Goal: Information Seeking & Learning: Learn about a topic

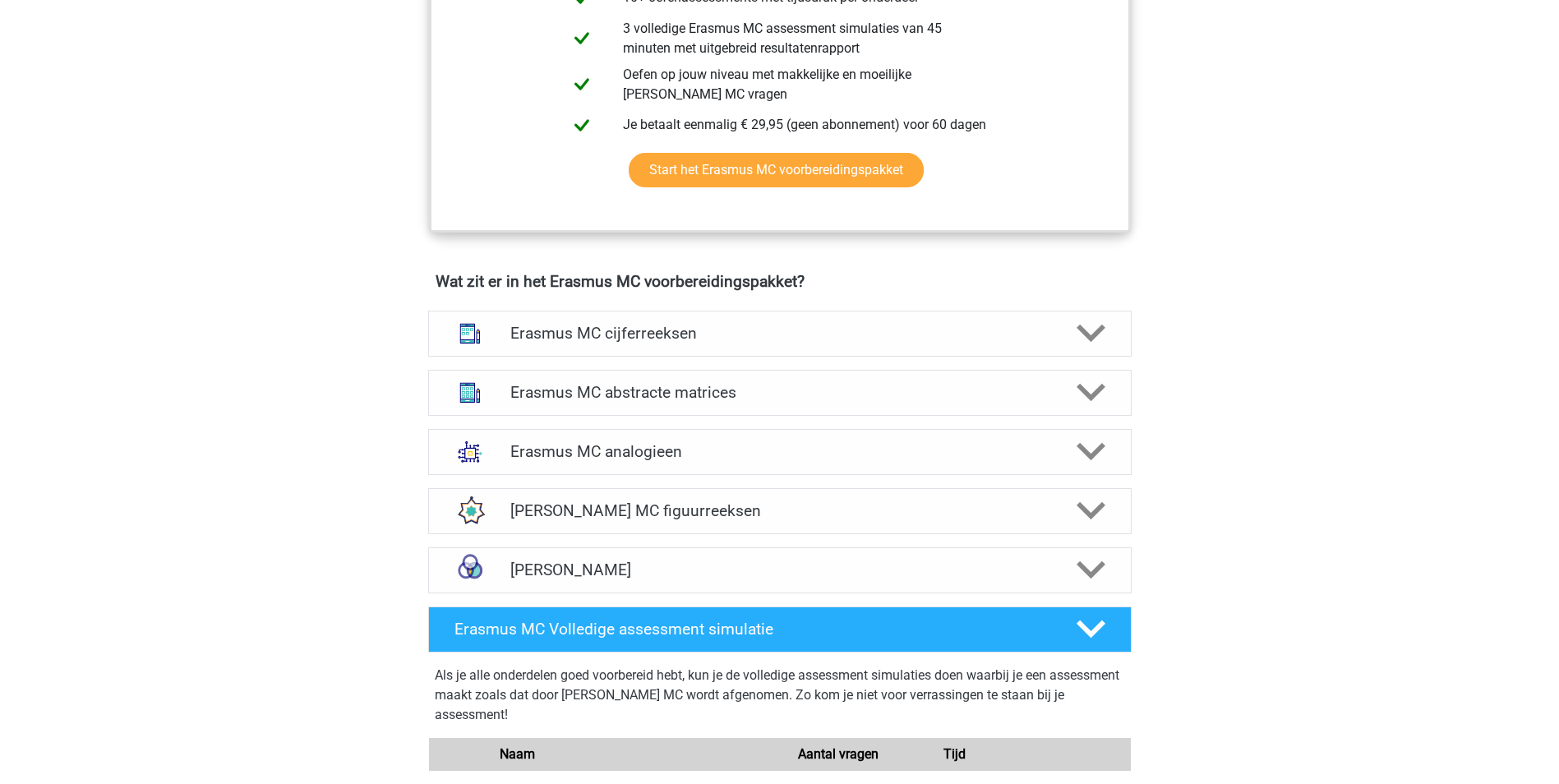
scroll to position [965, 0]
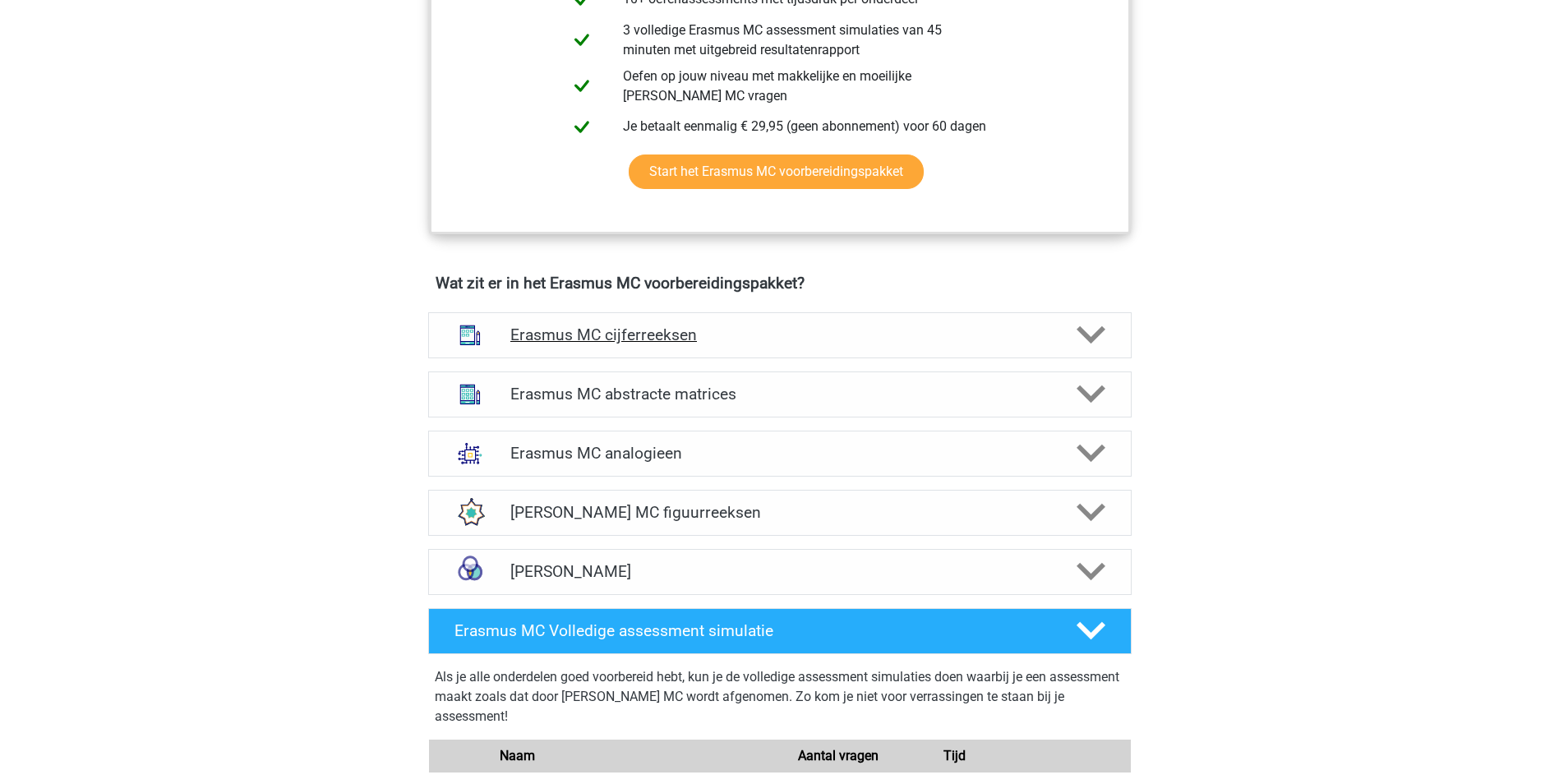
click at [787, 332] on h4 "Erasmus MC cijferreeksen" at bounding box center [779, 335] width 539 height 19
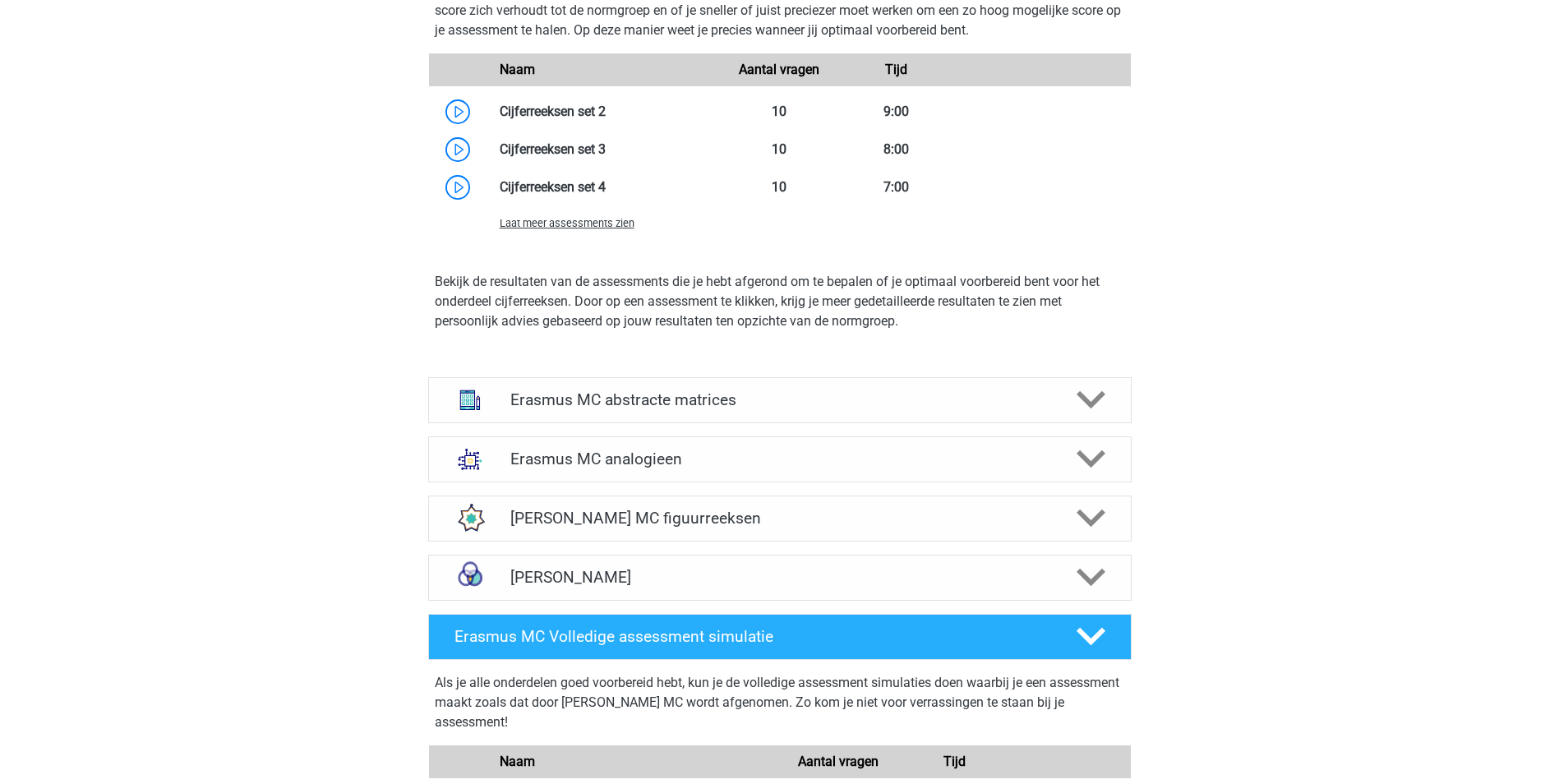
scroll to position [2034, 0]
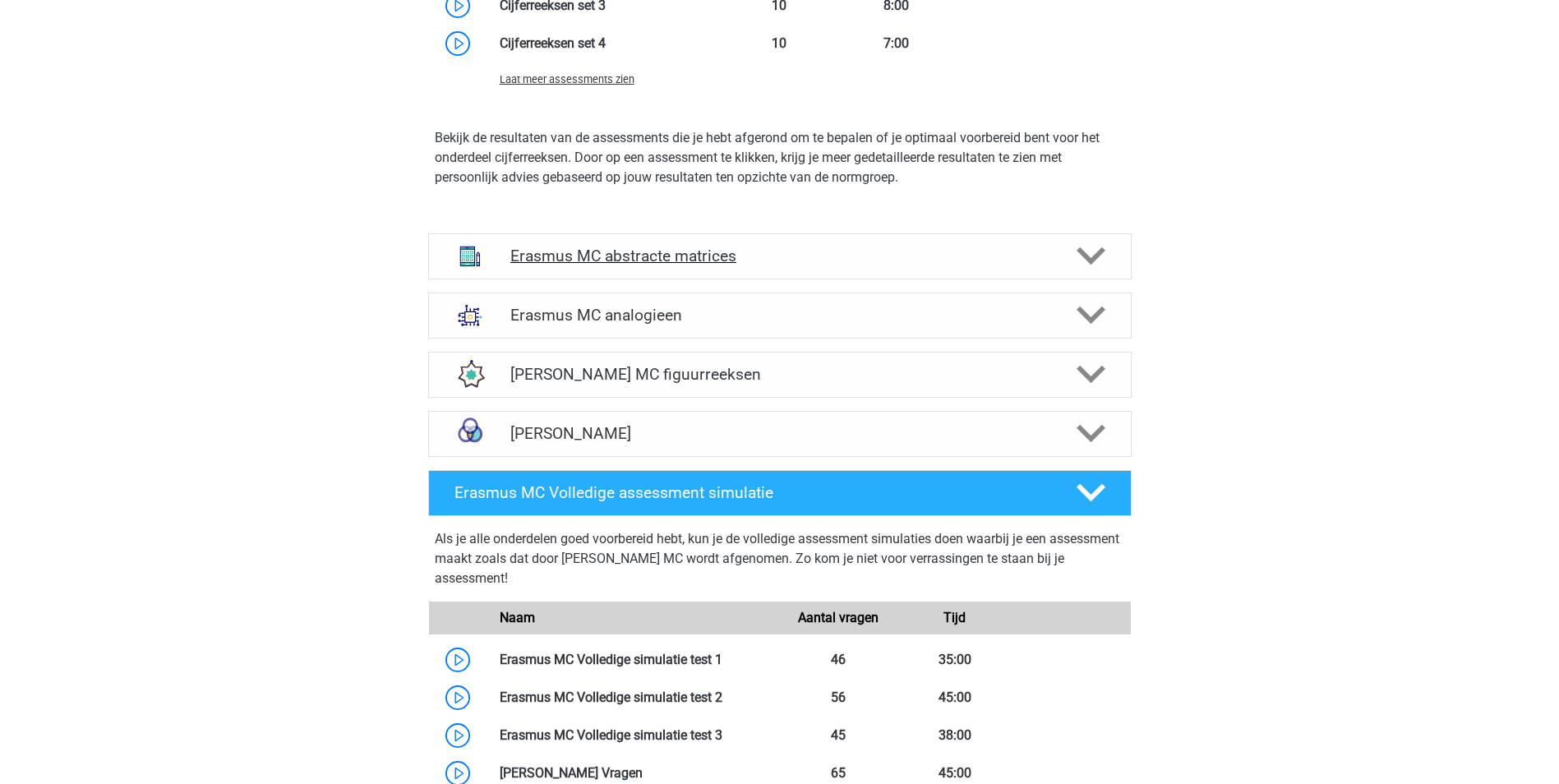
click at [792, 271] on div "Erasmus MC abstracte matrices" at bounding box center [780, 256] width 704 height 46
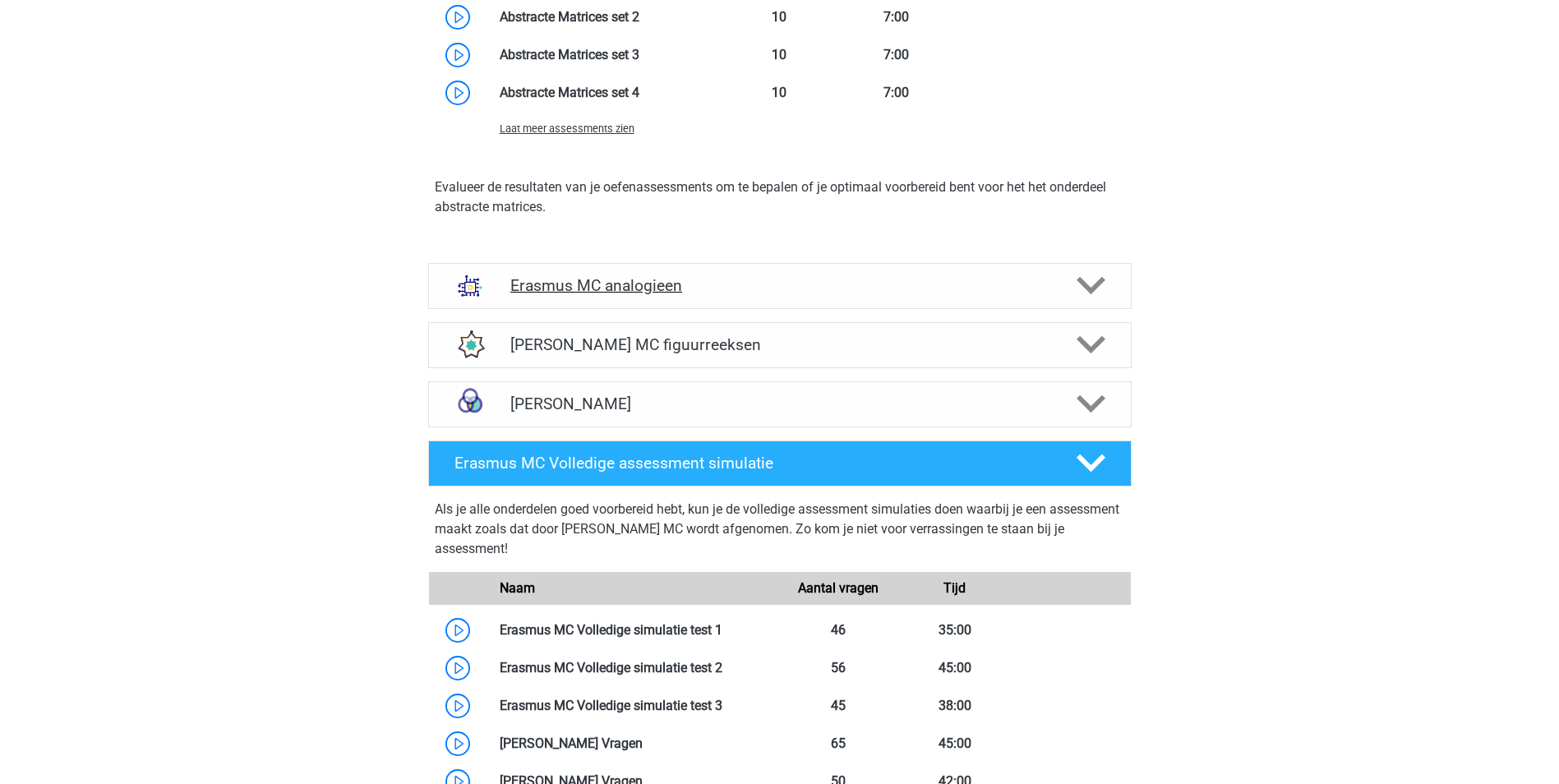
click at [803, 289] on h4 "Erasmus MC analogieen" at bounding box center [779, 286] width 539 height 19
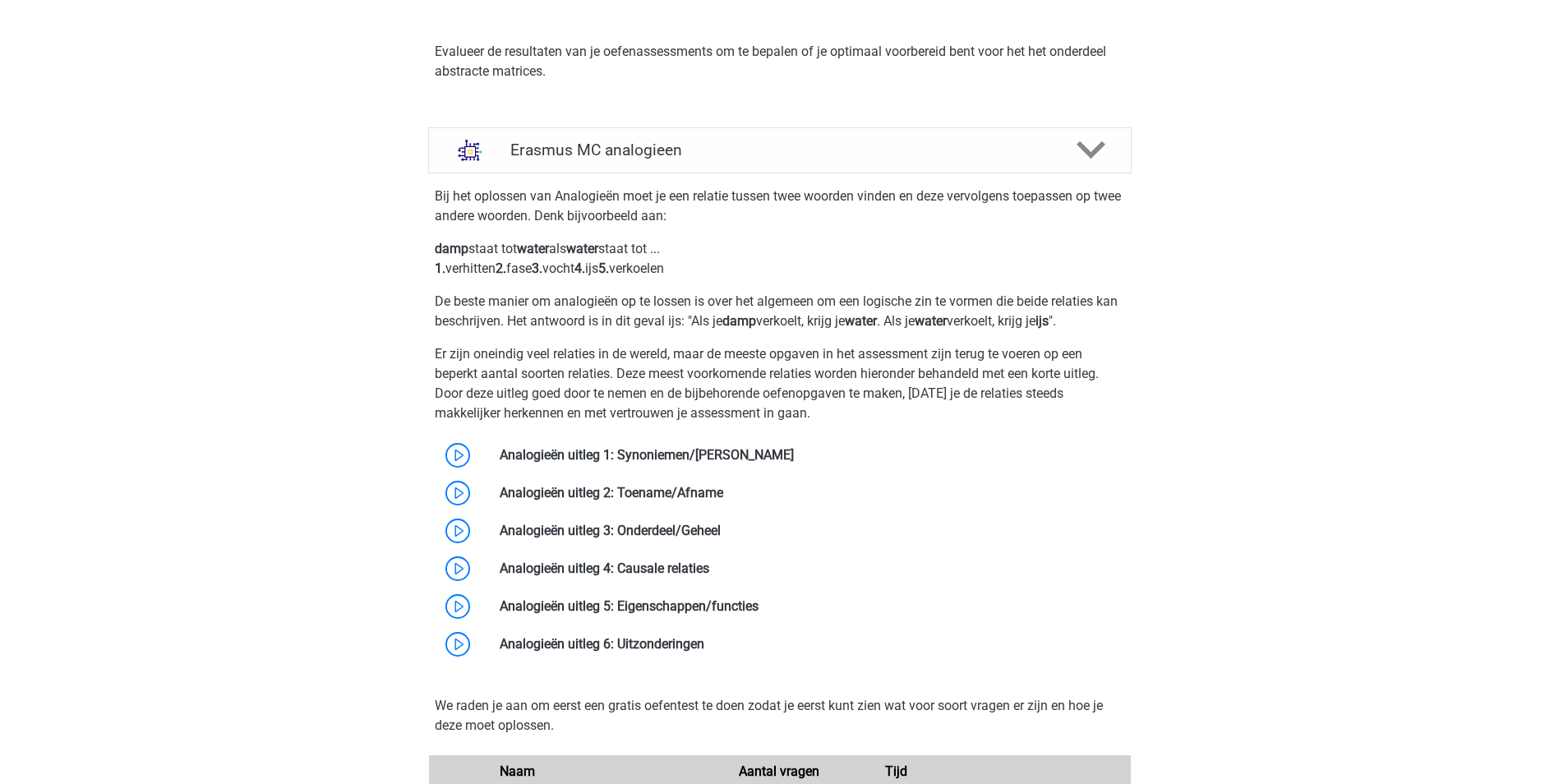
scroll to position [3102, 0]
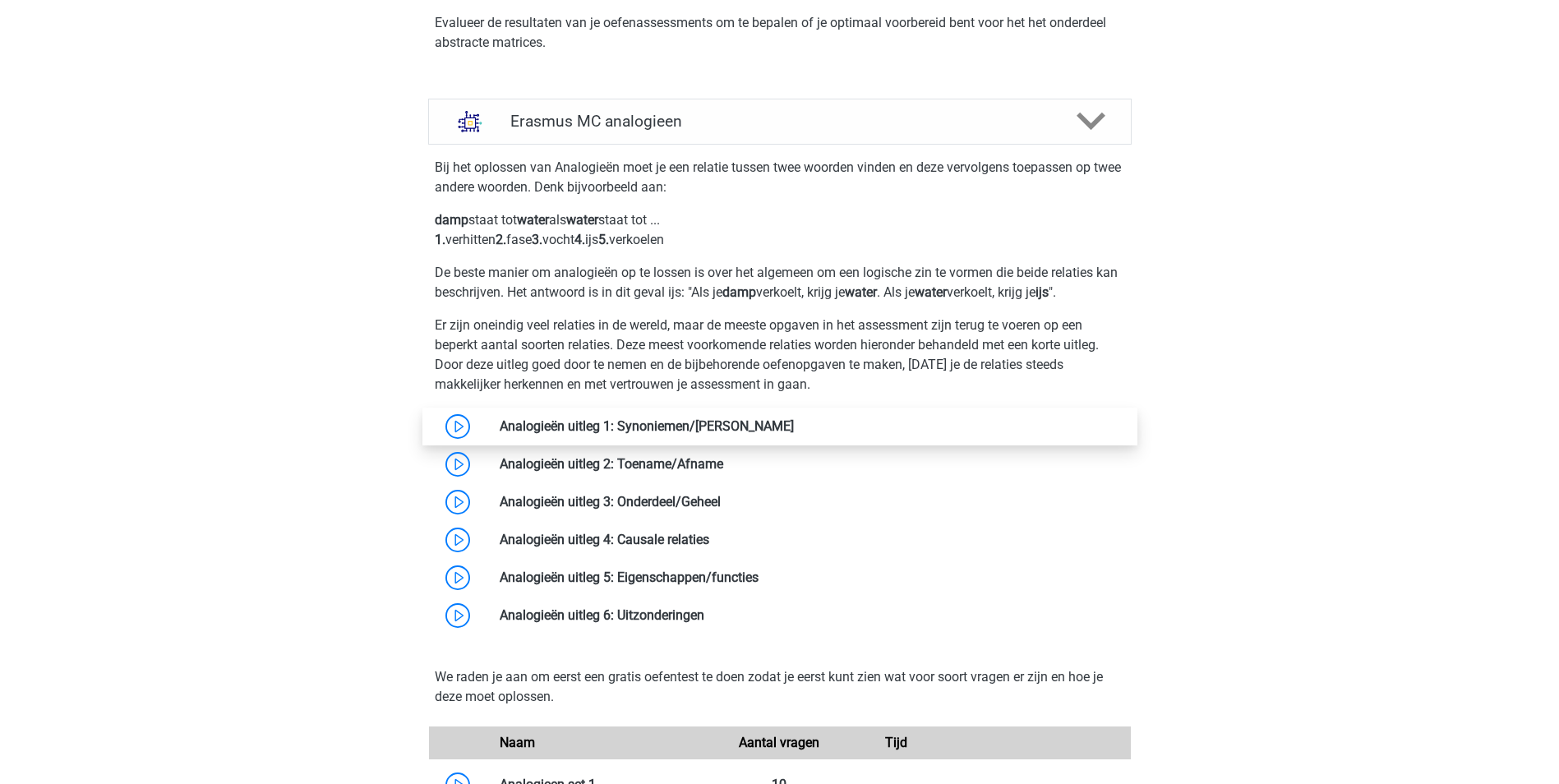
click at [794, 426] on link at bounding box center [794, 426] width 0 height 16
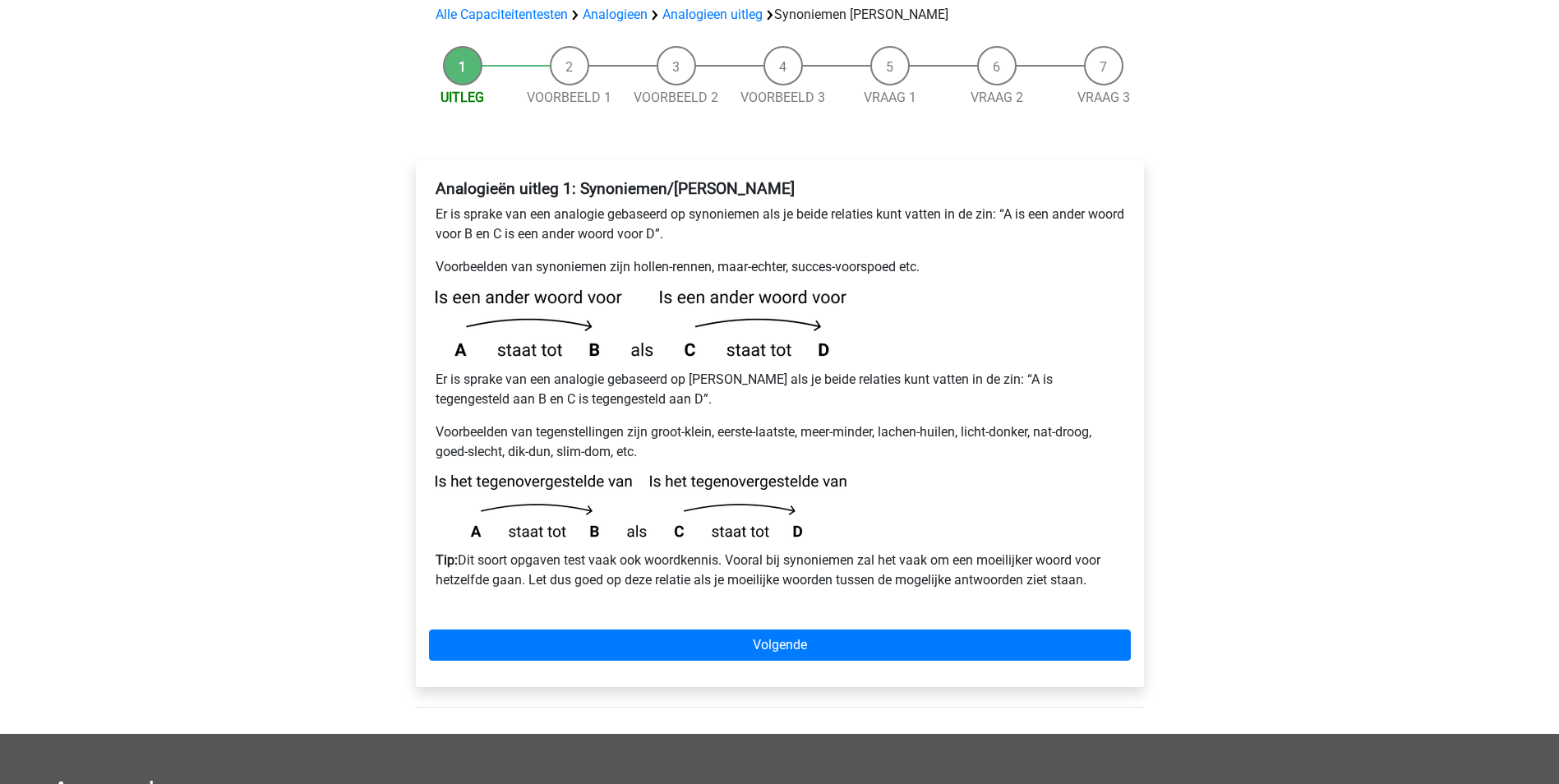
scroll to position [164, 0]
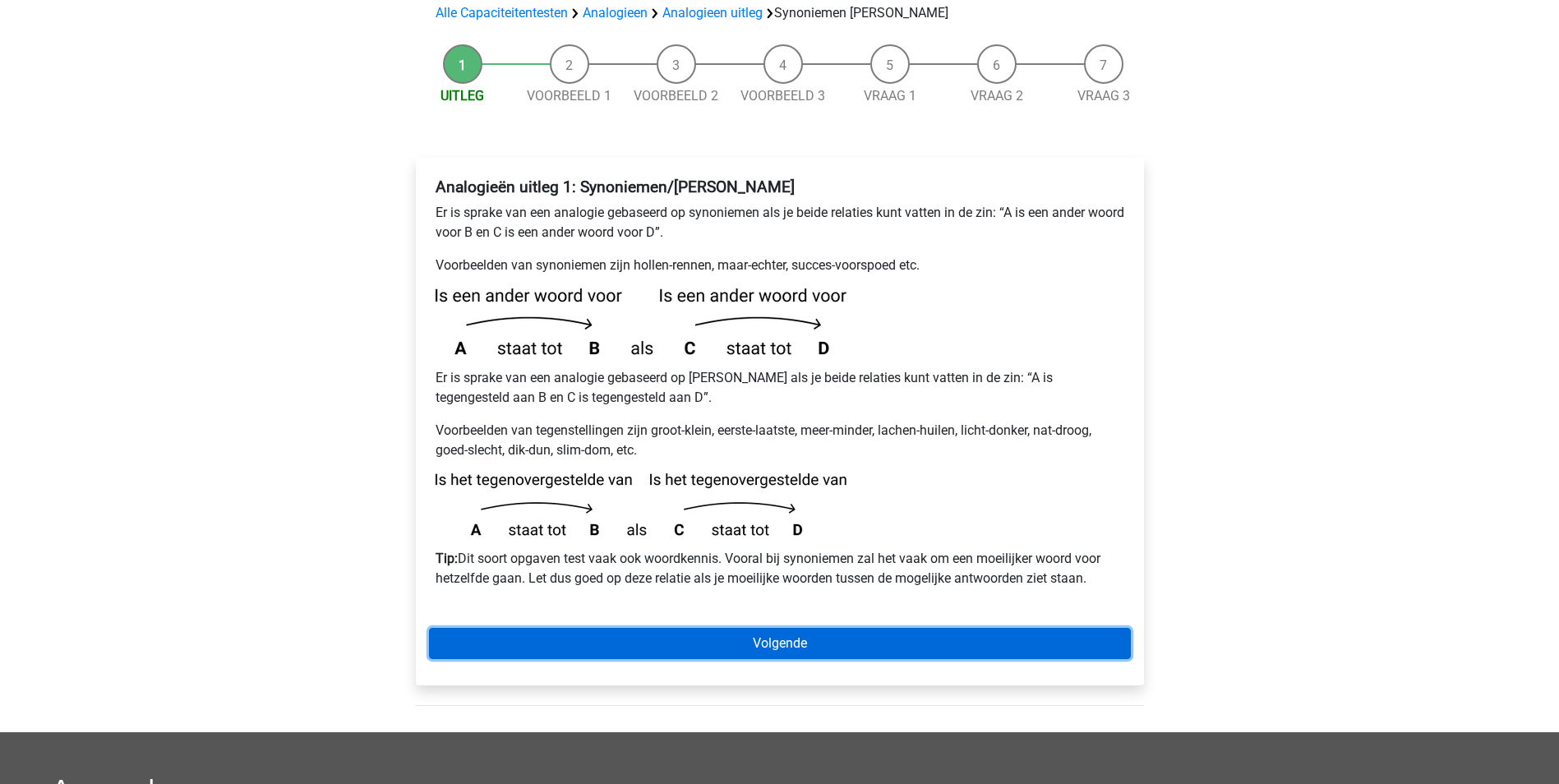
click at [756, 628] on link "Volgende" at bounding box center [780, 643] width 702 height 31
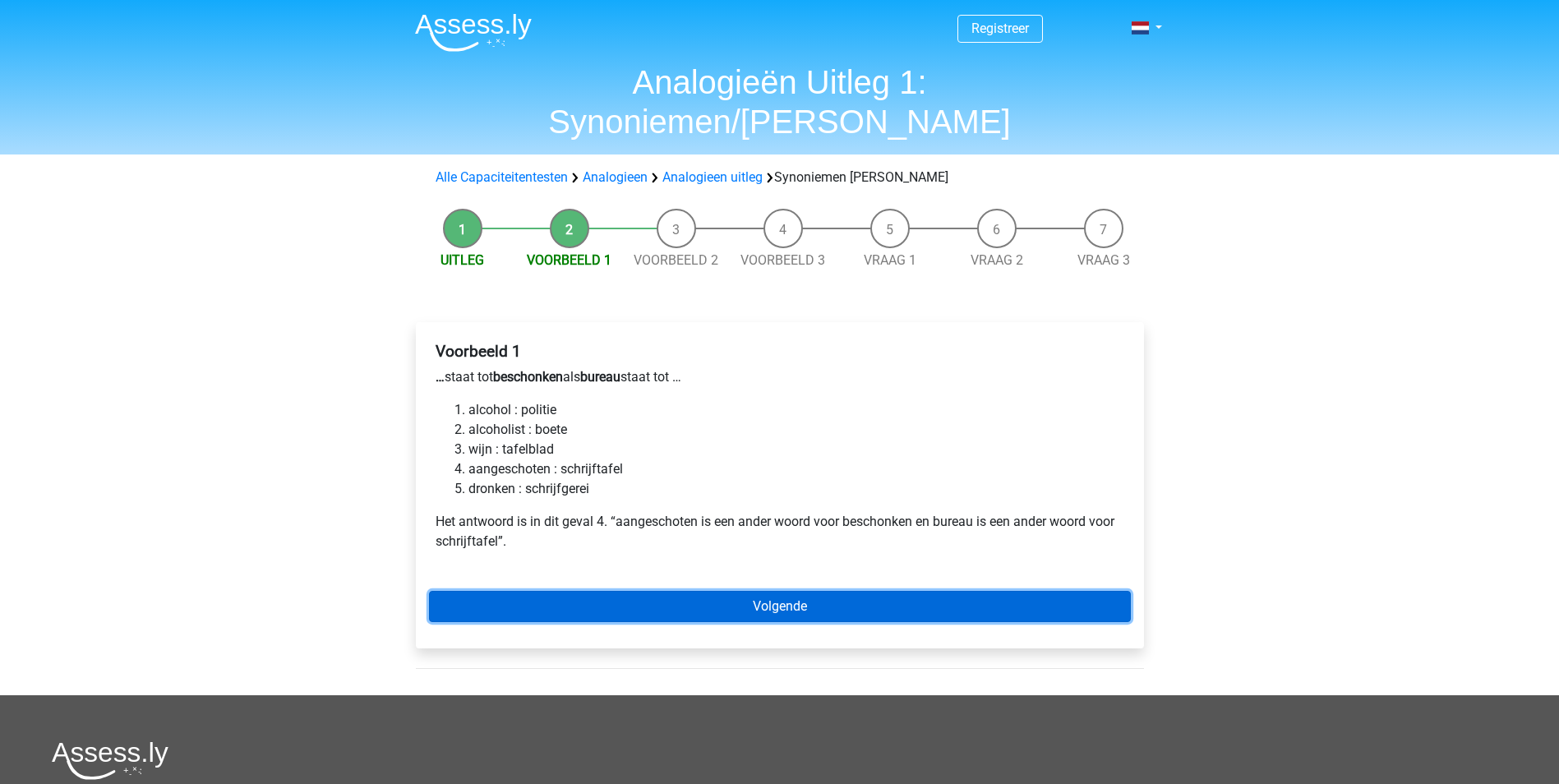
click at [690, 591] on link "Volgende" at bounding box center [780, 606] width 702 height 31
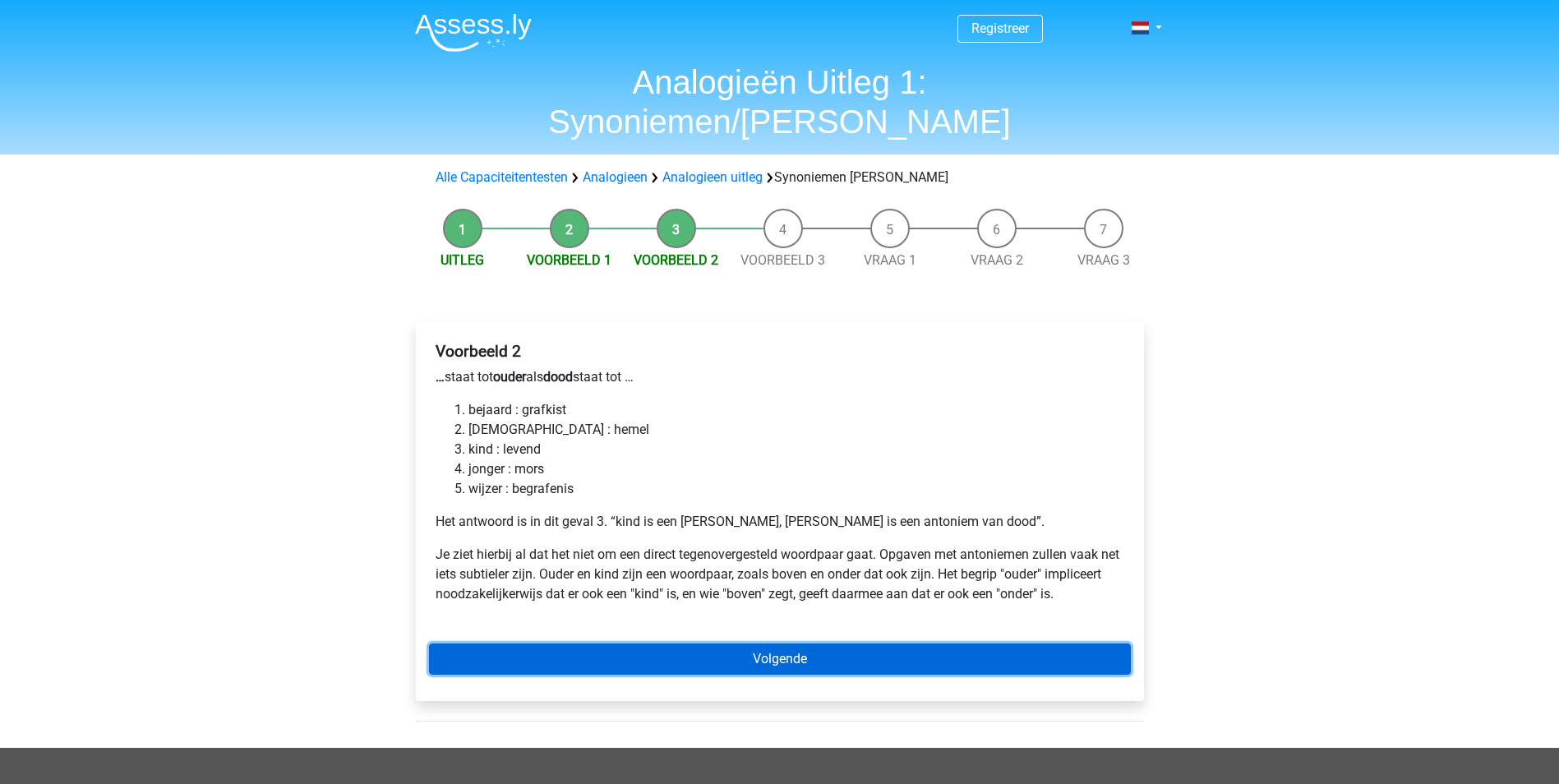
click at [617, 643] on link "Volgende" at bounding box center [780, 658] width 702 height 31
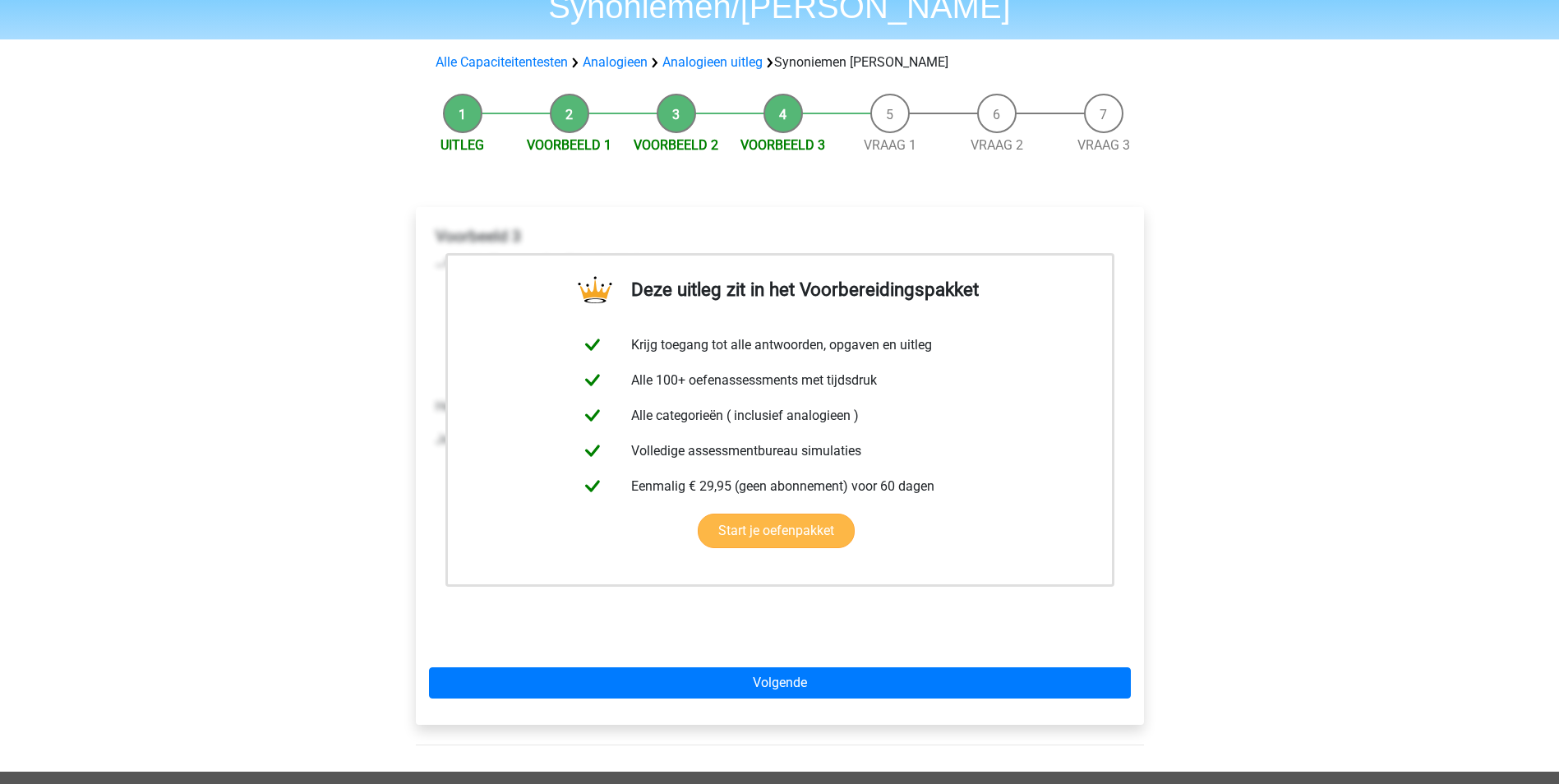
scroll to position [164, 0]
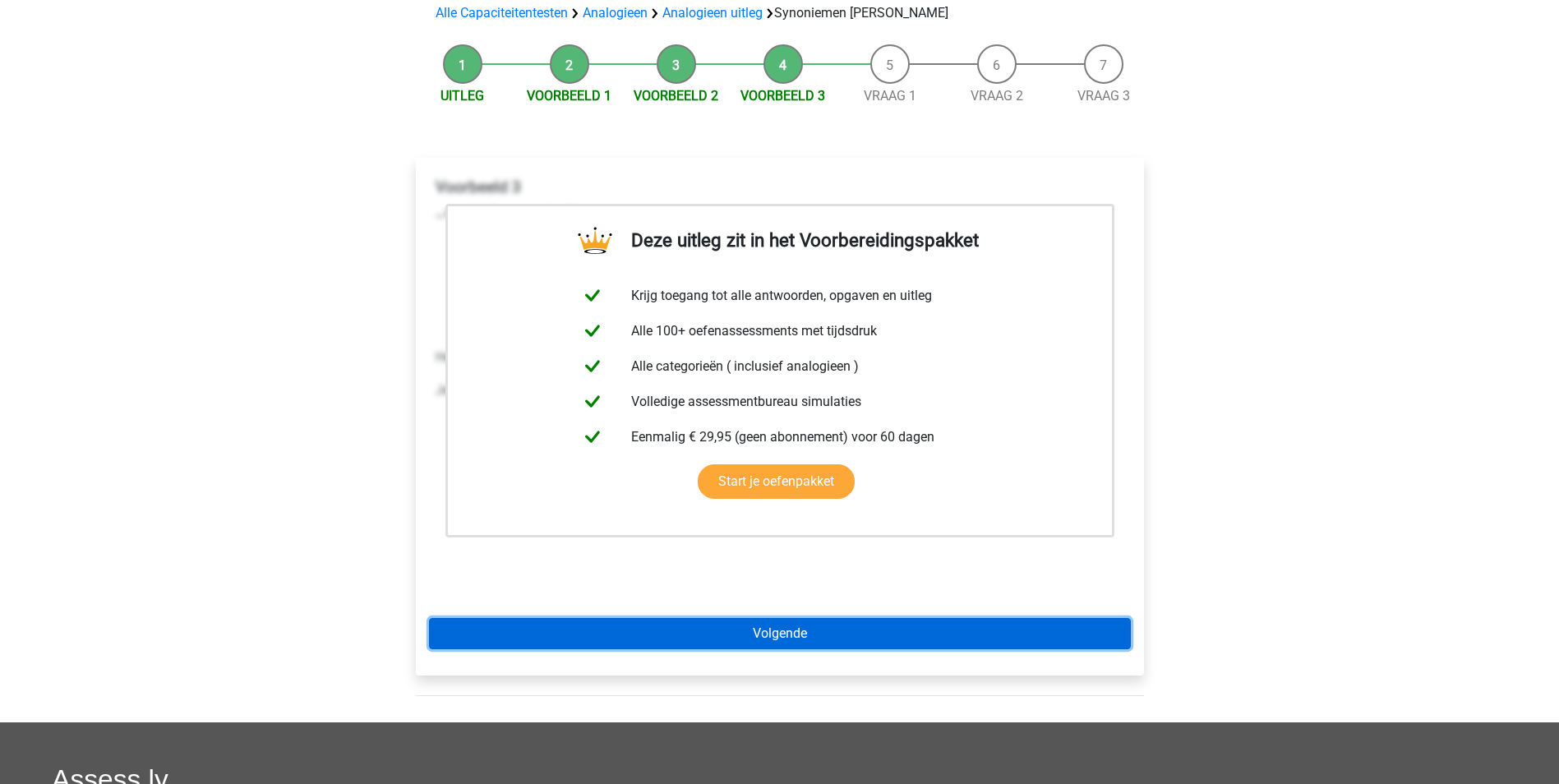
click at [771, 618] on link "Volgende" at bounding box center [780, 633] width 702 height 31
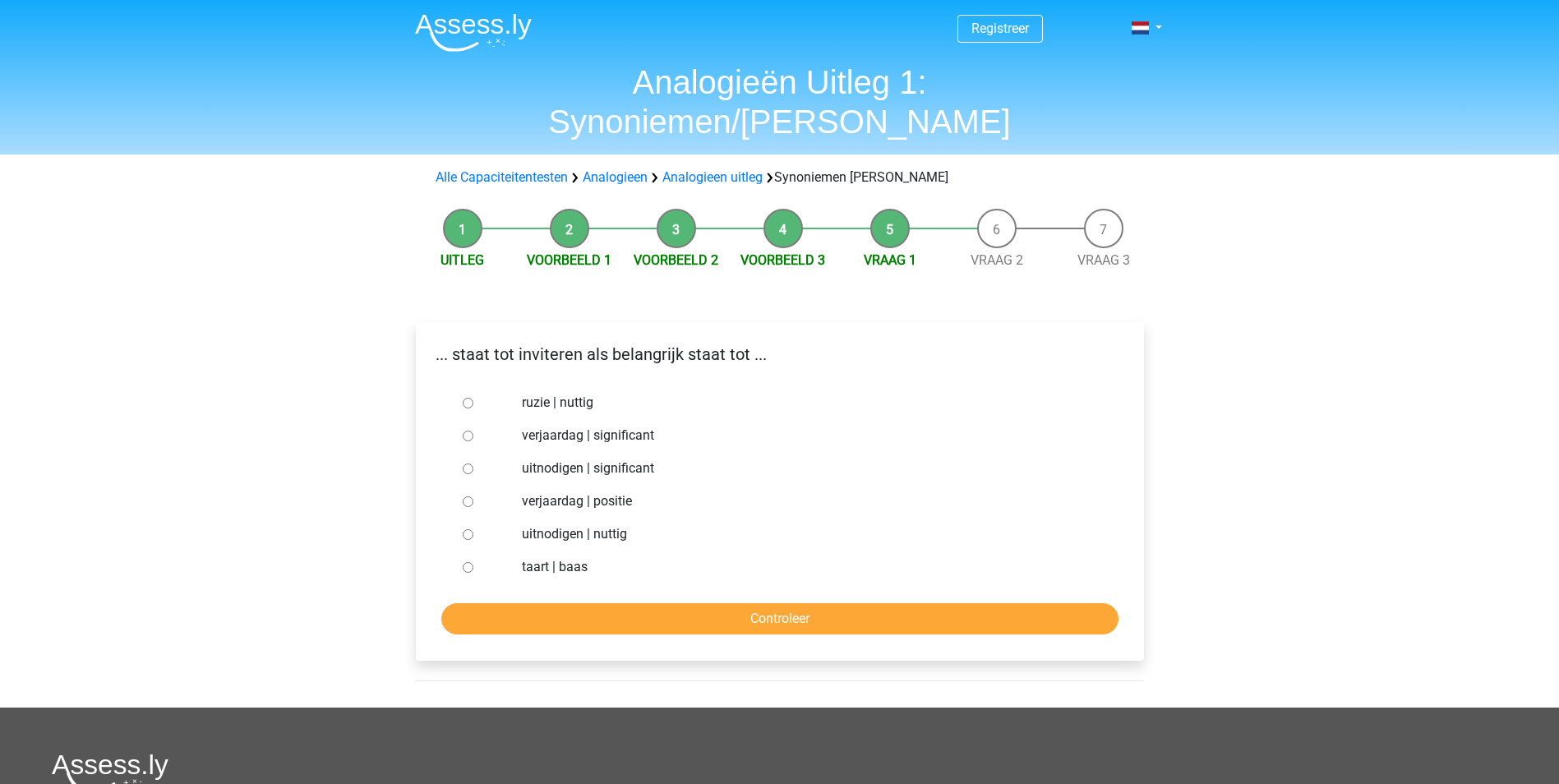
click at [588, 459] on label "uitnodigen | significant" at bounding box center [806, 469] width 569 height 20
click at [473, 463] on input "uitnodigen | significant" at bounding box center [467, 468] width 11 height 11
radio input "true"
click at [621, 603] on input "Controleer" at bounding box center [780, 618] width 678 height 31
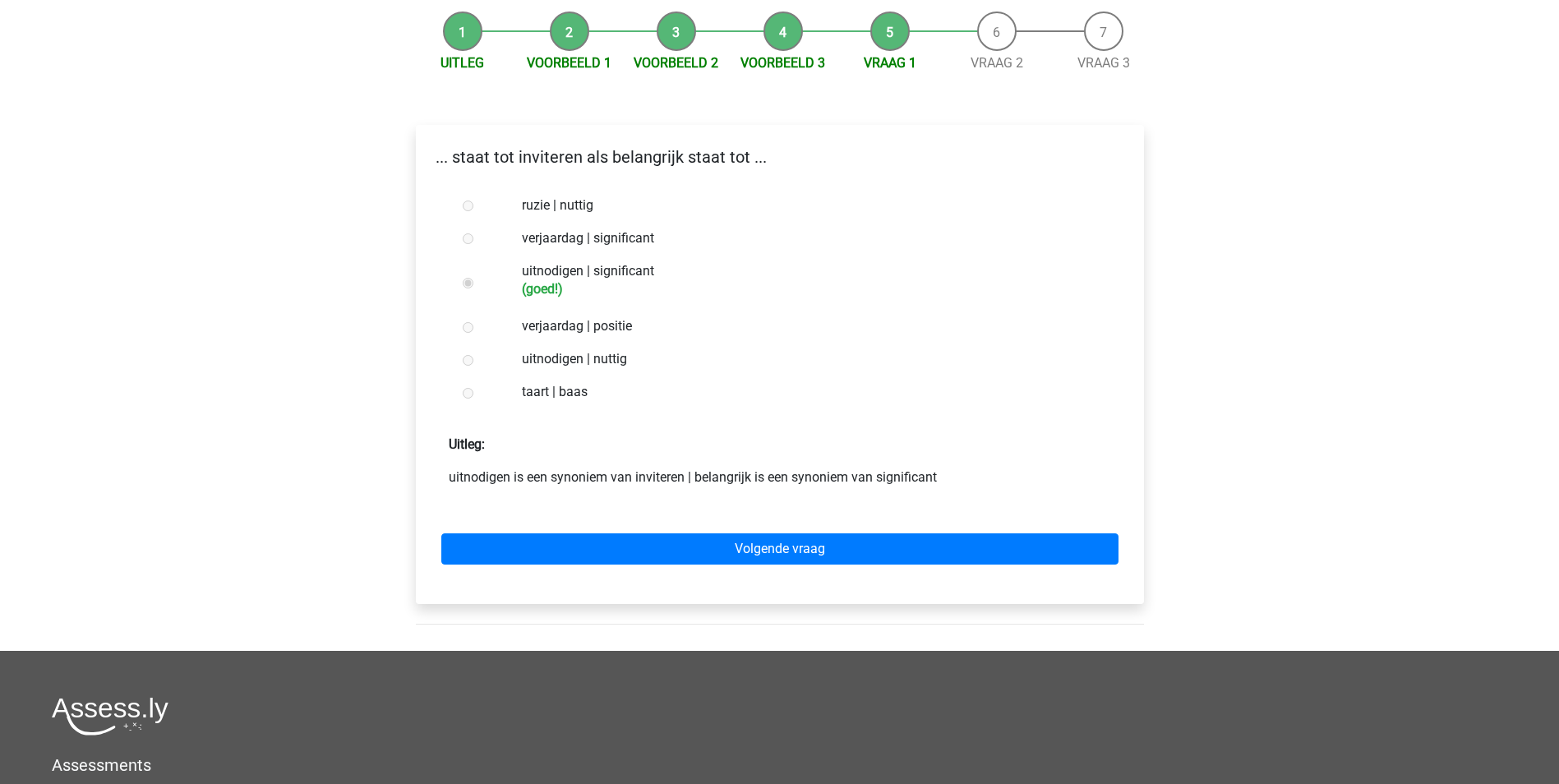
scroll to position [246, 0]
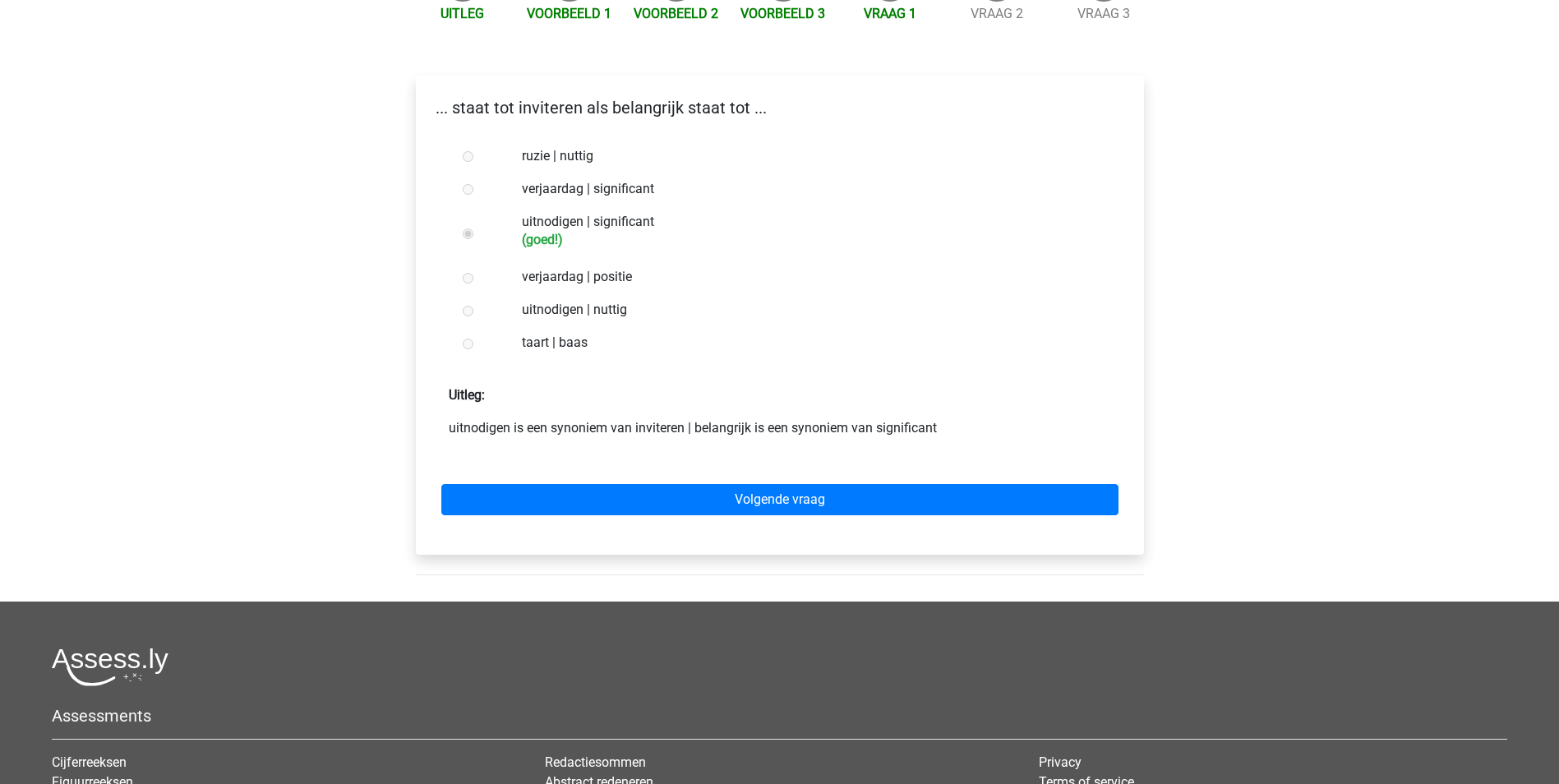
click at [712, 477] on div "Volgende vraag" at bounding box center [780, 497] width 702 height 90
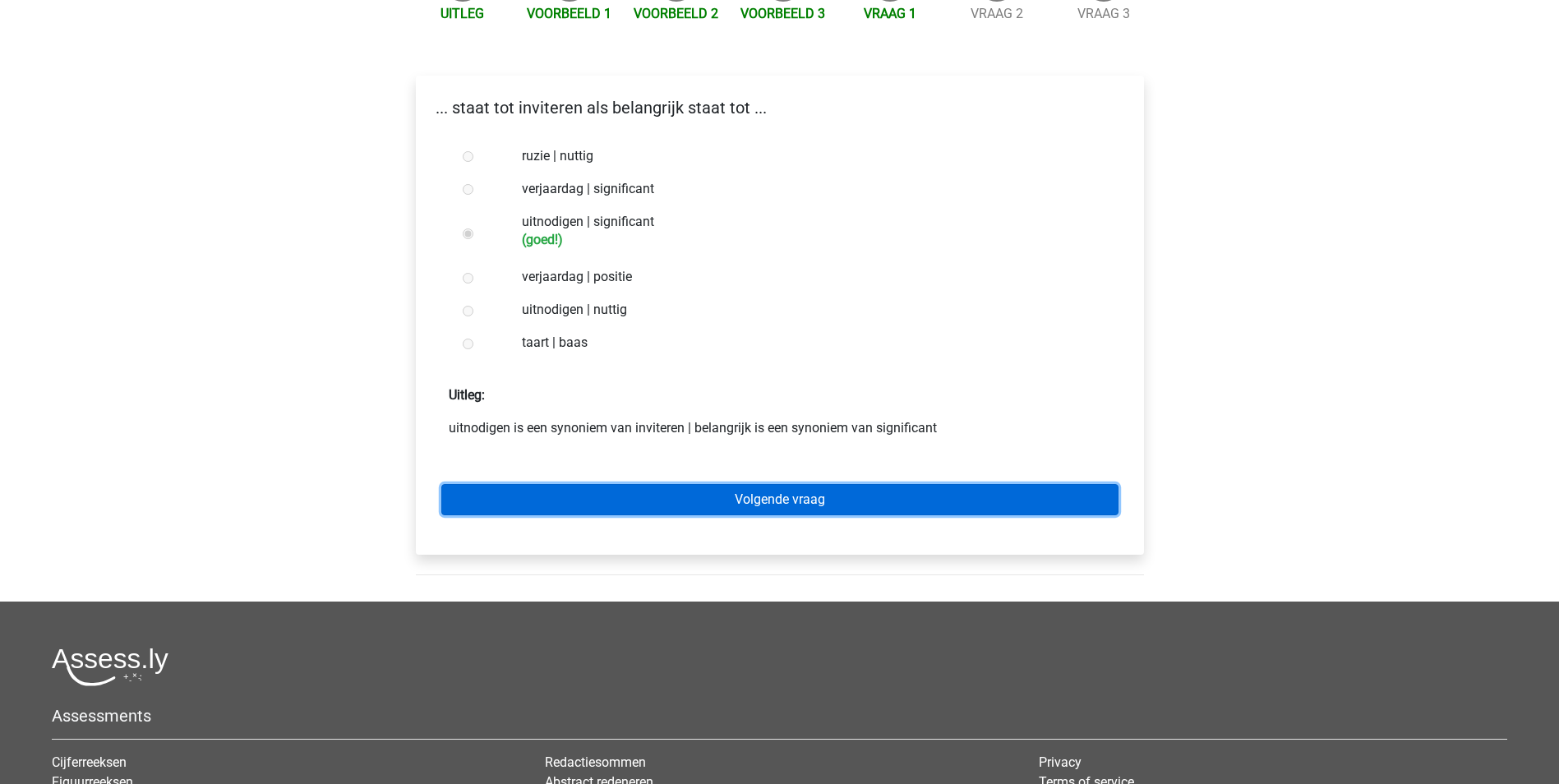
click at [720, 484] on link "Volgende vraag" at bounding box center [780, 499] width 678 height 31
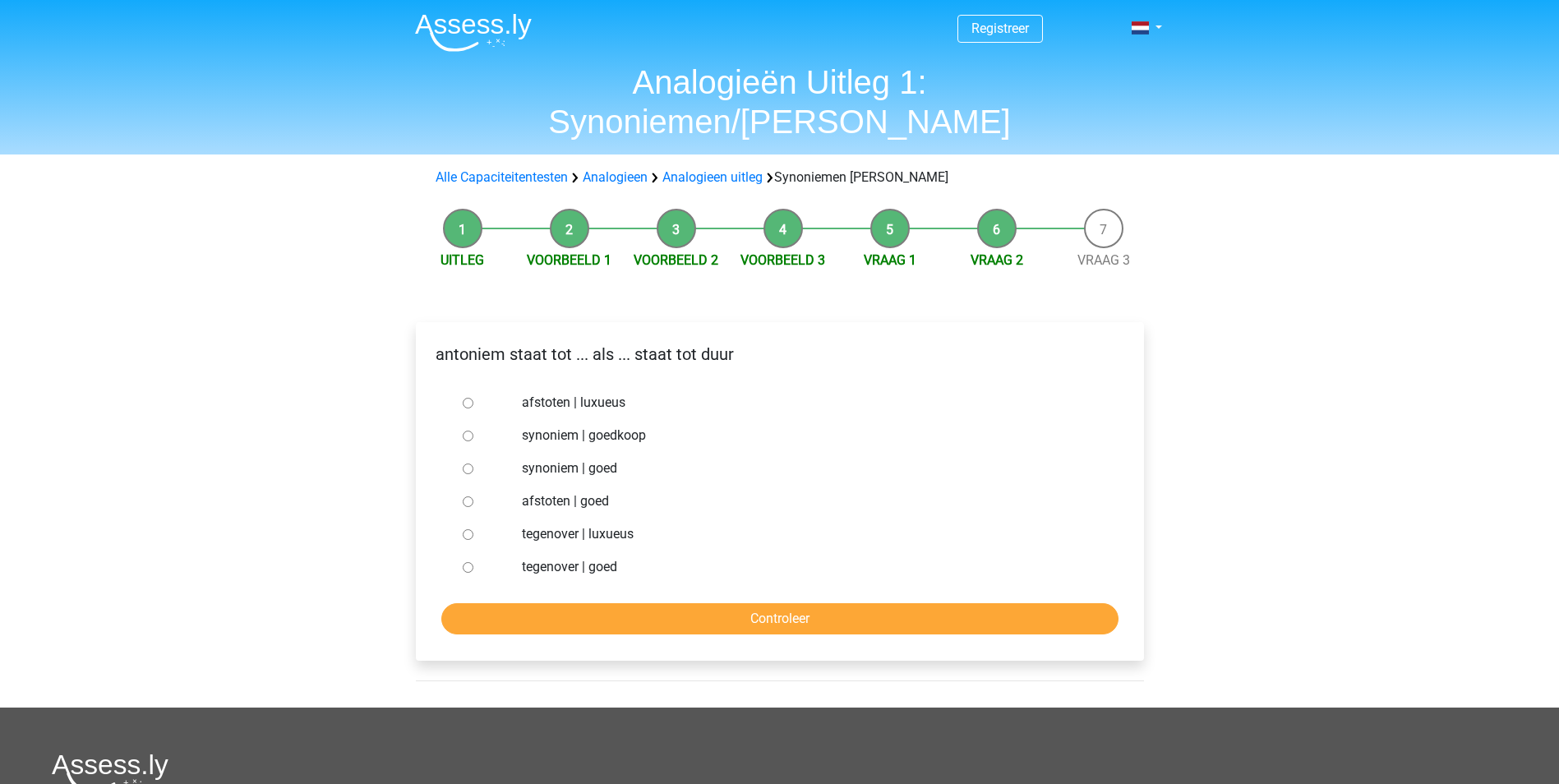
click at [633, 426] on label "synoniem | goedkoop" at bounding box center [806, 436] width 569 height 20
click at [473, 431] on input "synoniem | goedkoop" at bounding box center [467, 436] width 11 height 11
radio input "true"
click at [679, 603] on input "Controleer" at bounding box center [780, 618] width 678 height 31
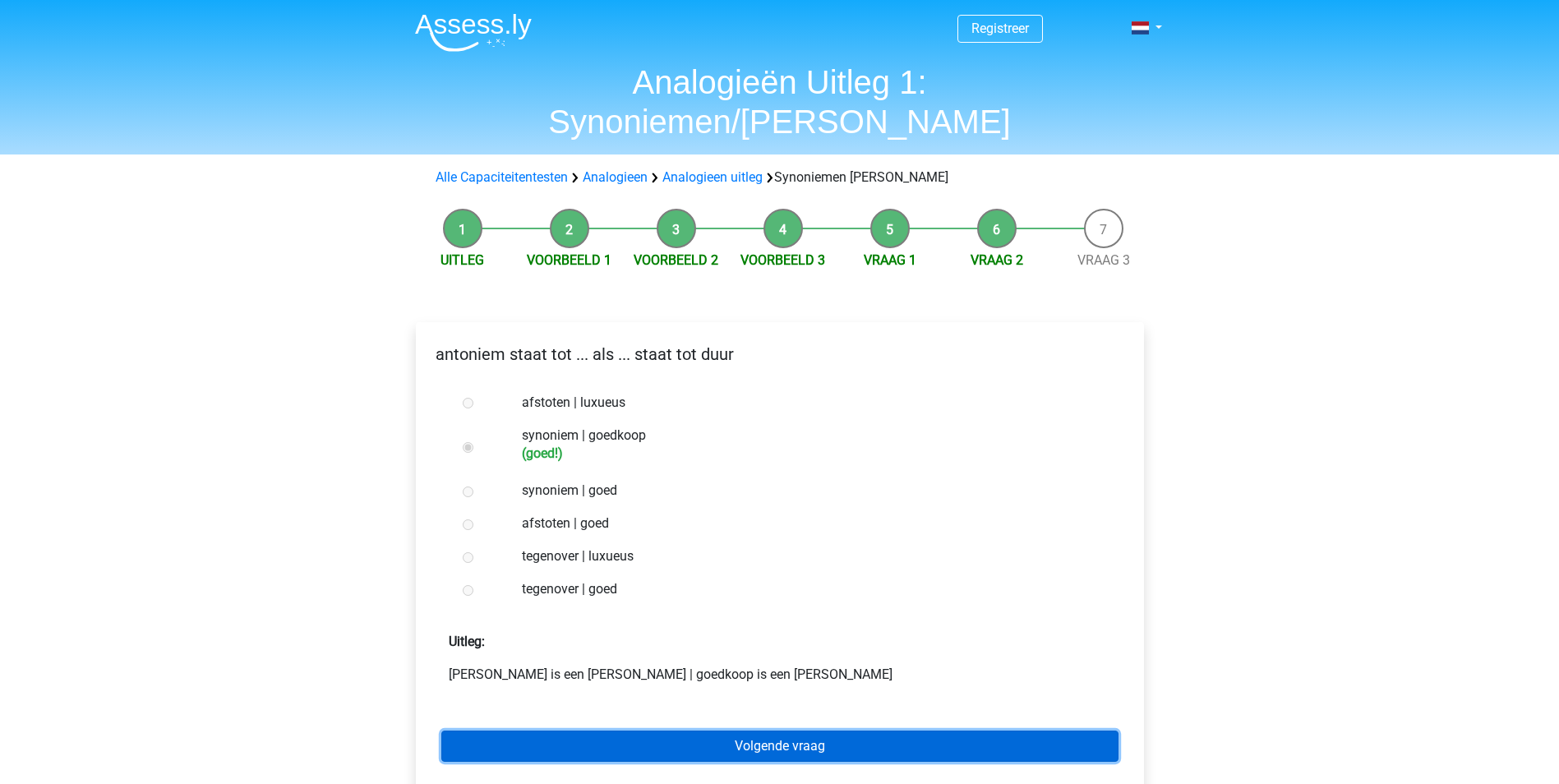
click at [695, 730] on link "Volgende vraag" at bounding box center [780, 745] width 678 height 31
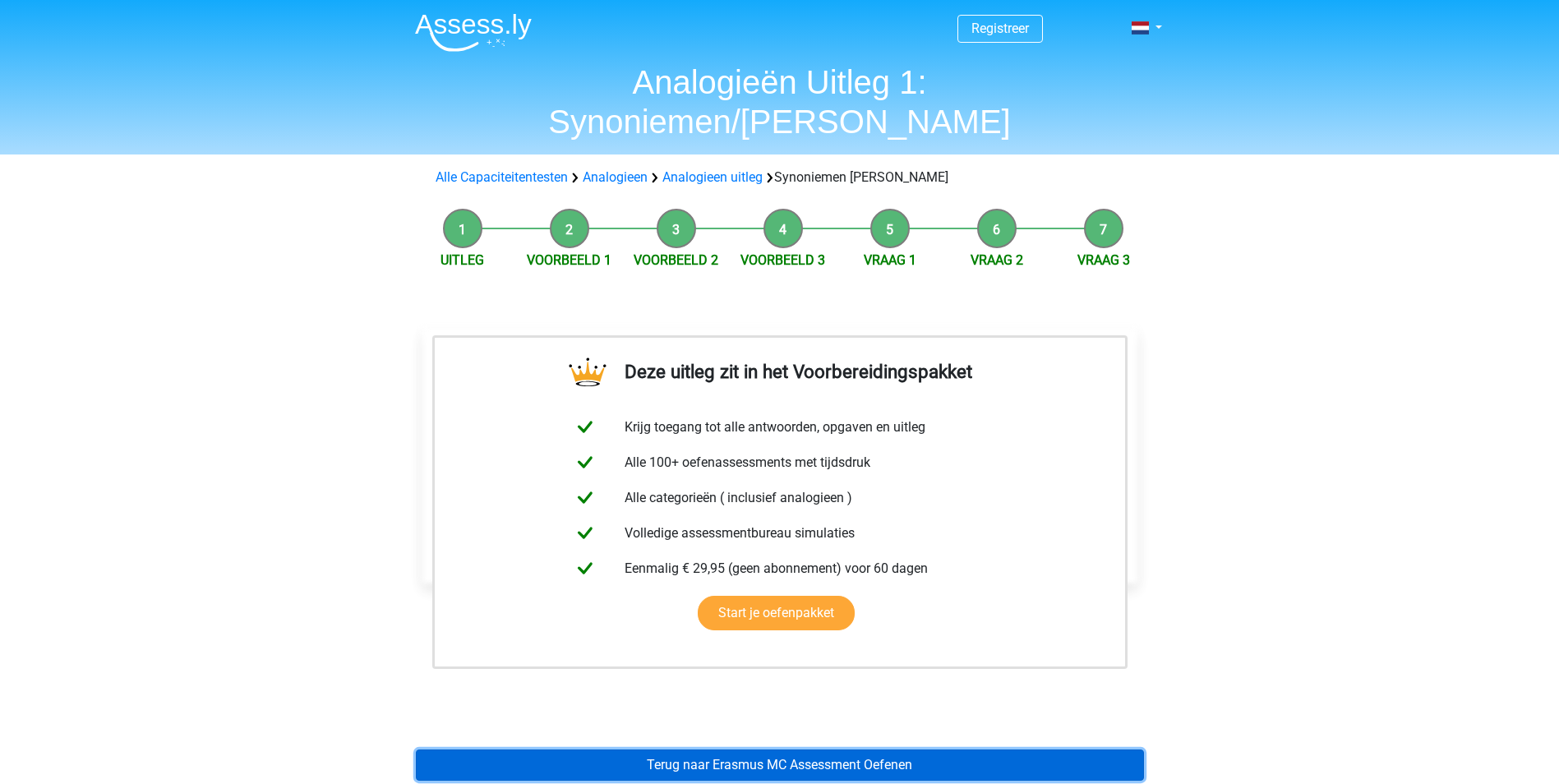
click at [684, 750] on link "Terug naar Erasmus MC Assessment Oefenen" at bounding box center [780, 765] width 728 height 31
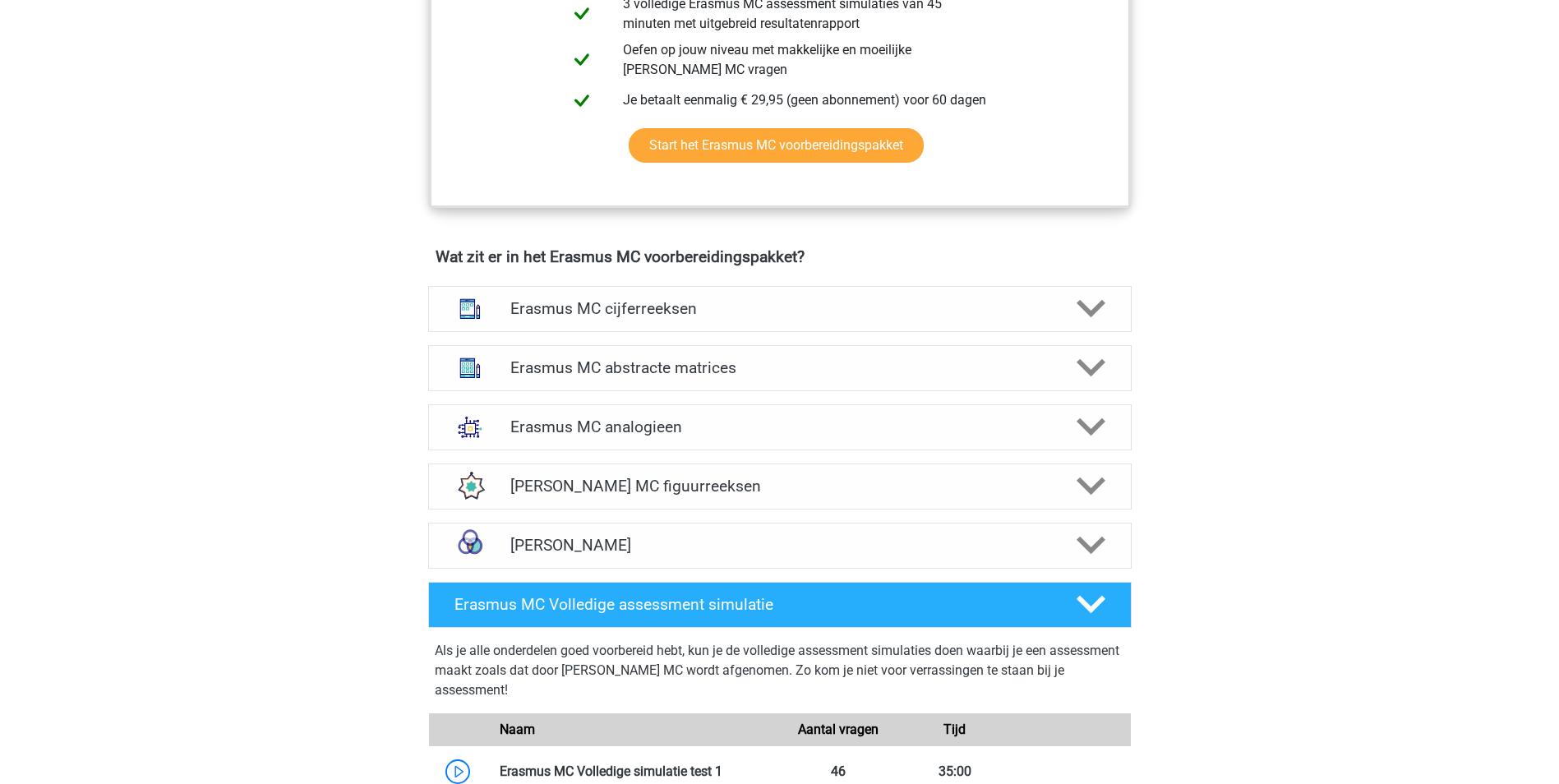
scroll to position [987, 0]
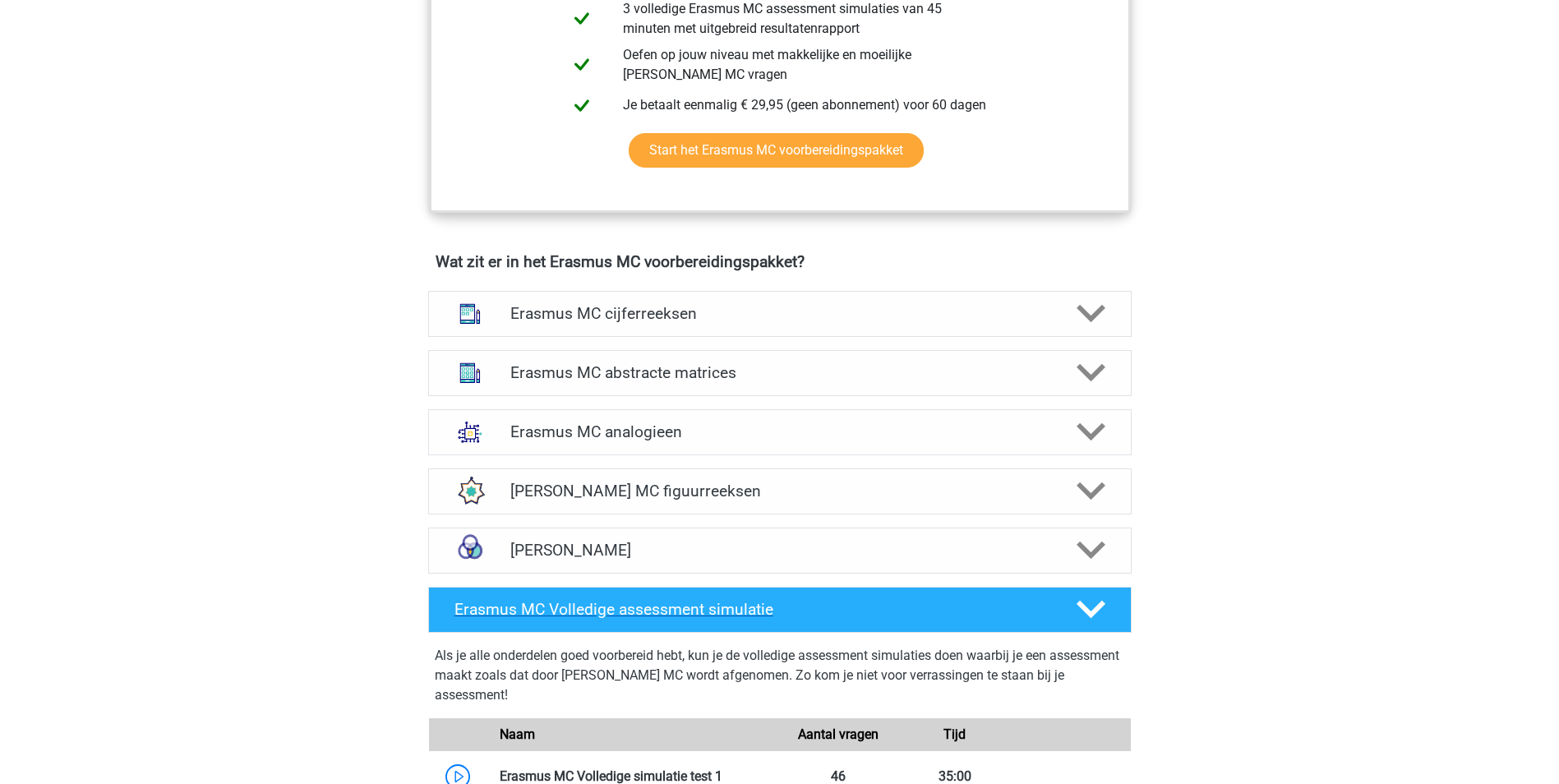
click at [941, 606] on h4 "Erasmus MC Volledige assessment simulatie" at bounding box center [752, 609] width 595 height 19
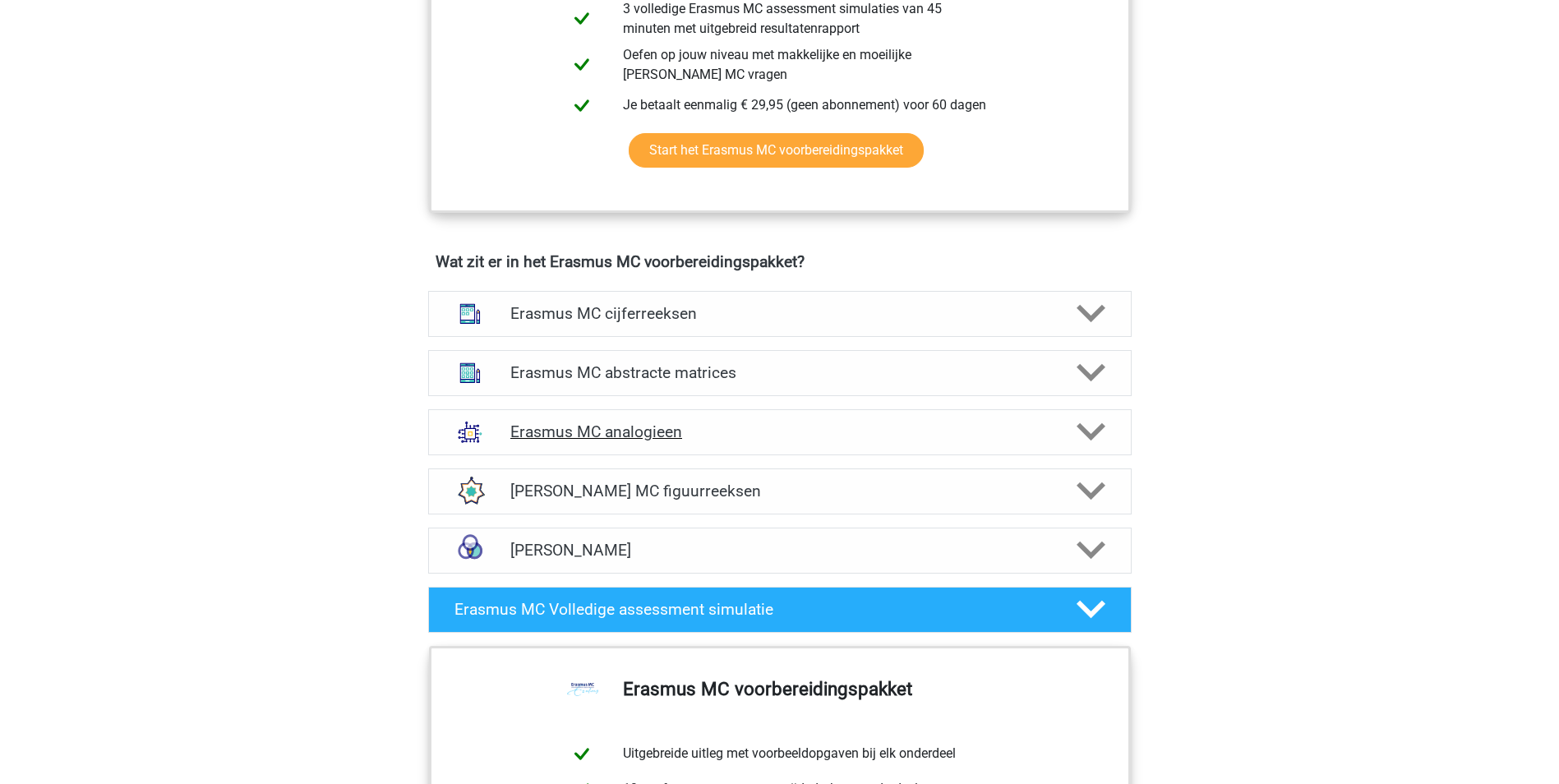
click at [736, 436] on h4 "Erasmus MC analogieen" at bounding box center [779, 431] width 539 height 19
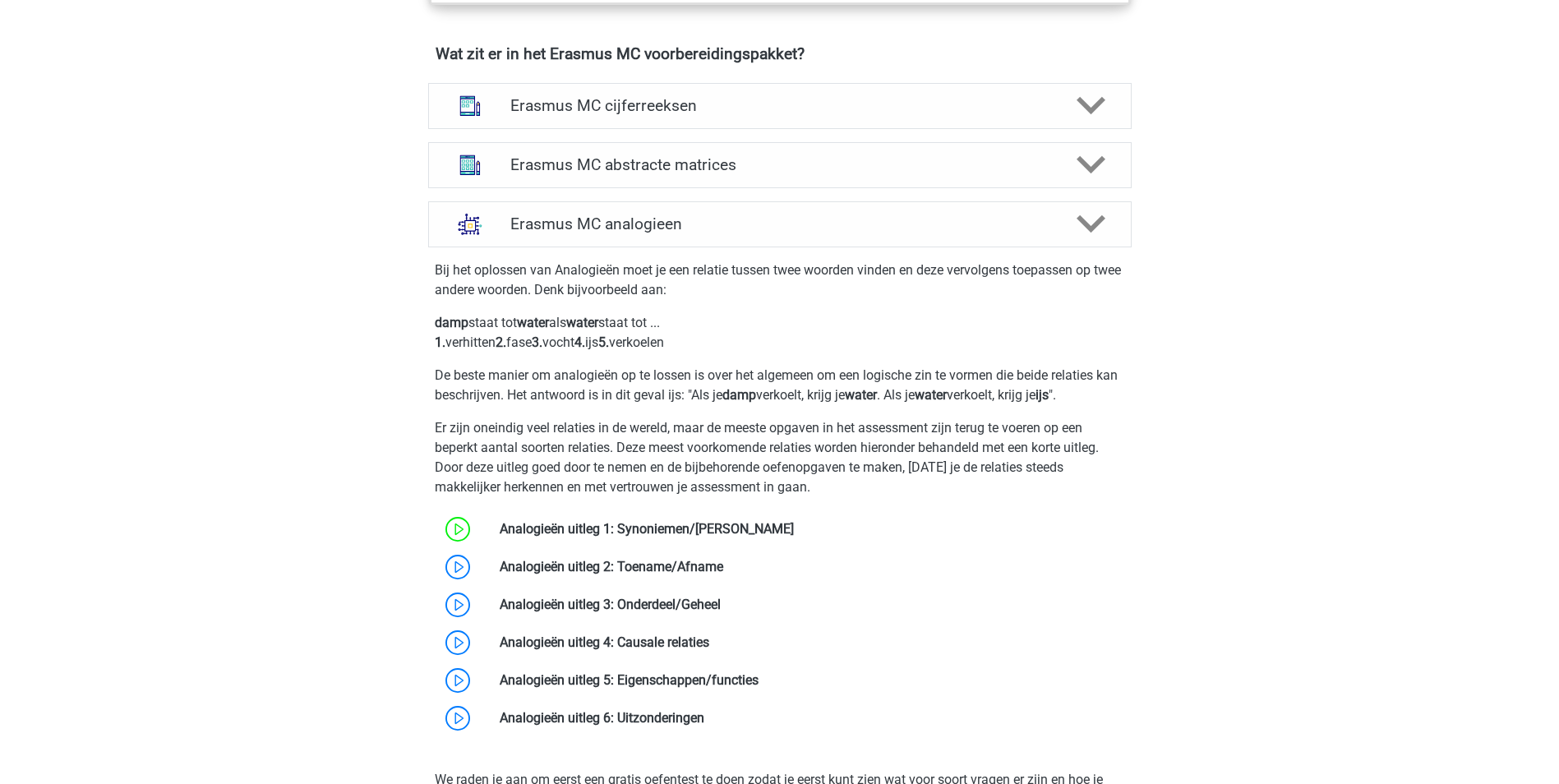
scroll to position [1233, 0]
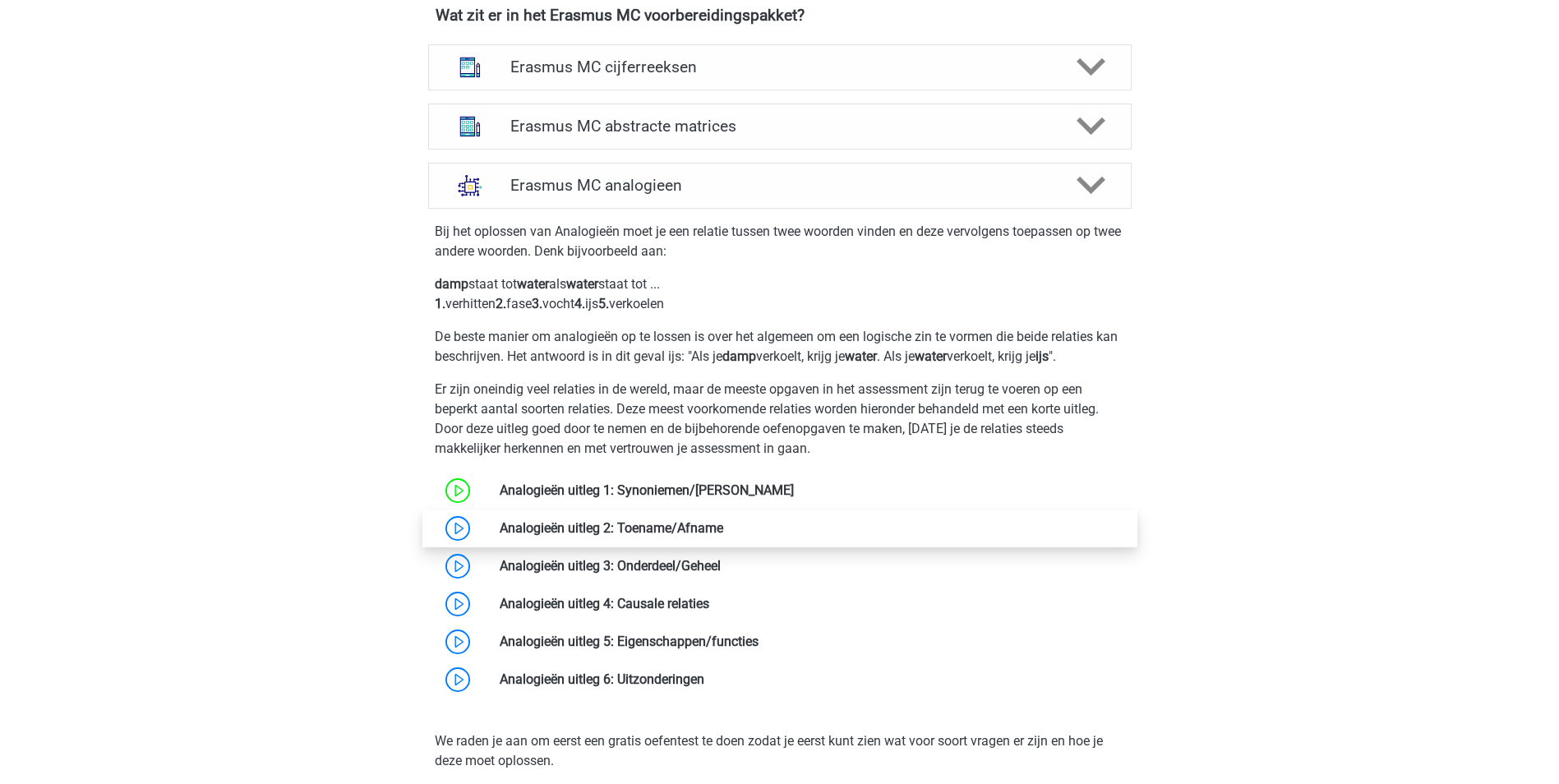
click at [724, 523] on link at bounding box center [724, 528] width 0 height 16
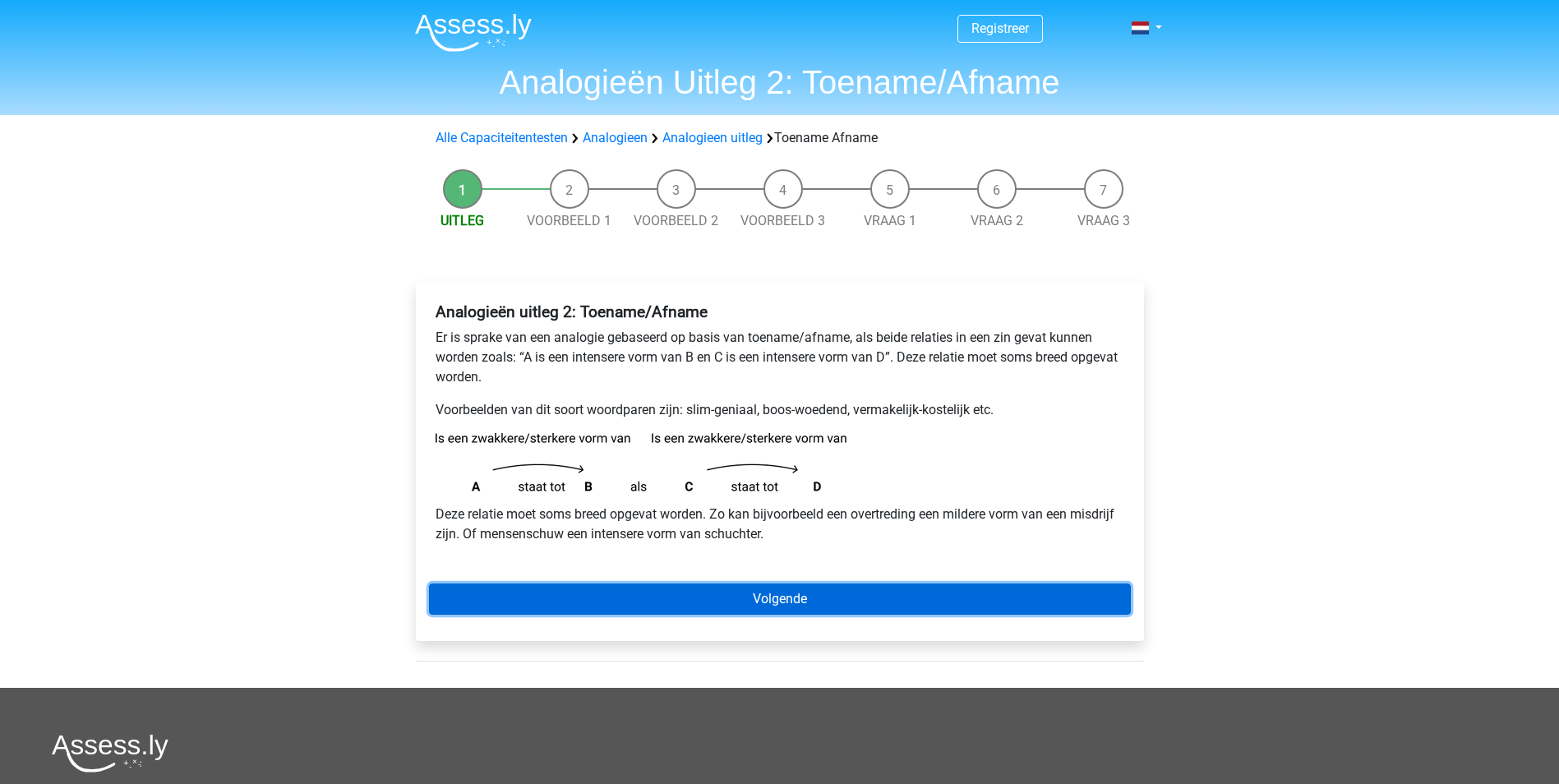
click at [708, 604] on link "Volgende" at bounding box center [780, 599] width 702 height 31
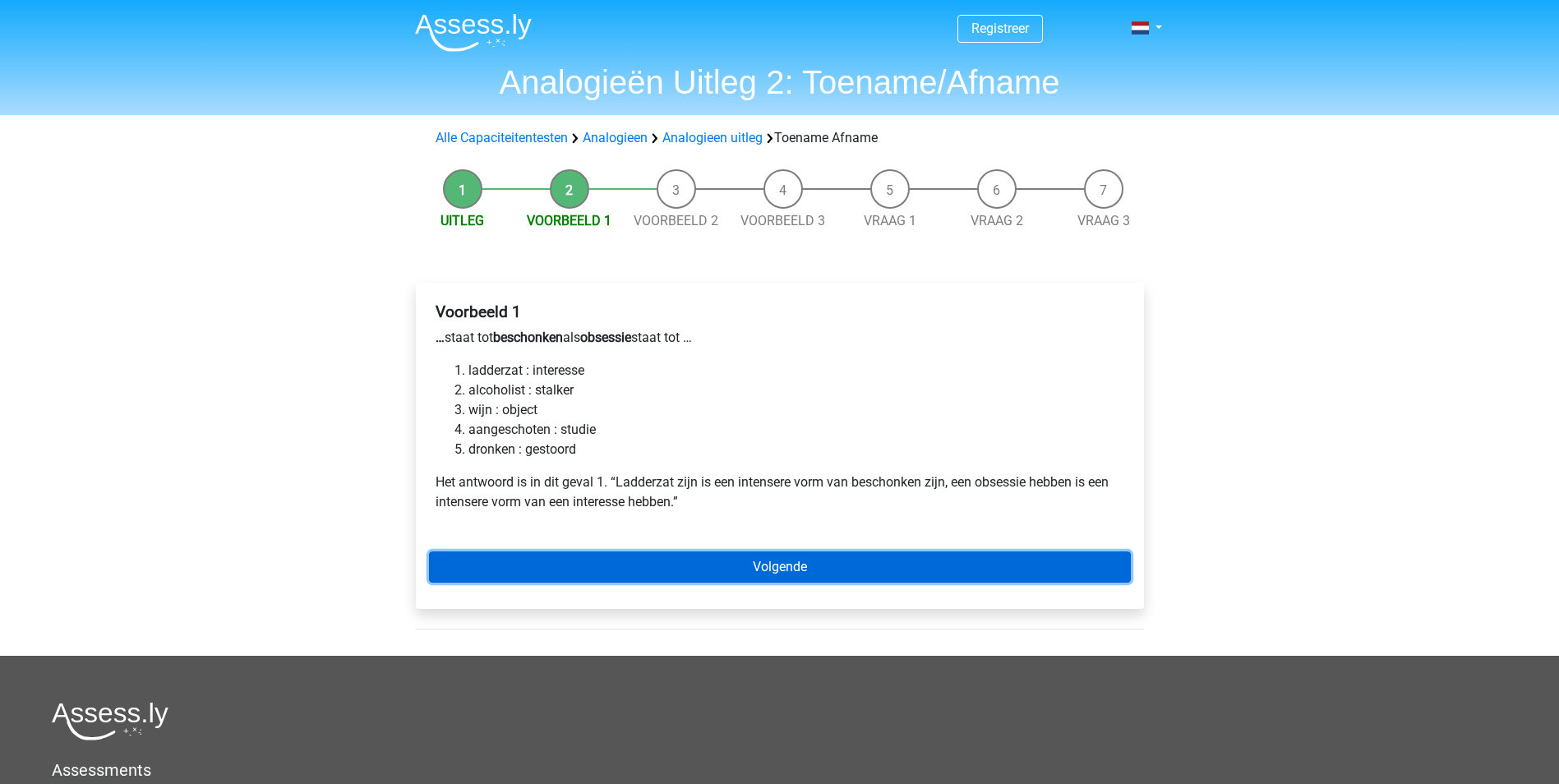
click at [643, 560] on link "Volgende" at bounding box center [780, 566] width 702 height 31
click at [585, 567] on link "Volgende" at bounding box center [780, 566] width 702 height 31
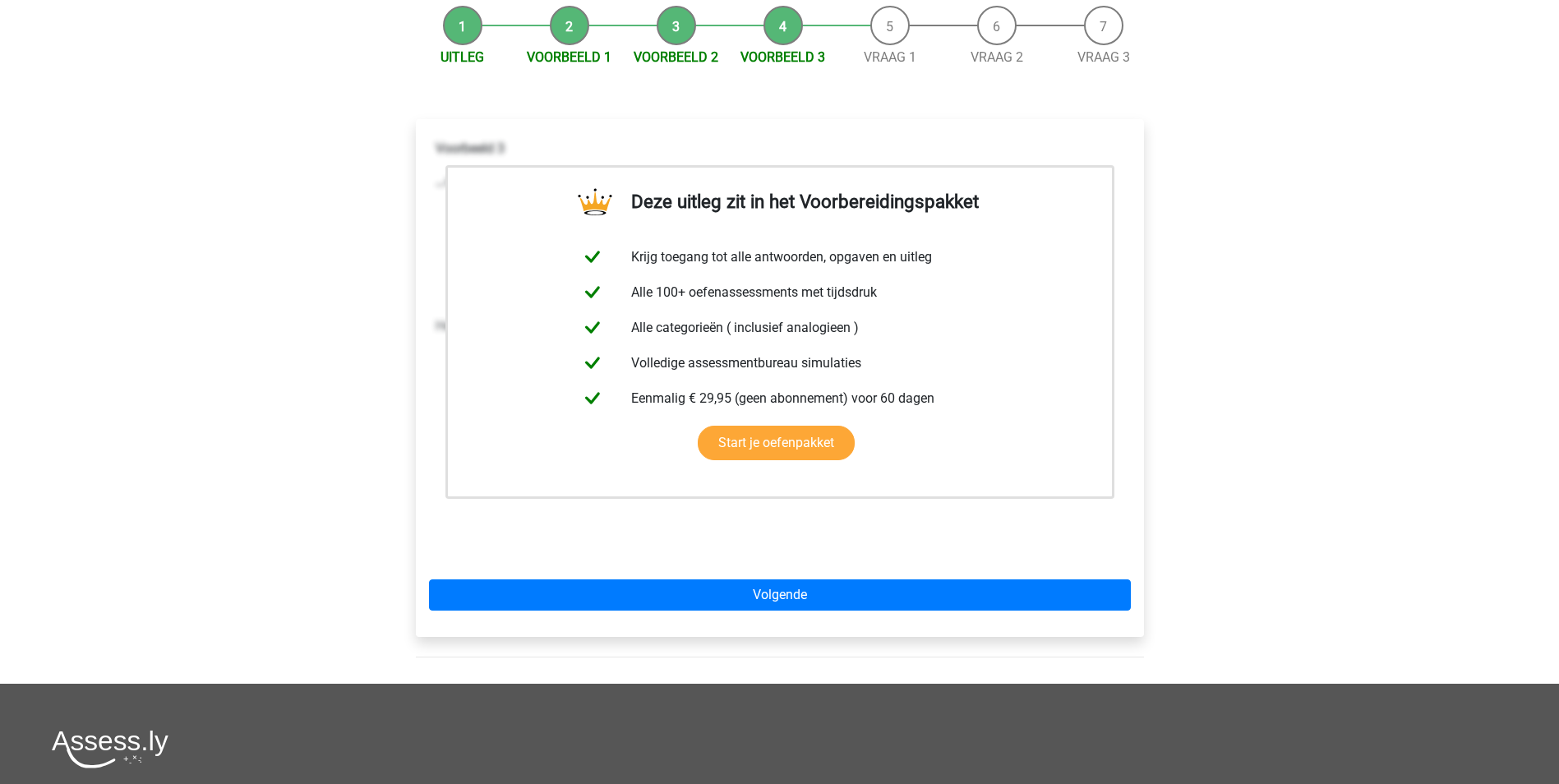
scroll to position [164, 0]
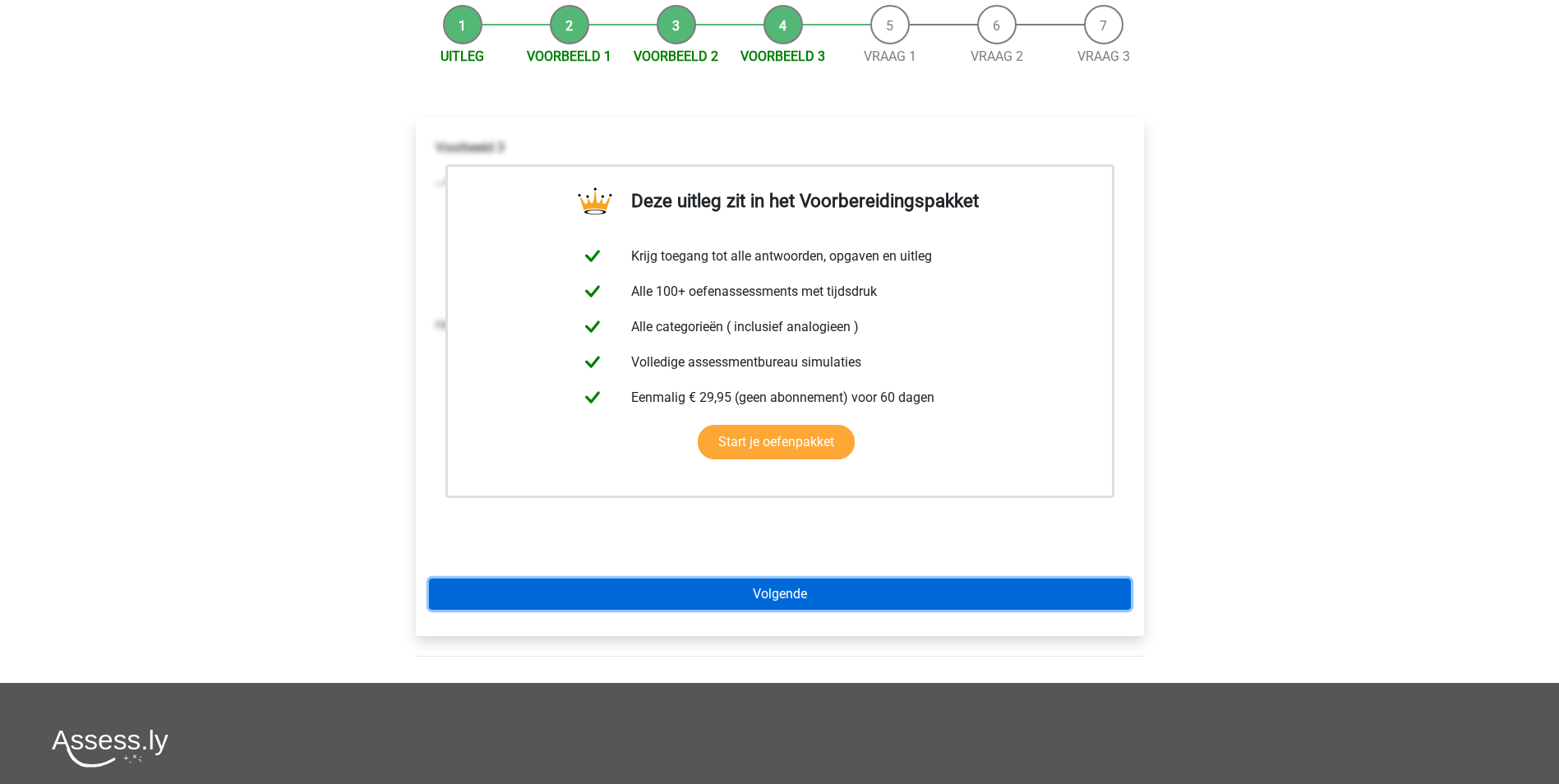
click at [658, 585] on link "Volgende" at bounding box center [780, 594] width 702 height 31
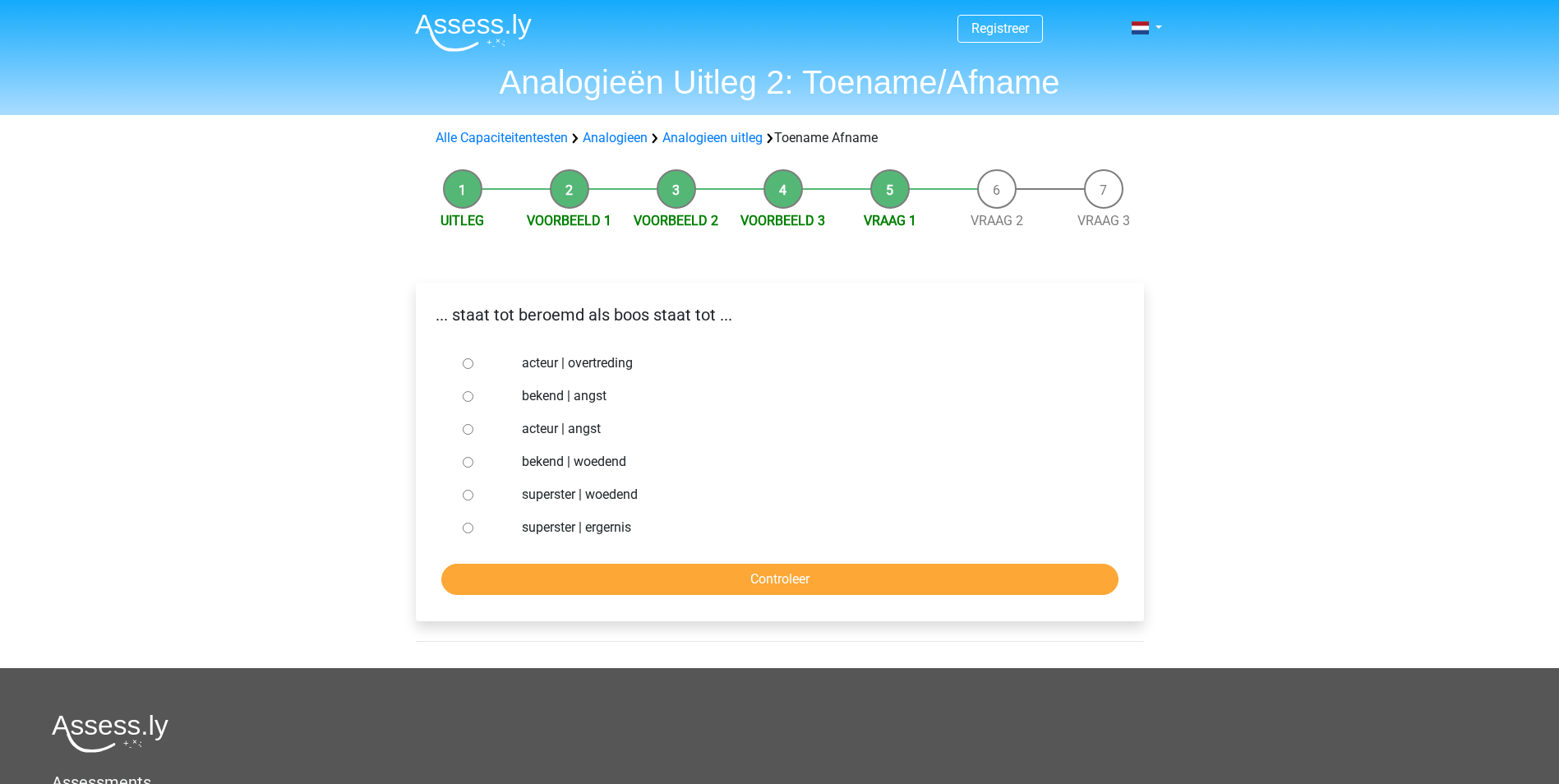
drag, startPoint x: 539, startPoint y: 332, endPoint x: 555, endPoint y: 292, distance: 43.1
drag, startPoint x: 555, startPoint y: 292, endPoint x: 468, endPoint y: 285, distance: 87.3
click at [468, 285] on div "... staat tot beroemd als boos staat tot ... acteur | overtreding bekend | angs…" at bounding box center [780, 452] width 728 height 338
click at [581, 458] on label "bekend | woedend" at bounding box center [806, 462] width 569 height 20
click at [473, 458] on input "bekend | woedend" at bounding box center [467, 462] width 11 height 11
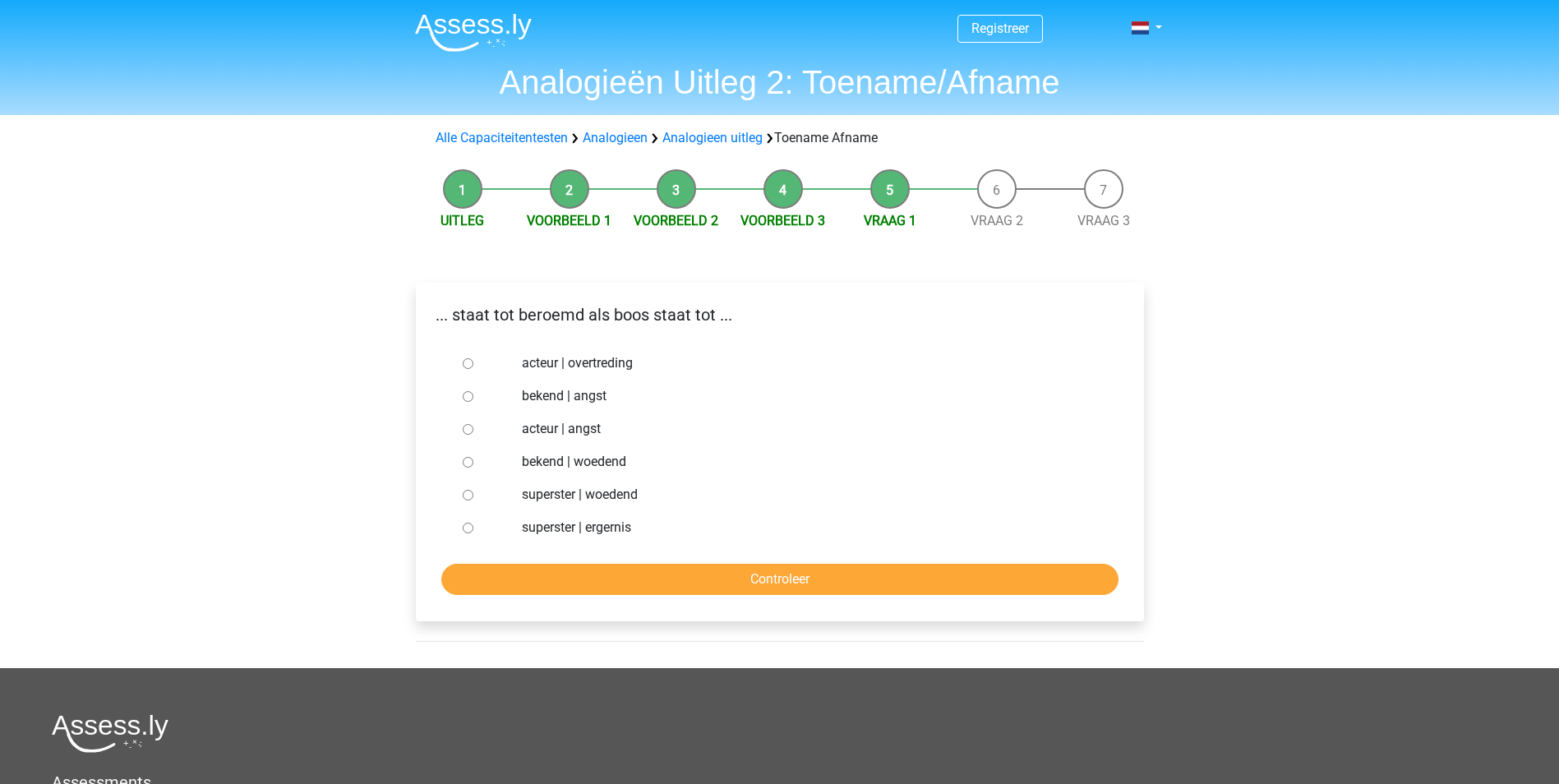
radio input "true"
click at [656, 565] on input "Controleer" at bounding box center [780, 579] width 678 height 31
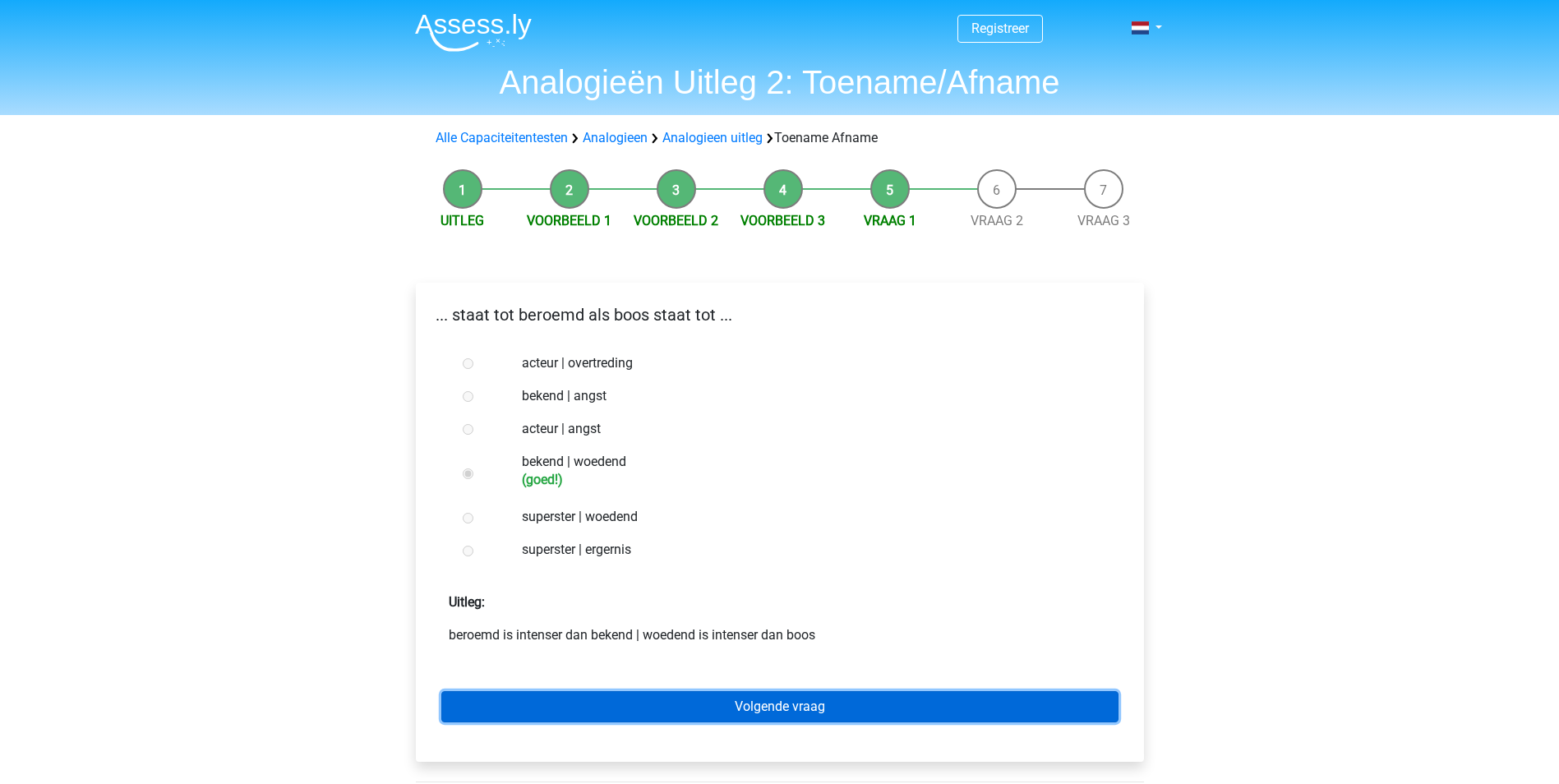
click at [684, 698] on link "Volgende vraag" at bounding box center [780, 706] width 678 height 31
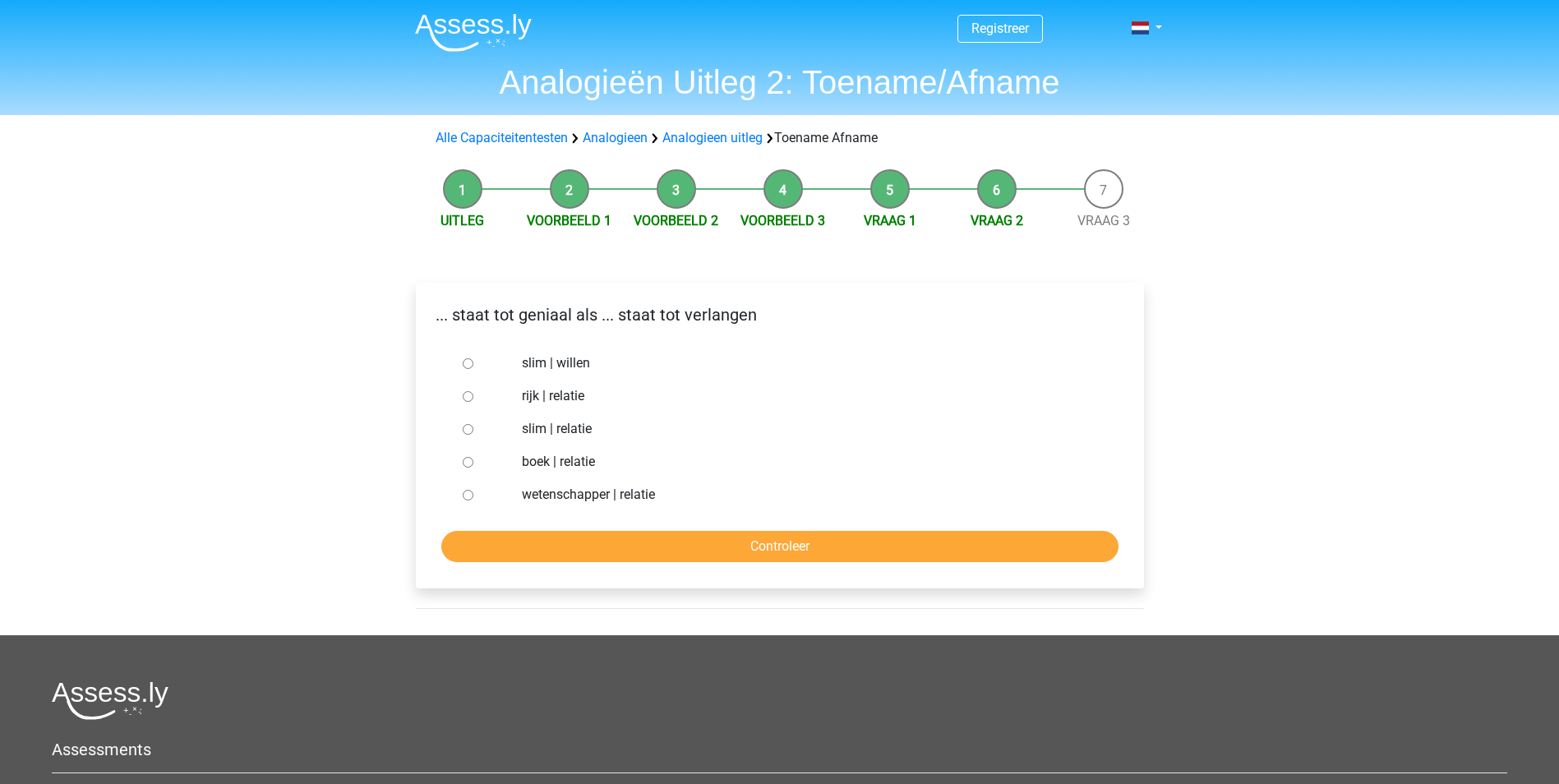
click at [560, 365] on label "slim | willen" at bounding box center [806, 364] width 569 height 20
click at [473, 365] on input "slim | willen" at bounding box center [467, 364] width 11 height 11
radio input "true"
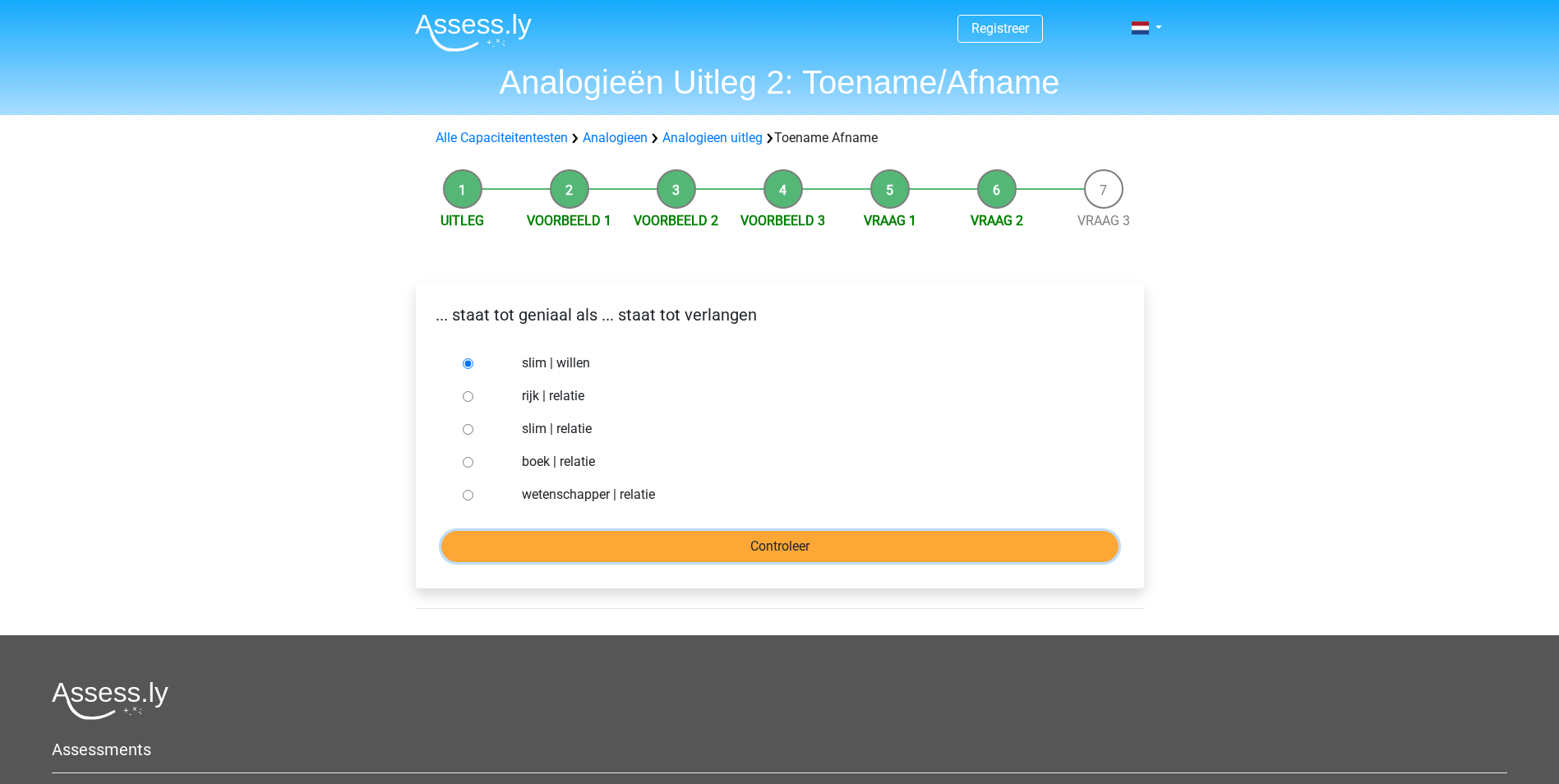
click at [771, 549] on input "Controleer" at bounding box center [780, 546] width 678 height 31
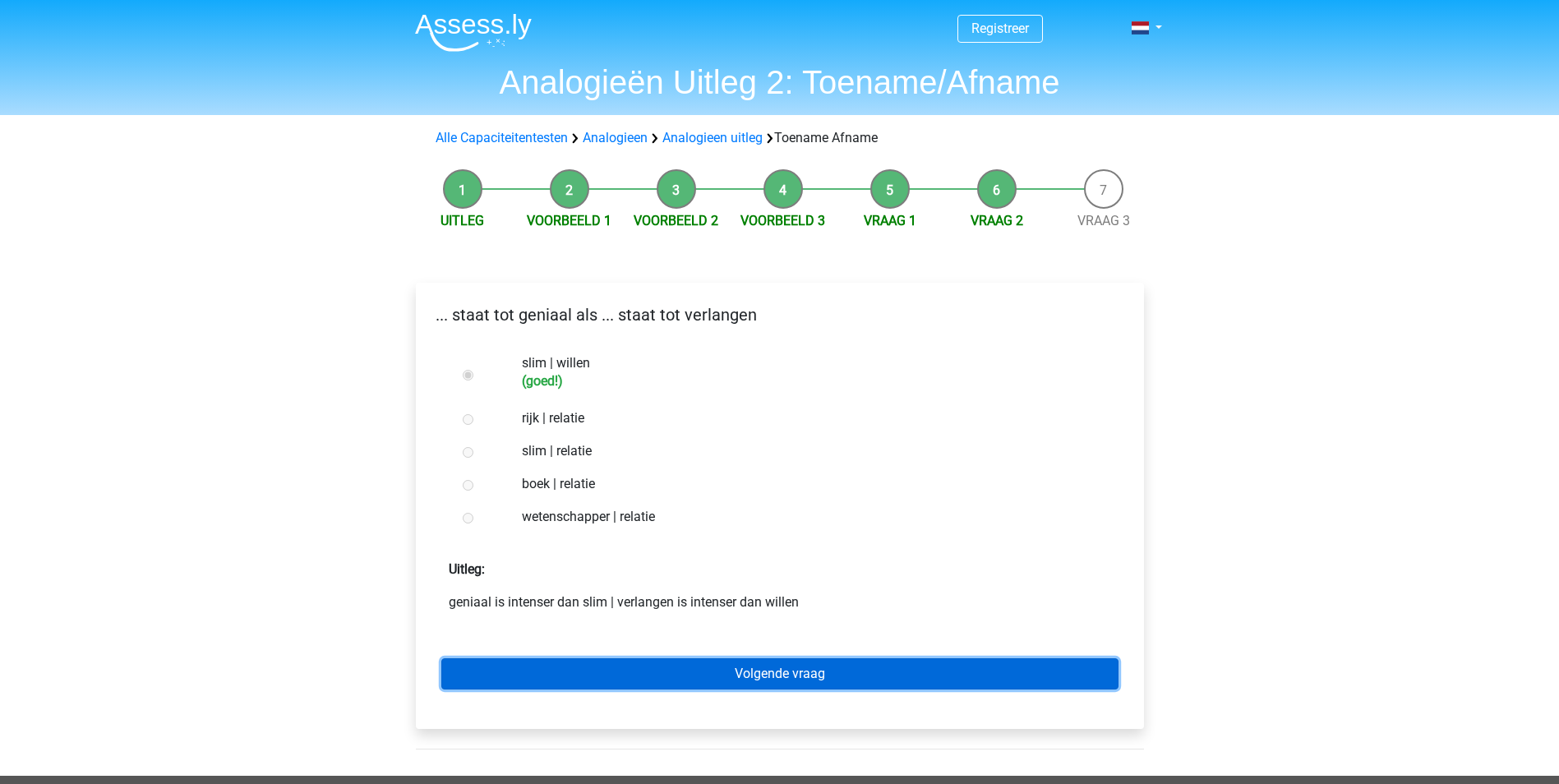
click at [769, 664] on link "Volgende vraag" at bounding box center [780, 673] width 678 height 31
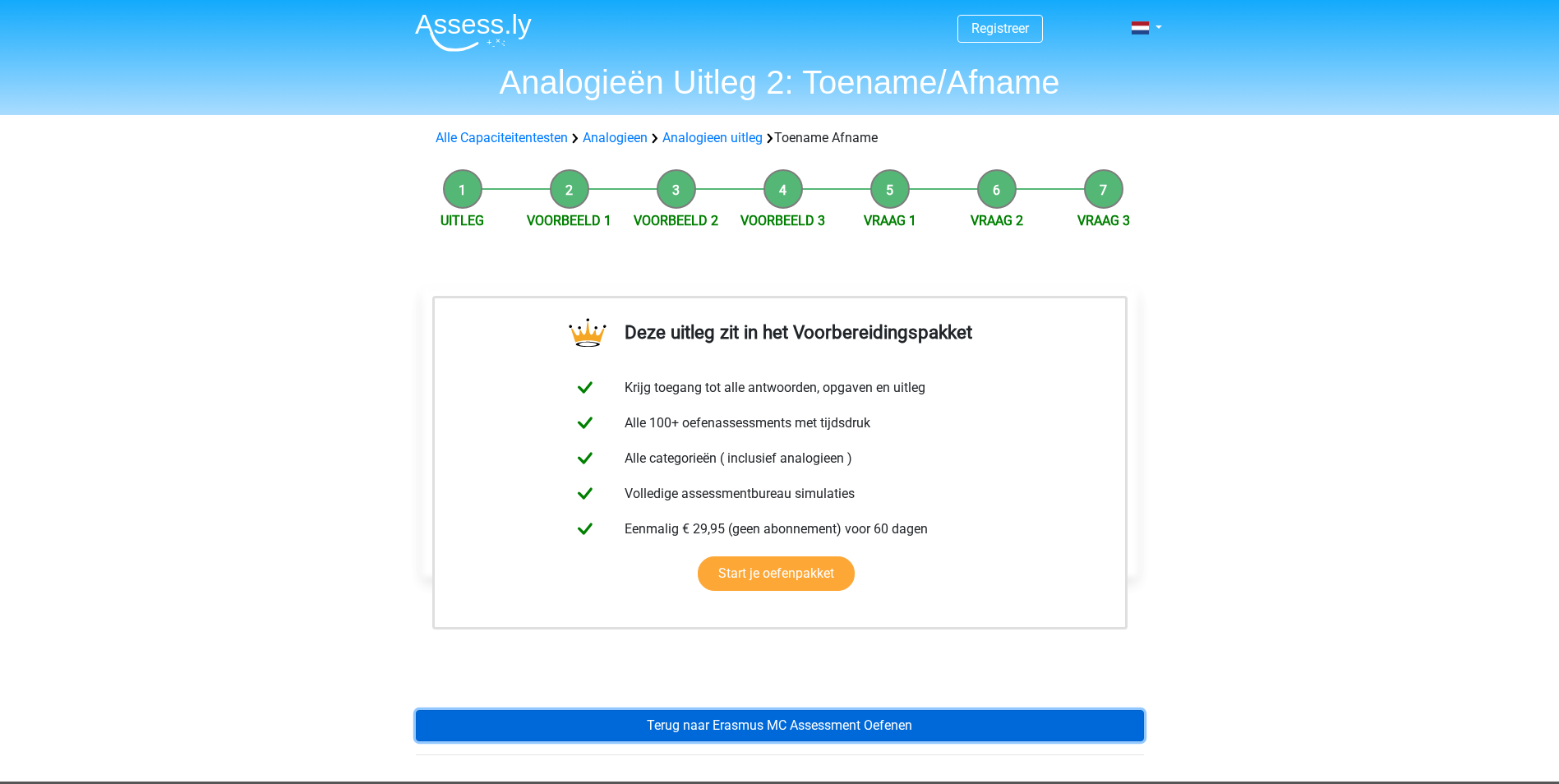
click at [821, 729] on link "Terug naar Erasmus MC Assessment Oefenen" at bounding box center [780, 725] width 728 height 31
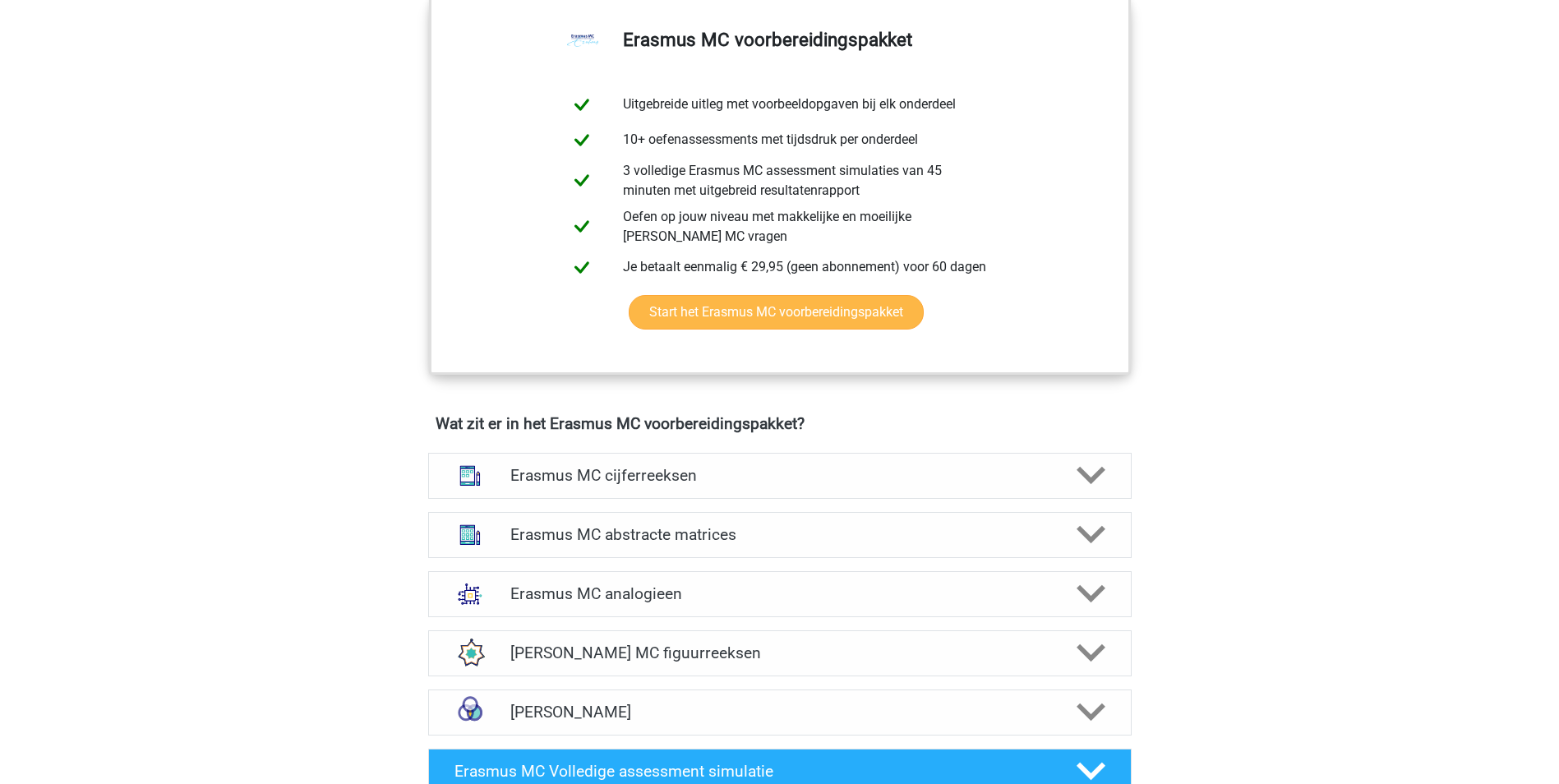
scroll to position [987, 0]
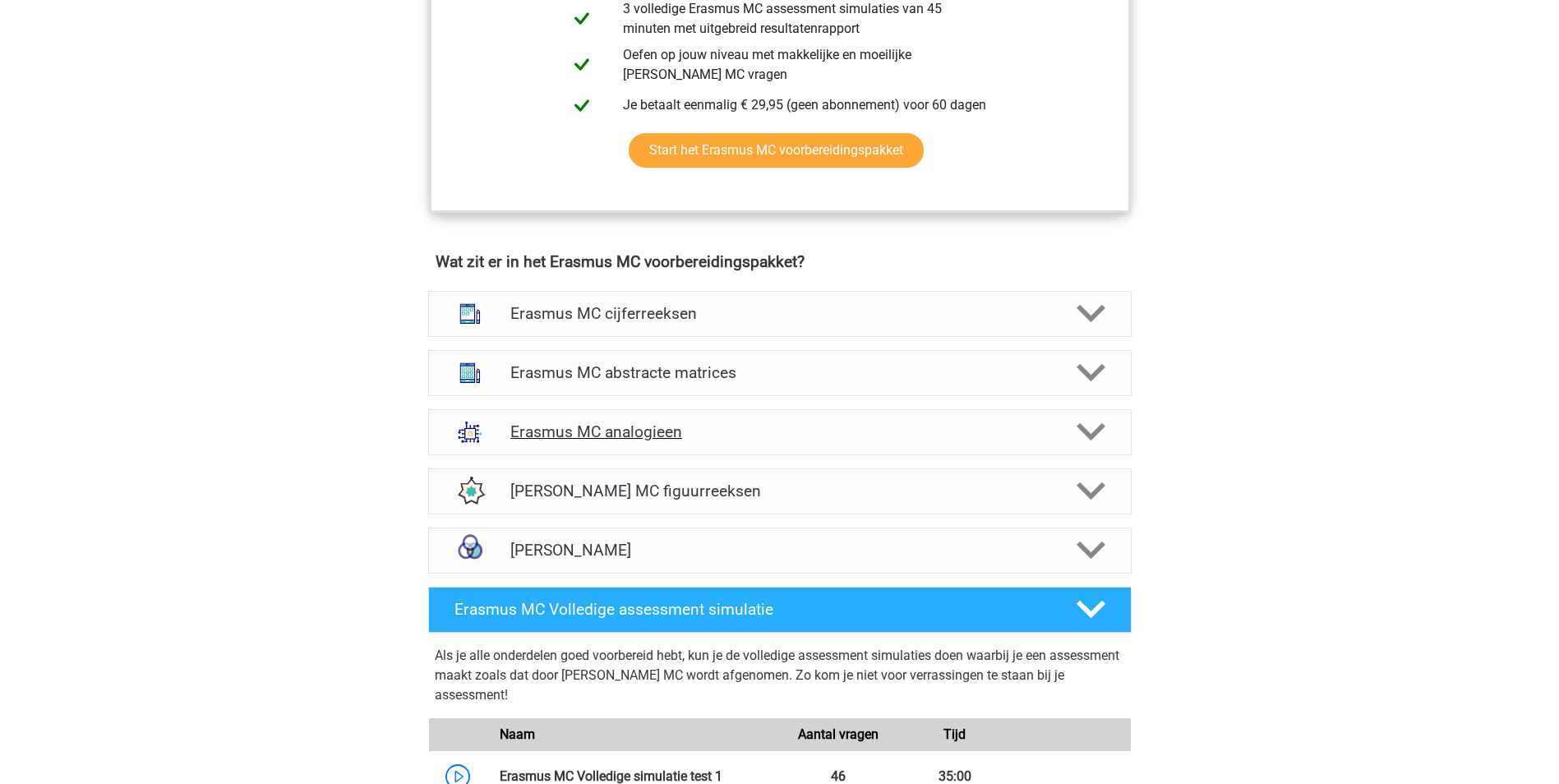
click at [663, 434] on h4 "Erasmus MC analogieen" at bounding box center [779, 431] width 539 height 19
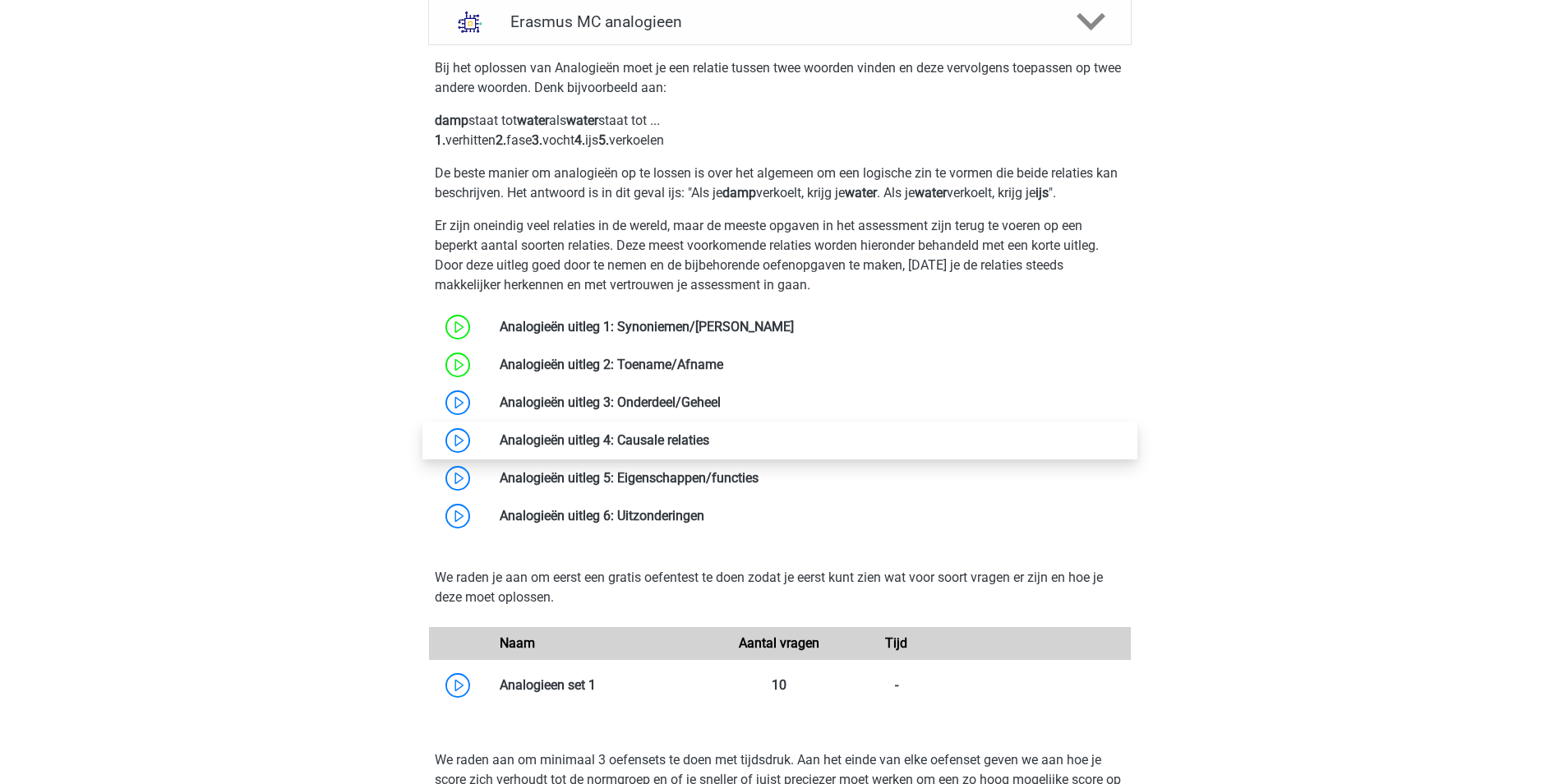
scroll to position [1397, 0]
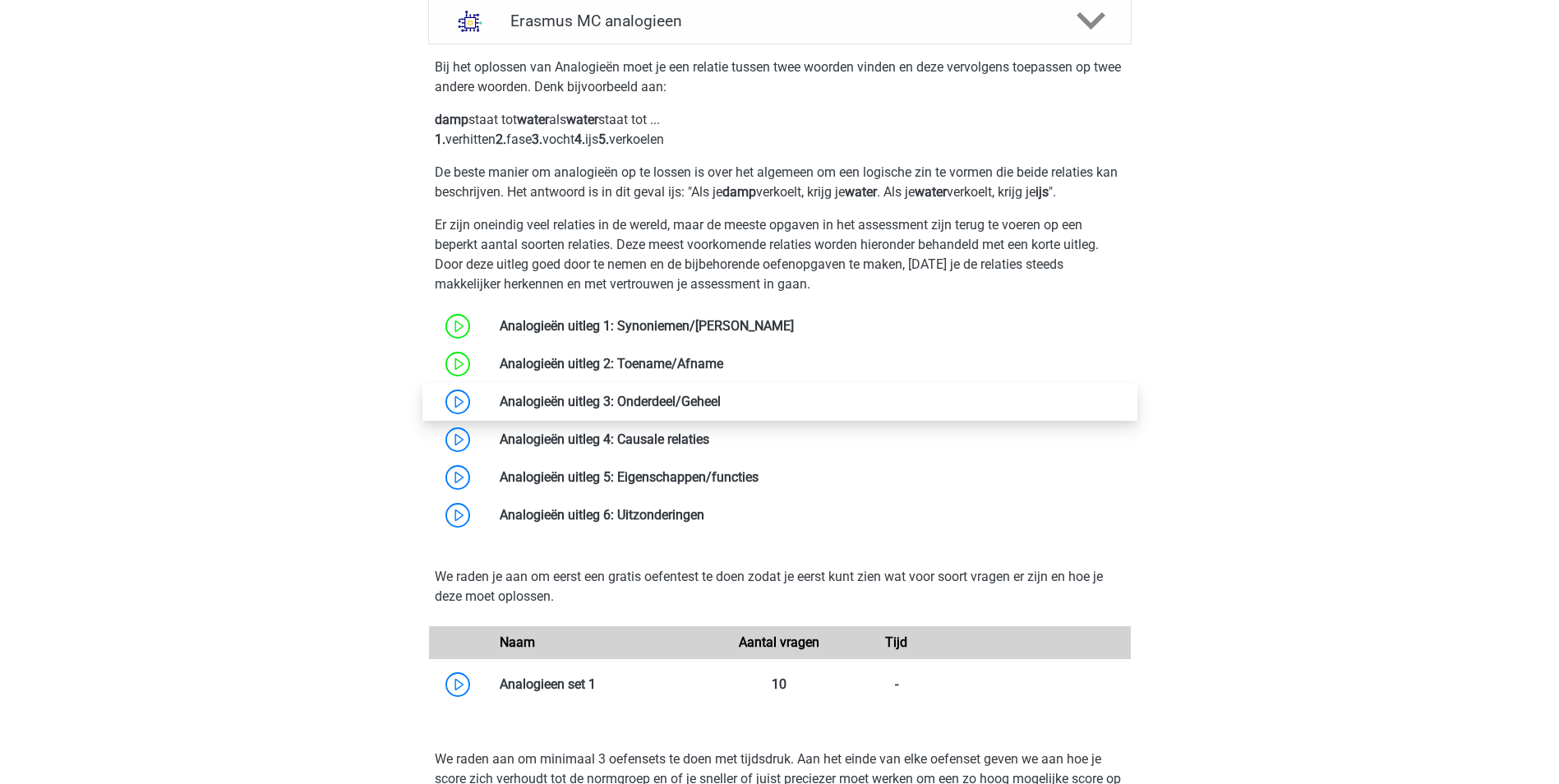
click at [721, 405] on link at bounding box center [721, 401] width 0 height 16
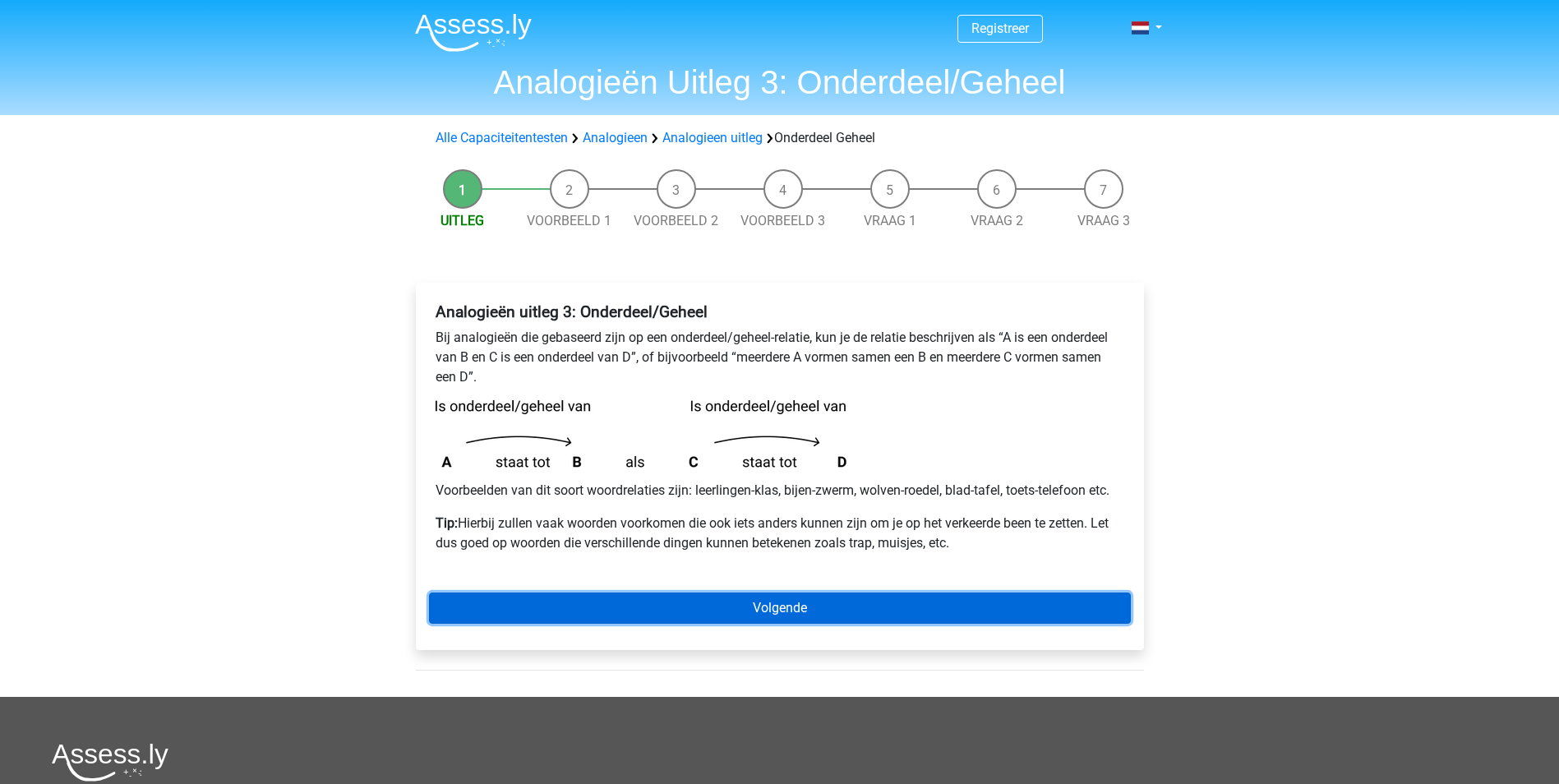
click at [733, 604] on link "Volgende" at bounding box center [780, 607] width 702 height 31
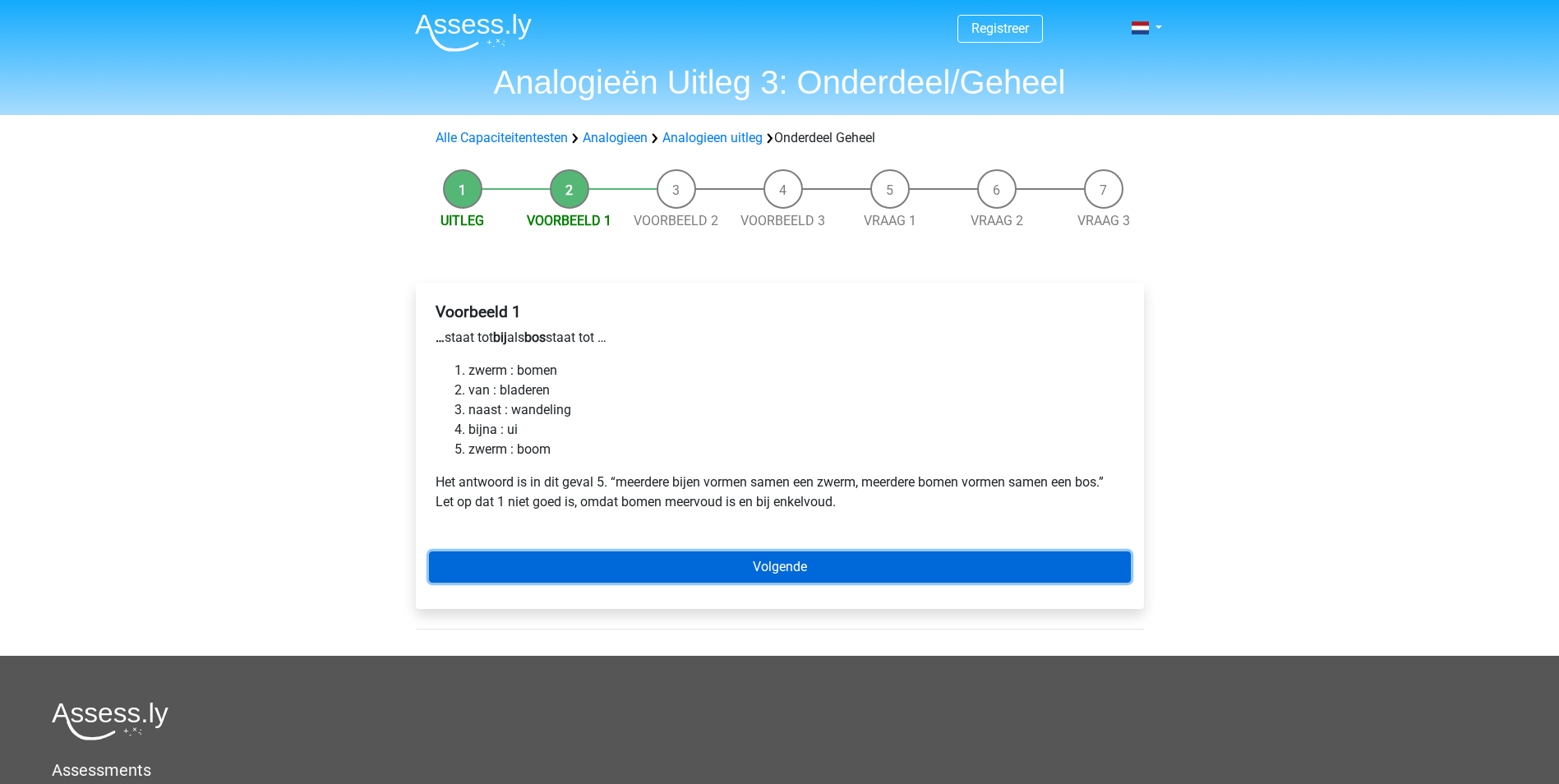
click at [554, 570] on link "Volgende" at bounding box center [780, 566] width 702 height 31
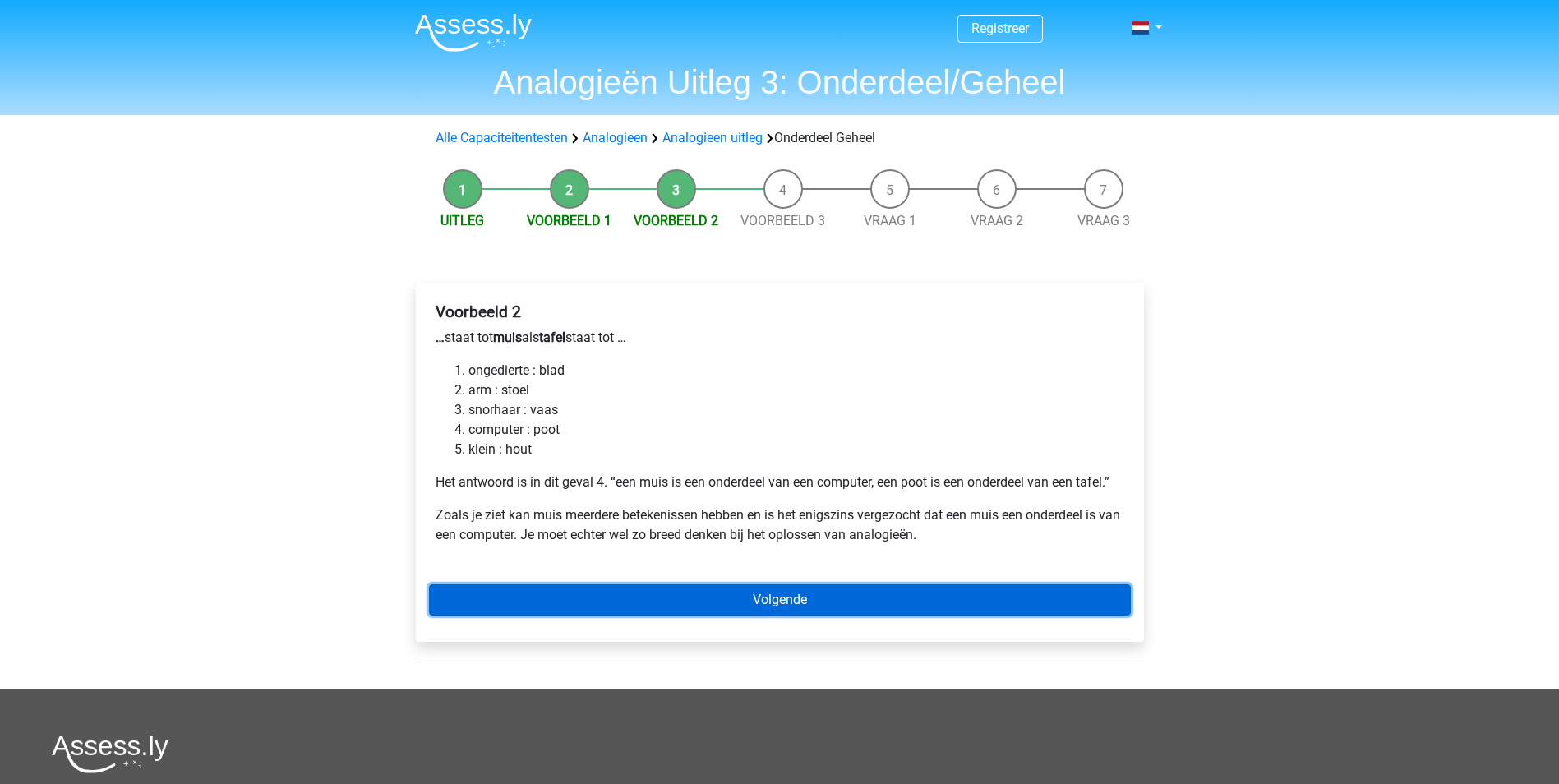
click at [793, 601] on link "Volgende" at bounding box center [780, 600] width 702 height 31
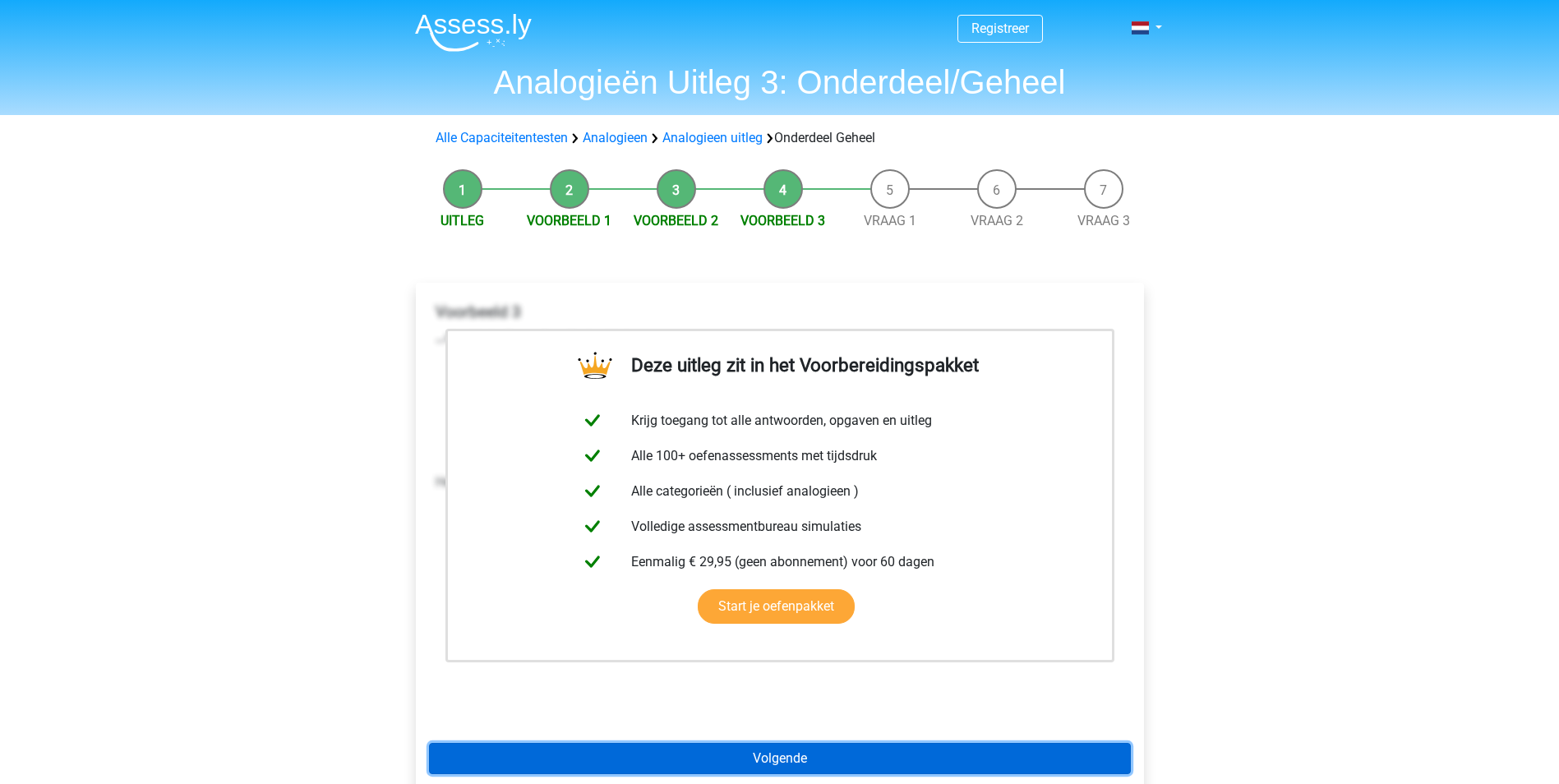
click at [831, 770] on link "Volgende" at bounding box center [780, 758] width 702 height 31
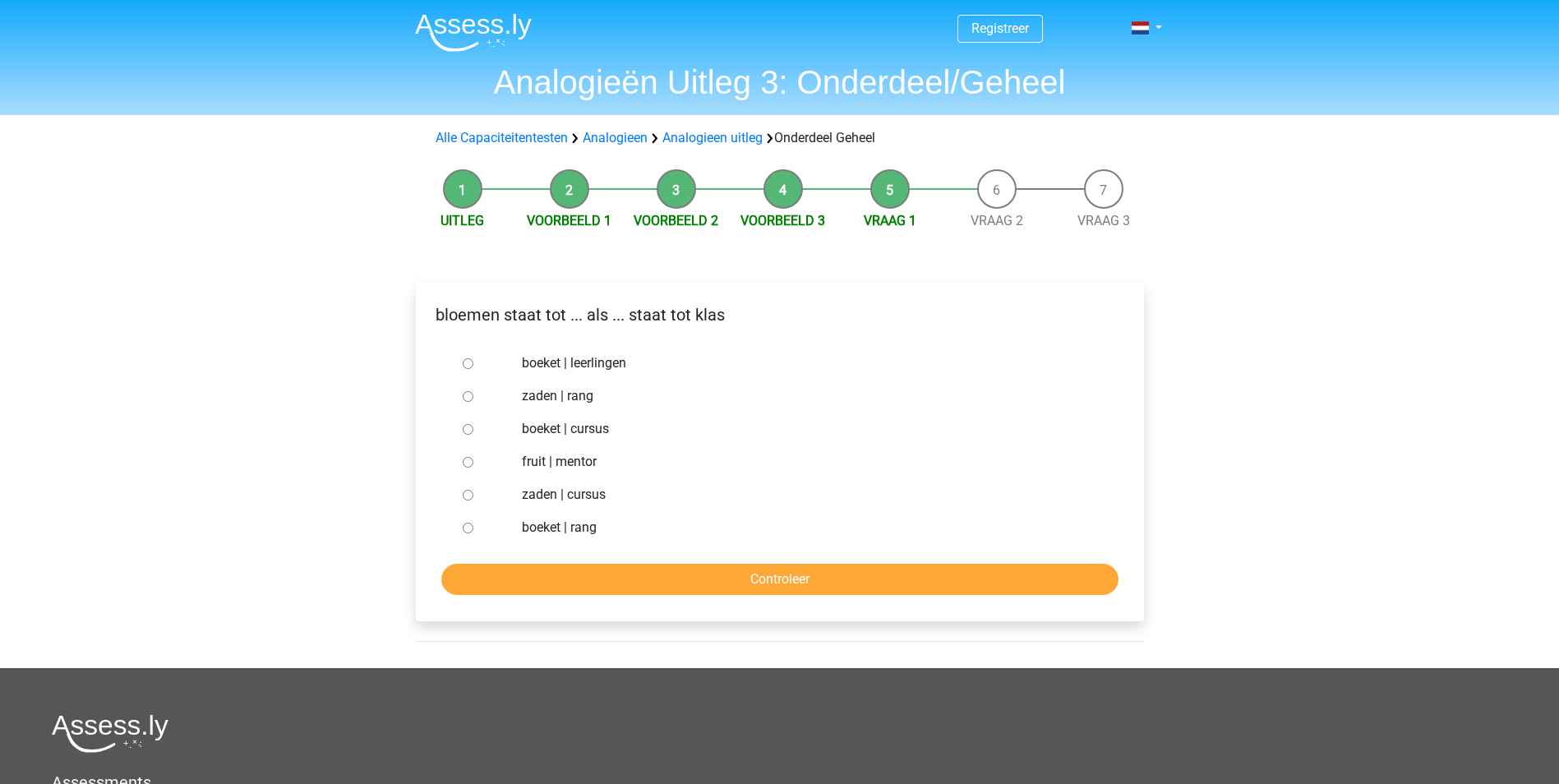
click at [612, 367] on label "boeket | leerlingen" at bounding box center [806, 364] width 569 height 20
click at [473, 367] on input "boeket | leerlingen" at bounding box center [467, 364] width 11 height 11
radio input "true"
click at [688, 567] on input "Controleer" at bounding box center [780, 579] width 678 height 31
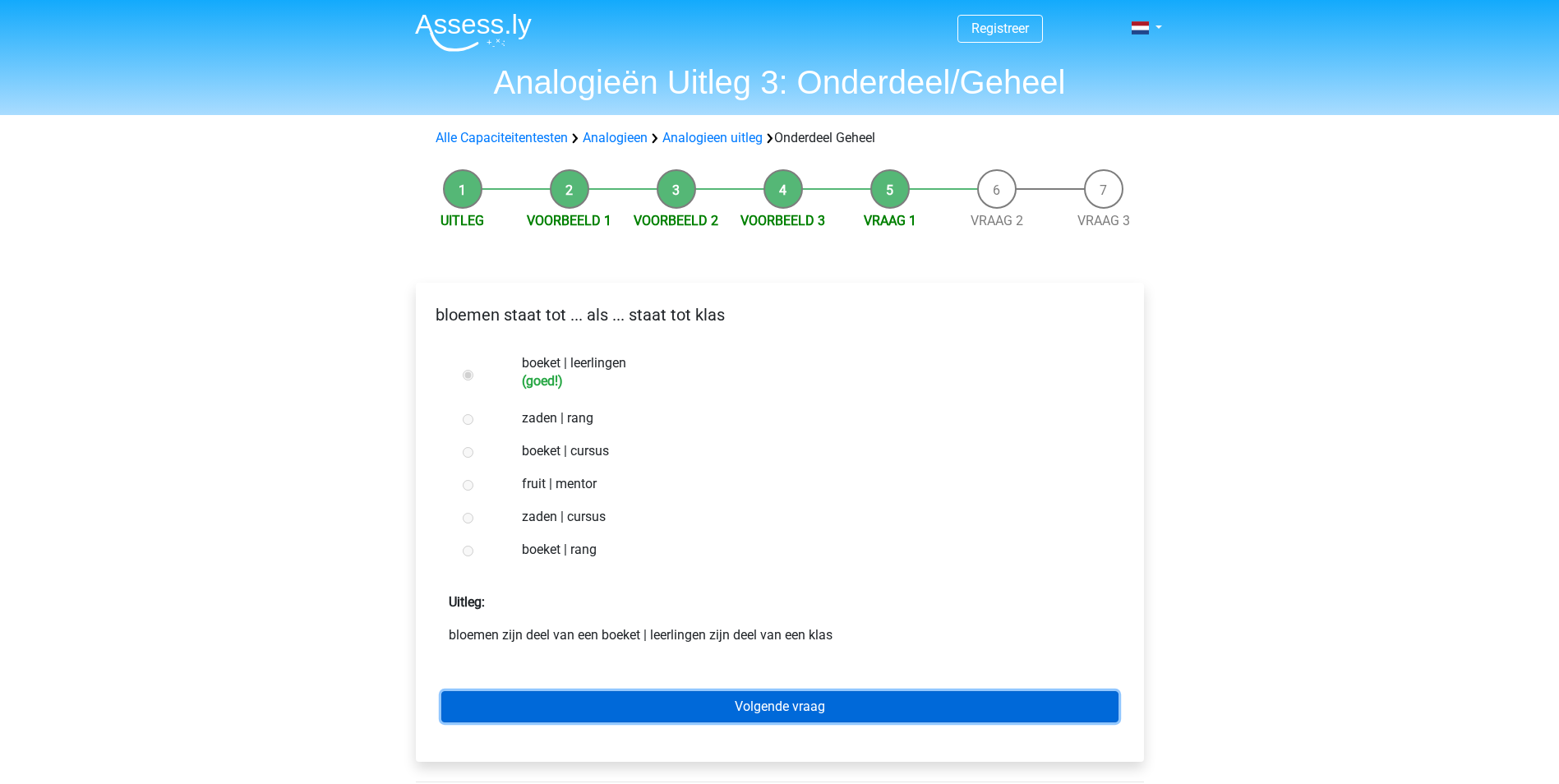
click at [688, 698] on link "Volgende vraag" at bounding box center [780, 706] width 678 height 31
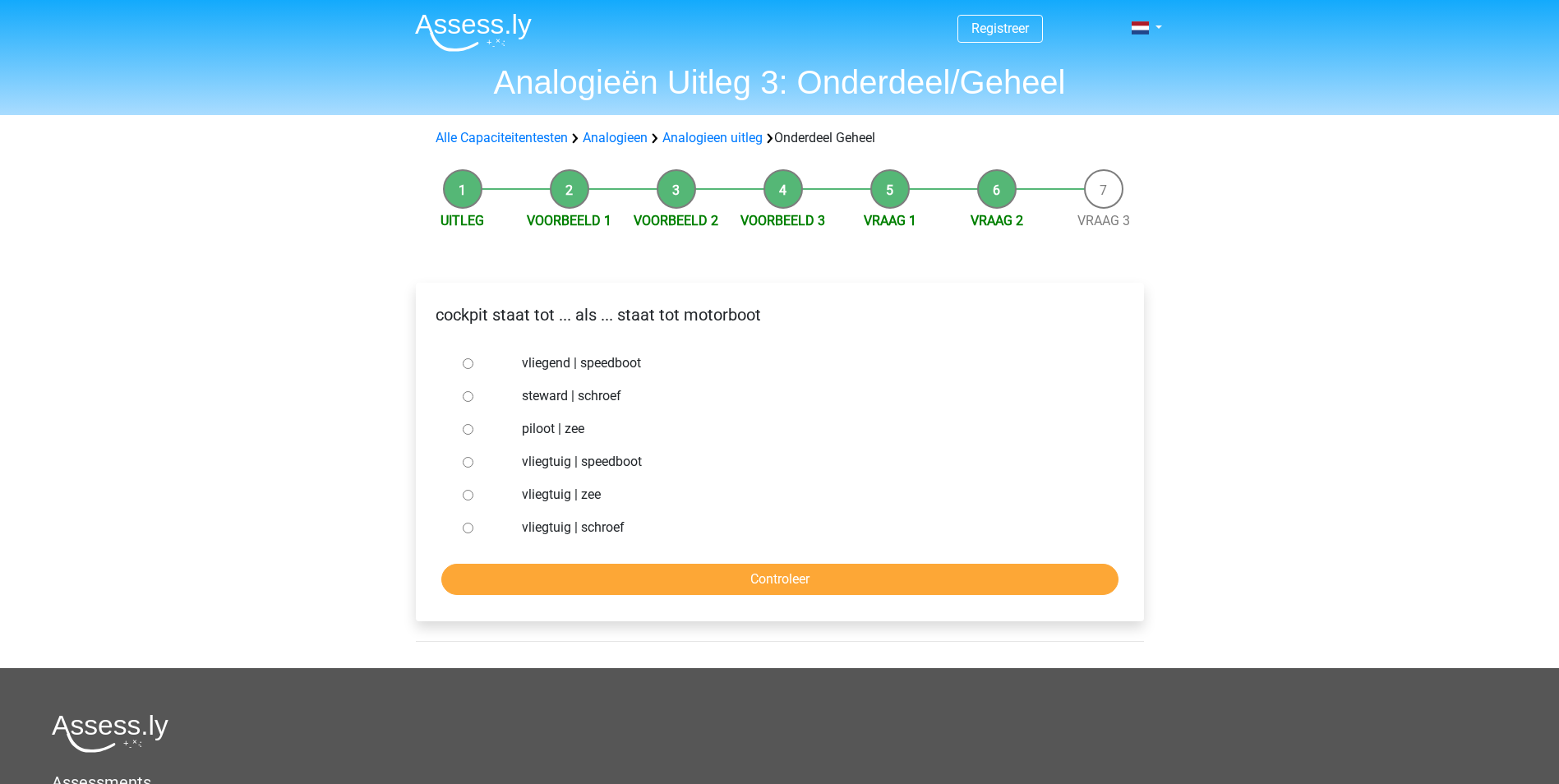
click at [590, 500] on label "vliegtuig | zee" at bounding box center [806, 495] width 569 height 20
click at [473, 500] on input "vliegtuig | zee" at bounding box center [467, 495] width 11 height 11
radio input "true"
click at [609, 560] on form "vliegend | speedboot steward | schroef piloot | zee vliegtuig | speedboot vlieg…" at bounding box center [780, 471] width 702 height 248
click at [616, 572] on input "Controleer" at bounding box center [780, 579] width 678 height 31
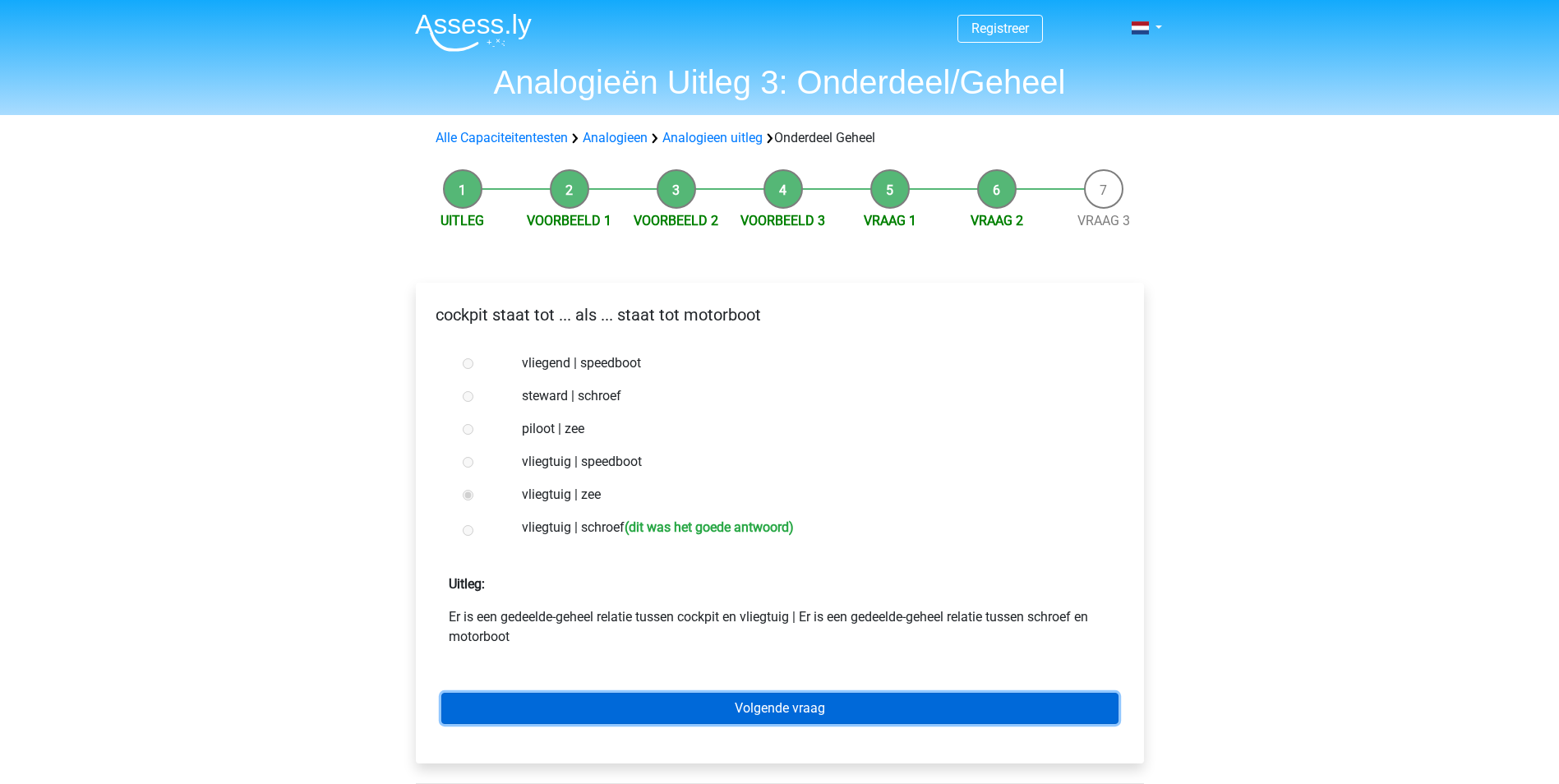
click at [632, 695] on link "Volgende vraag" at bounding box center [780, 708] width 678 height 31
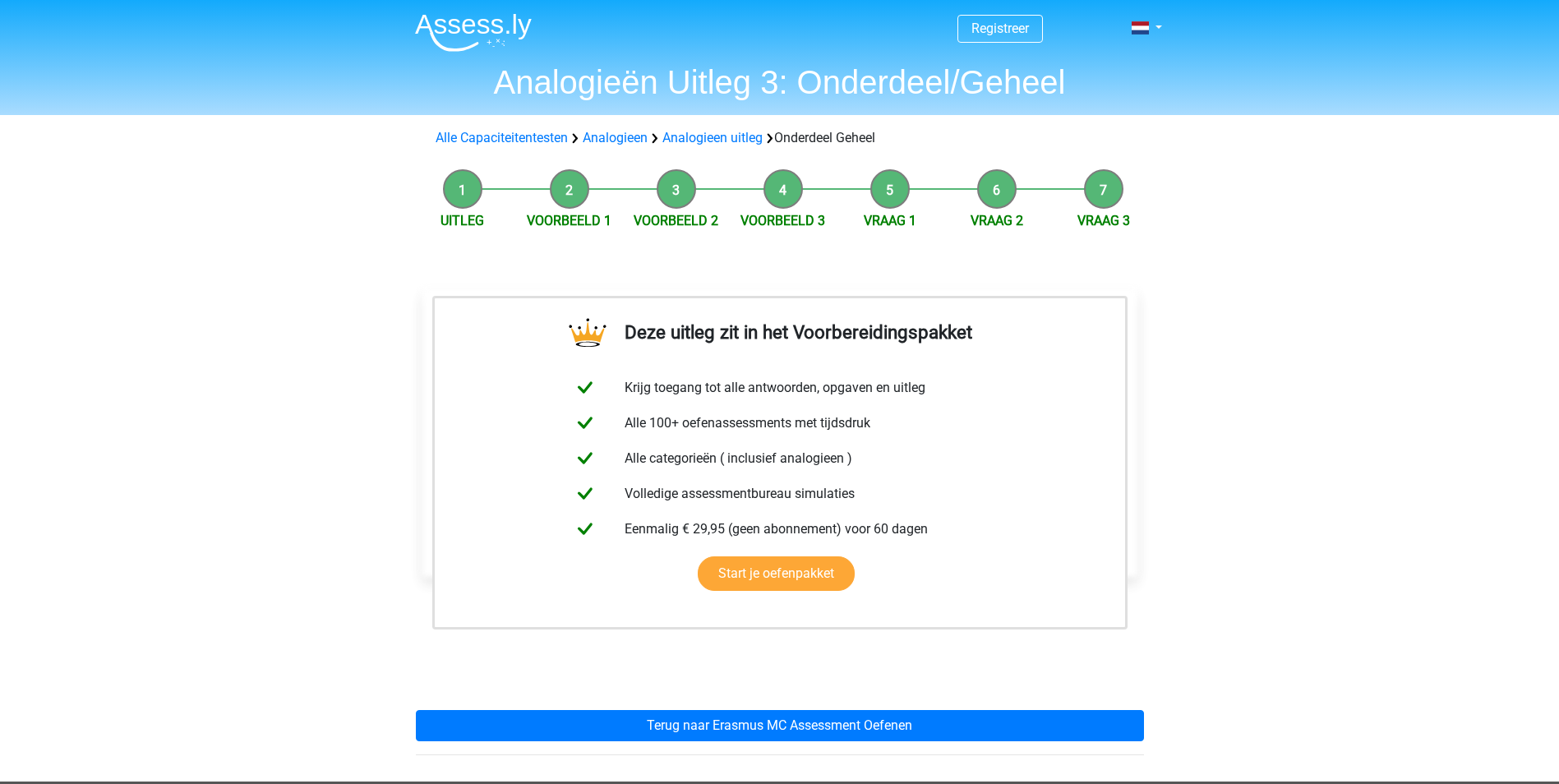
click at [632, 695] on div "Deze uitleg zit in het Voorbereidingspakket Krijg toegang tot alle antwoorden, …" at bounding box center [780, 515] width 755 height 532
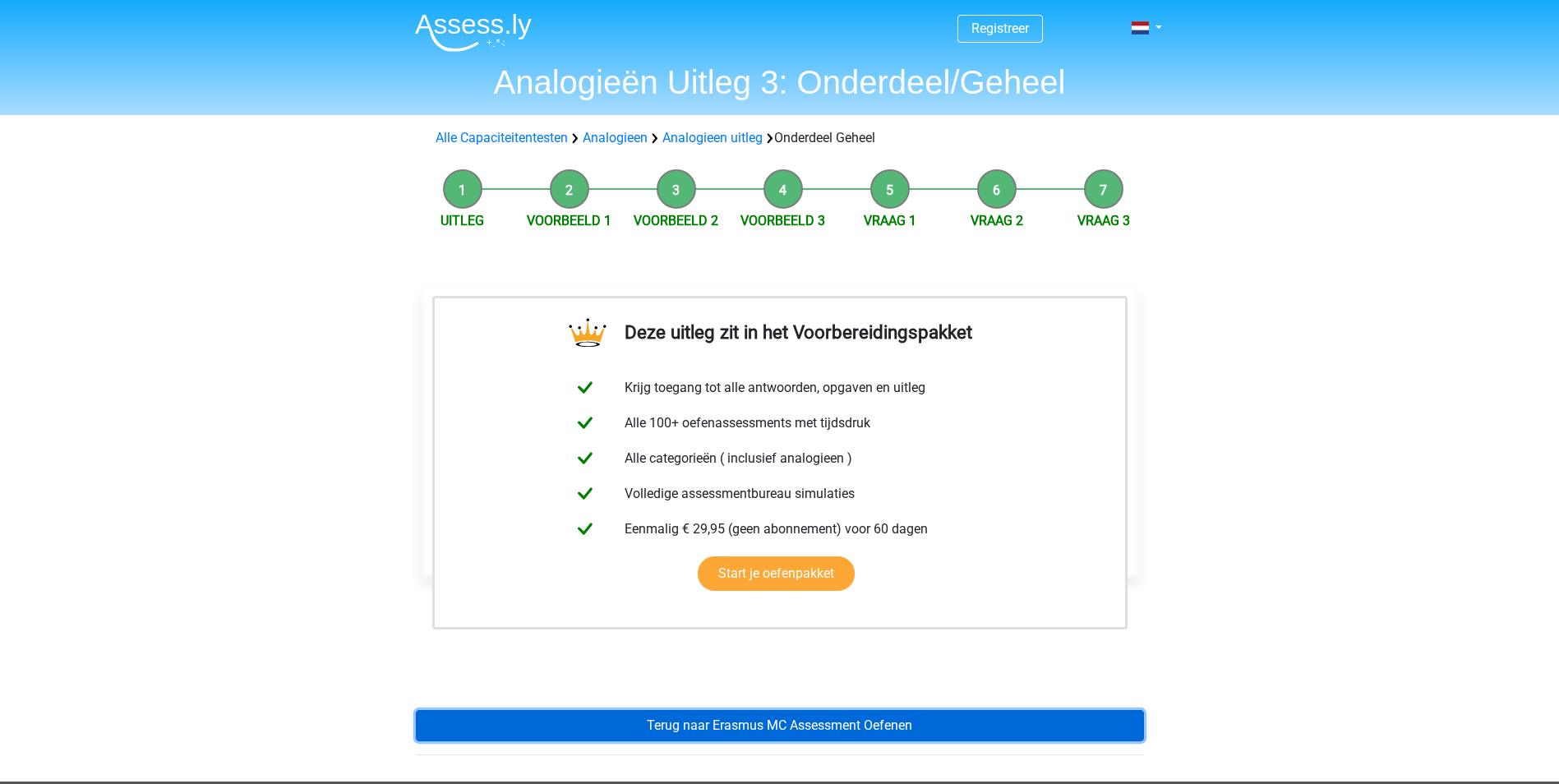
click at [632, 725] on link "Terug naar Erasmus MC Assessment Oefenen" at bounding box center [780, 725] width 728 height 31
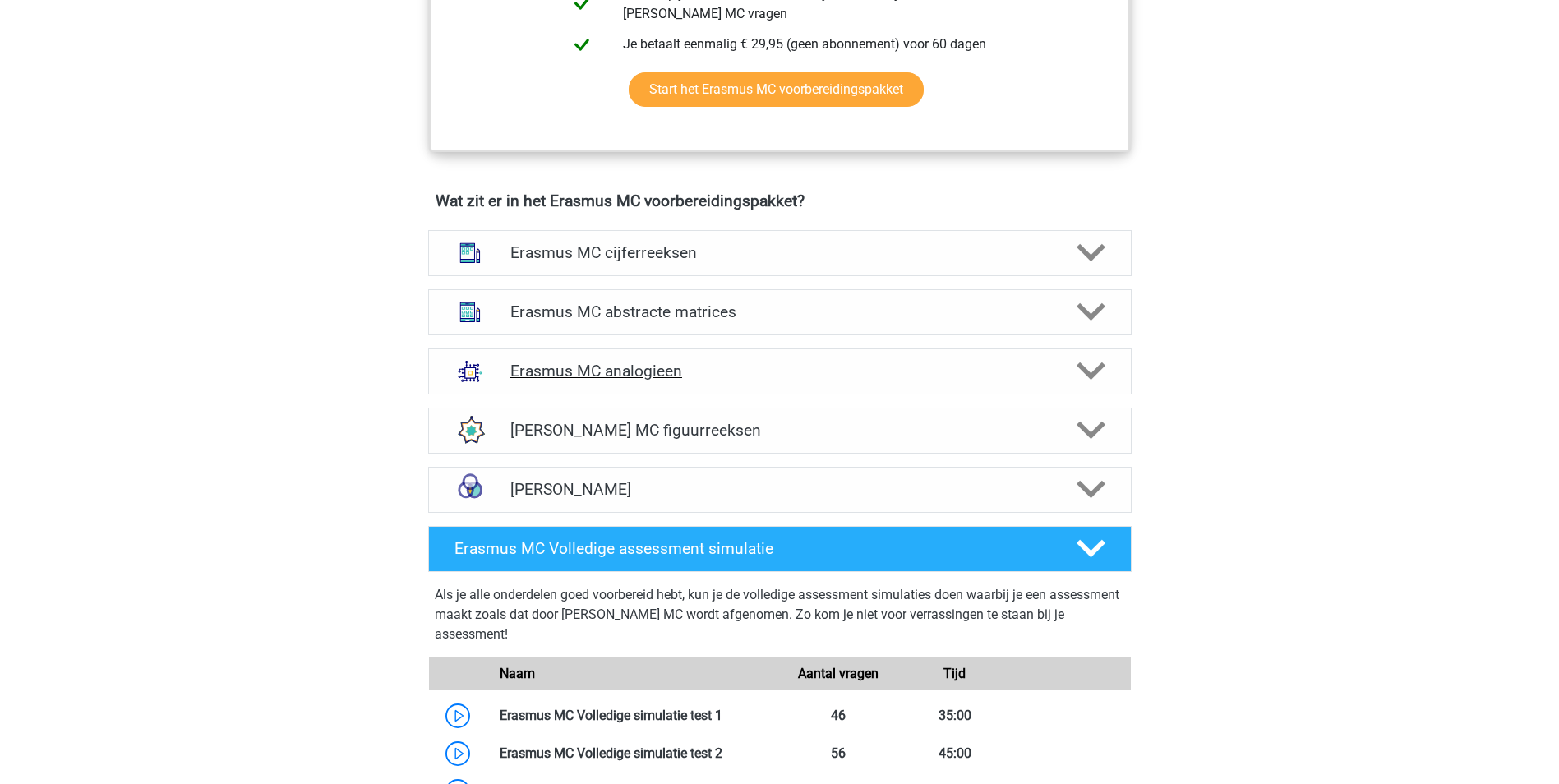
scroll to position [1151, 0]
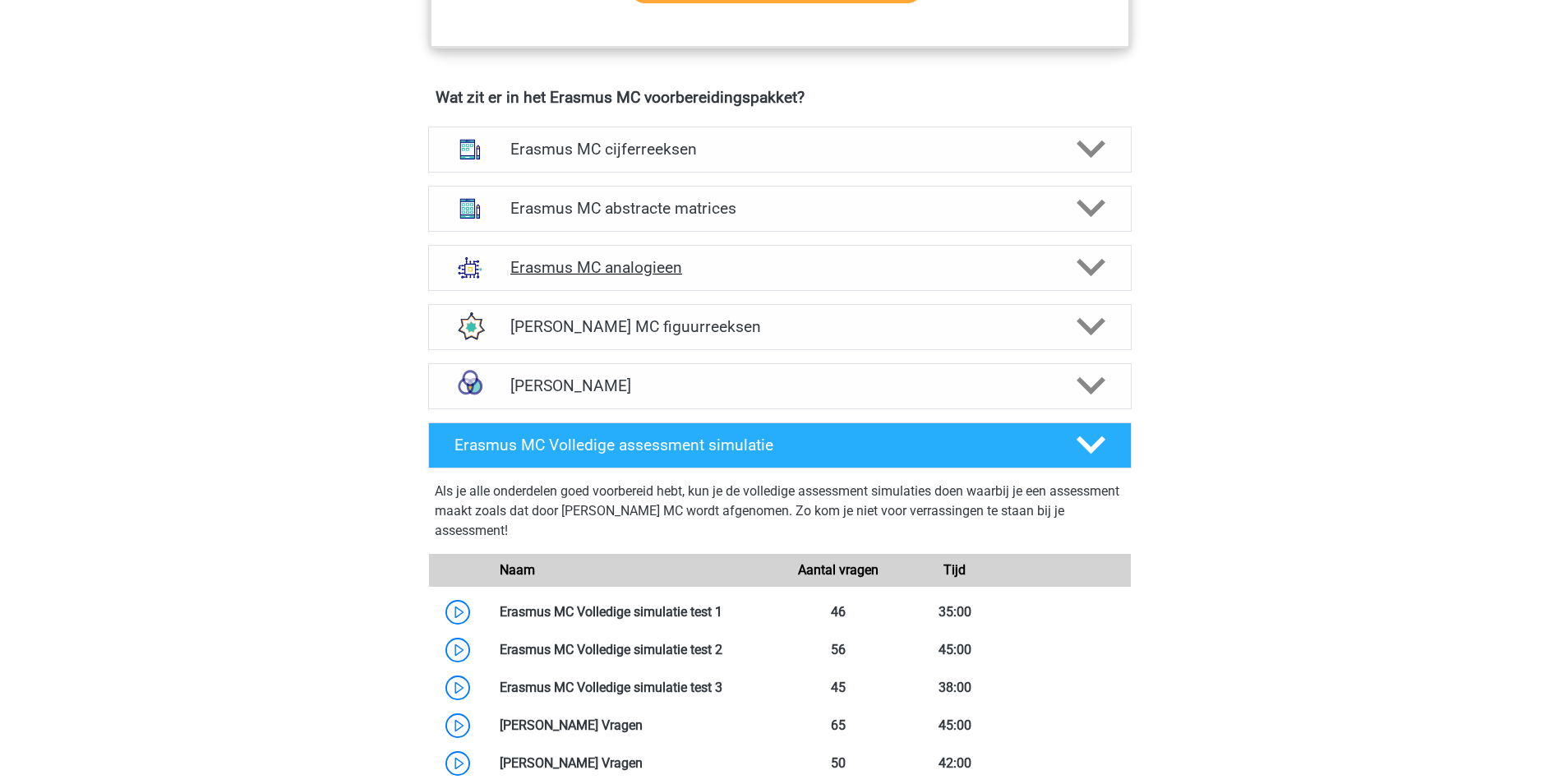
click at [761, 266] on h4 "Erasmus MC analogieen" at bounding box center [779, 267] width 539 height 19
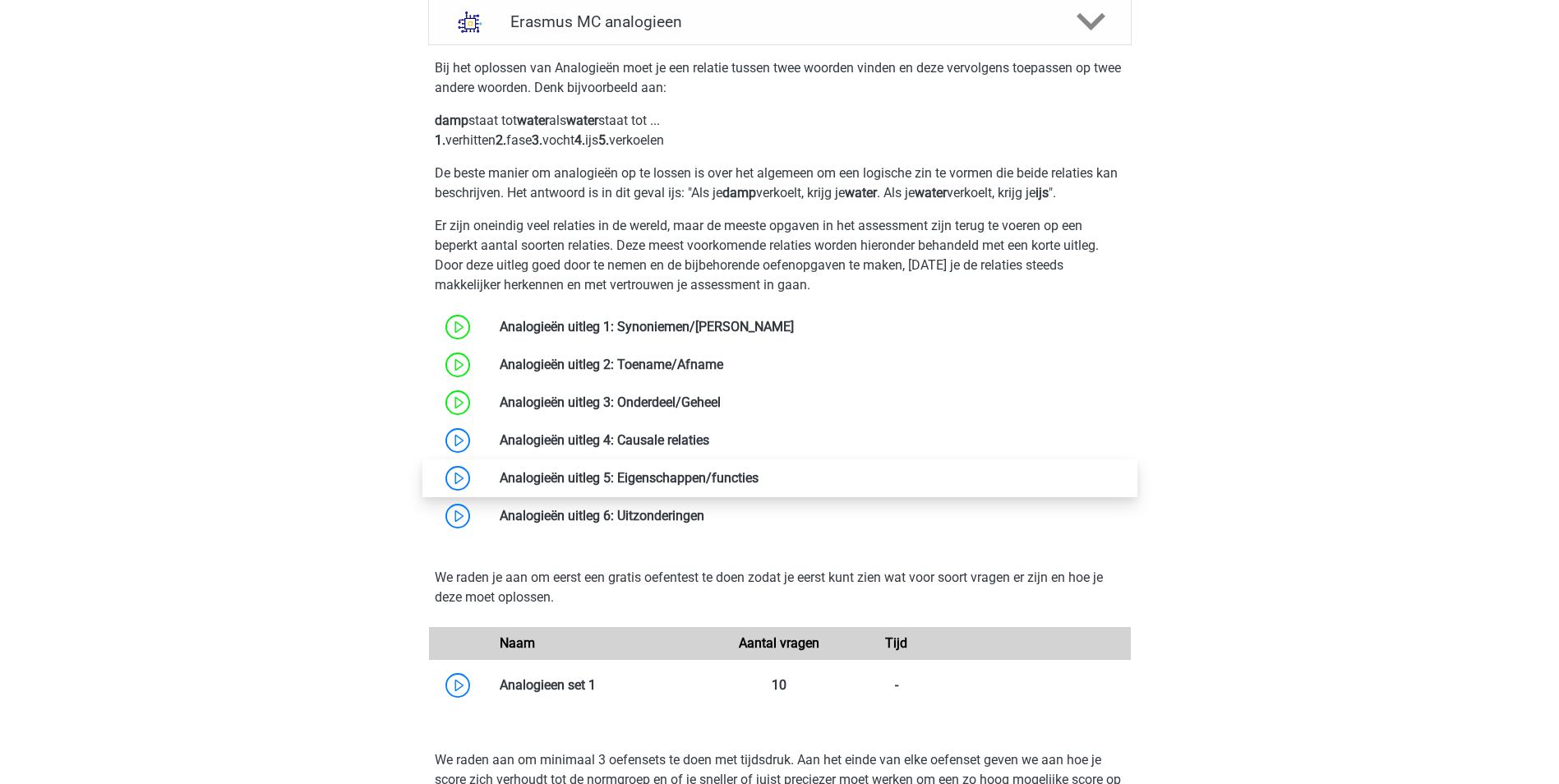
scroll to position [1397, 0]
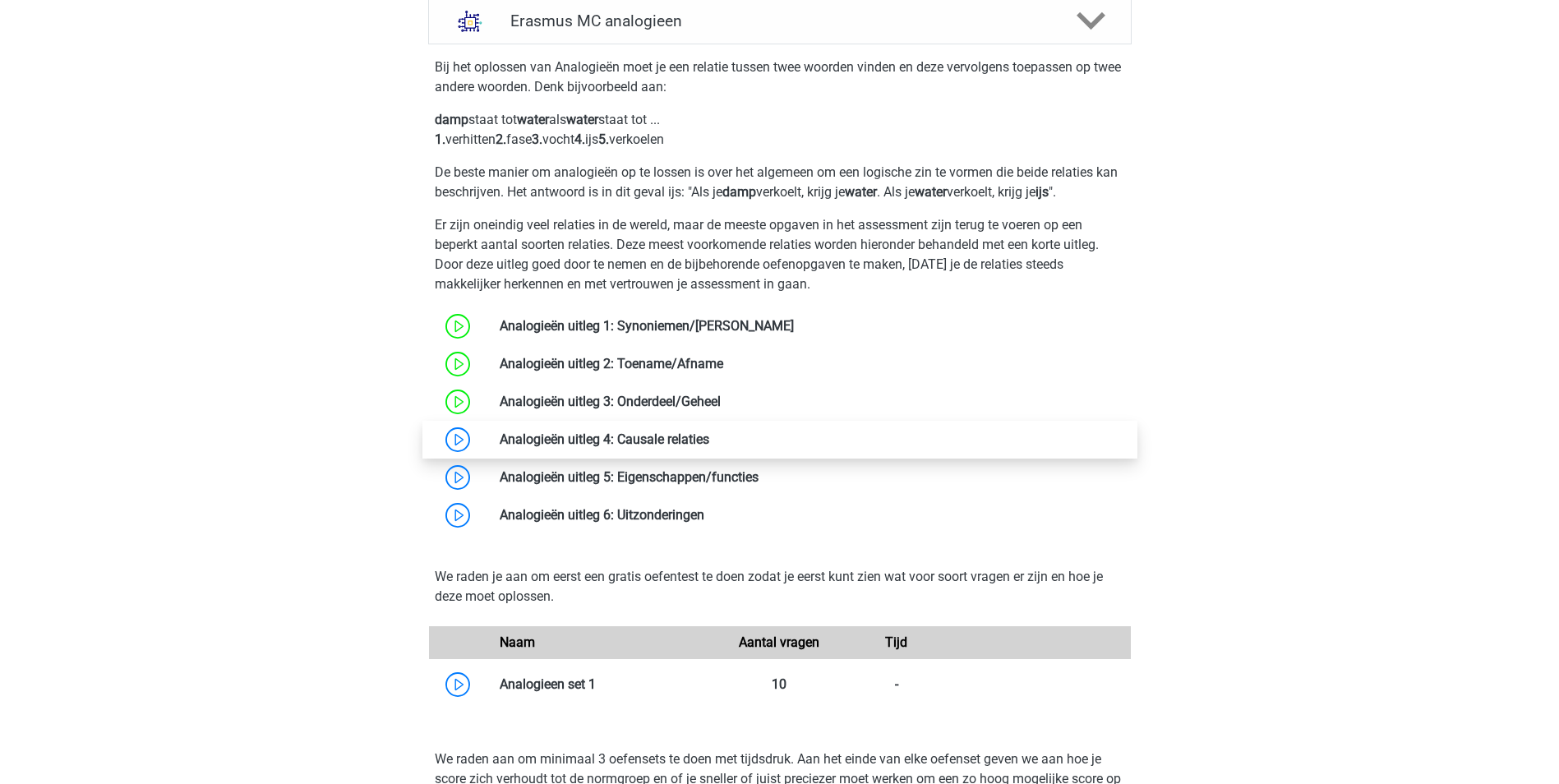
click at [710, 447] on link at bounding box center [710, 439] width 0 height 16
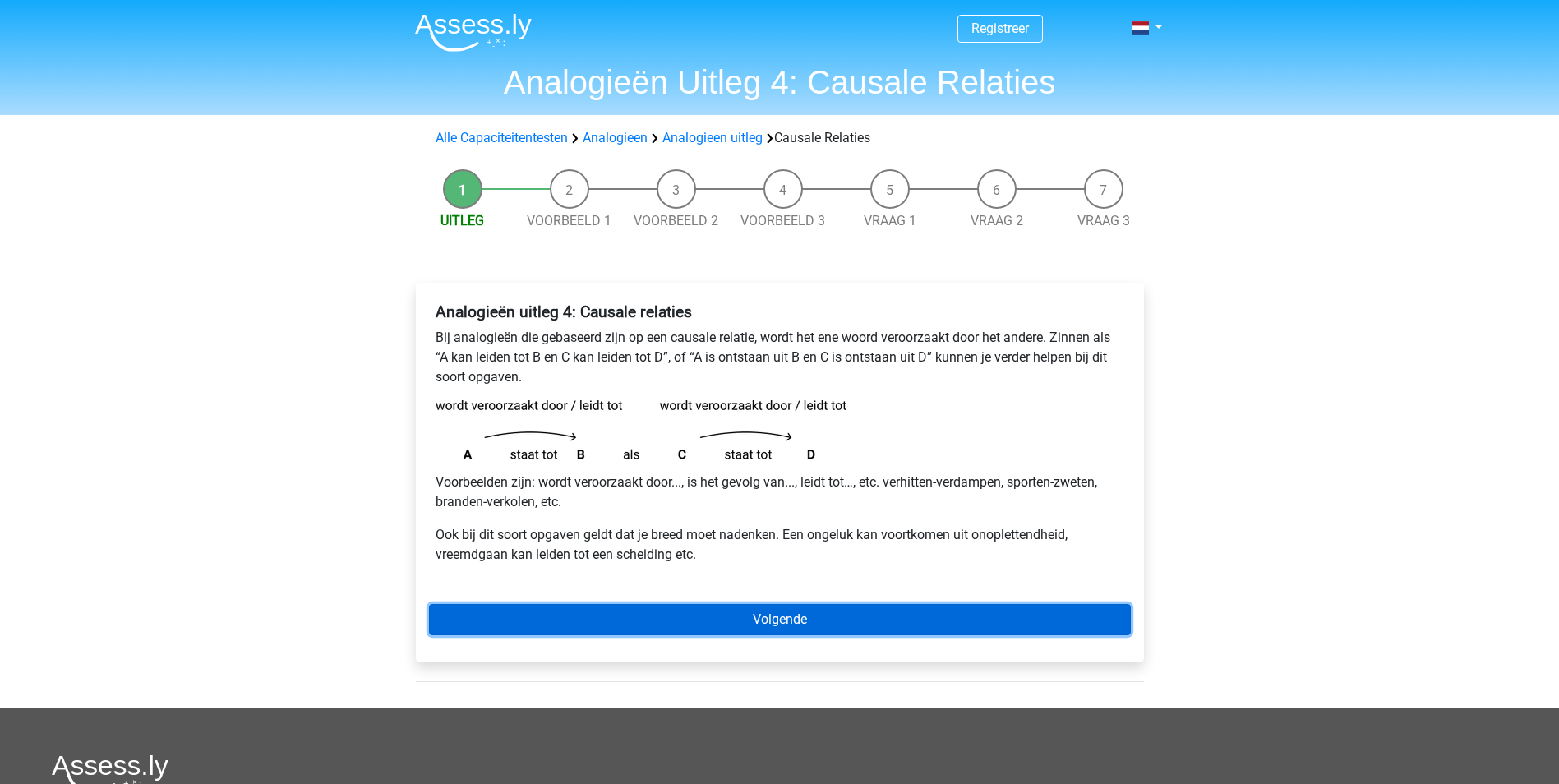
click at [727, 616] on link "Volgende" at bounding box center [780, 619] width 702 height 31
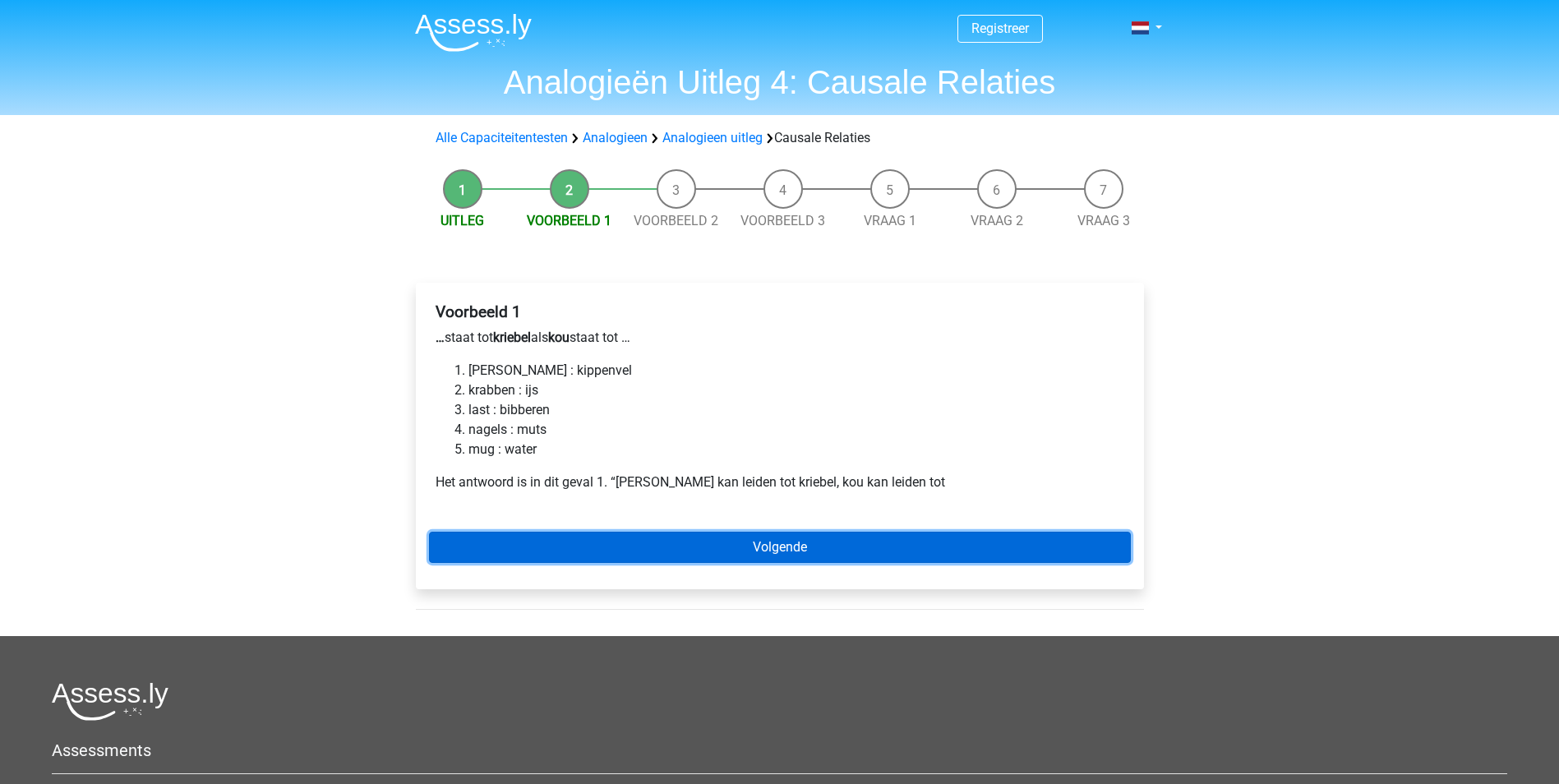
click at [699, 557] on link "Volgende" at bounding box center [780, 547] width 702 height 31
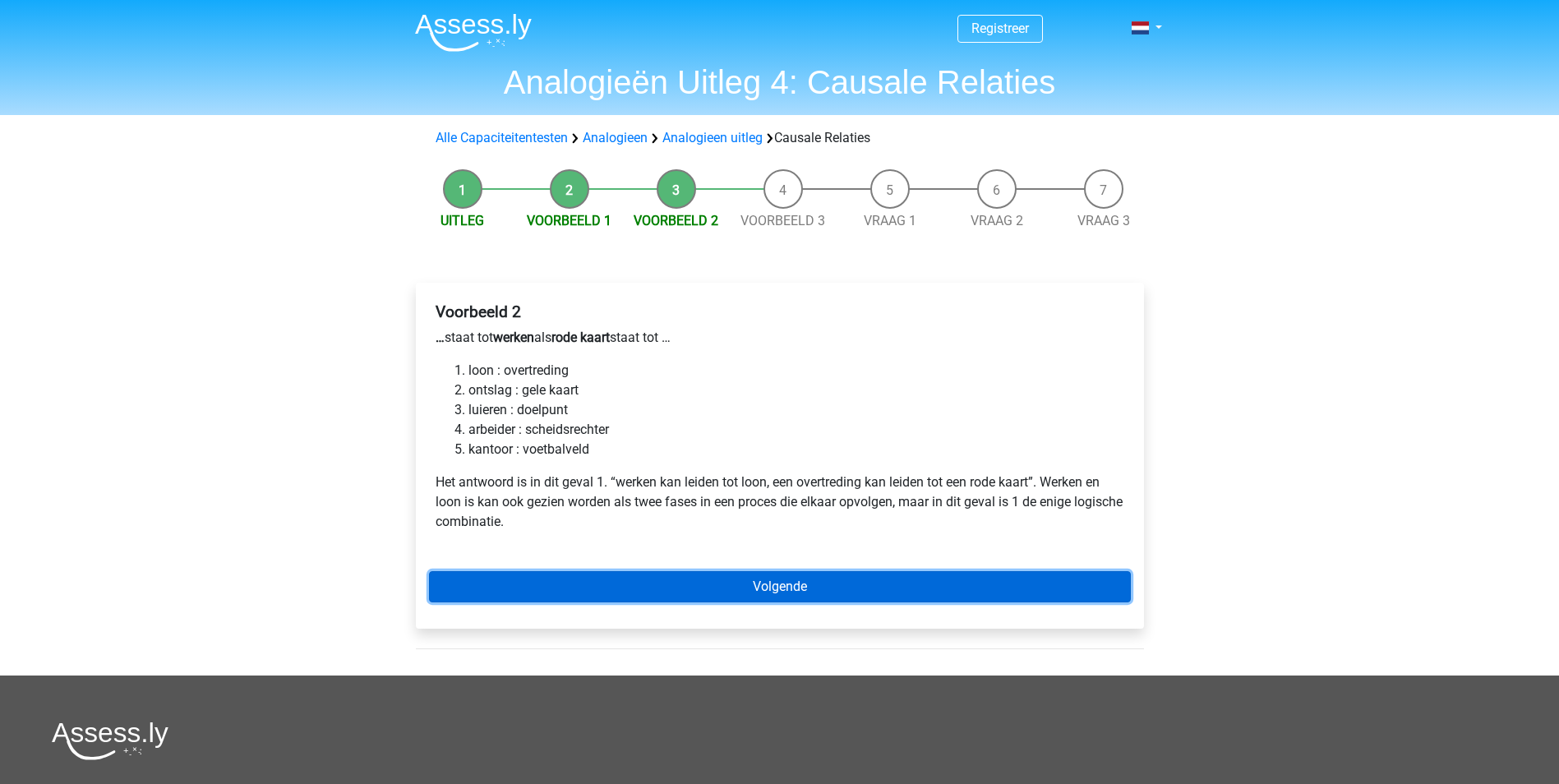
click at [782, 580] on link "Volgende" at bounding box center [780, 586] width 702 height 31
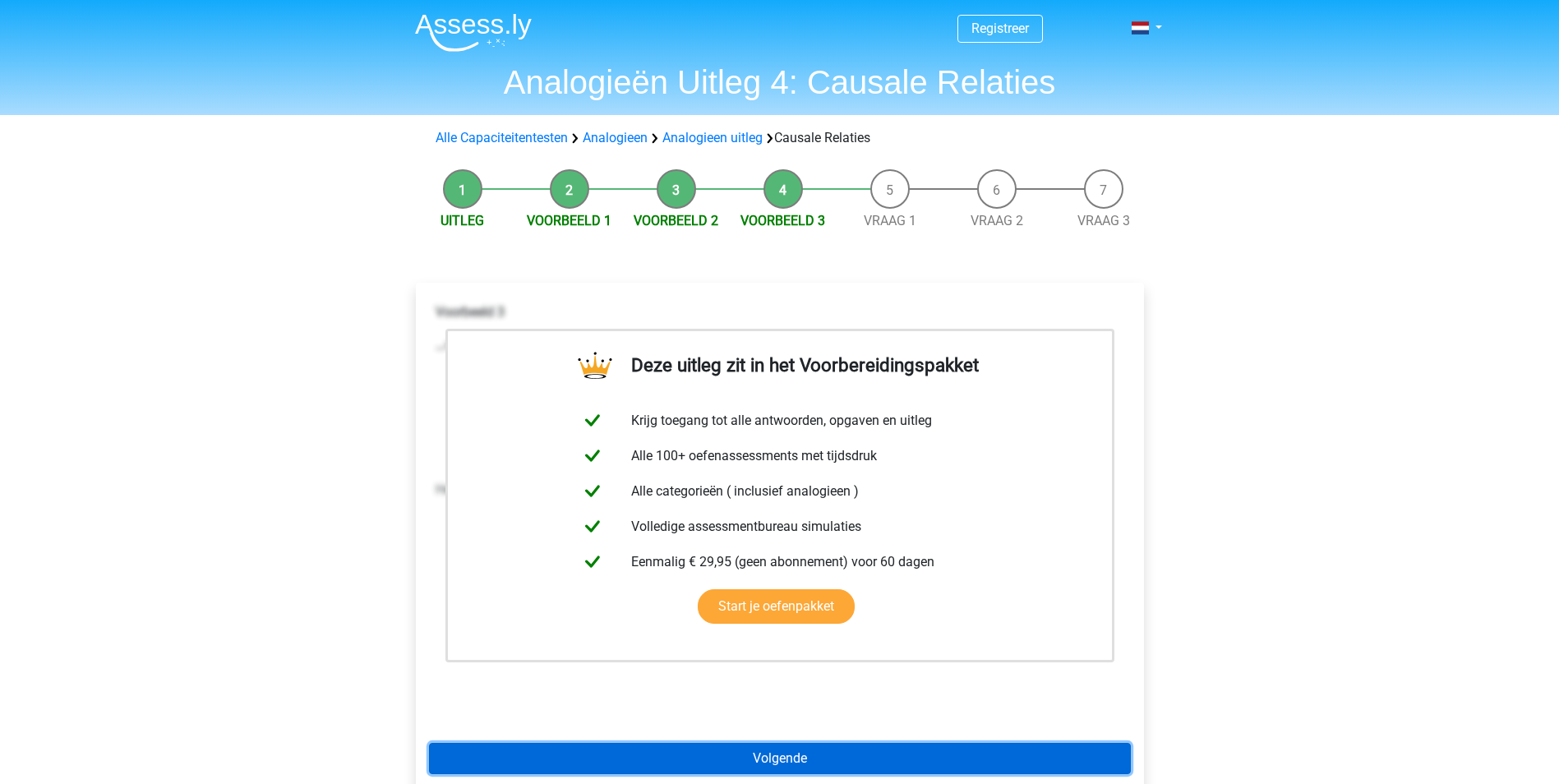
click at [741, 766] on link "Volgende" at bounding box center [780, 758] width 702 height 31
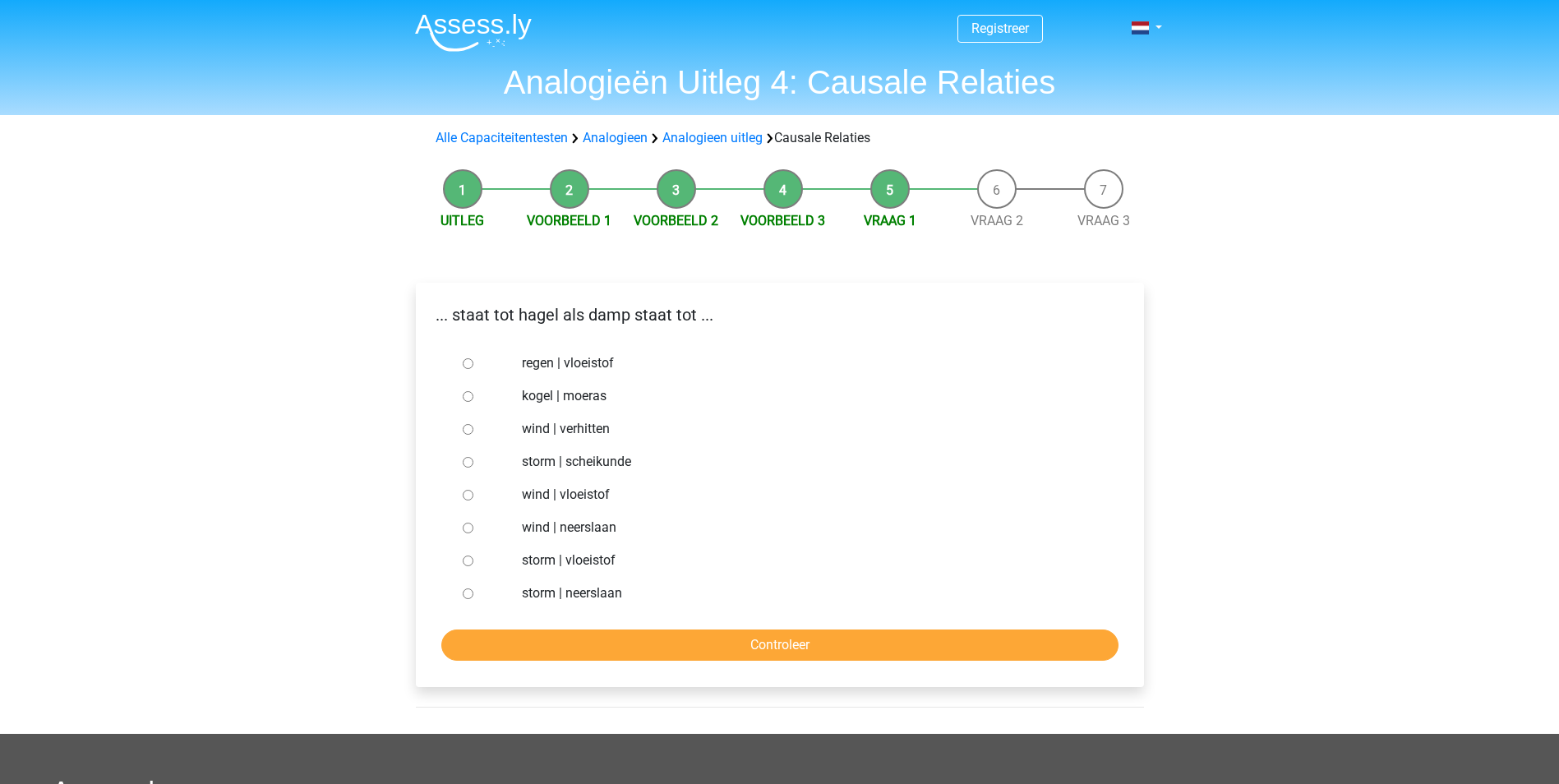
click at [596, 558] on label "storm | vloeistof" at bounding box center [806, 560] width 569 height 20
click at [473, 558] on input "storm | vloeistof" at bounding box center [467, 560] width 11 height 11
radio input "true"
click at [638, 637] on input "Controleer" at bounding box center [780, 645] width 678 height 31
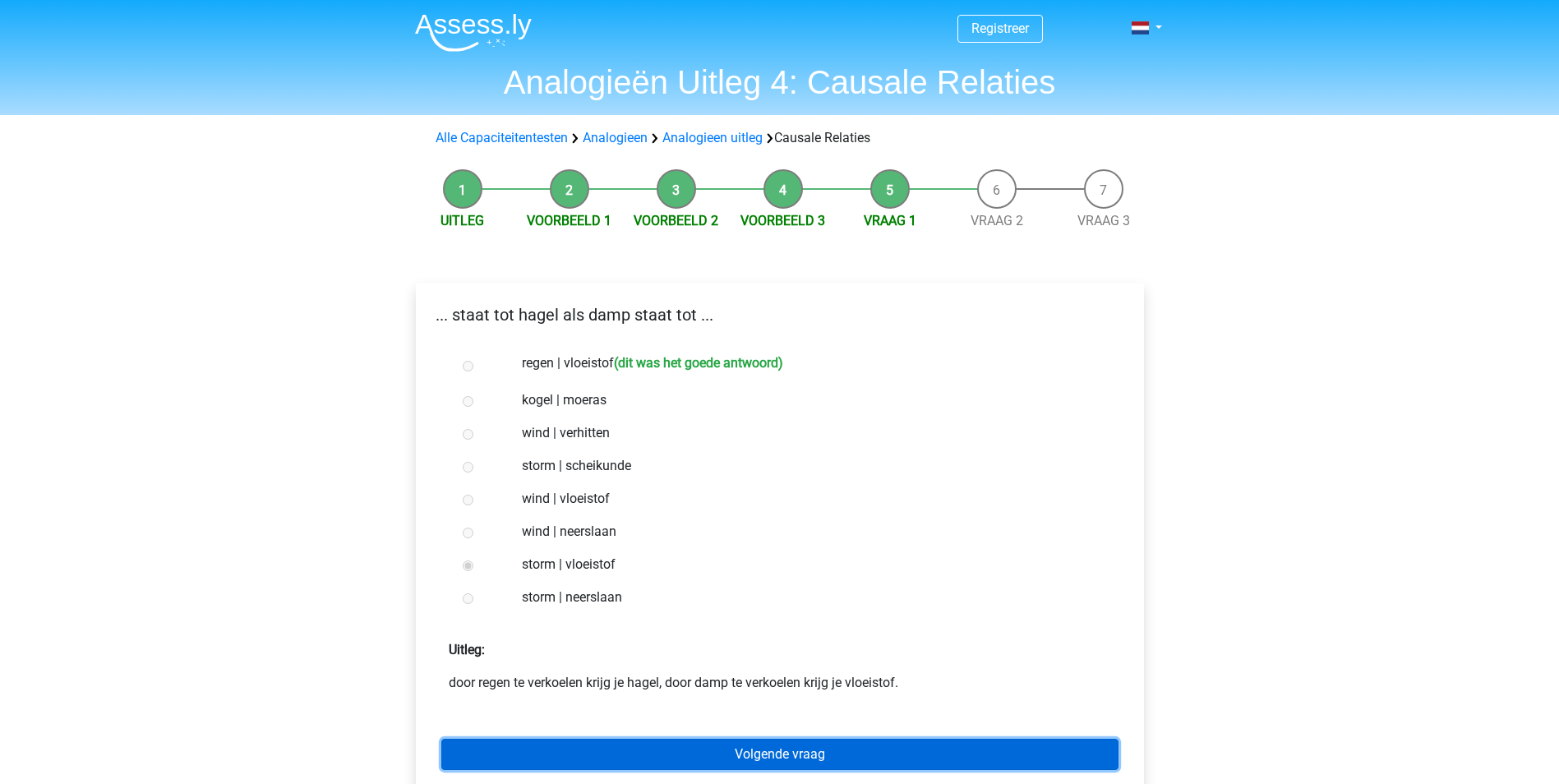
click at [627, 746] on link "Volgende vraag" at bounding box center [780, 754] width 678 height 31
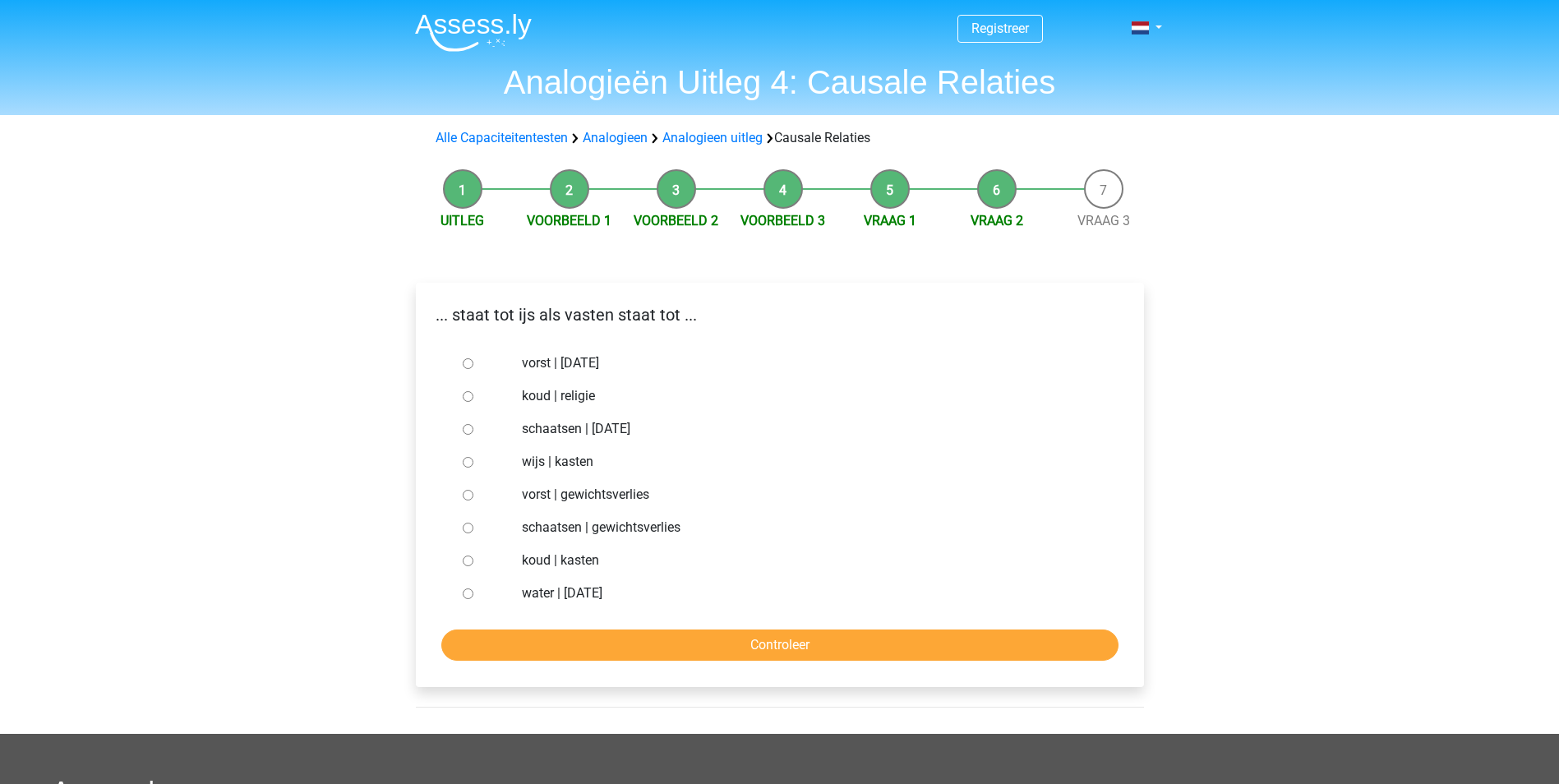
click at [586, 369] on label "vorst | [DATE]" at bounding box center [806, 364] width 569 height 20
click at [473, 369] on input "vorst | suikerfeest" at bounding box center [467, 364] width 11 height 11
radio input "true"
click at [669, 632] on input "Controleer" at bounding box center [780, 645] width 678 height 31
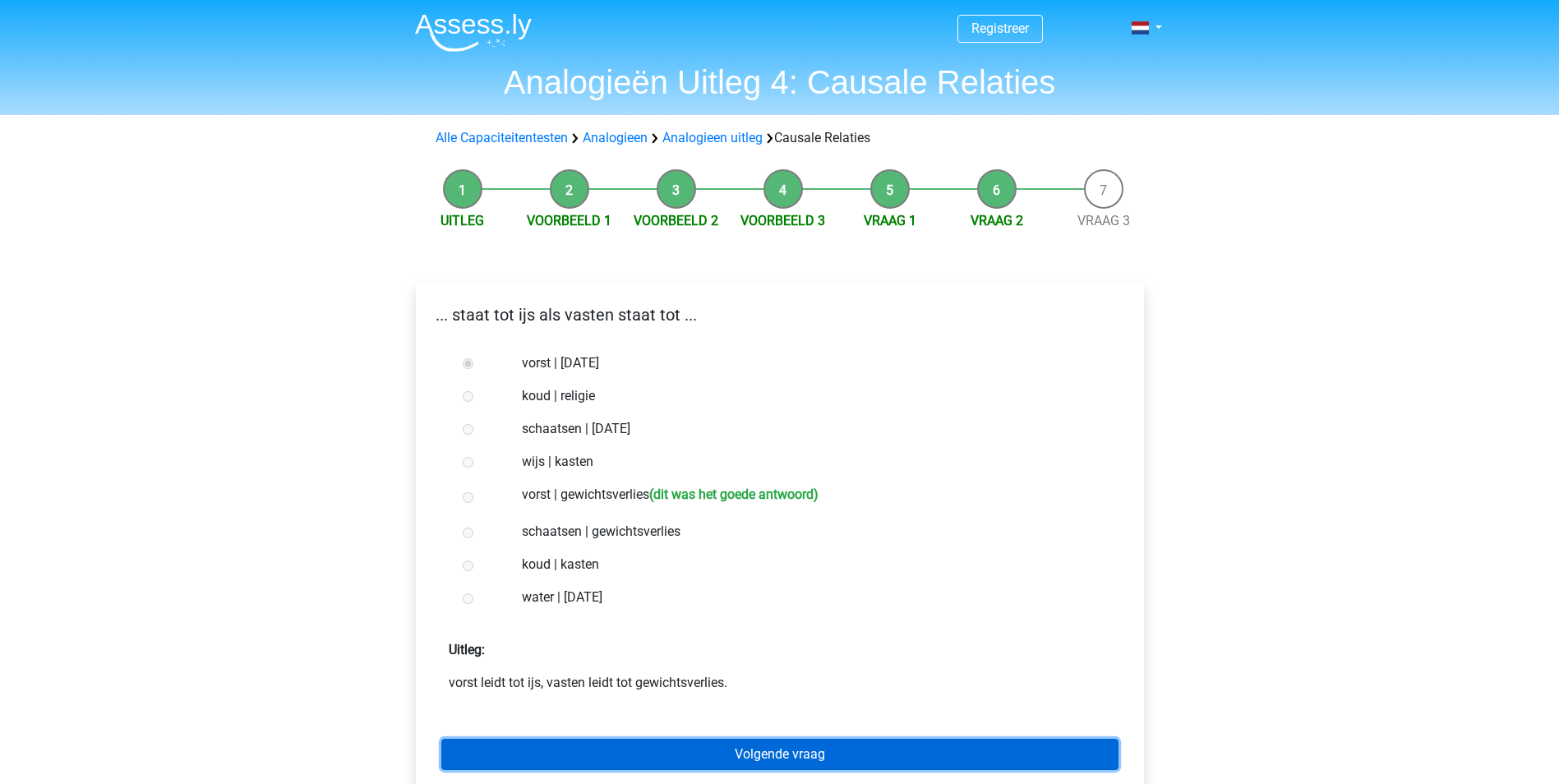
click at [689, 759] on link "Volgende vraag" at bounding box center [780, 754] width 678 height 31
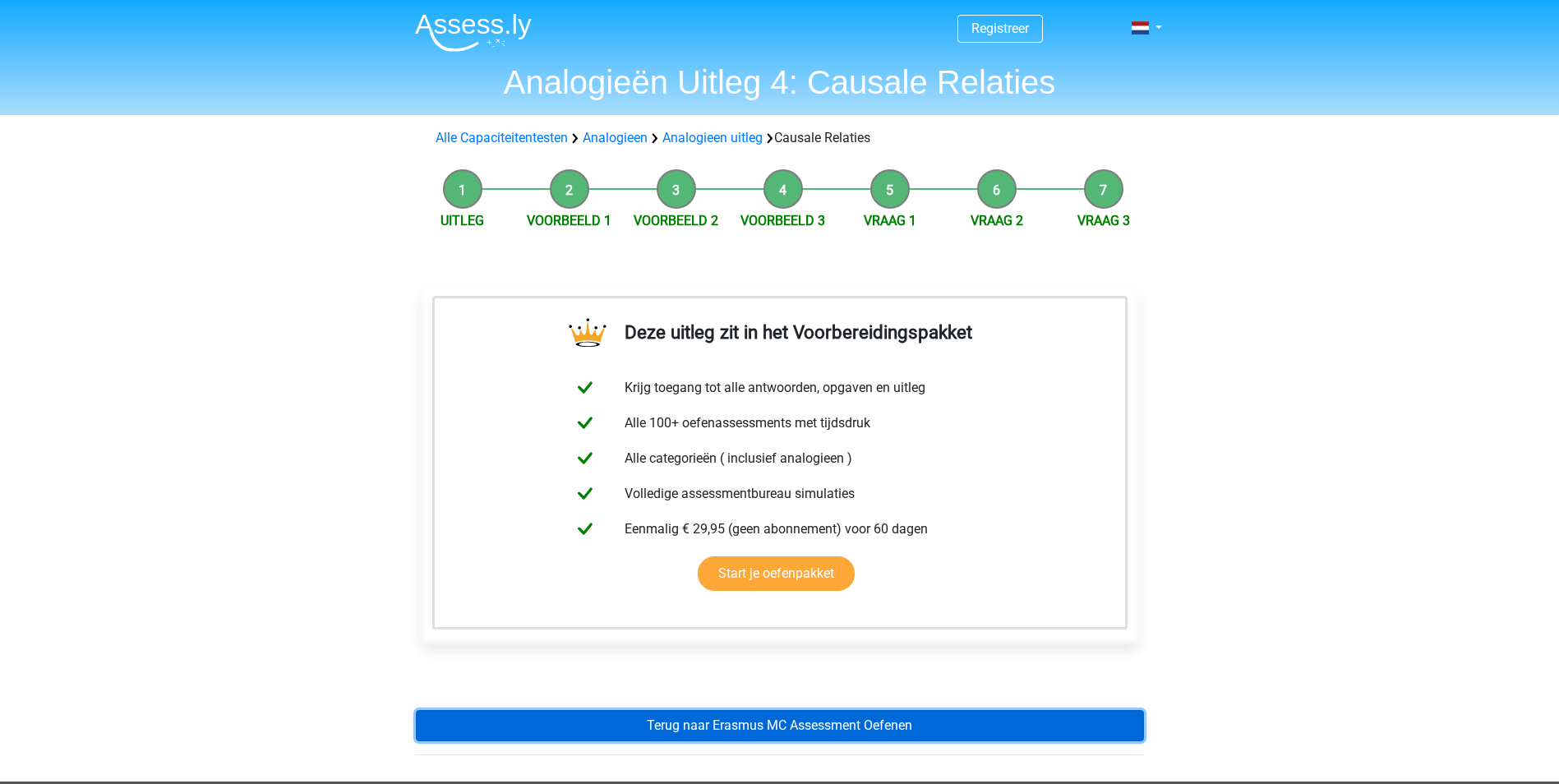
click at [689, 729] on link "Terug naar Erasmus MC Assessment Oefenen" at bounding box center [780, 725] width 728 height 31
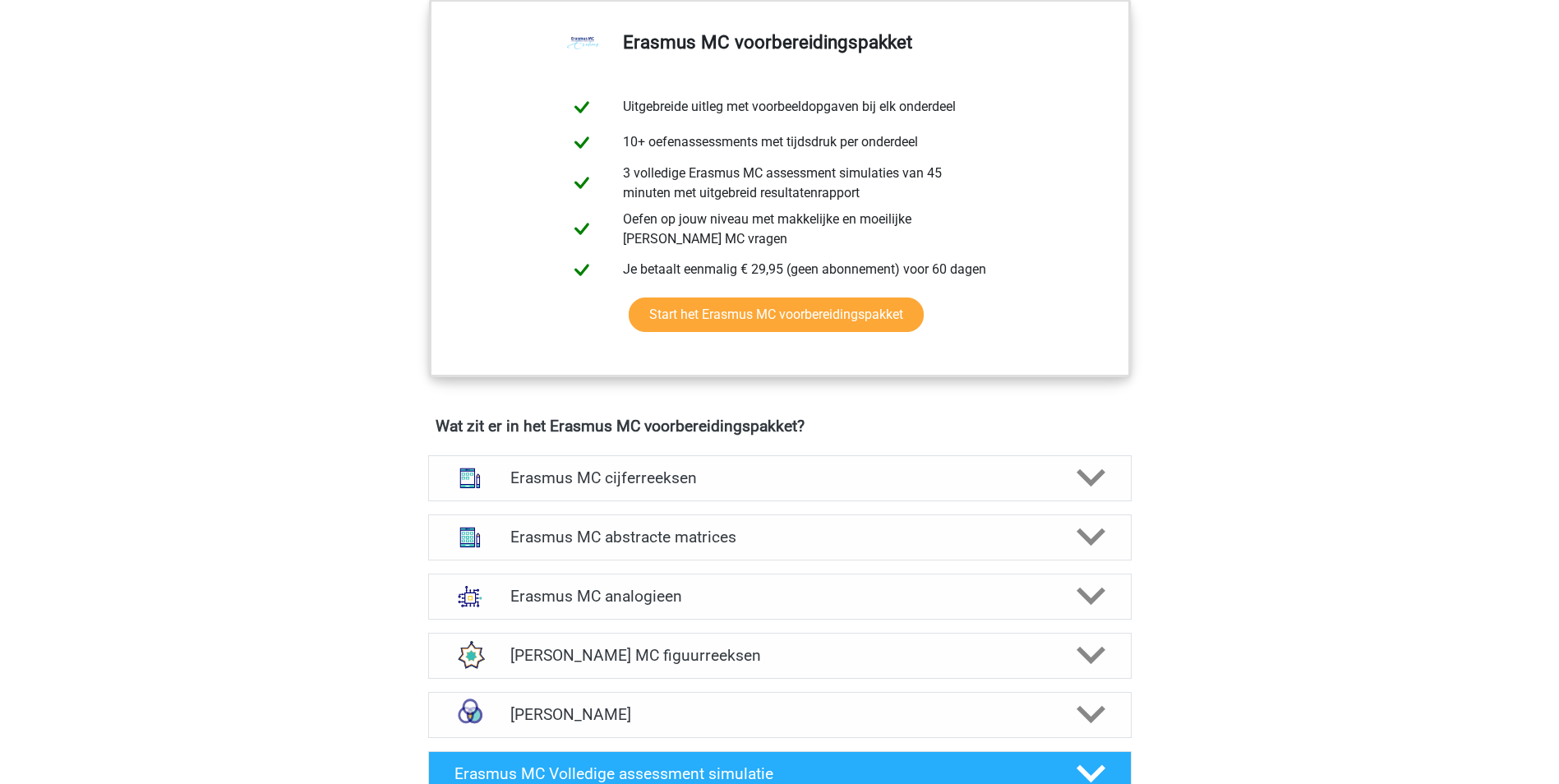
scroll to position [1069, 0]
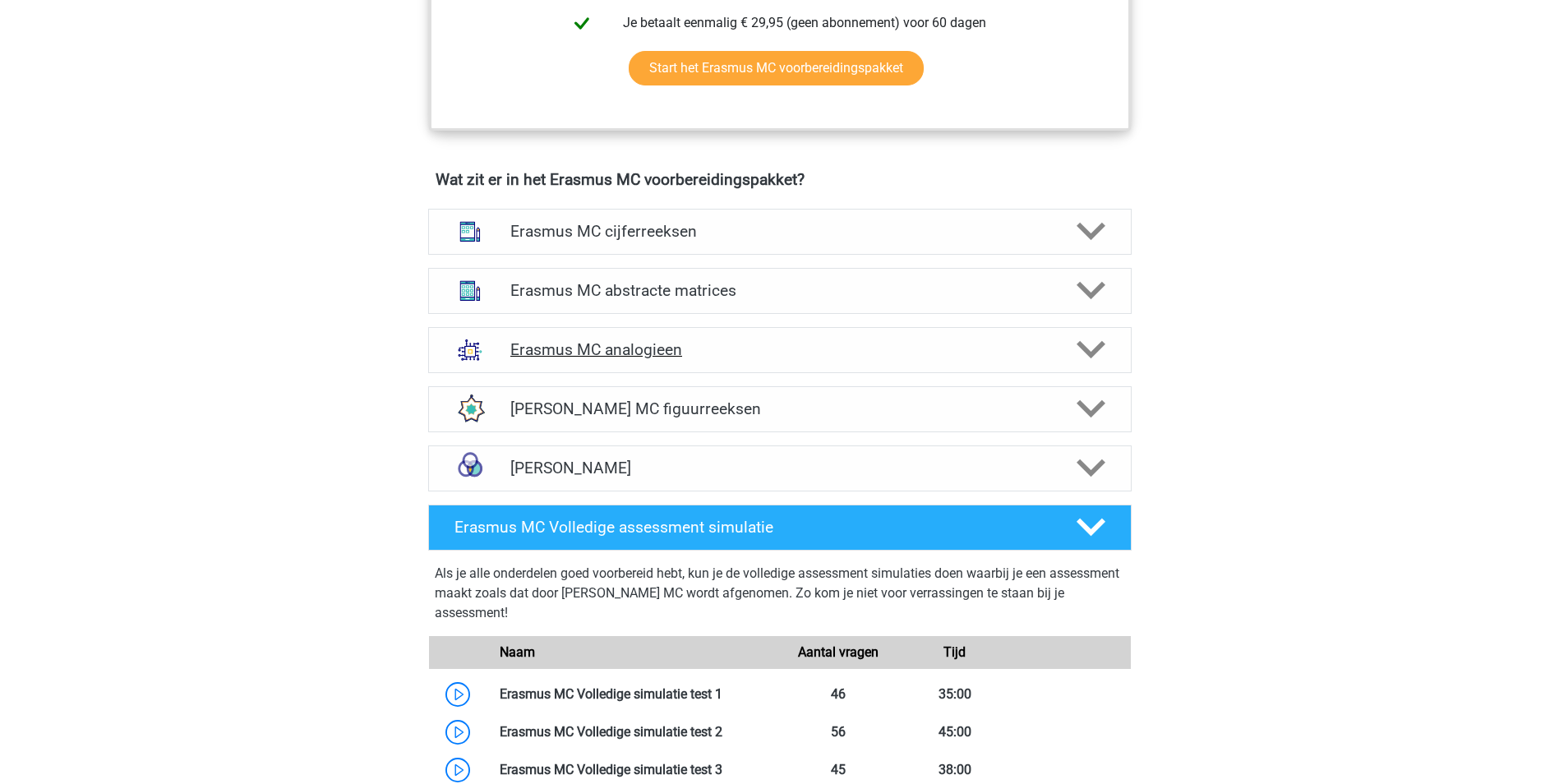
click at [705, 359] on h4 "Erasmus MC analogieen" at bounding box center [779, 349] width 539 height 19
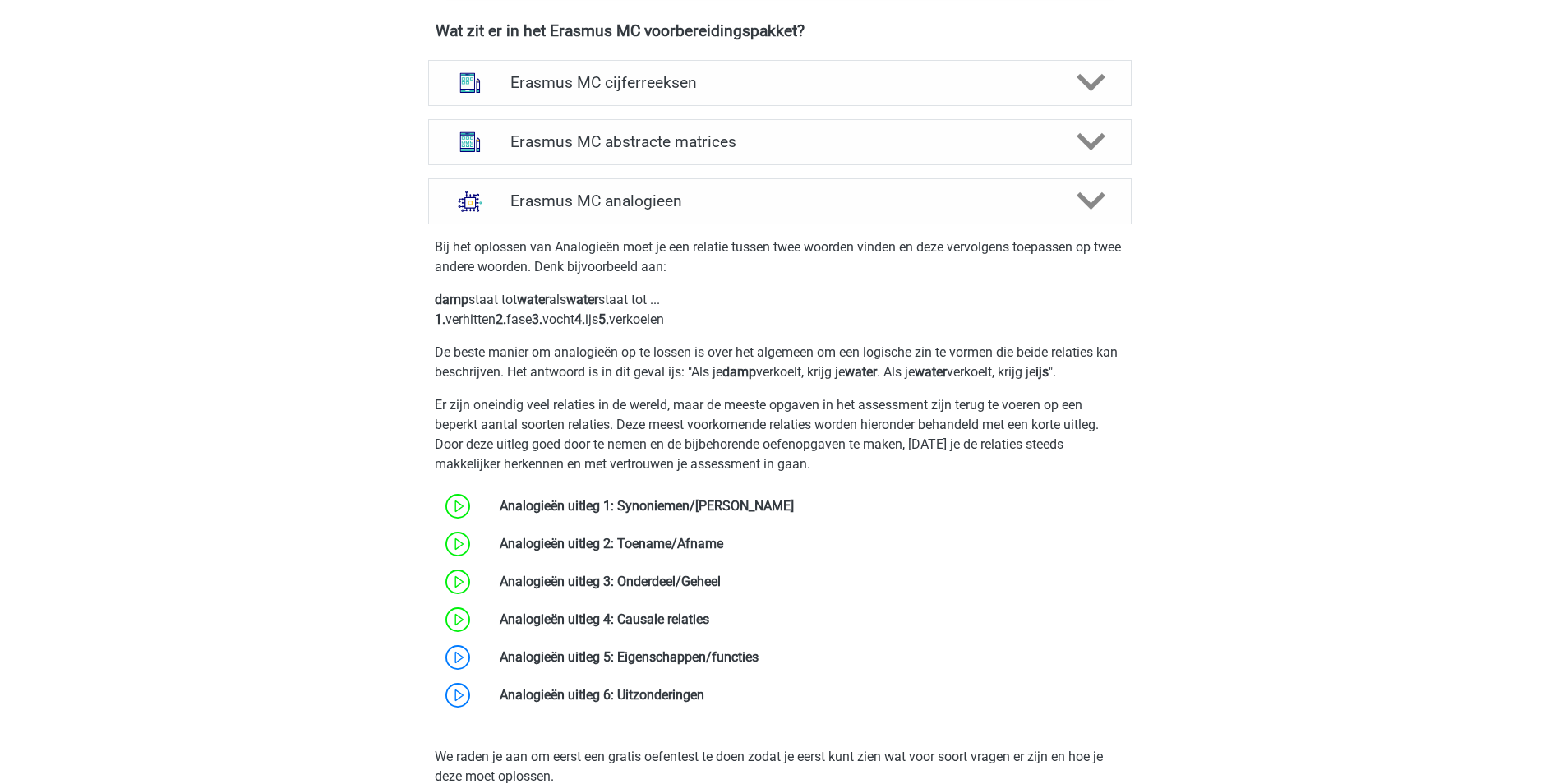
scroll to position [1233, 0]
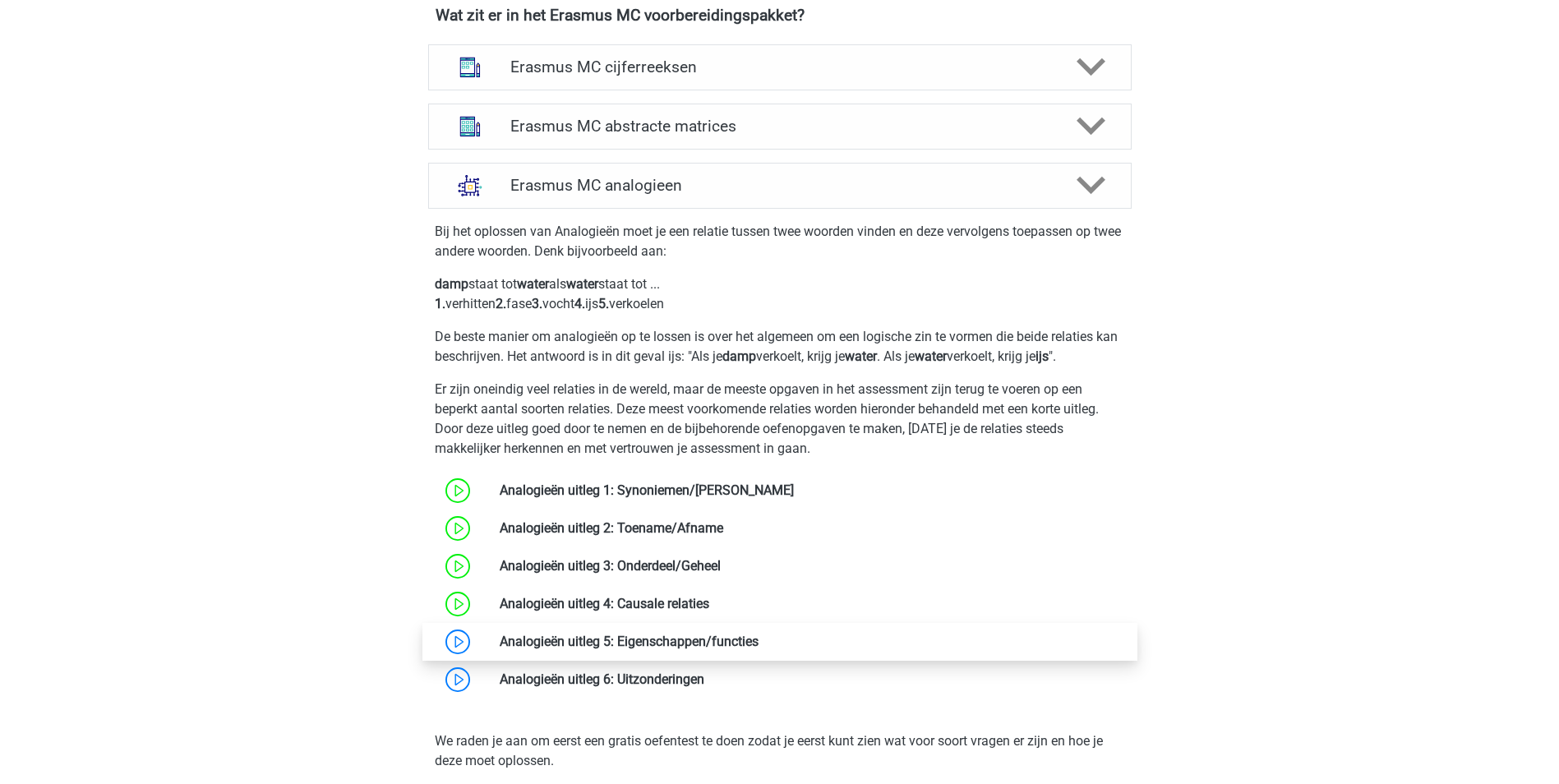
click at [759, 635] on link at bounding box center [759, 642] width 0 height 16
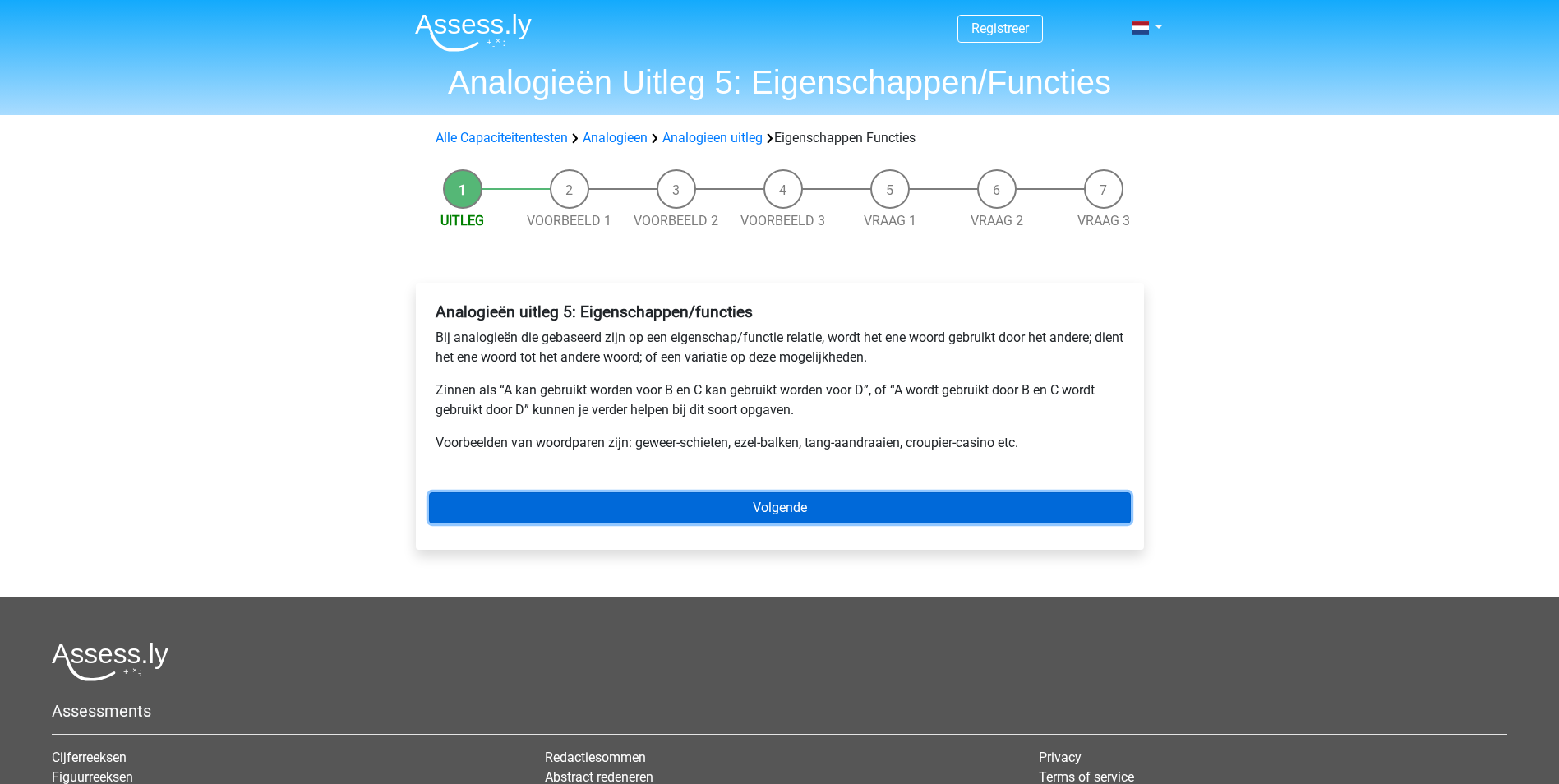
click at [728, 509] on link "Volgende" at bounding box center [780, 508] width 702 height 31
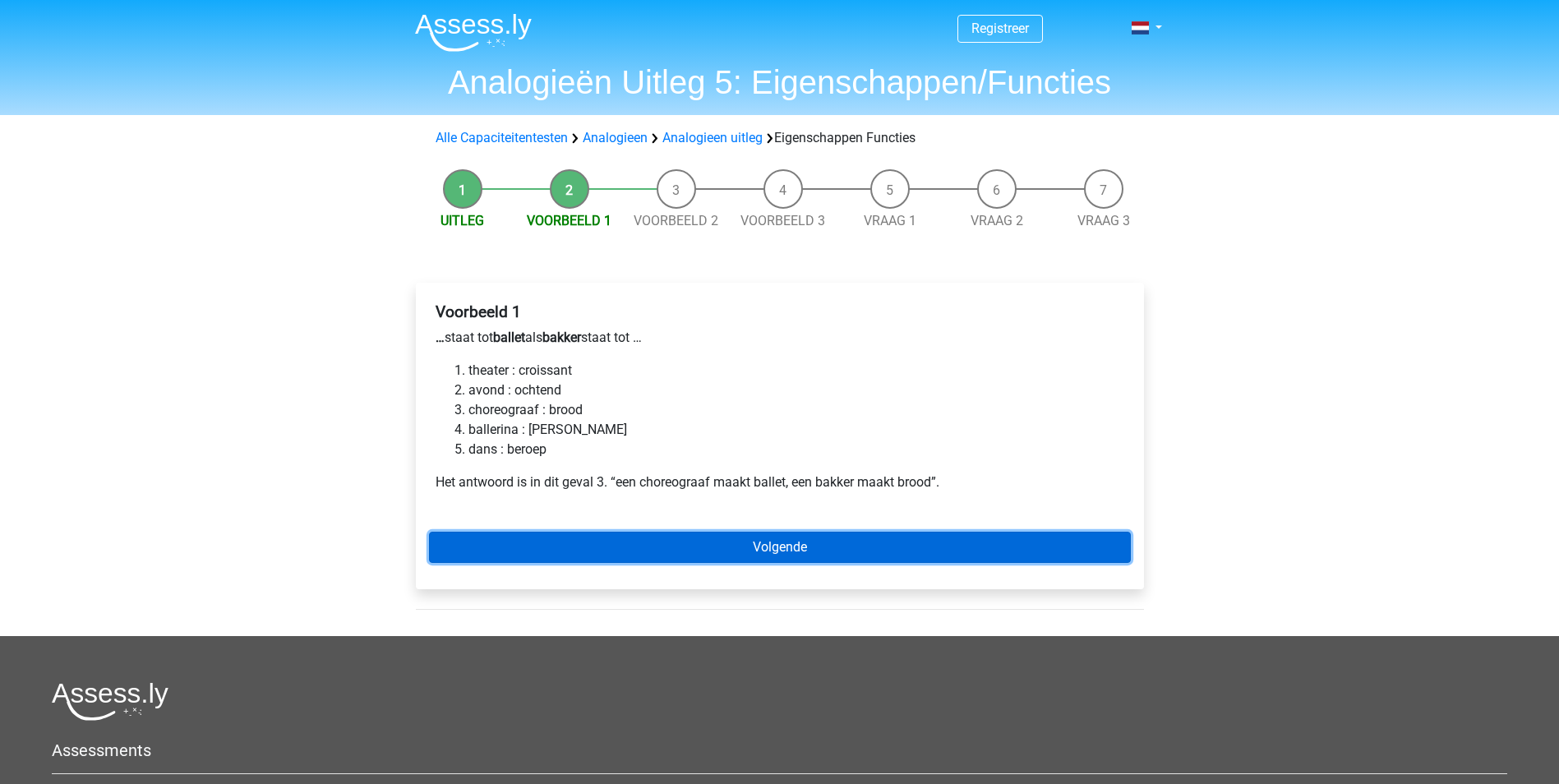
click at [586, 538] on link "Volgende" at bounding box center [780, 547] width 702 height 31
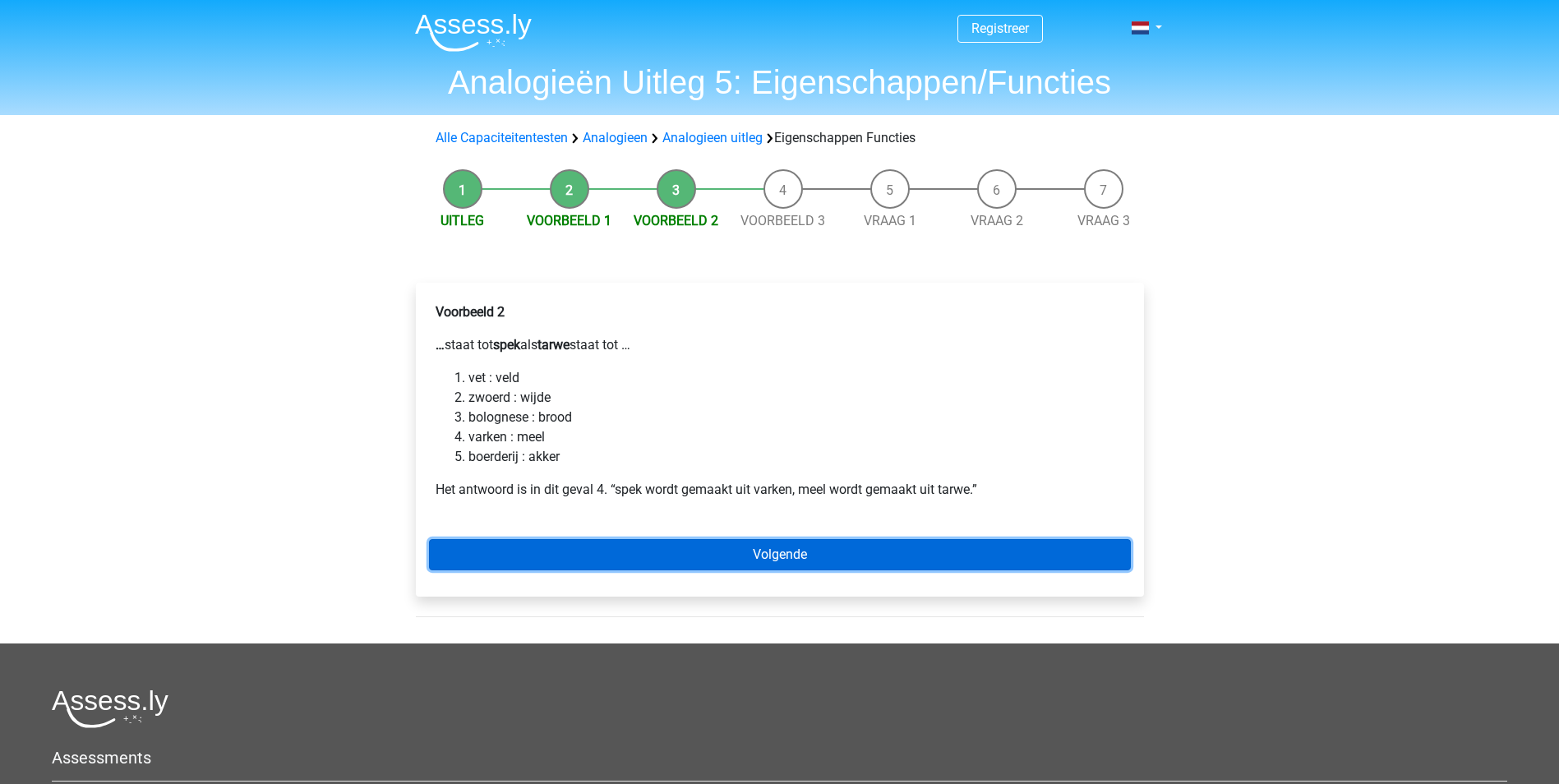
click at [724, 544] on link "Volgende" at bounding box center [780, 554] width 702 height 31
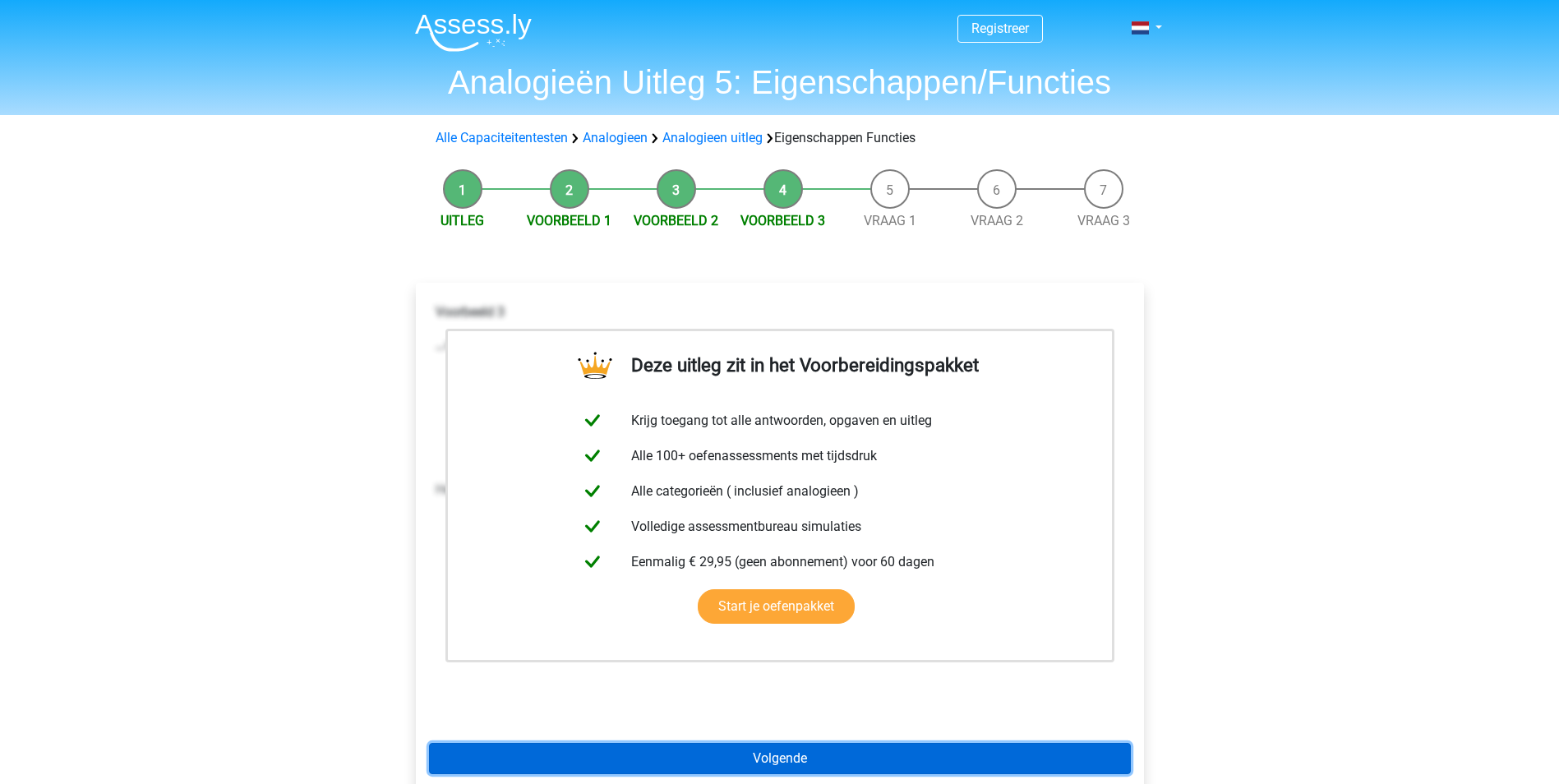
click at [707, 763] on link "Volgende" at bounding box center [780, 758] width 702 height 31
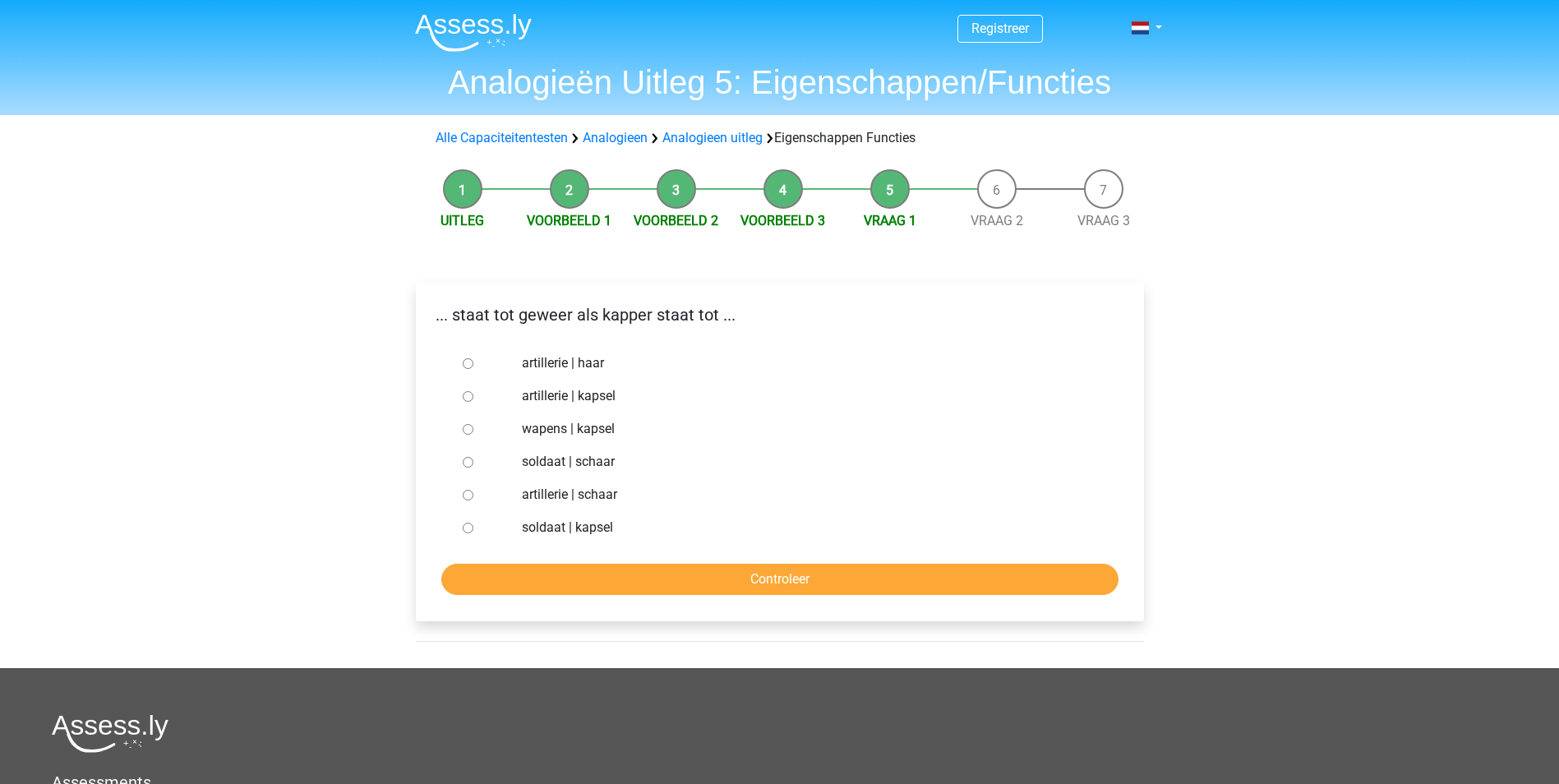
click at [586, 454] on label "soldaat | schaar" at bounding box center [806, 462] width 569 height 20
click at [473, 457] on input "soldaat | schaar" at bounding box center [467, 462] width 11 height 11
radio input "true"
click at [618, 567] on input "Controleer" at bounding box center [780, 579] width 678 height 31
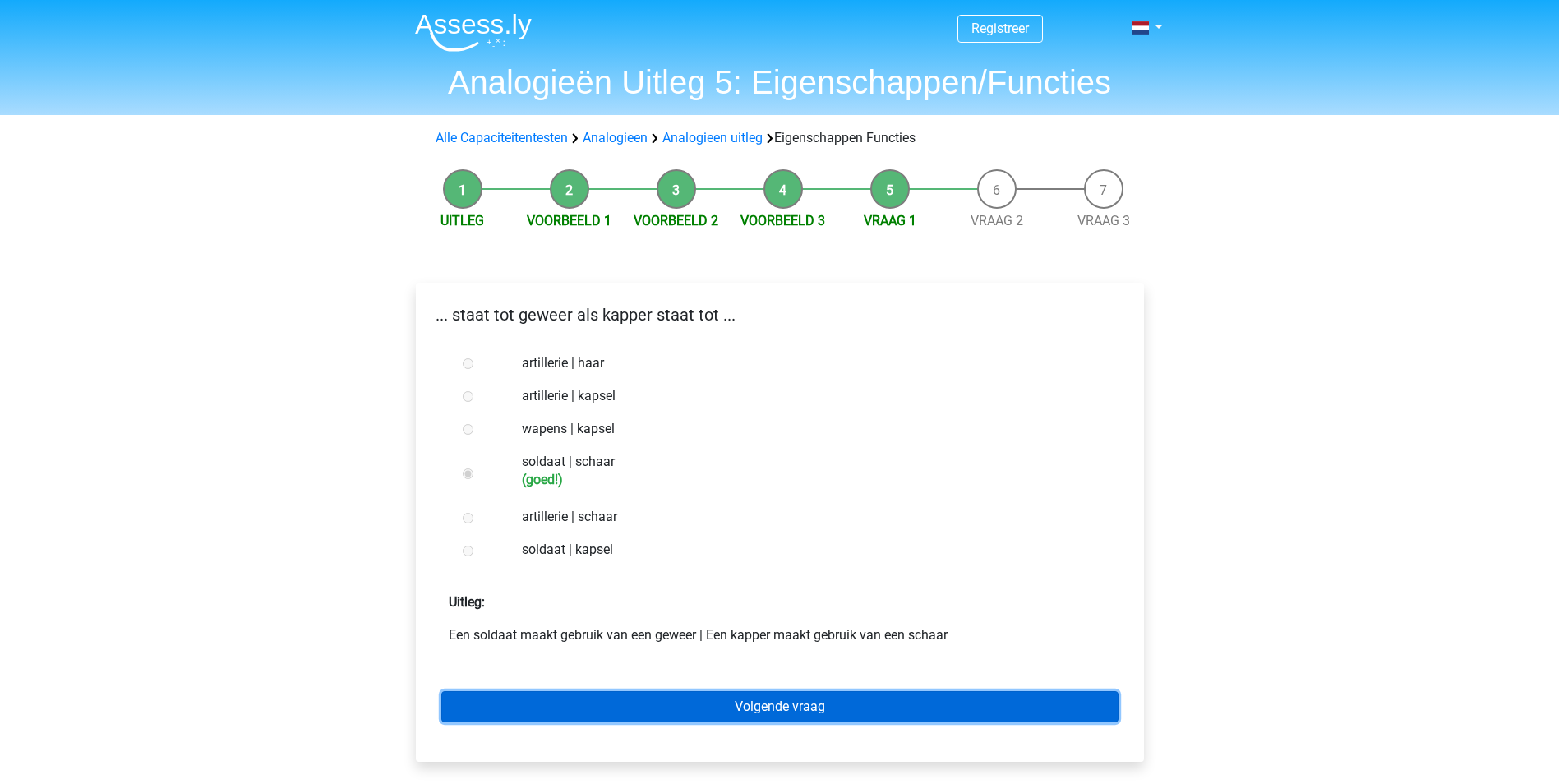
click at [666, 704] on link "Volgende vraag" at bounding box center [780, 706] width 678 height 31
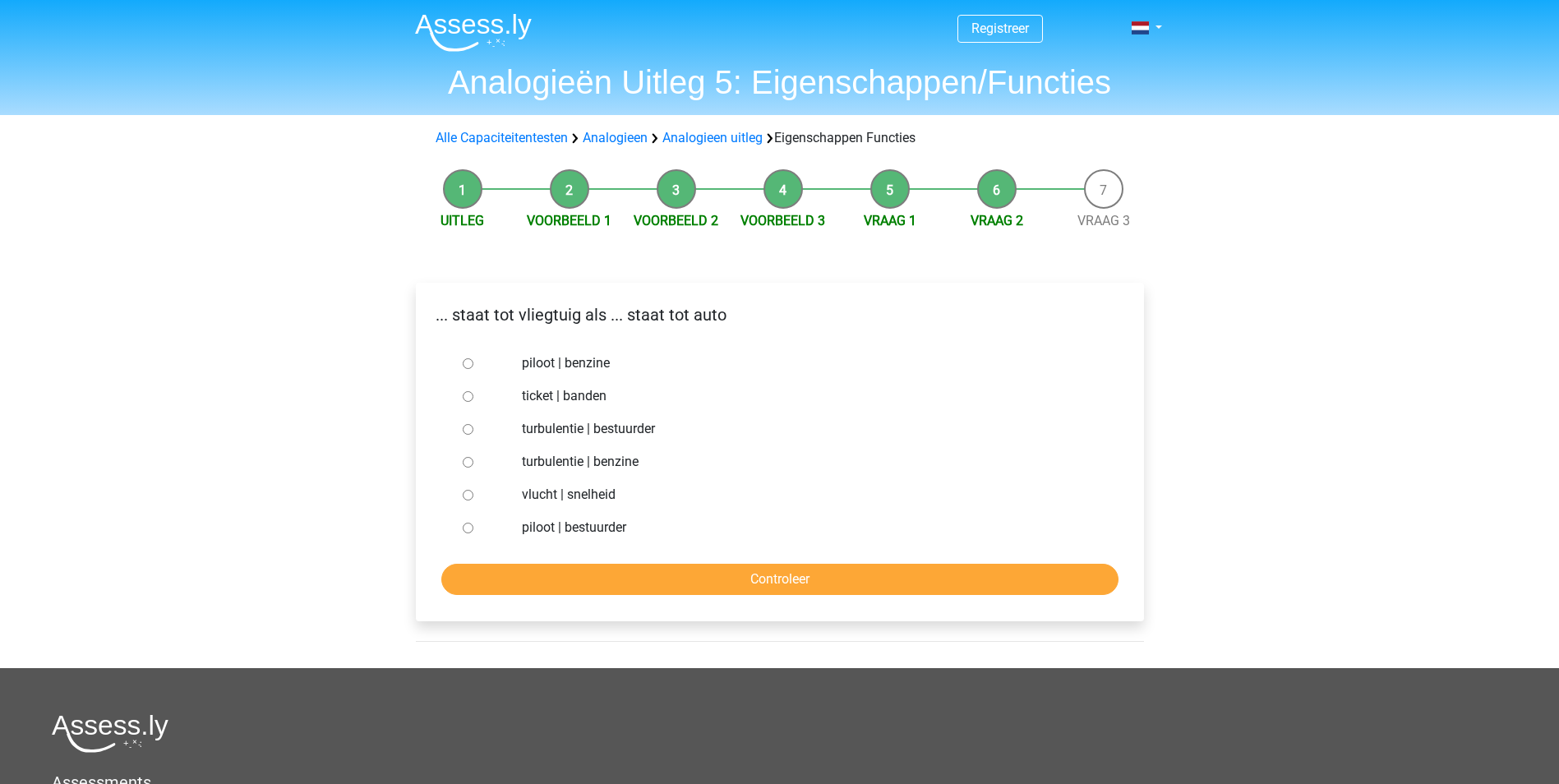
click at [560, 531] on label "piloot | bestuurder" at bounding box center [806, 528] width 569 height 20
click at [473, 531] on input "piloot | bestuurder" at bounding box center [467, 528] width 11 height 11
radio input "true"
click at [579, 576] on input "Controleer" at bounding box center [780, 579] width 678 height 31
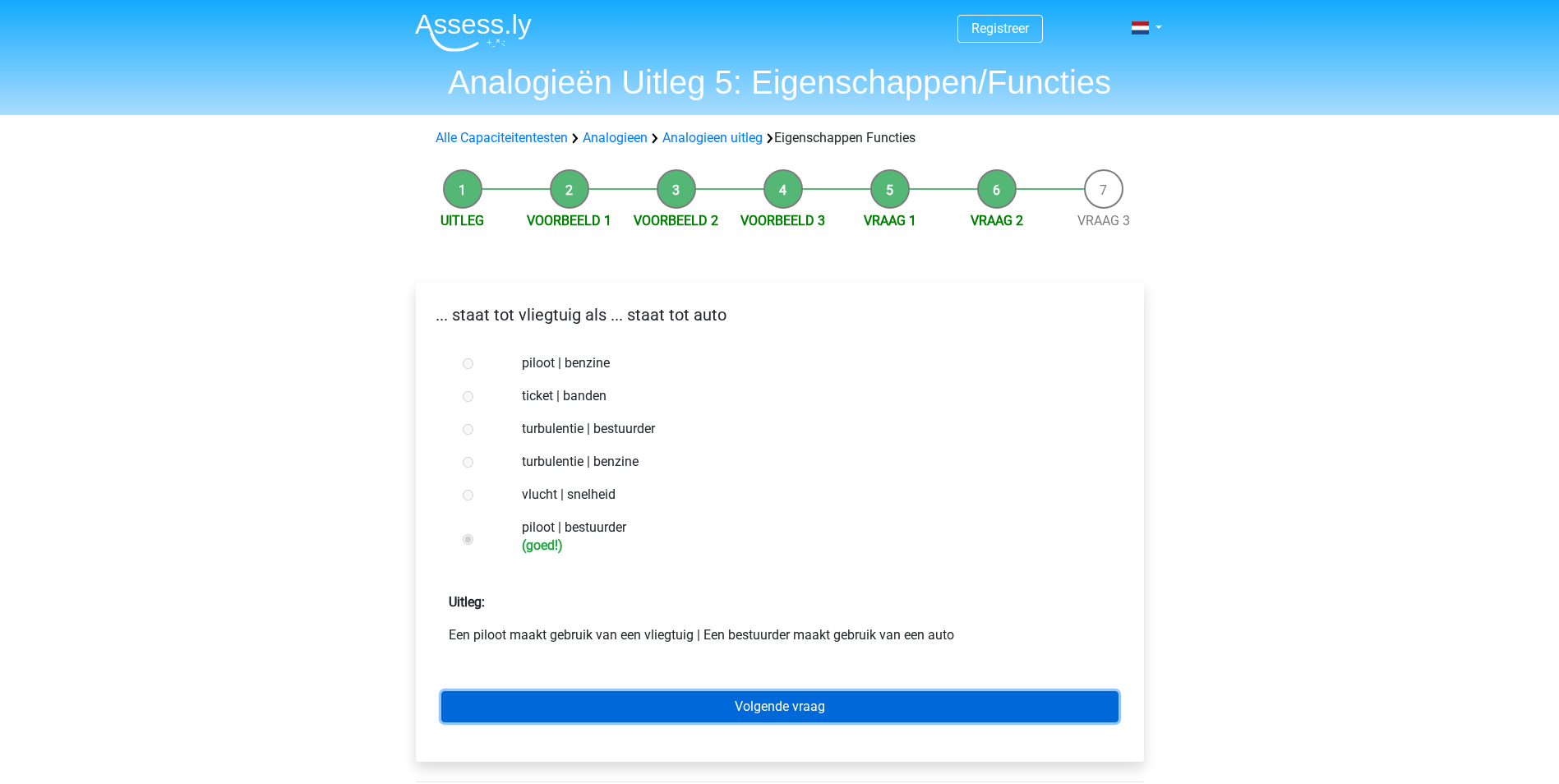
click at [638, 702] on link "Volgende vraag" at bounding box center [780, 706] width 678 height 31
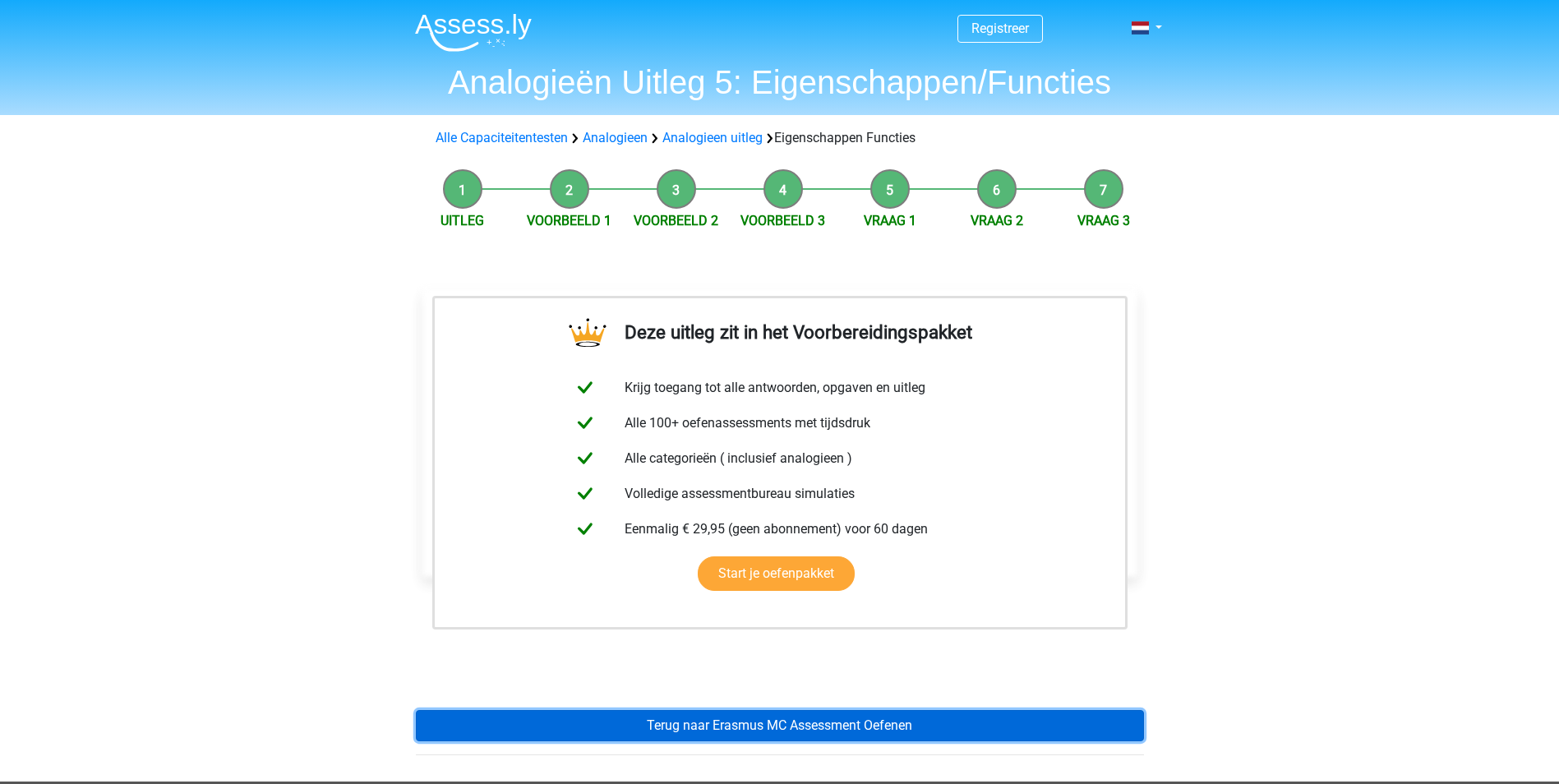
click at [641, 723] on link "Terug naar Erasmus MC Assessment Oefenen" at bounding box center [780, 725] width 728 height 31
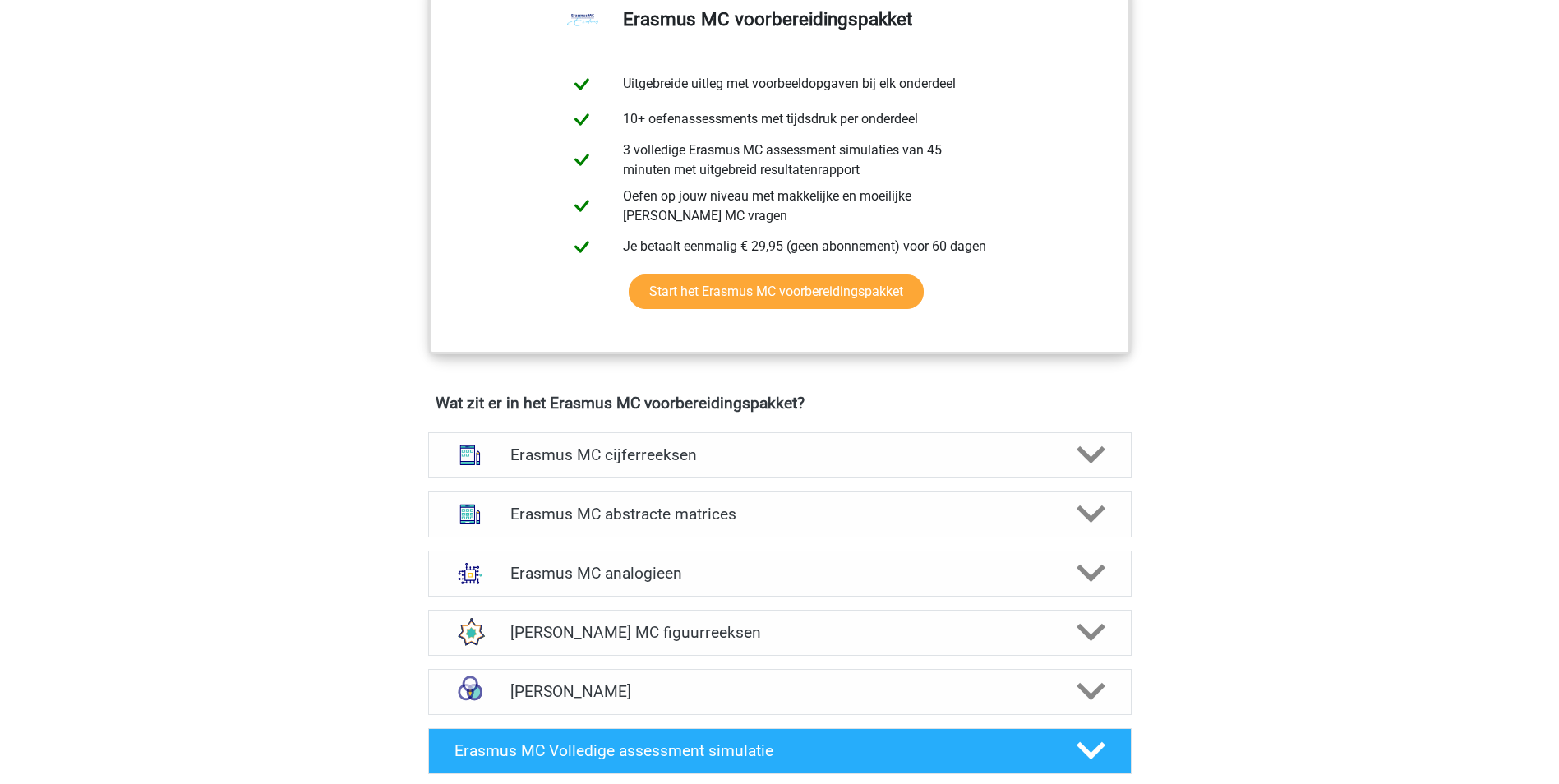
scroll to position [1069, 0]
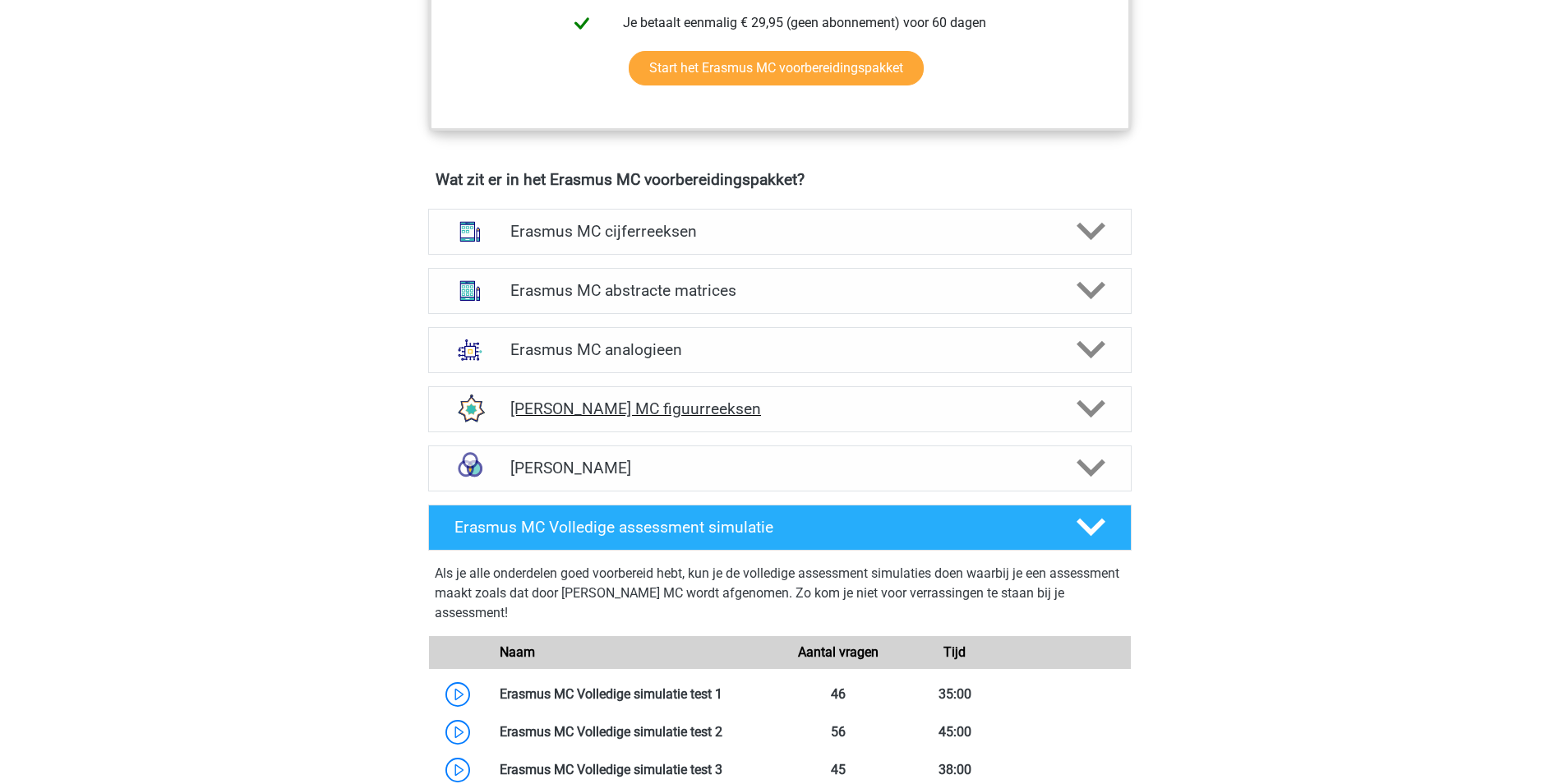
click at [723, 396] on div "Erasmus MC figuurreeksen" at bounding box center [780, 409] width 704 height 46
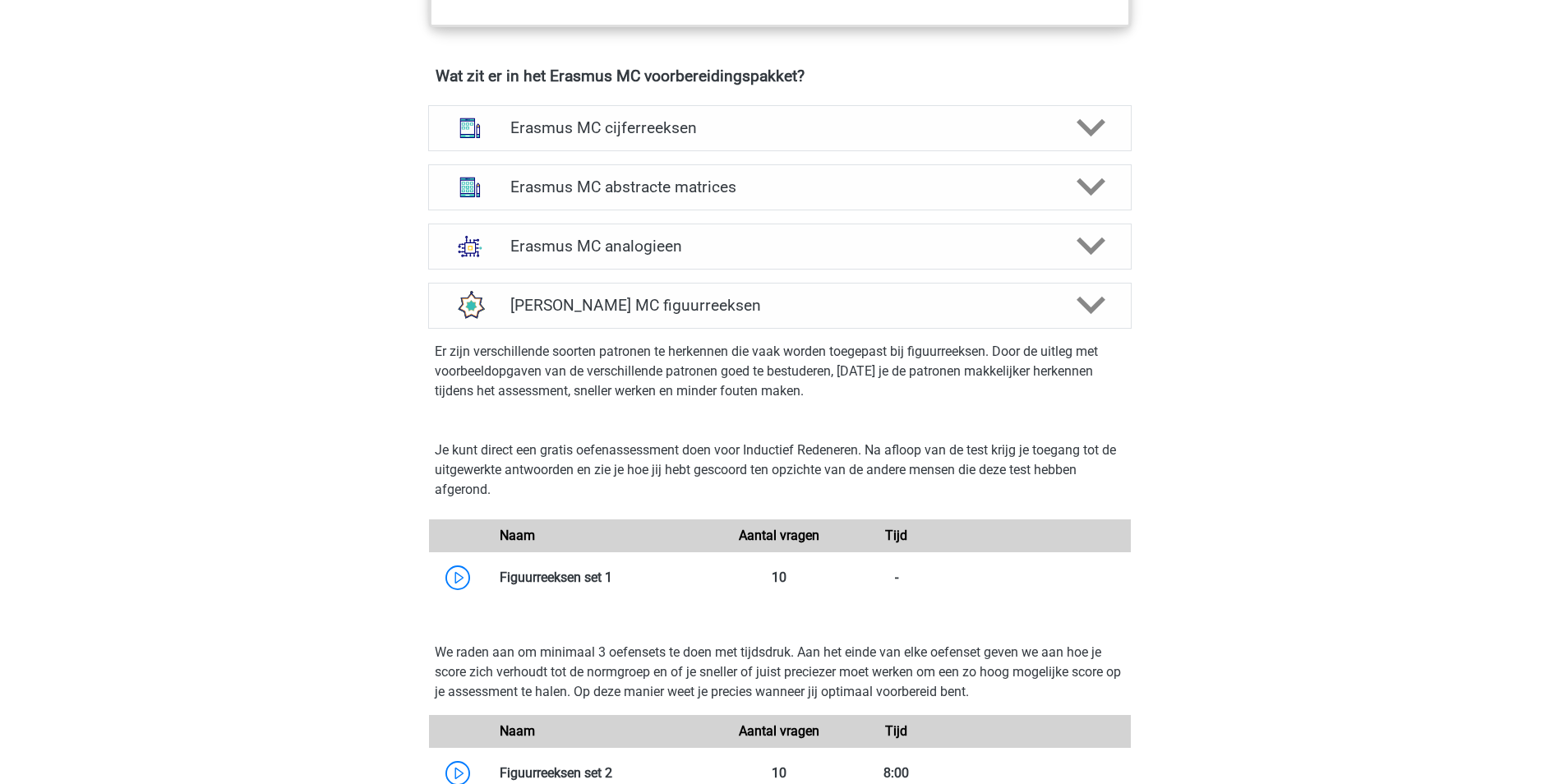
scroll to position [904, 0]
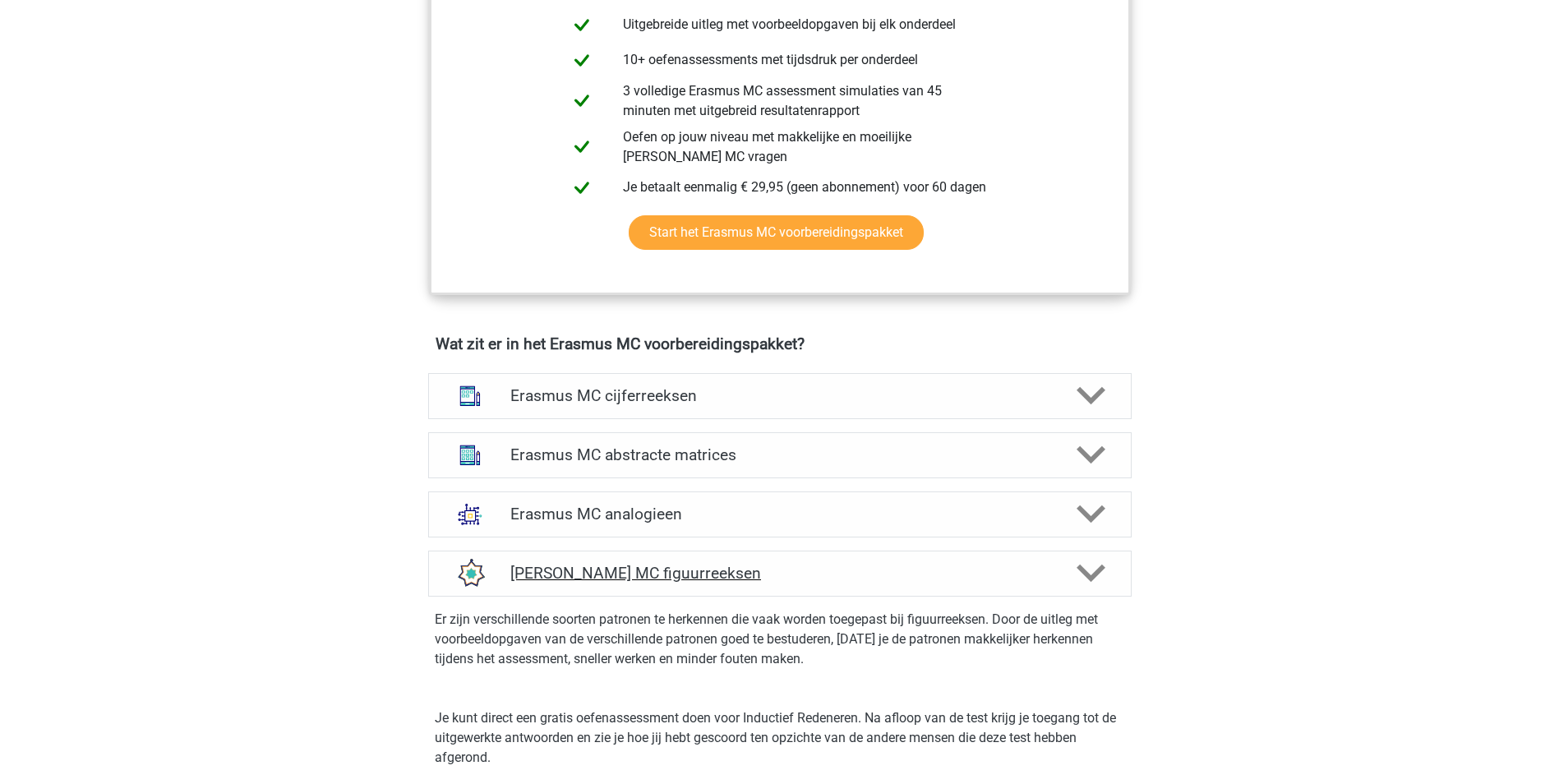
click at [701, 557] on div "Erasmus MC figuurreeksen" at bounding box center [780, 573] width 704 height 46
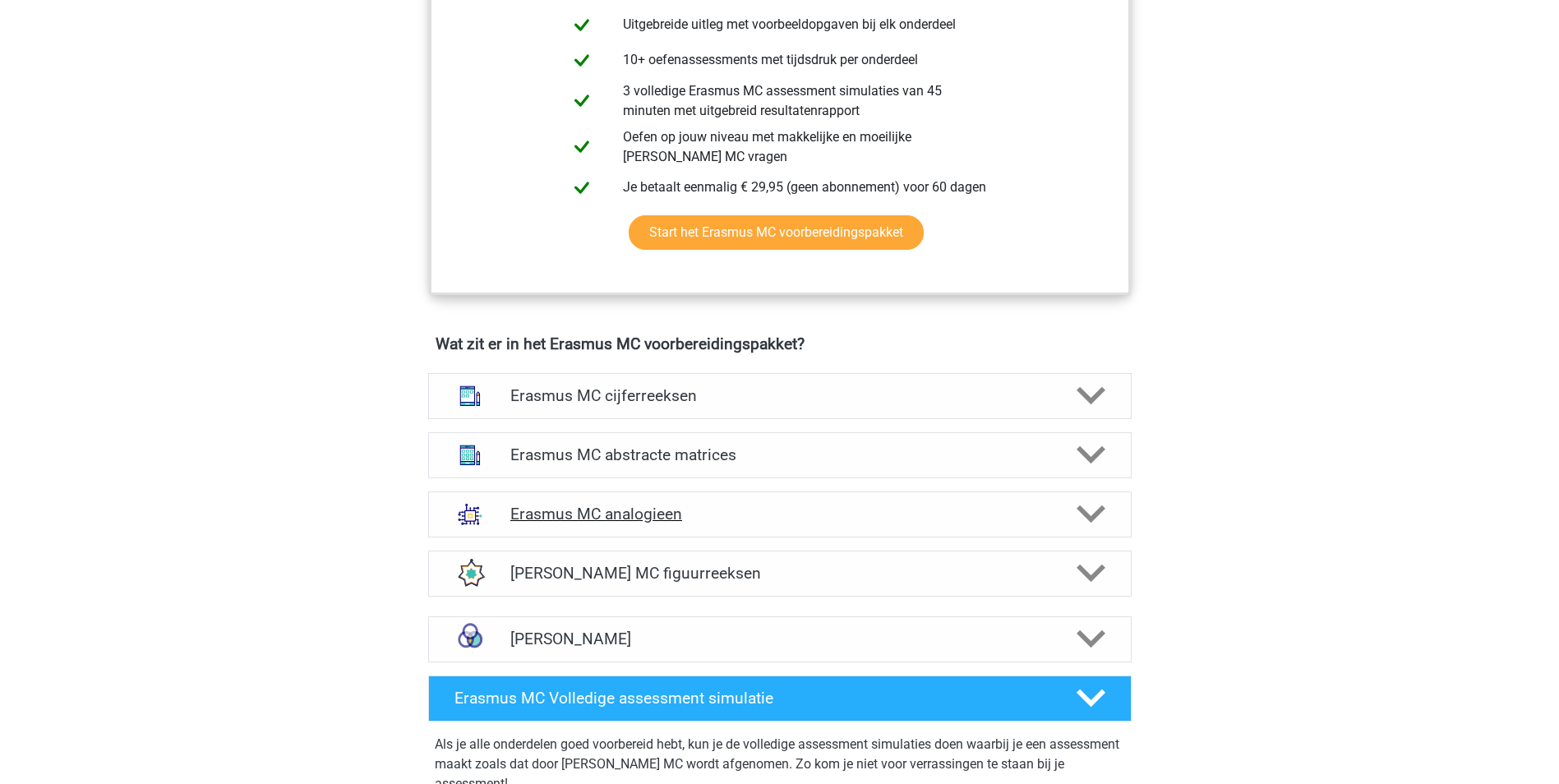
click at [715, 523] on h4 "Erasmus MC analogieen" at bounding box center [779, 513] width 539 height 19
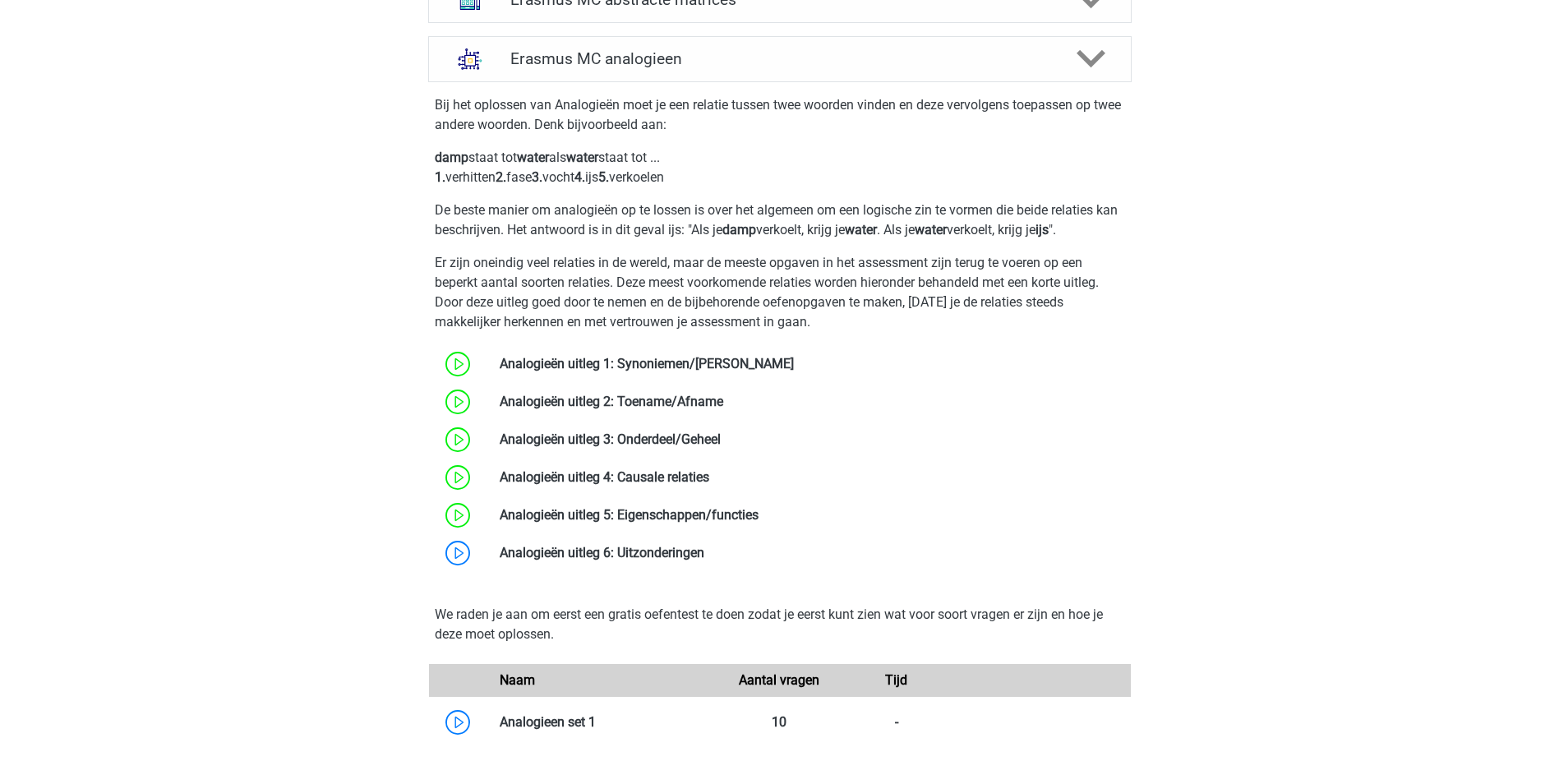
scroll to position [1397, 0]
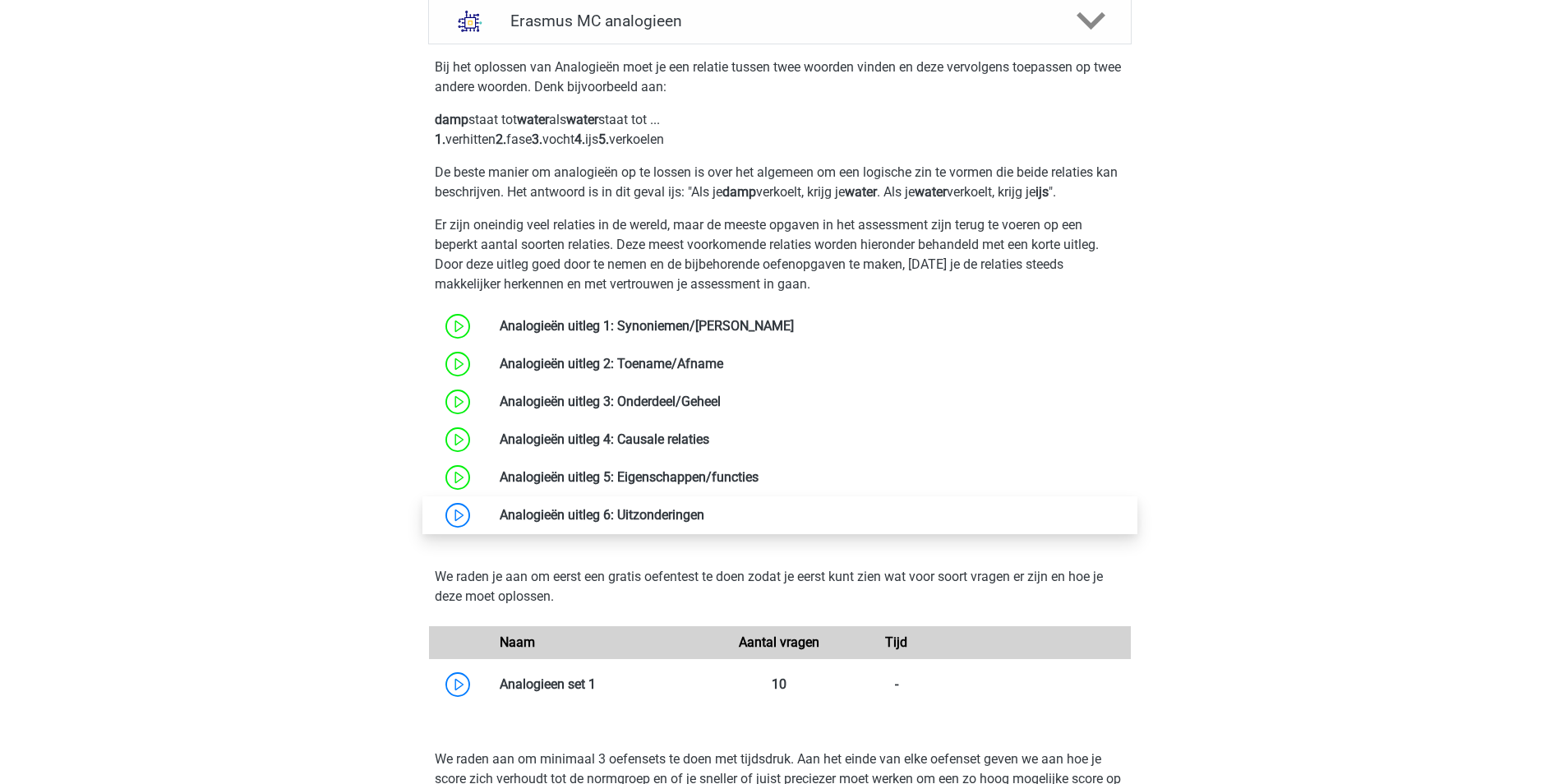
click at [705, 523] on link at bounding box center [705, 514] width 0 height 16
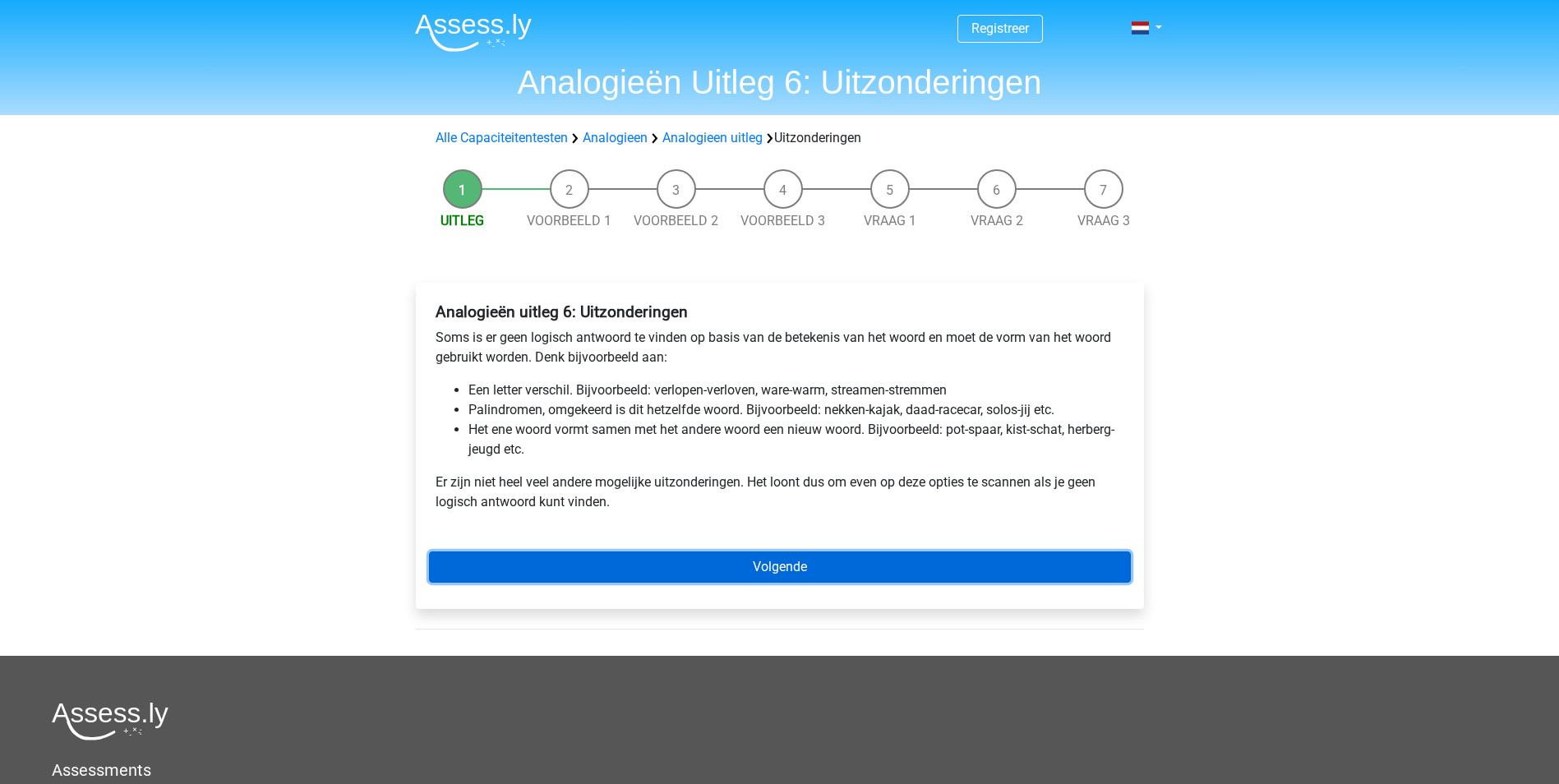
click at [646, 571] on link "Volgende" at bounding box center [780, 566] width 702 height 31
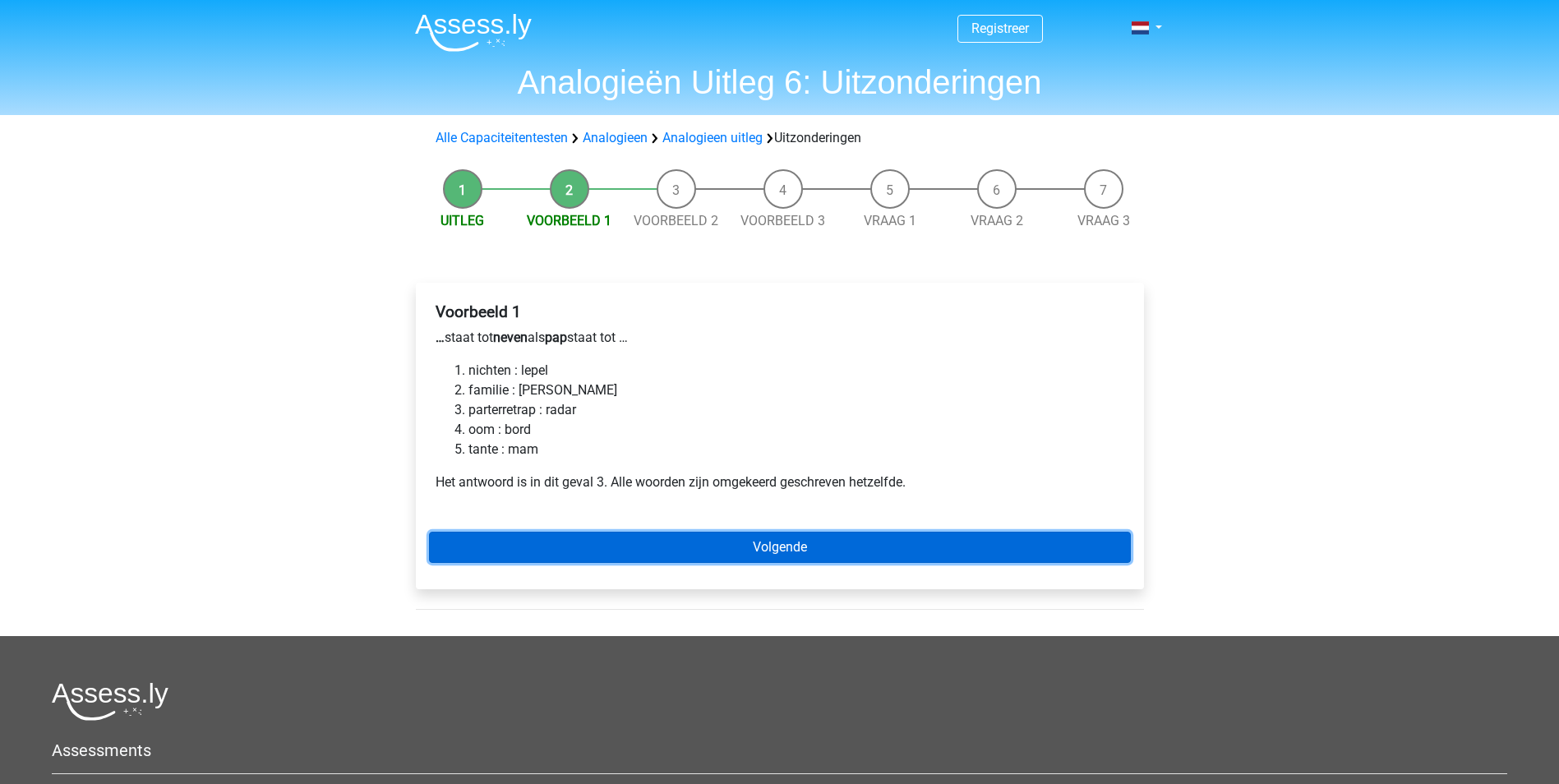
click at [625, 536] on link "Volgende" at bounding box center [780, 547] width 702 height 31
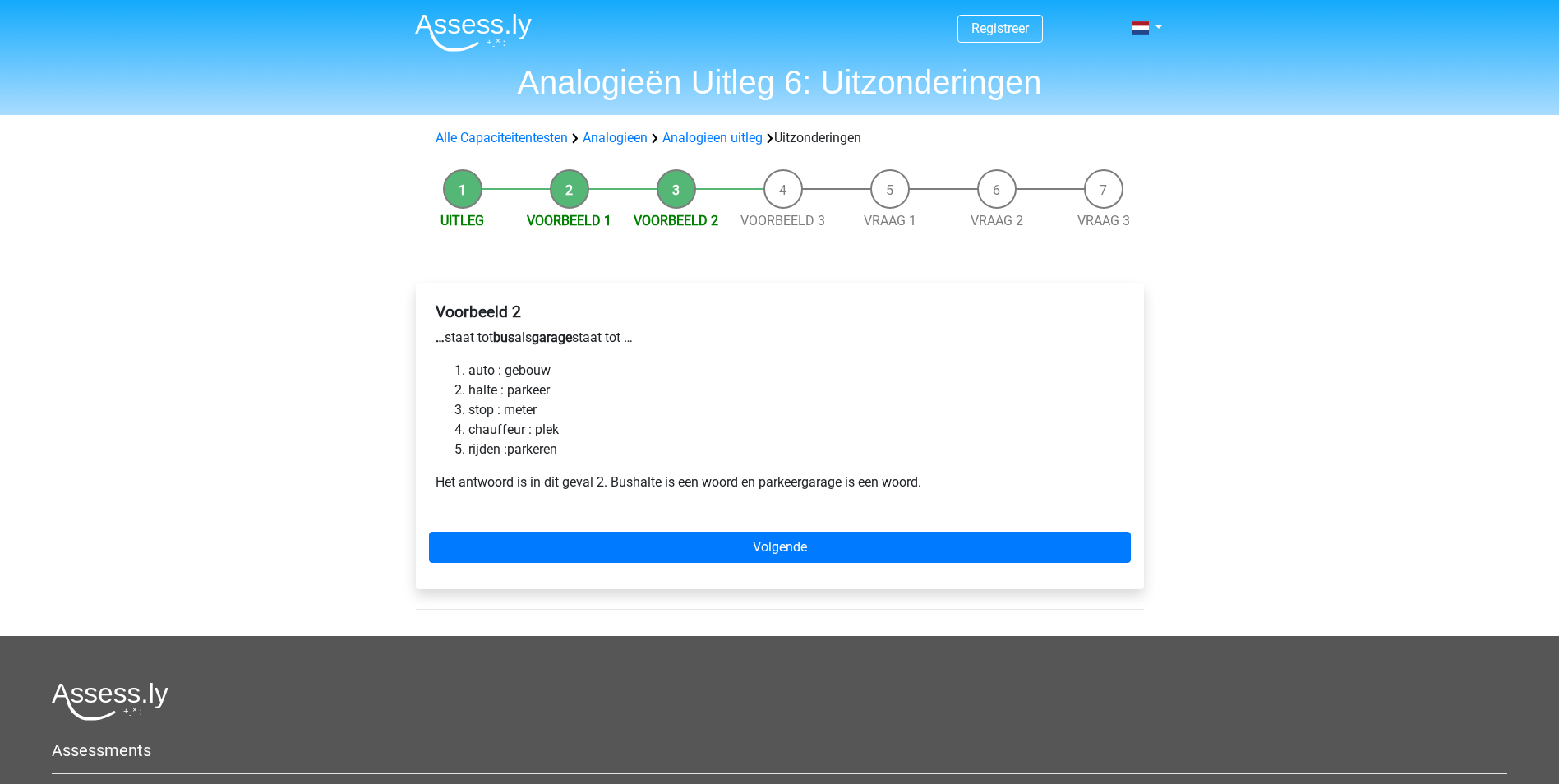
click at [1282, 549] on div "Registreer Nederlands English" at bounding box center [779, 535] width 1559 height 1070
click at [831, 390] on li "halte : parkeer" at bounding box center [796, 390] width 656 height 20
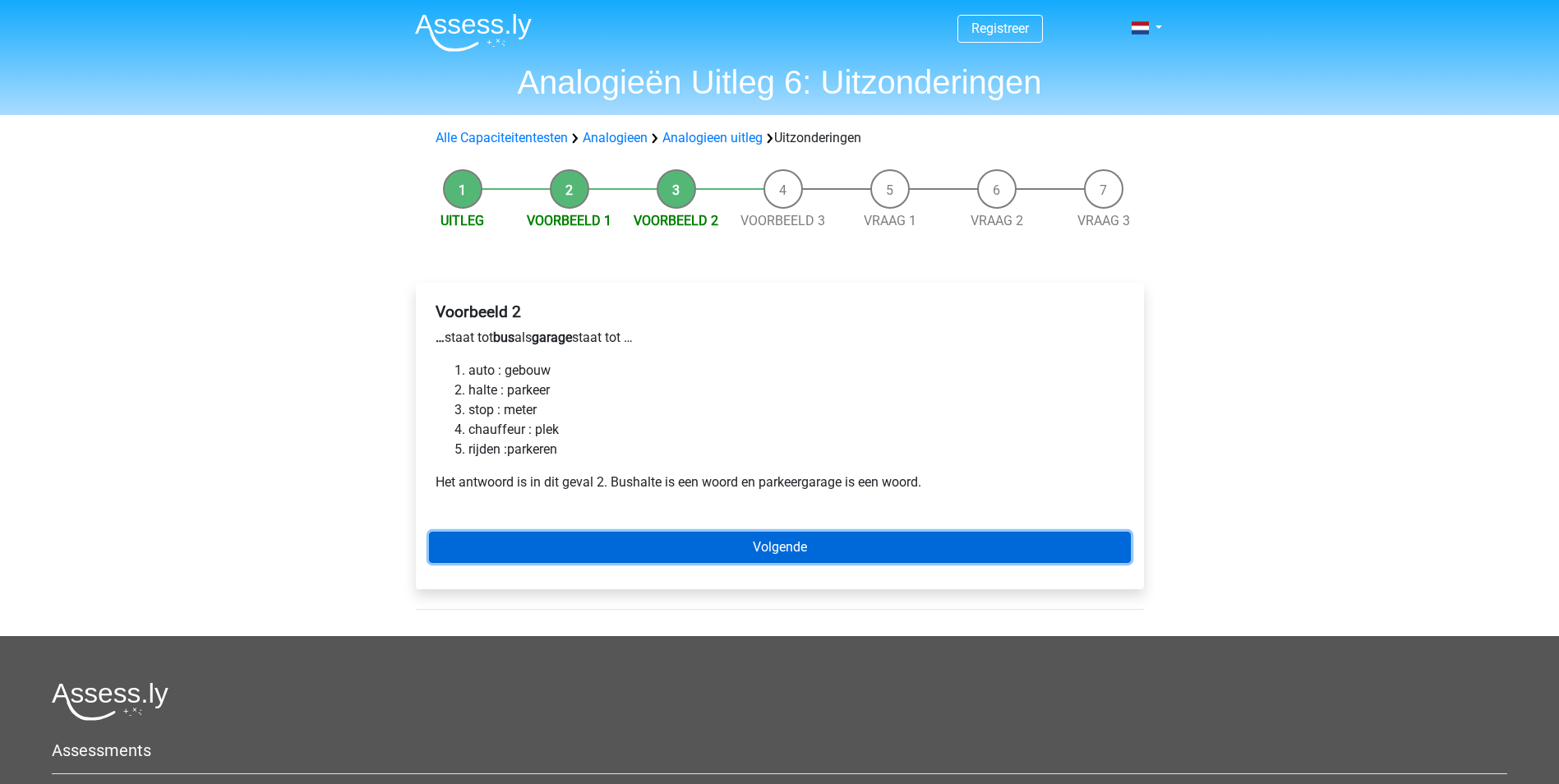
click at [592, 536] on link "Volgende" at bounding box center [780, 547] width 702 height 31
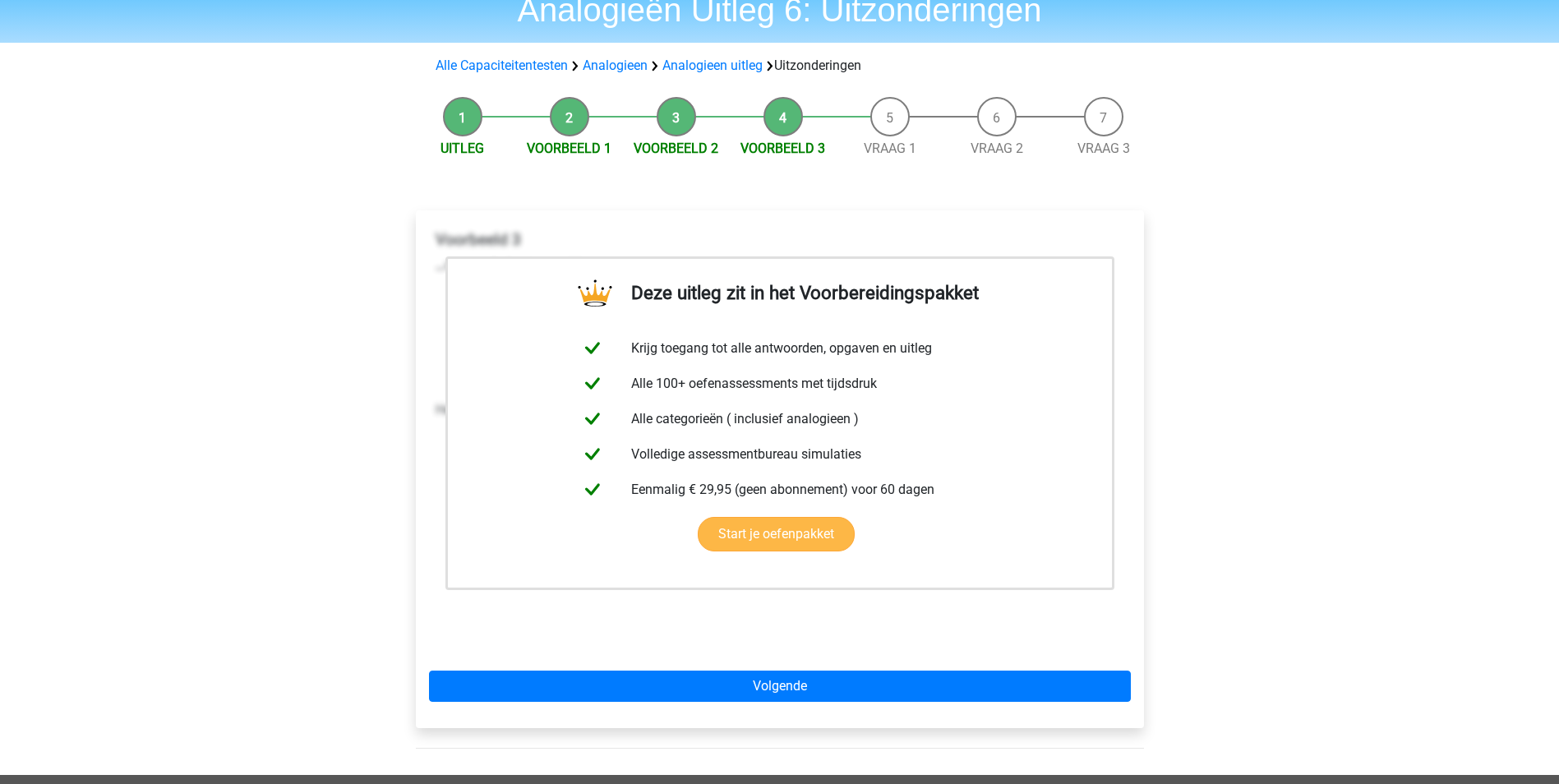
scroll to position [329, 0]
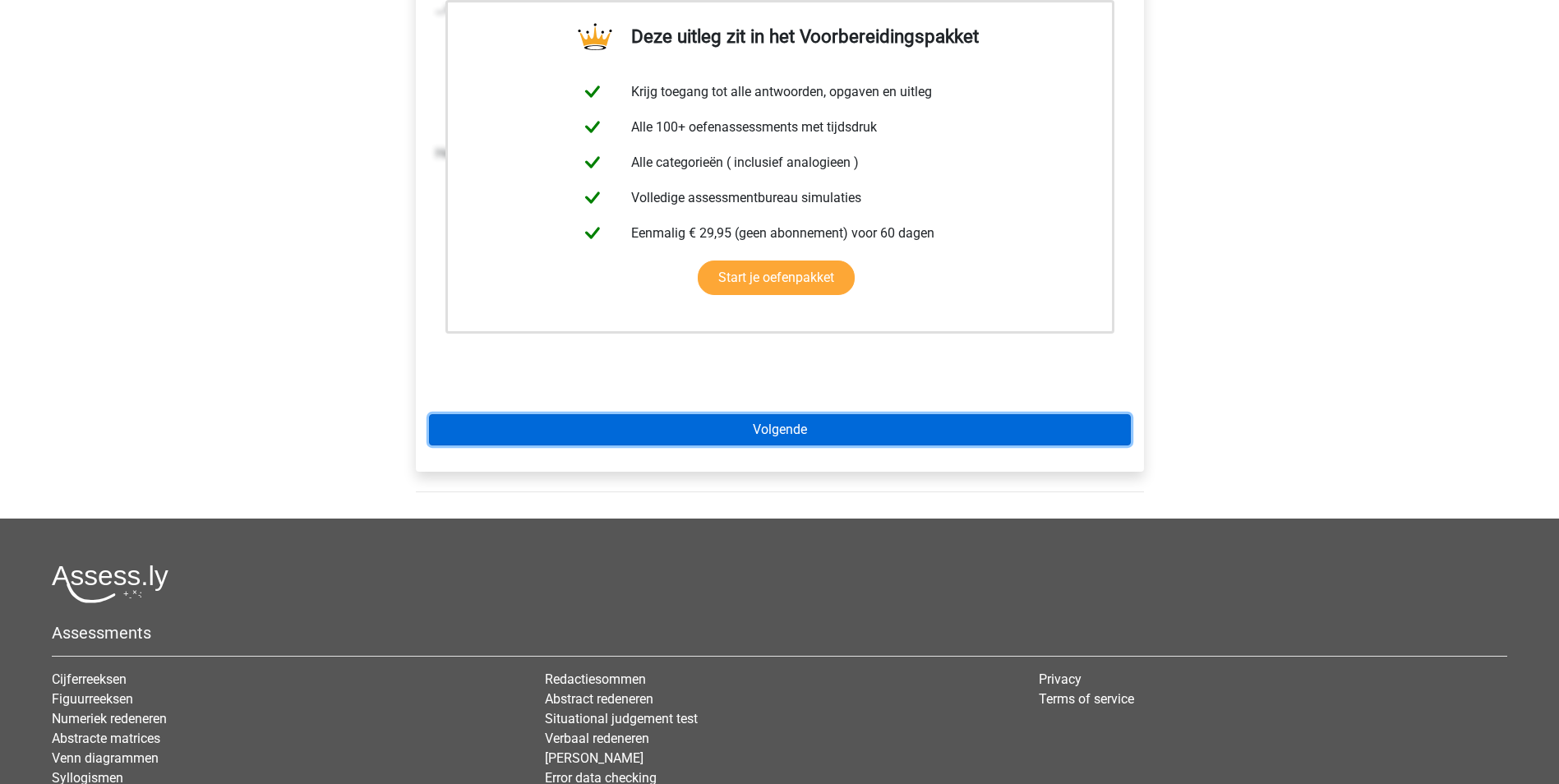
click at [732, 436] on link "Volgende" at bounding box center [780, 430] width 702 height 31
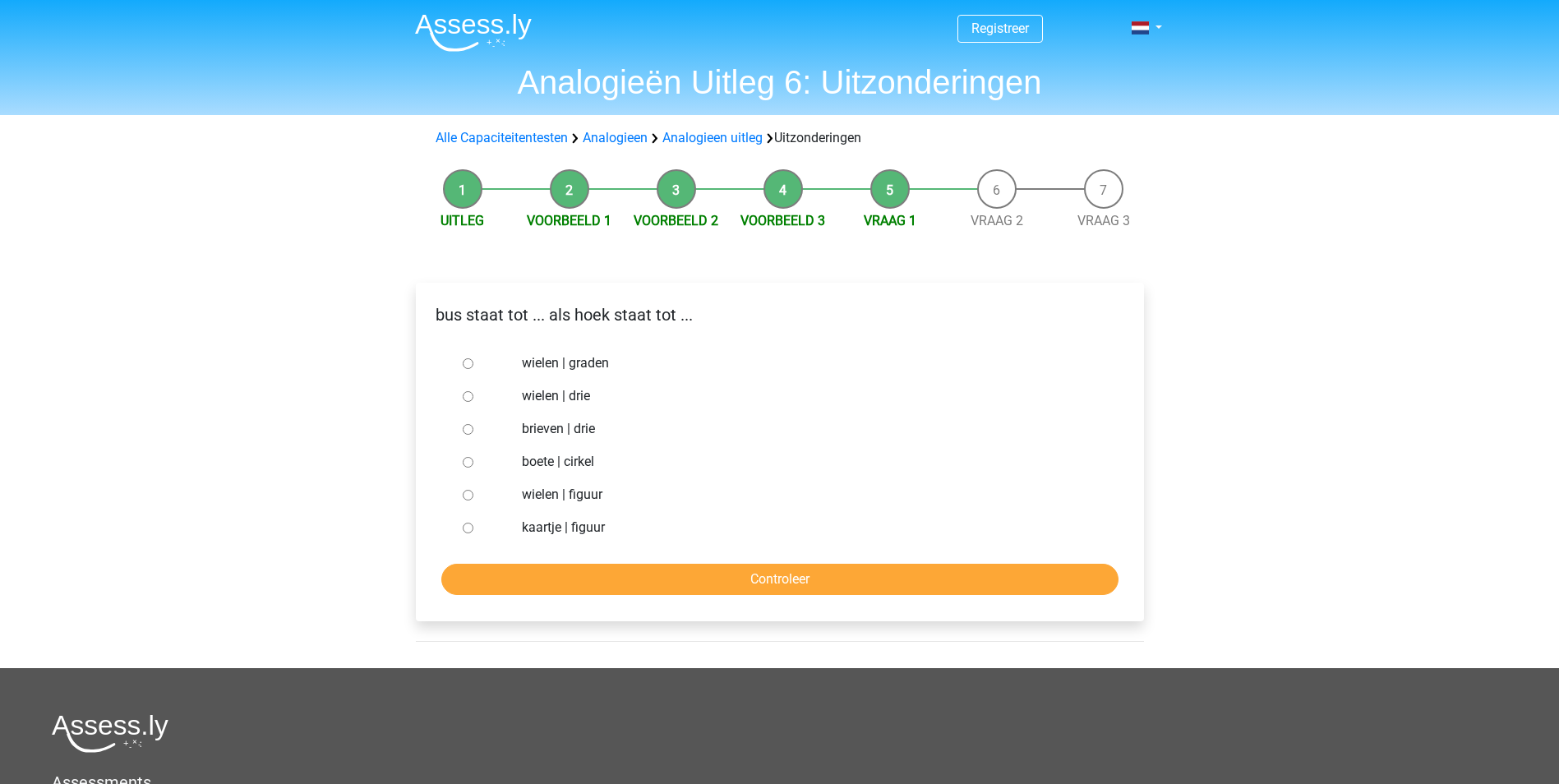
click at [1106, 384] on ul "wielen | graden wielen | drie brieven | drie boete | cirkel wielen | figuur kaa…" at bounding box center [780, 446] width 702 height 198
click at [573, 434] on label "brieven | drie" at bounding box center [806, 429] width 569 height 20
click at [587, 431] on label "brieven | drie" at bounding box center [806, 429] width 569 height 20
click at [473, 431] on input "brieven | drie" at bounding box center [467, 429] width 11 height 11
radio input "true"
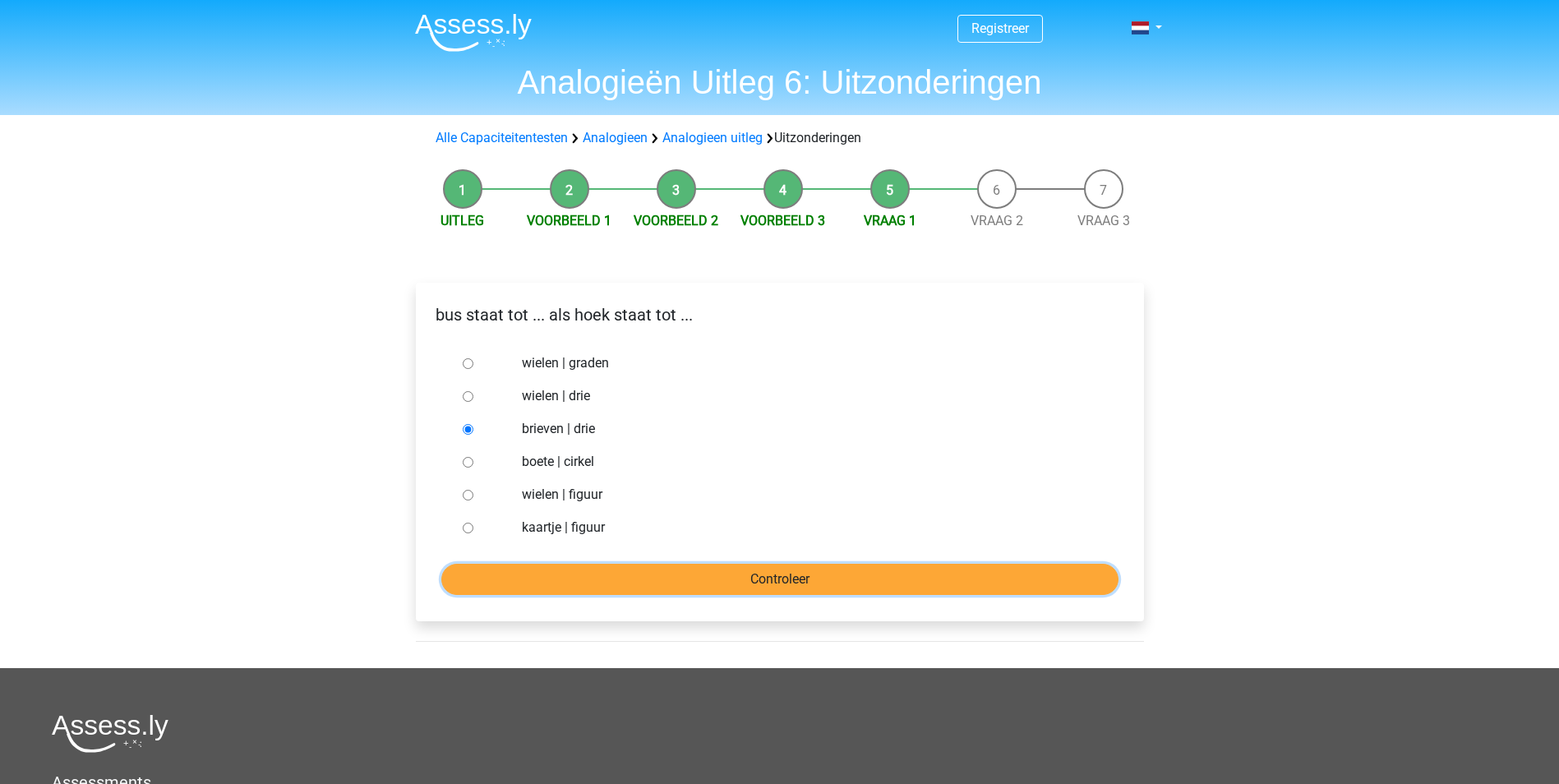
click at [635, 577] on input "Controleer" at bounding box center [780, 579] width 678 height 31
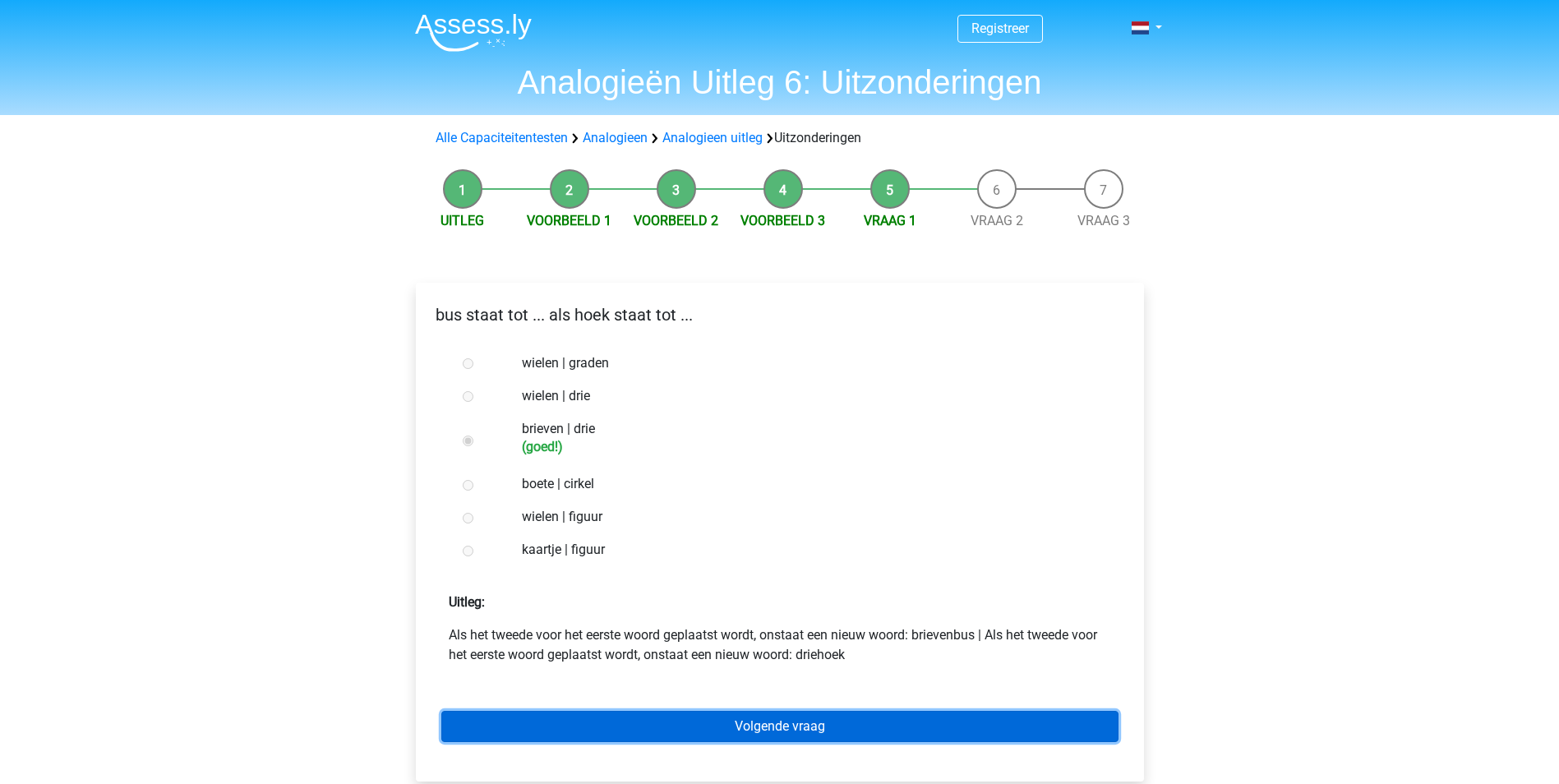
click at [699, 717] on link "Volgende vraag" at bounding box center [780, 726] width 678 height 31
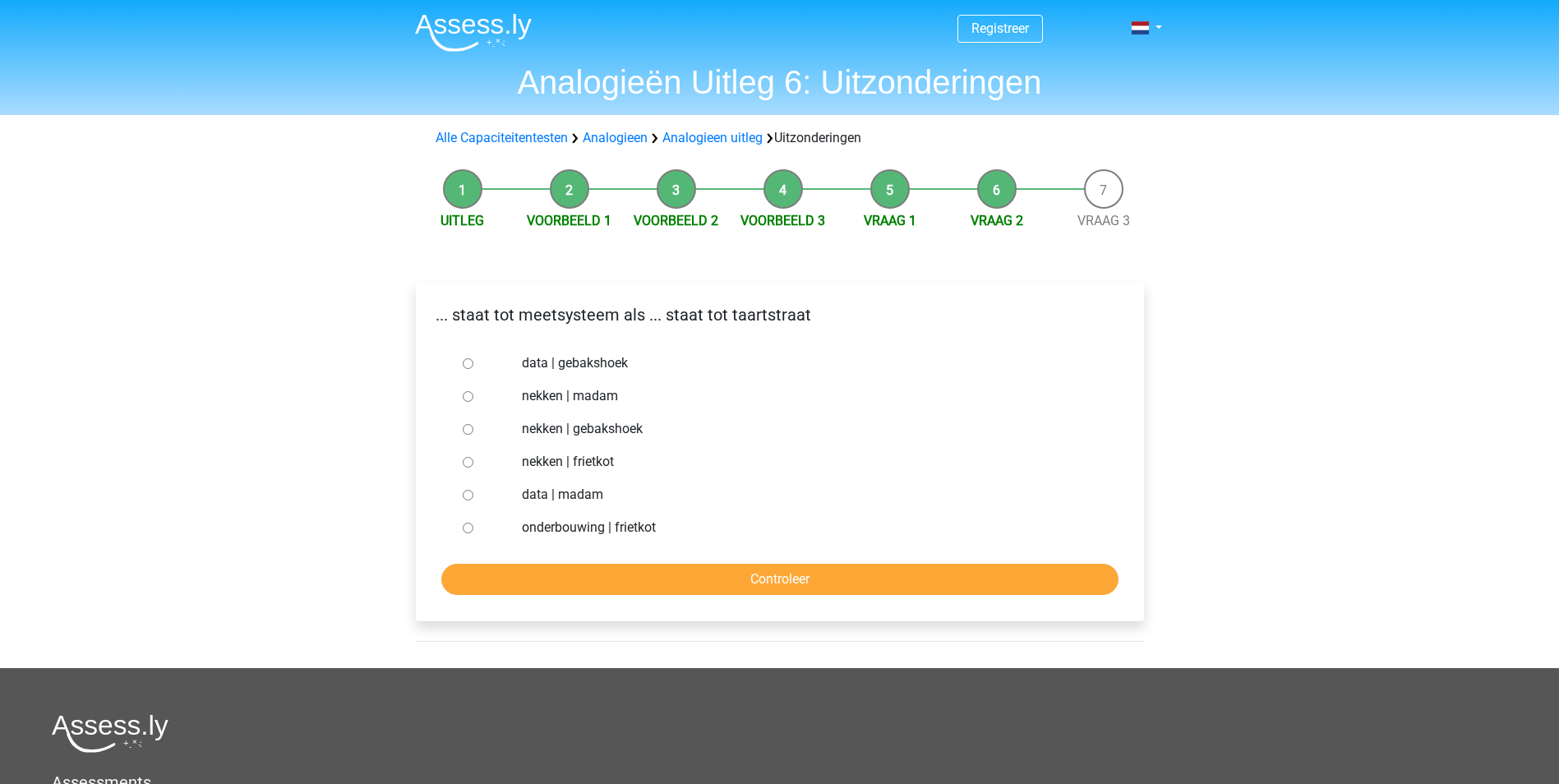
click at [604, 396] on label "nekken | madam" at bounding box center [806, 396] width 569 height 20
click at [473, 396] on input "nekken | madam" at bounding box center [467, 396] width 11 height 11
radio input "true"
click at [600, 425] on label "nekken | gebakshoek" at bounding box center [806, 429] width 569 height 20
click at [473, 425] on input "nekken | gebakshoek" at bounding box center [467, 429] width 11 height 11
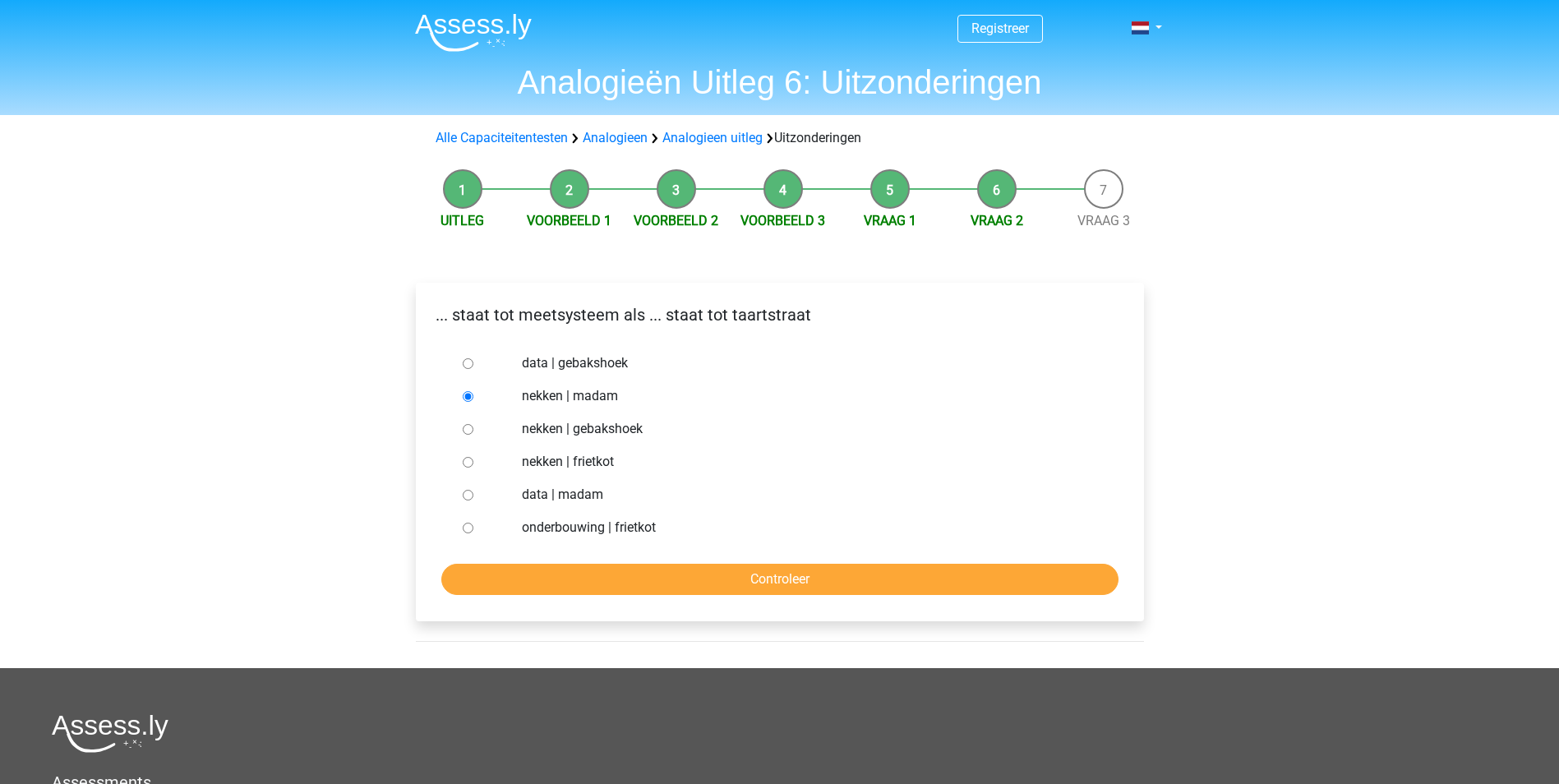
radio input "true"
click at [605, 407] on div "nekken | madam" at bounding box center [806, 395] width 593 height 33
click at [604, 401] on label "nekken | madam" at bounding box center [806, 396] width 569 height 20
click at [473, 401] on input "nekken | madam" at bounding box center [467, 396] width 11 height 11
radio input "true"
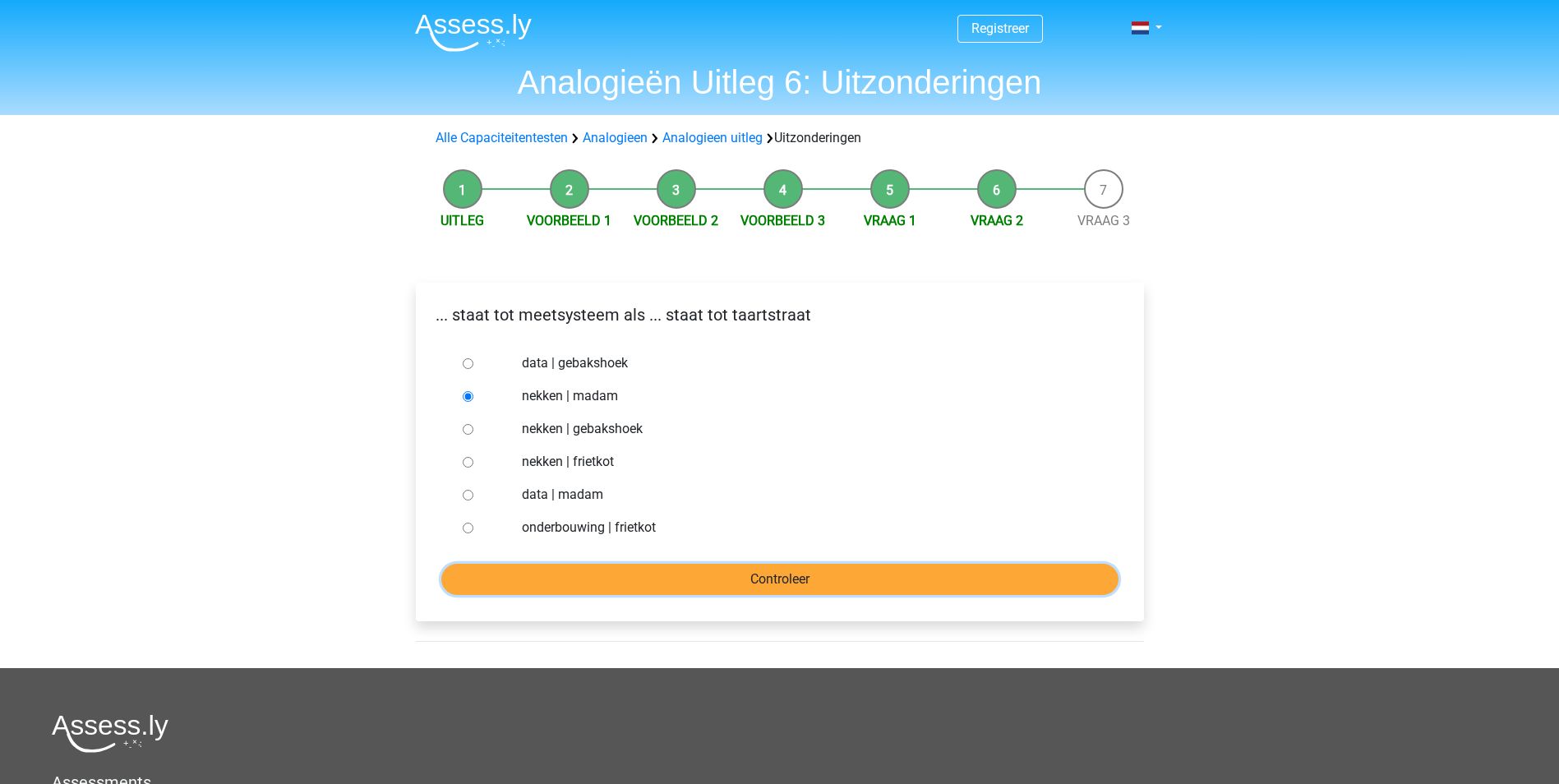
click at [710, 574] on input "Controleer" at bounding box center [780, 579] width 678 height 31
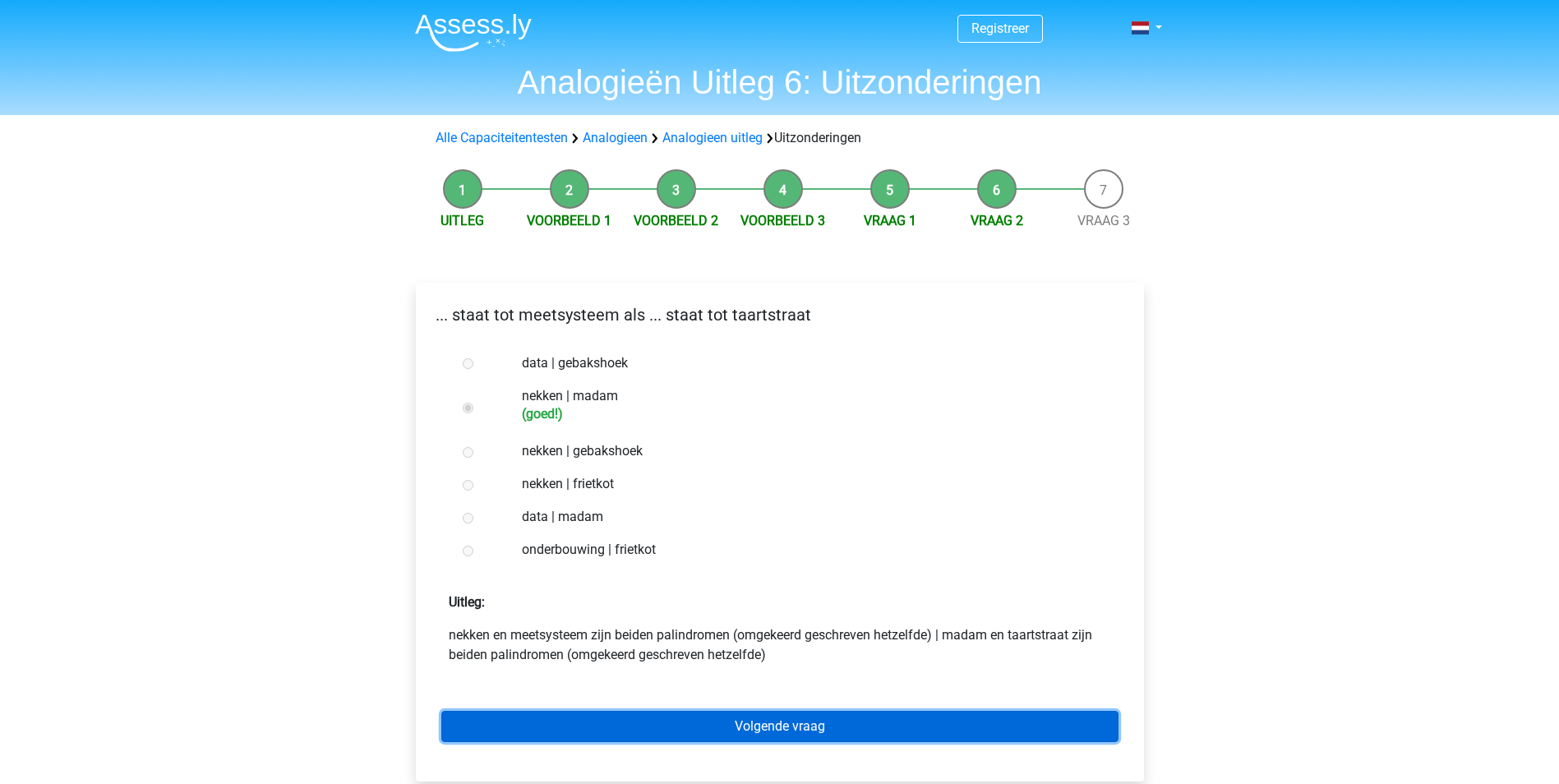
click at [746, 719] on link "Volgende vraag" at bounding box center [780, 726] width 678 height 31
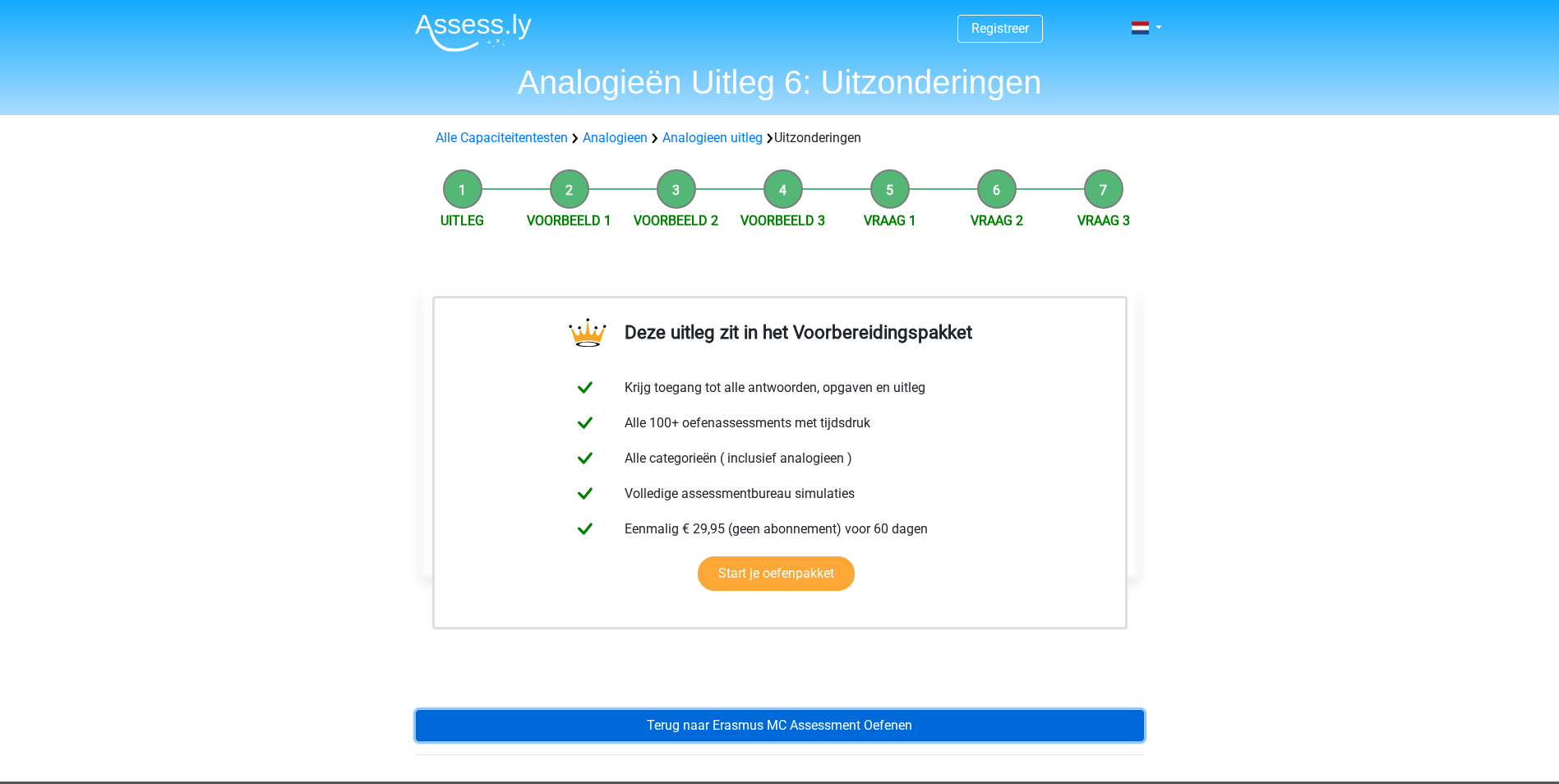
click at [835, 730] on link "Terug naar Erasmus MC Assessment Oefenen" at bounding box center [780, 725] width 728 height 31
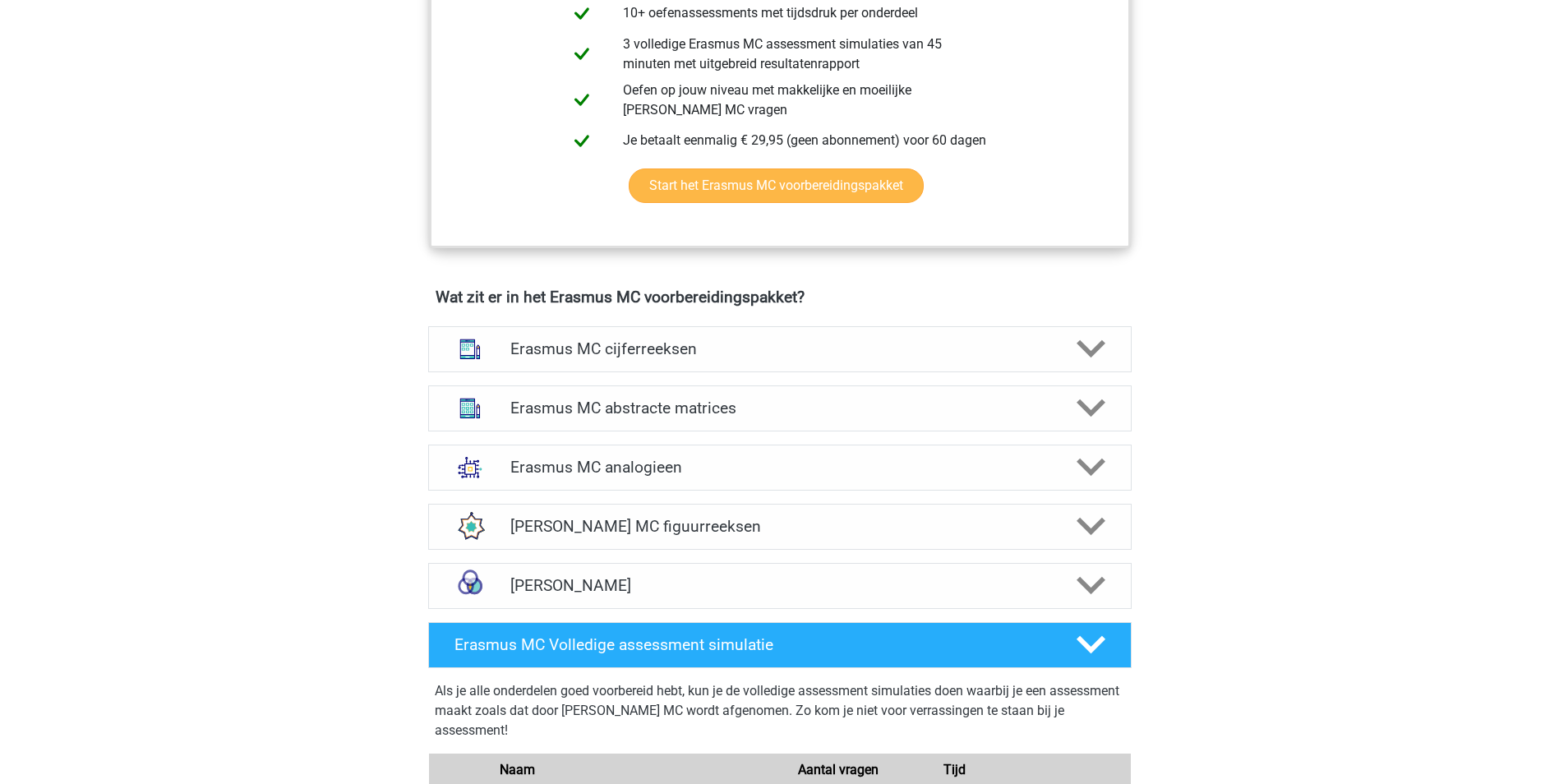
scroll to position [1069, 0]
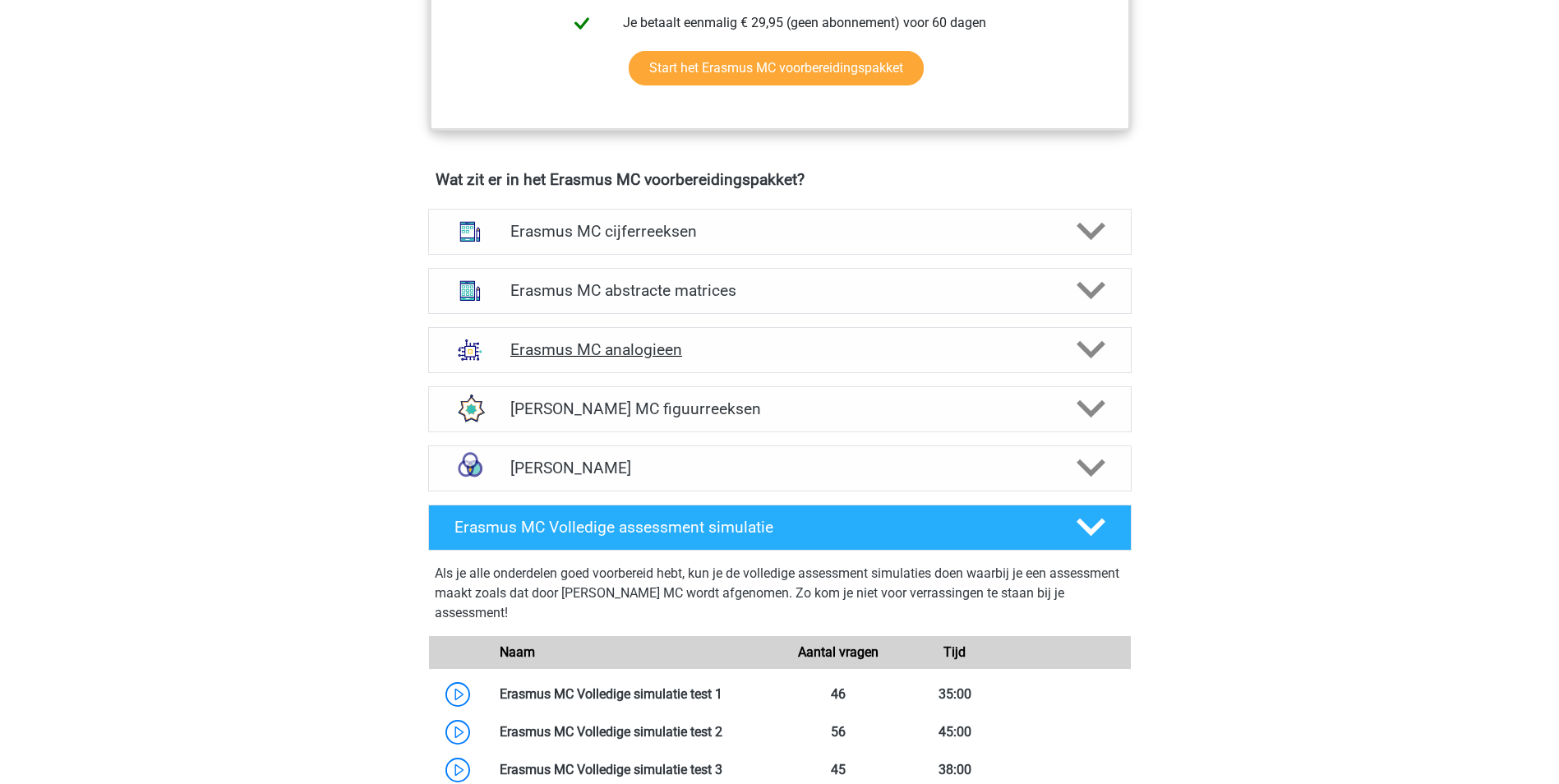
click at [730, 356] on h4 "Erasmus MC analogieen" at bounding box center [779, 349] width 539 height 19
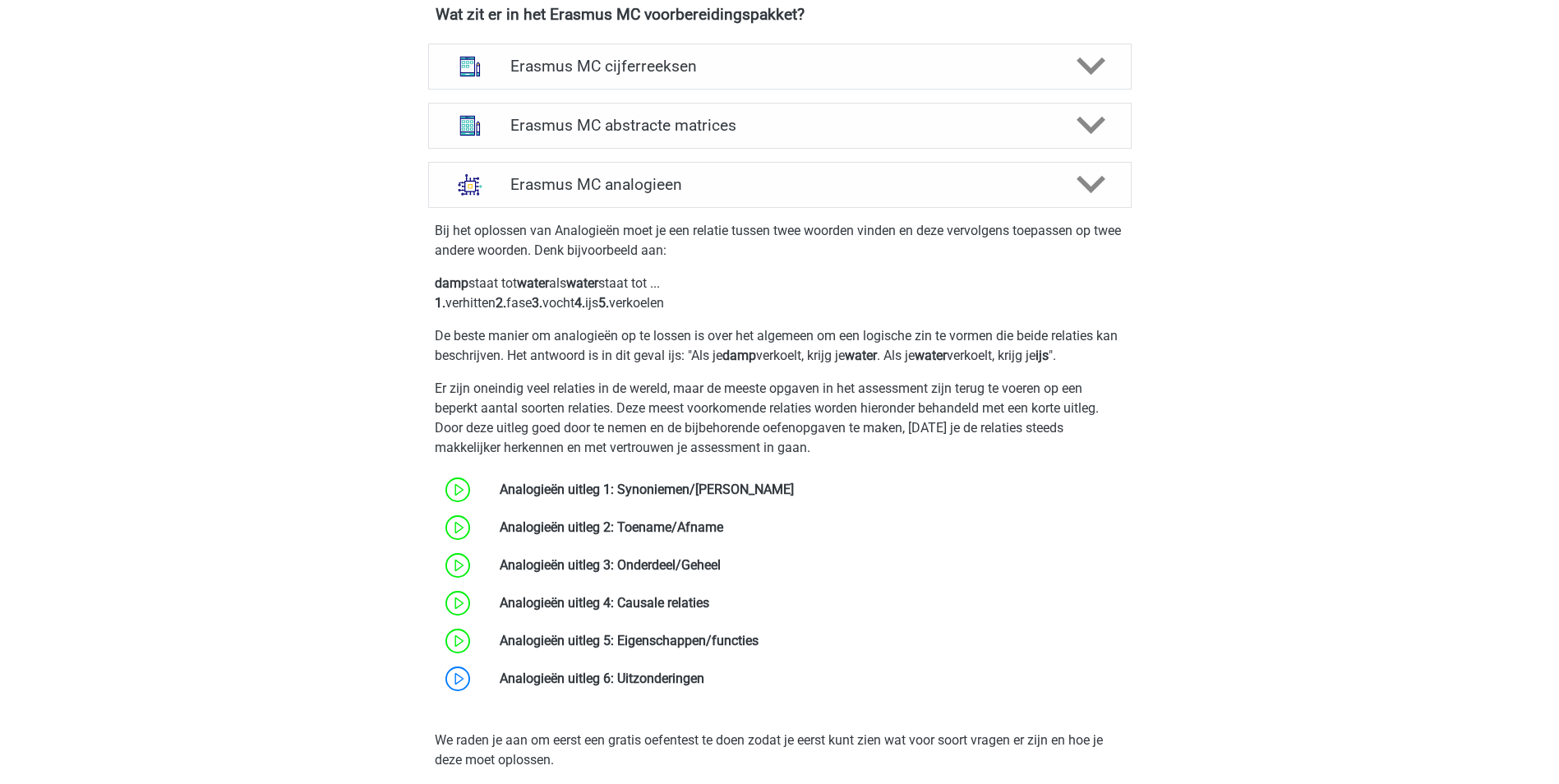
scroll to position [1233, 0]
click at [666, 203] on div "Erasmus MC analogieen" at bounding box center [780, 185] width 704 height 46
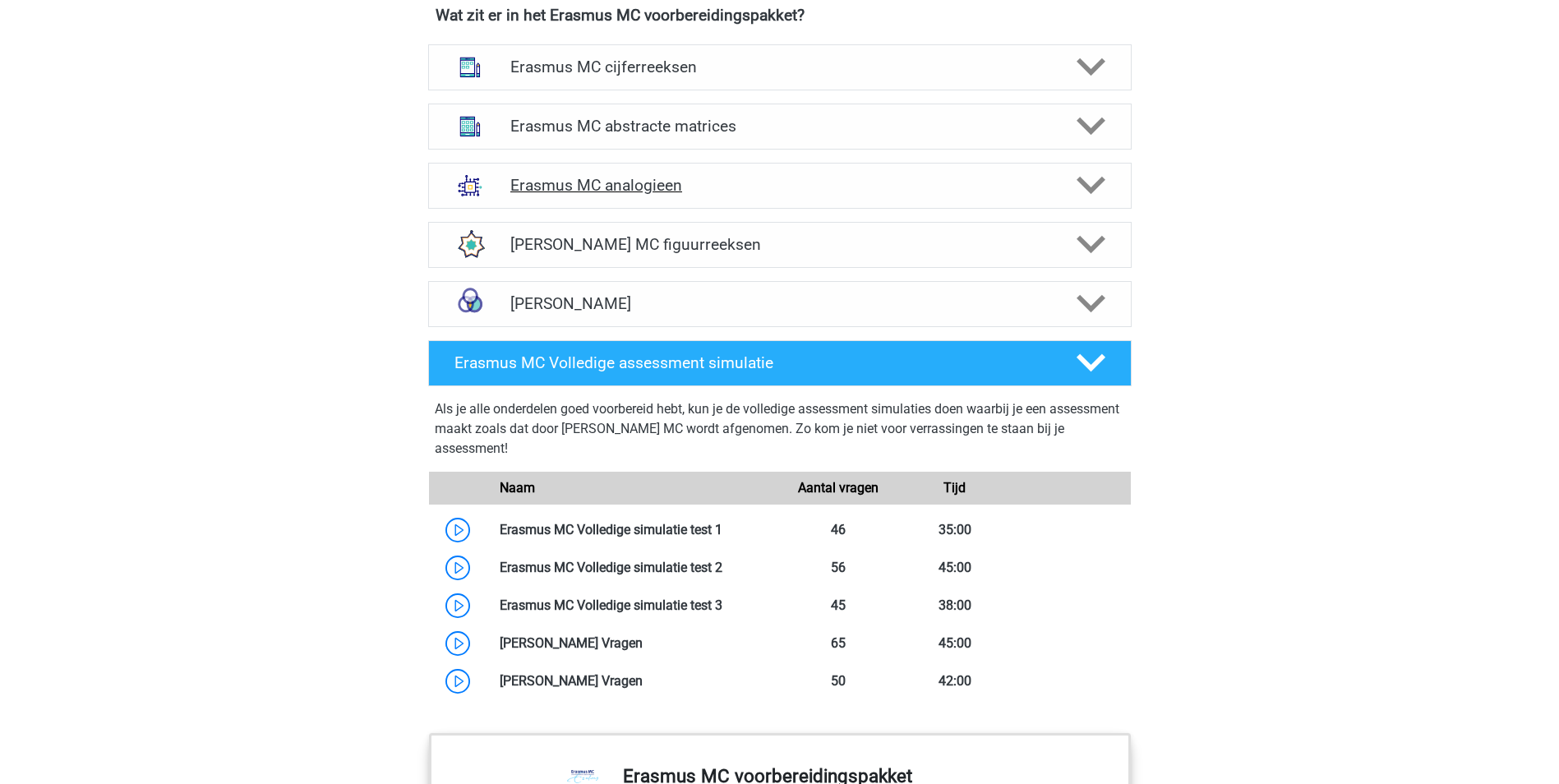
click at [679, 198] on div "Erasmus MC analogieen" at bounding box center [780, 185] width 704 height 46
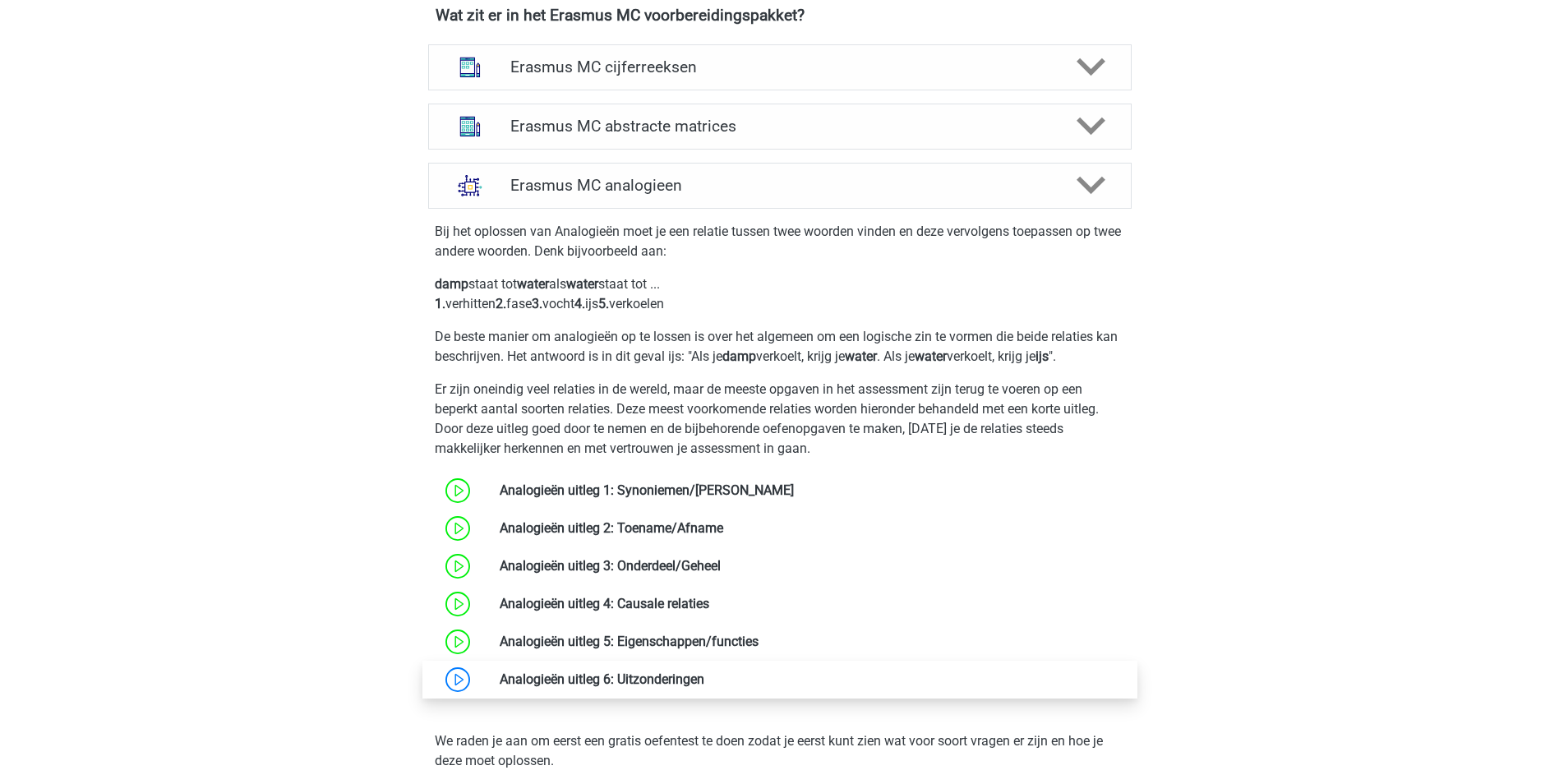
click at [705, 683] on link at bounding box center [705, 679] width 0 height 16
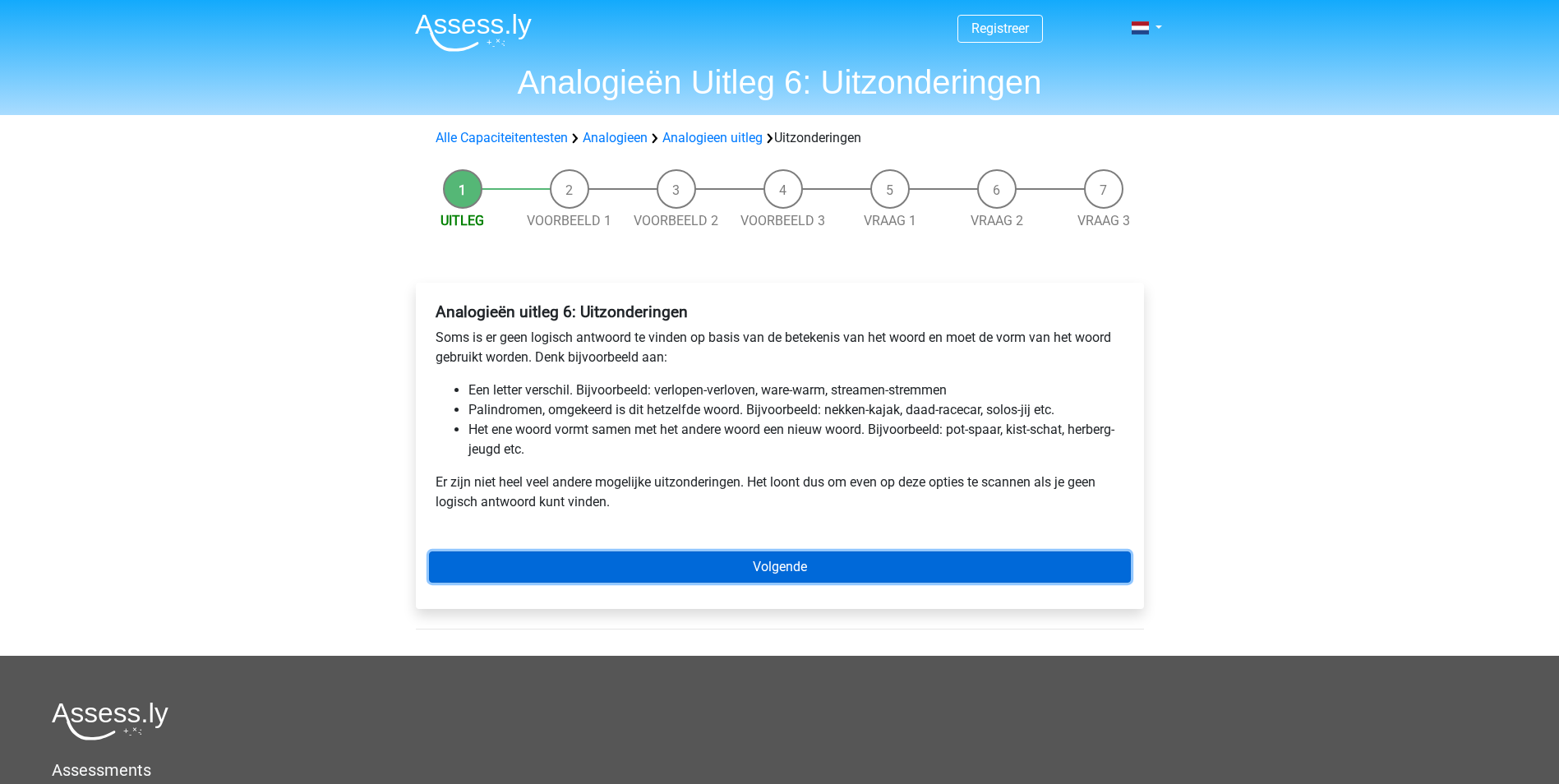
click at [723, 553] on link "Volgende" at bounding box center [780, 566] width 702 height 31
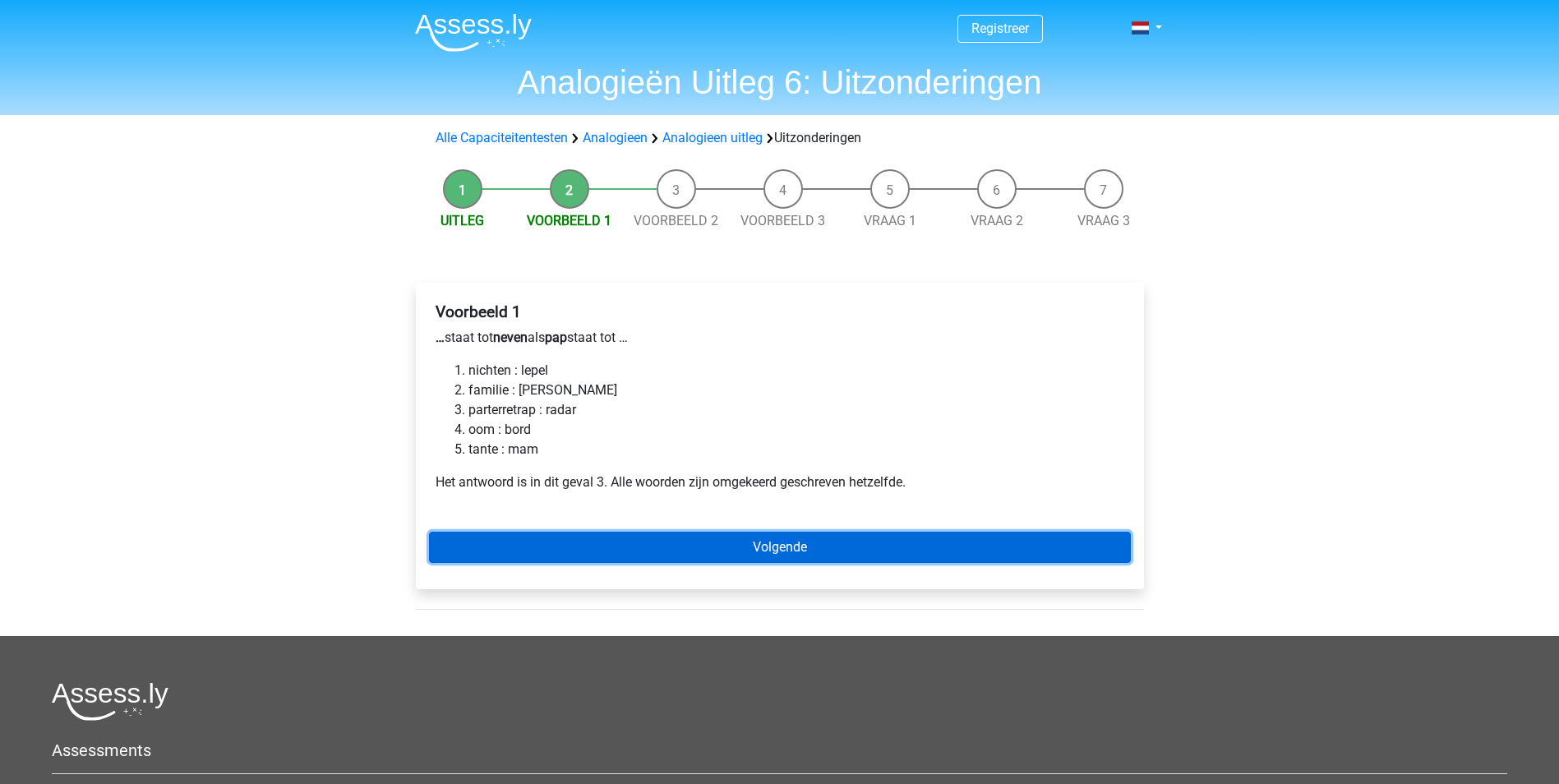
click at [717, 549] on link "Volgende" at bounding box center [780, 547] width 702 height 31
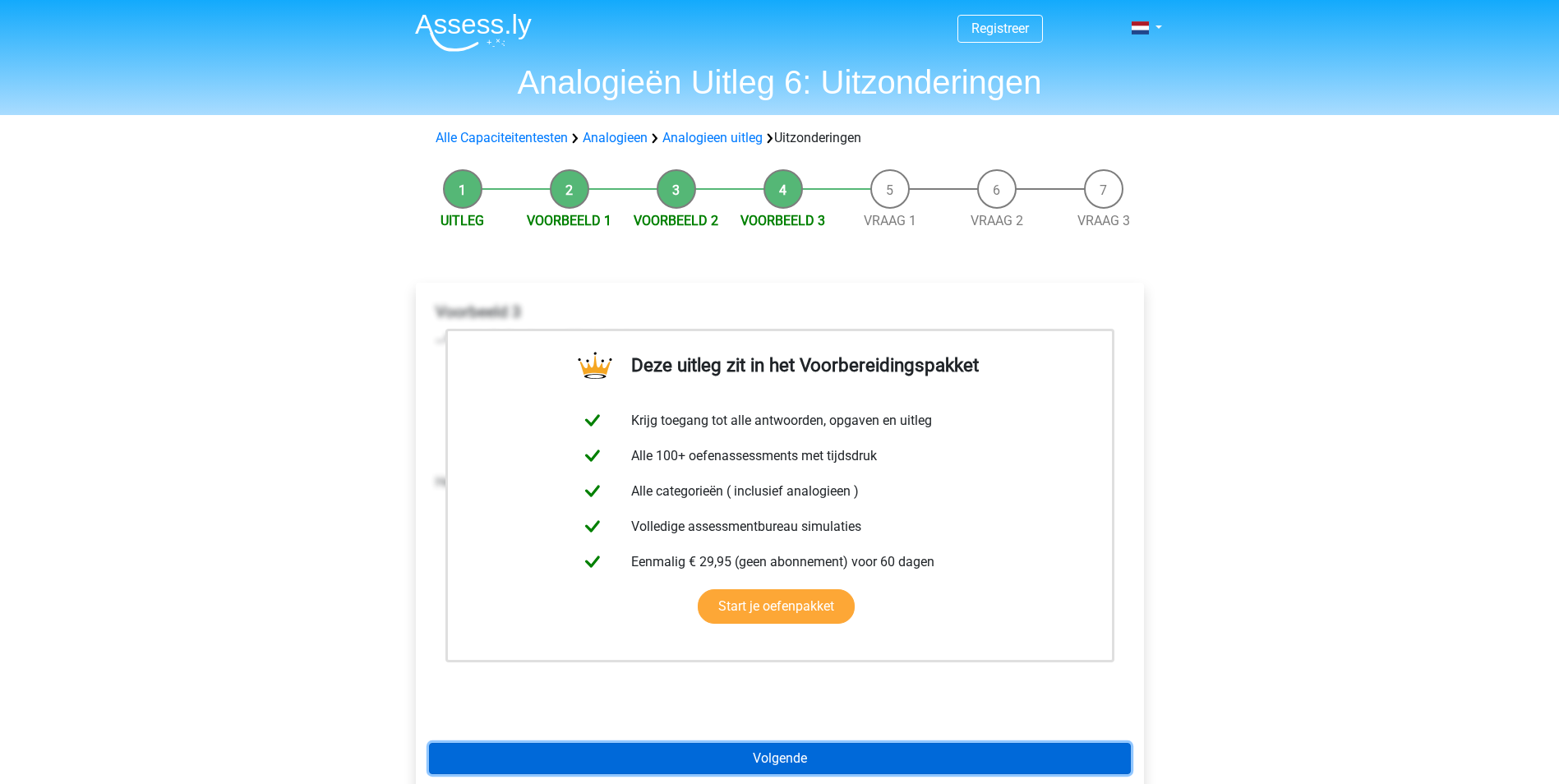
click at [699, 756] on link "Volgende" at bounding box center [780, 758] width 702 height 31
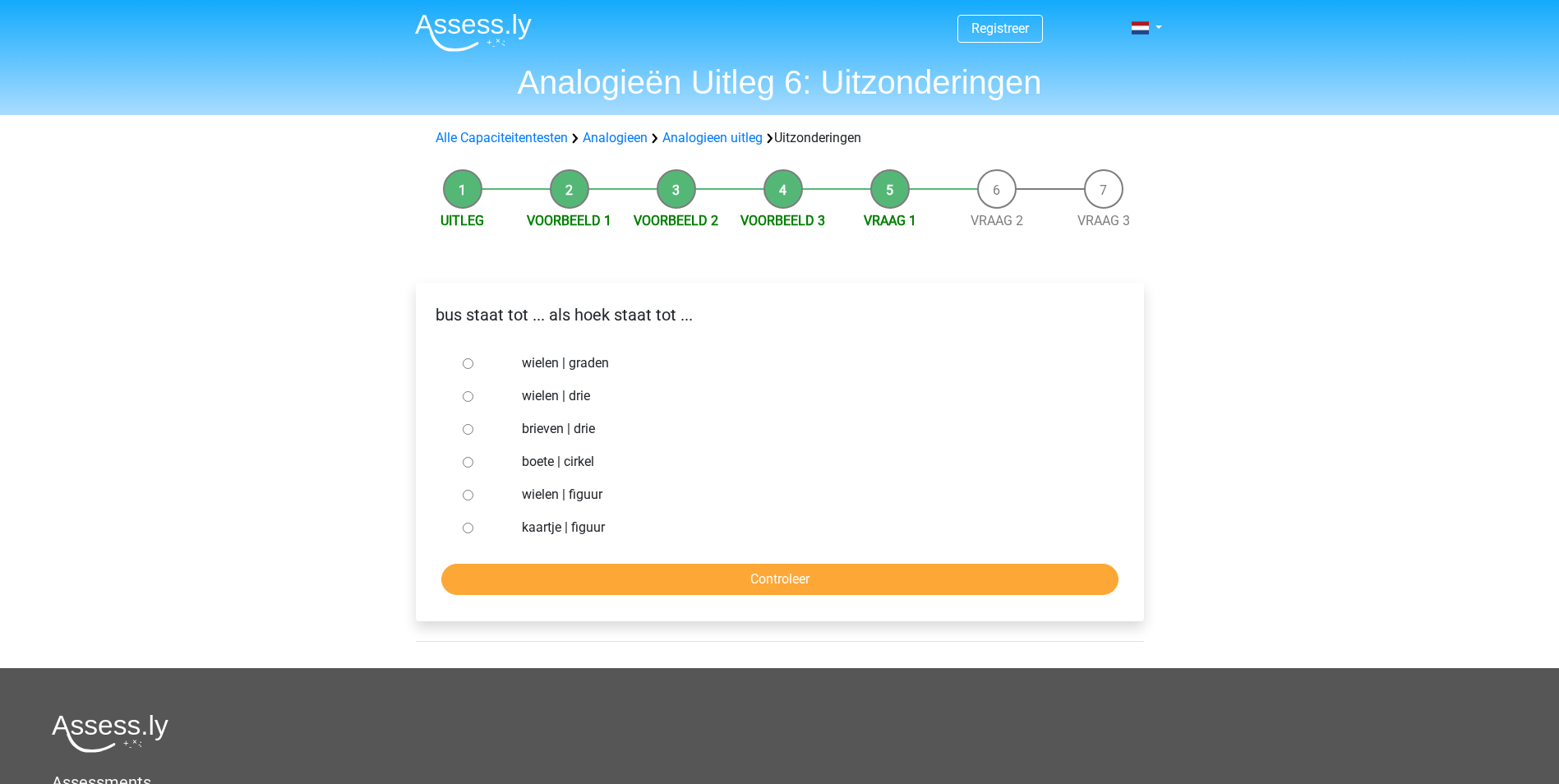
click at [584, 434] on label "brieven | drie" at bounding box center [806, 429] width 569 height 20
click at [473, 434] on input "brieven | drie" at bounding box center [467, 429] width 11 height 11
radio input "true"
click at [641, 572] on input "Controleer" at bounding box center [780, 579] width 678 height 31
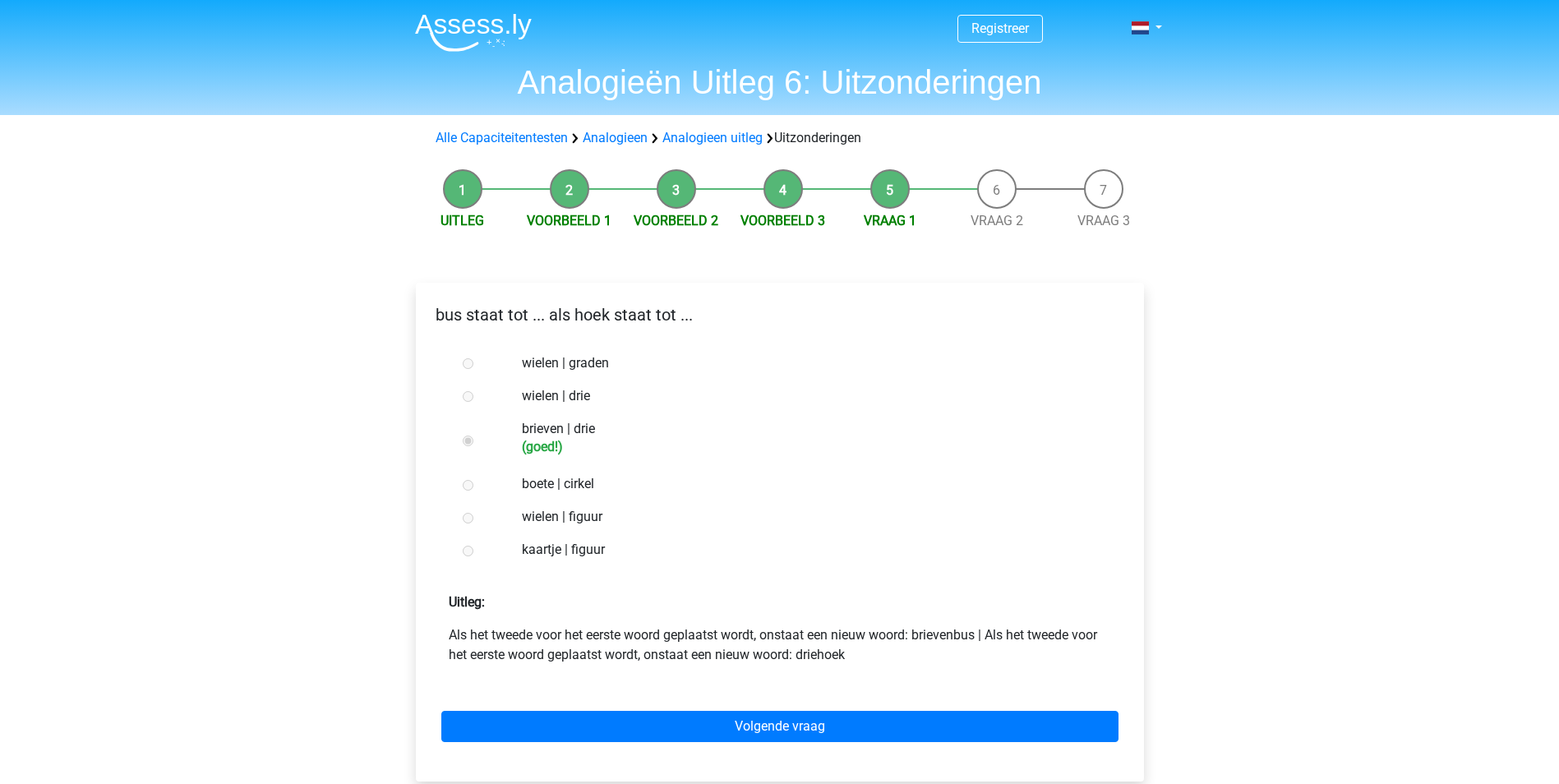
click at [618, 709] on div "Volgende vraag" at bounding box center [780, 724] width 702 height 90
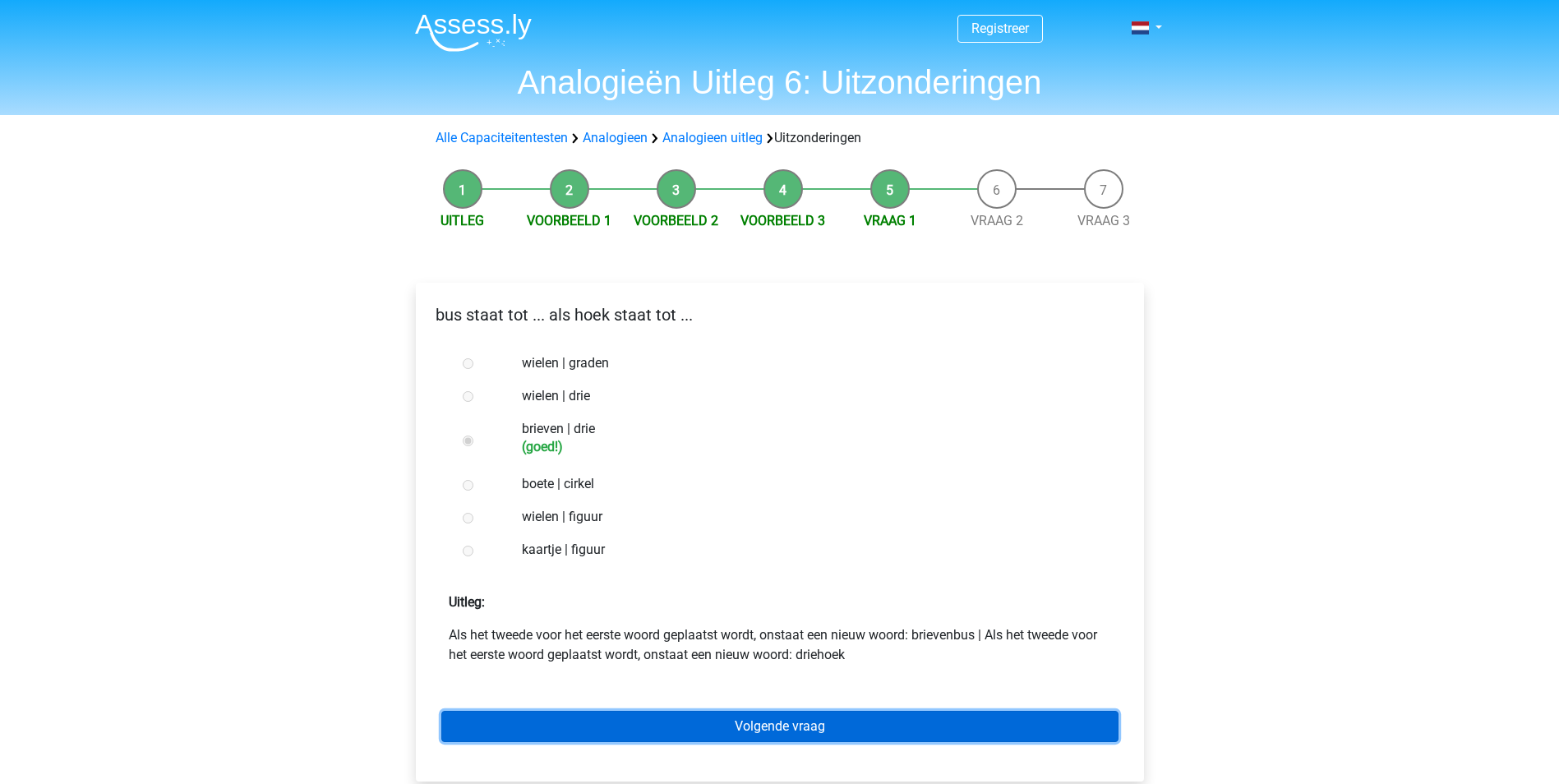
click at [597, 730] on link "Volgende vraag" at bounding box center [780, 726] width 678 height 31
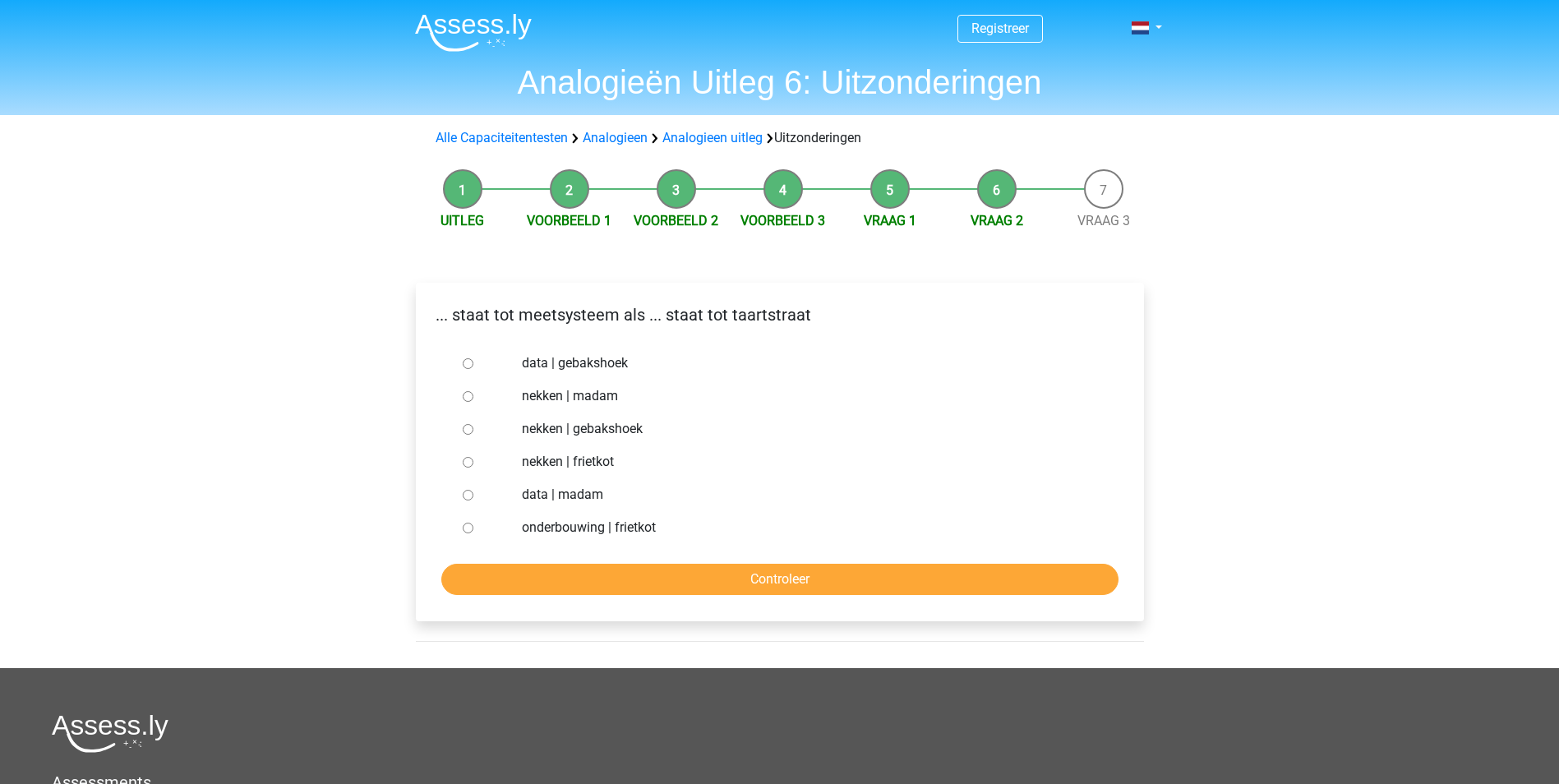
click at [592, 400] on label "nekken | madam" at bounding box center [806, 396] width 569 height 20
click at [473, 400] on input "nekken | madam" at bounding box center [467, 396] width 11 height 11
radio input "true"
click at [657, 572] on input "Controleer" at bounding box center [780, 579] width 678 height 31
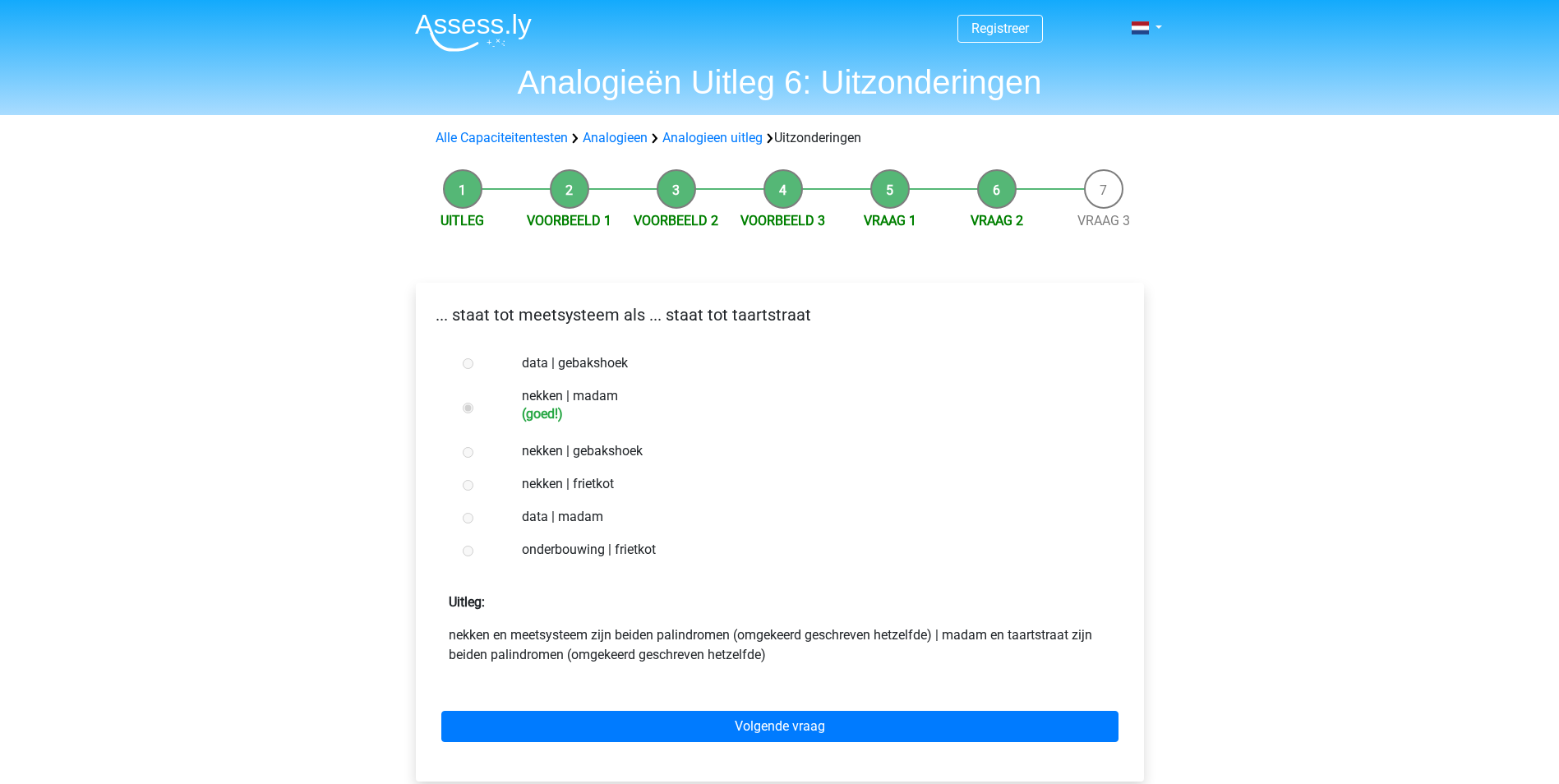
click at [617, 708] on div "Volgende vraag" at bounding box center [780, 724] width 702 height 90
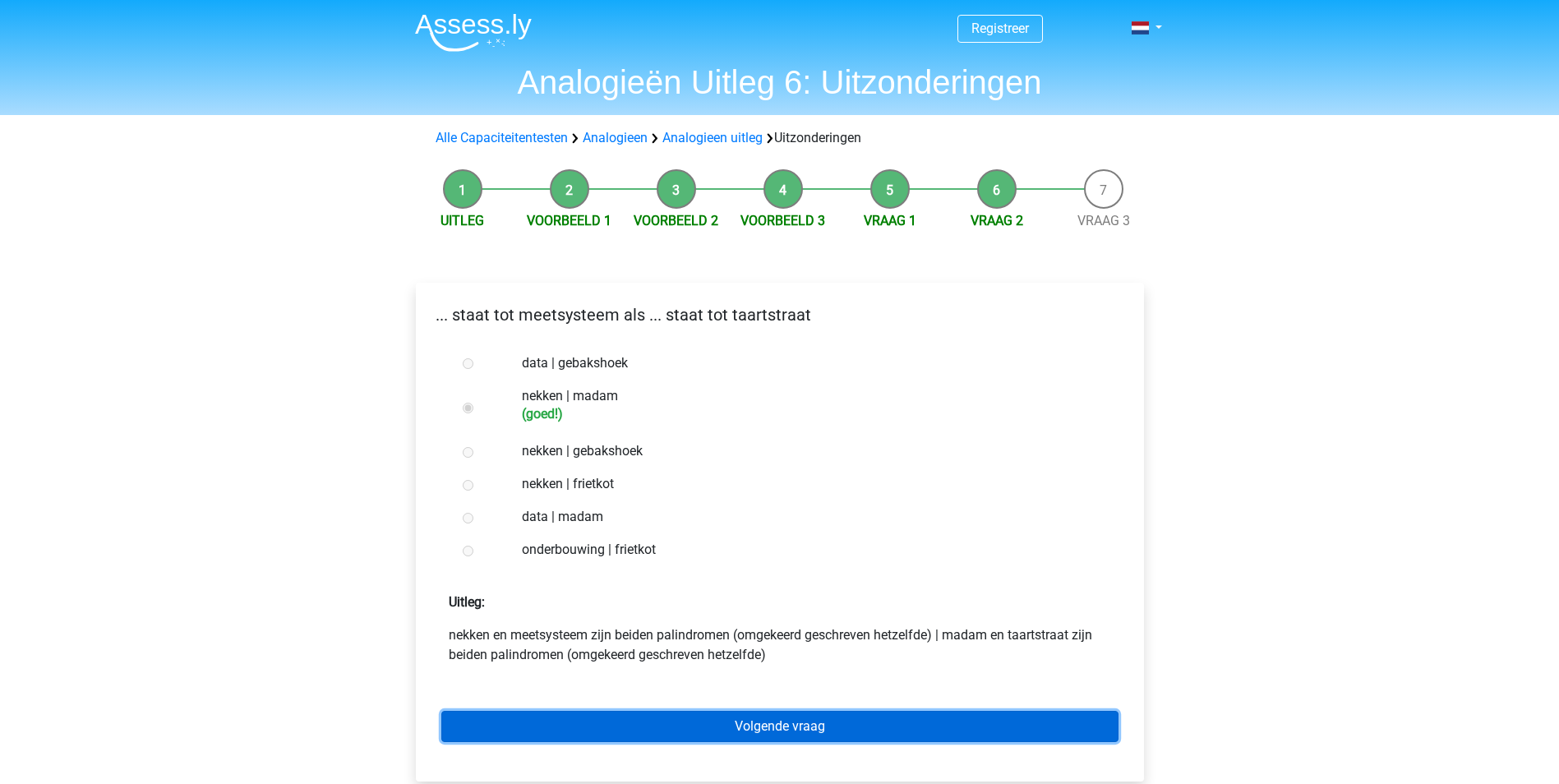
click at [613, 717] on link "Volgende vraag" at bounding box center [780, 726] width 678 height 31
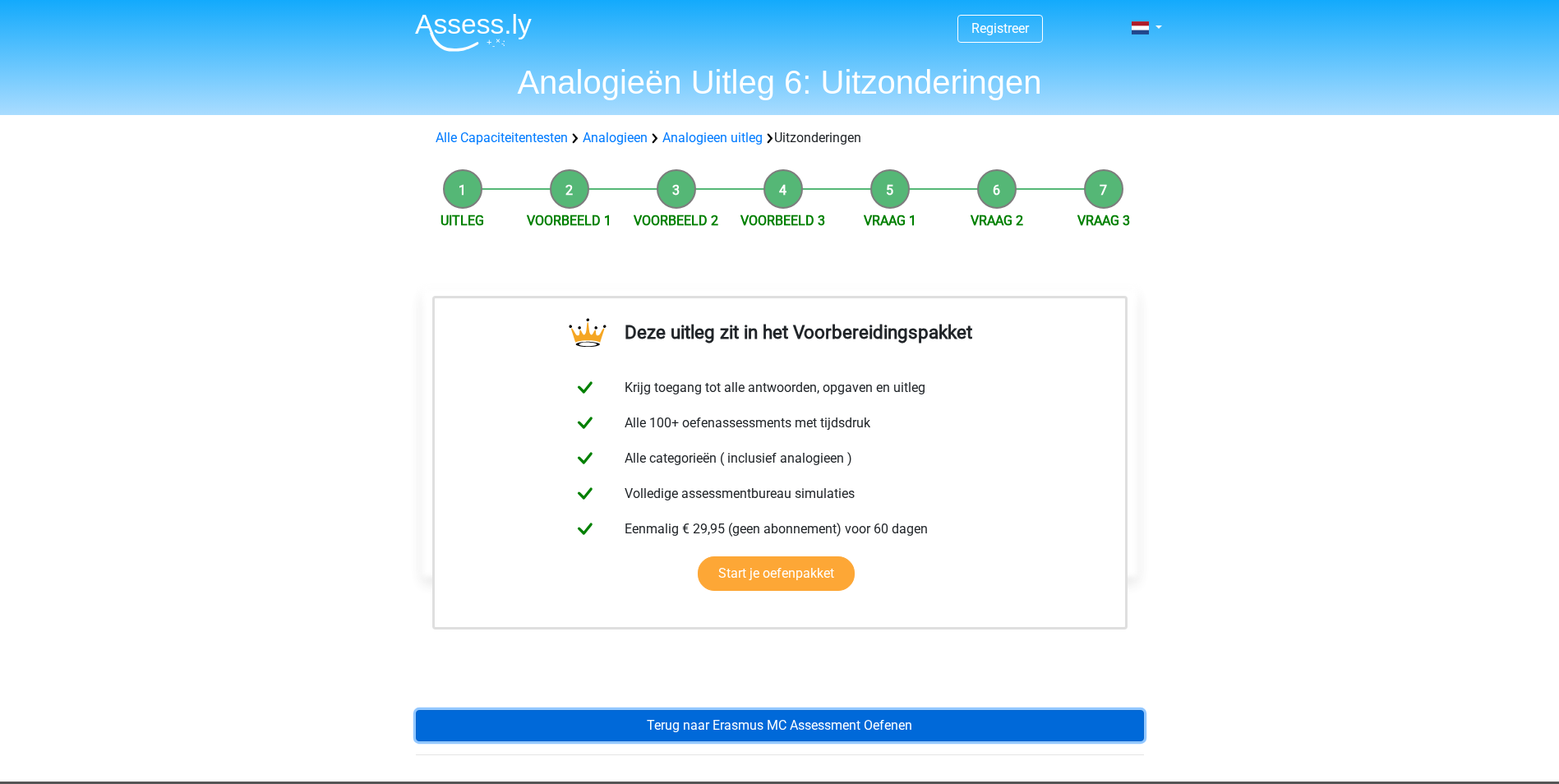
click at [617, 721] on link "Terug naar Erasmus MC Assessment Oefenen" at bounding box center [780, 725] width 728 height 31
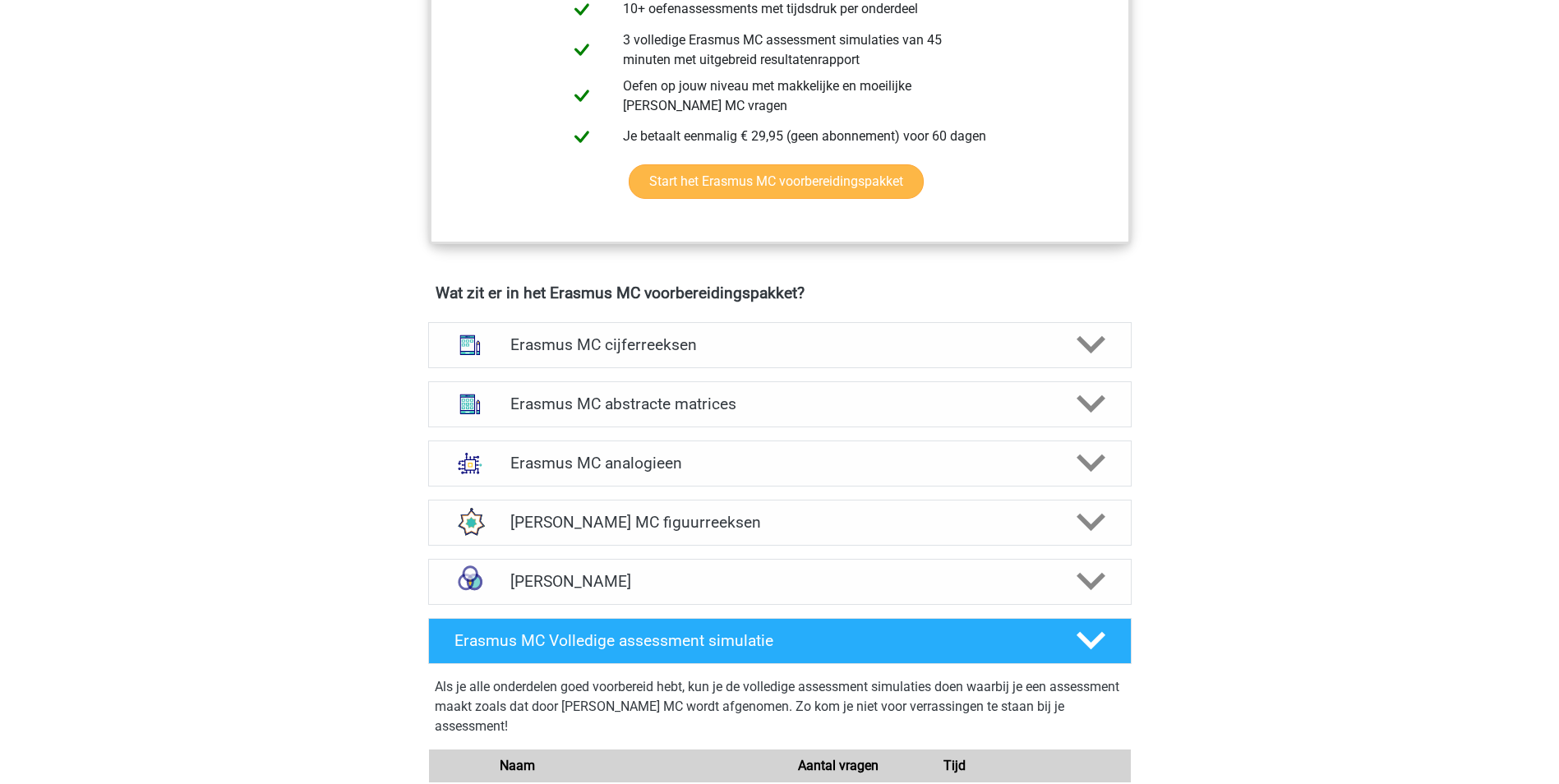
scroll to position [987, 0]
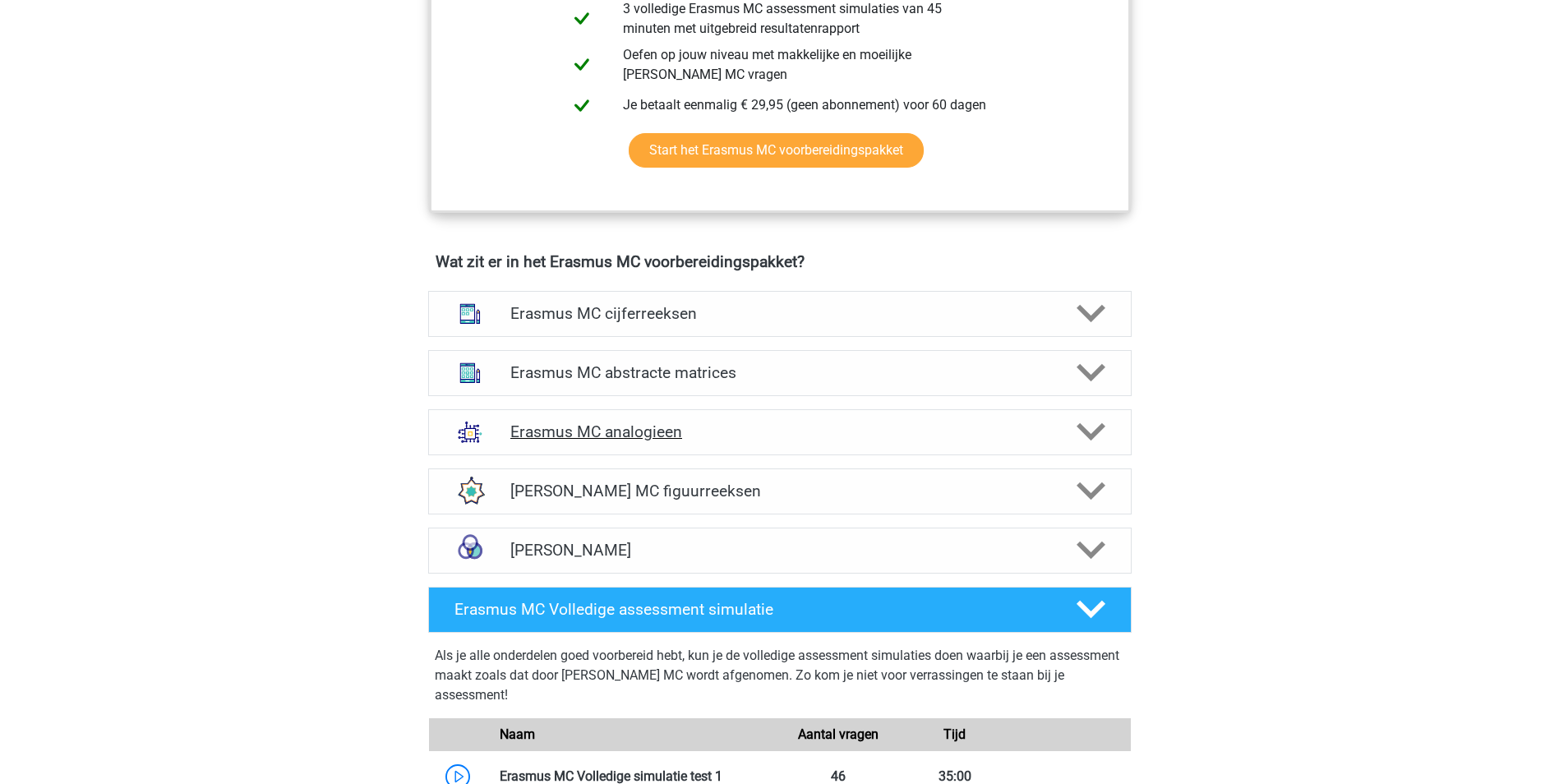
click at [685, 446] on div "Erasmus MC analogieen" at bounding box center [780, 432] width 704 height 46
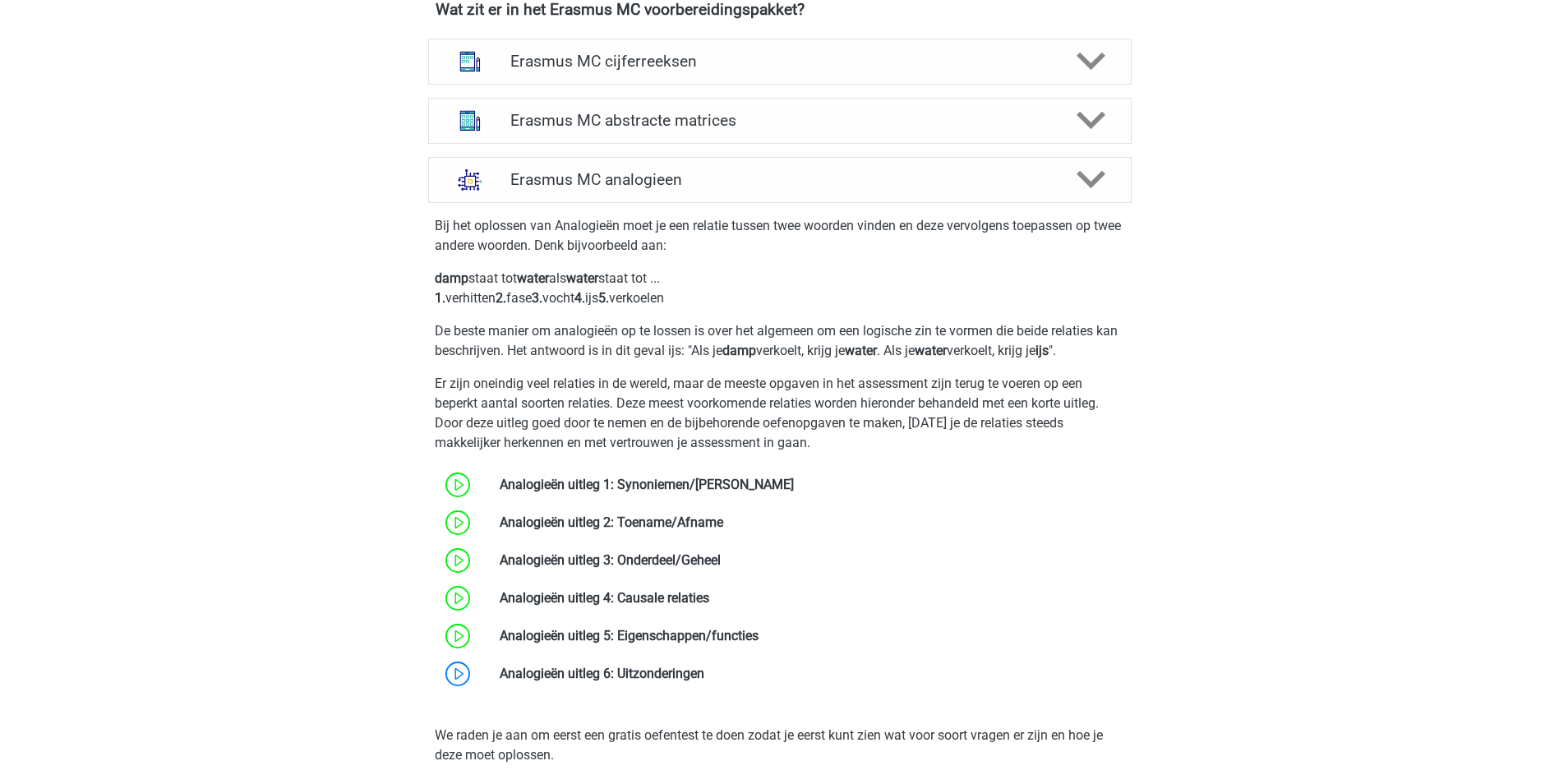
scroll to position [1233, 0]
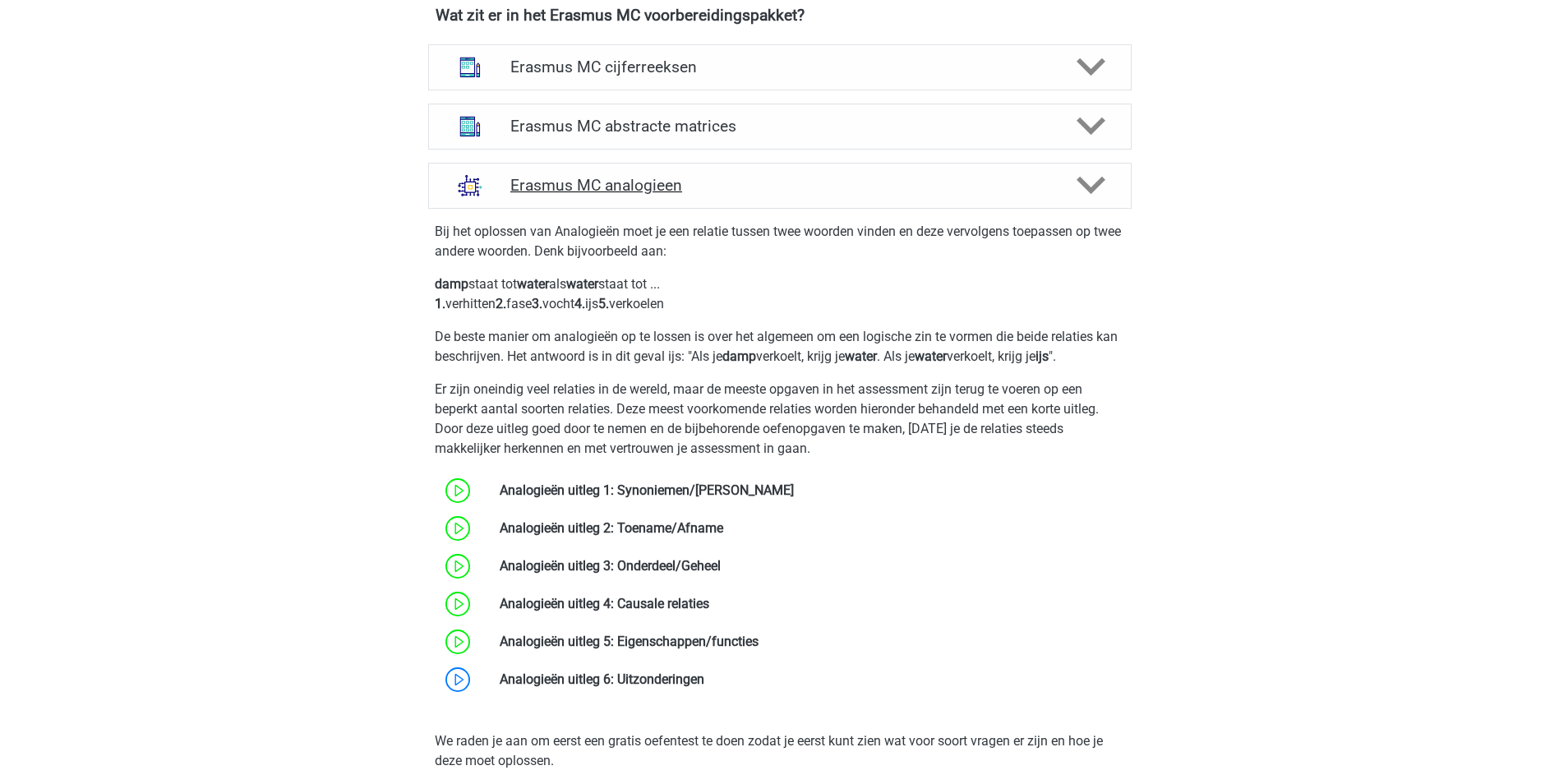
click at [767, 202] on div "Erasmus MC analogieen" at bounding box center [780, 185] width 704 height 46
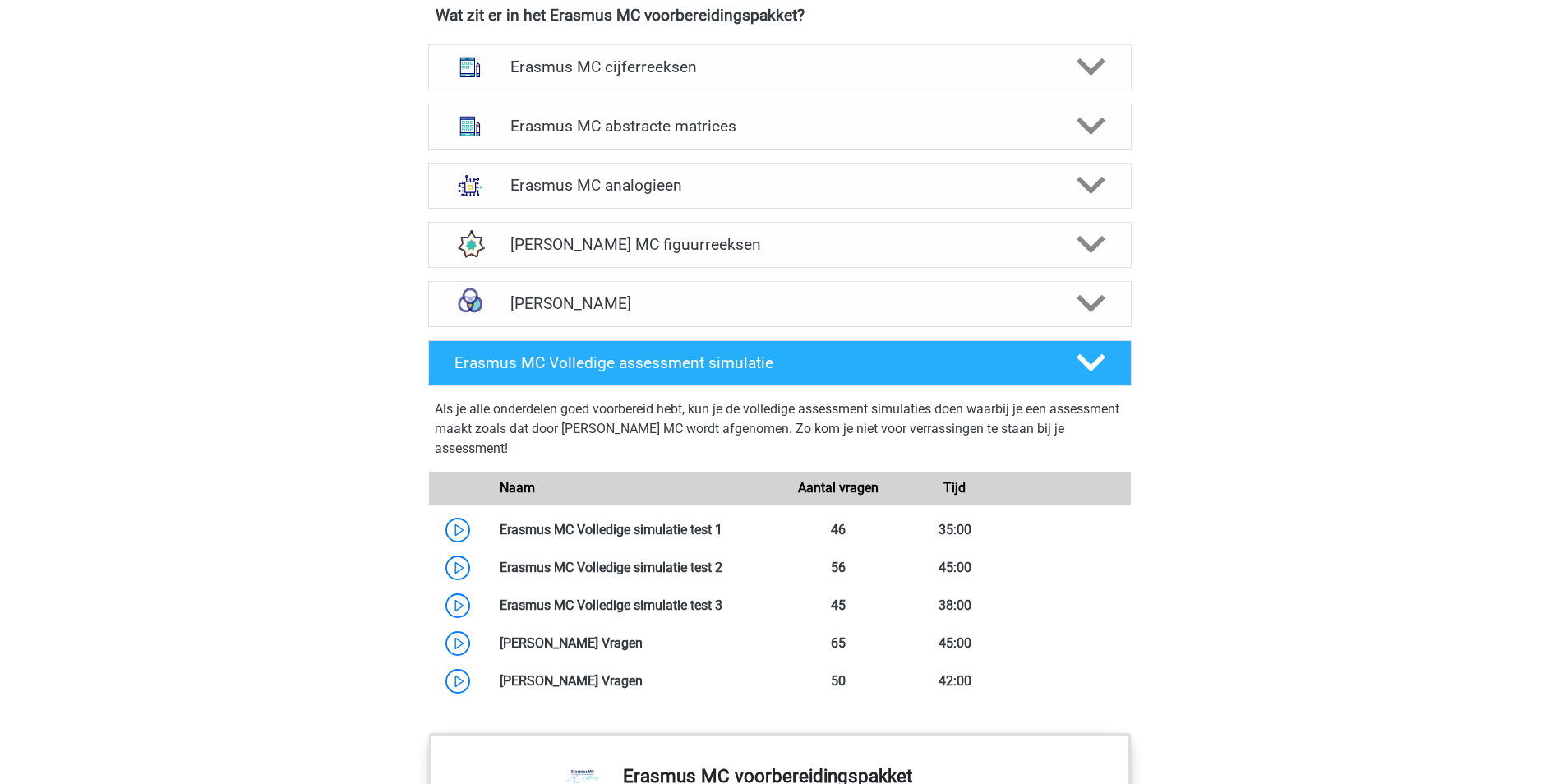
click at [699, 253] on h4 "Erasmus MC figuurreeksen" at bounding box center [779, 245] width 539 height 19
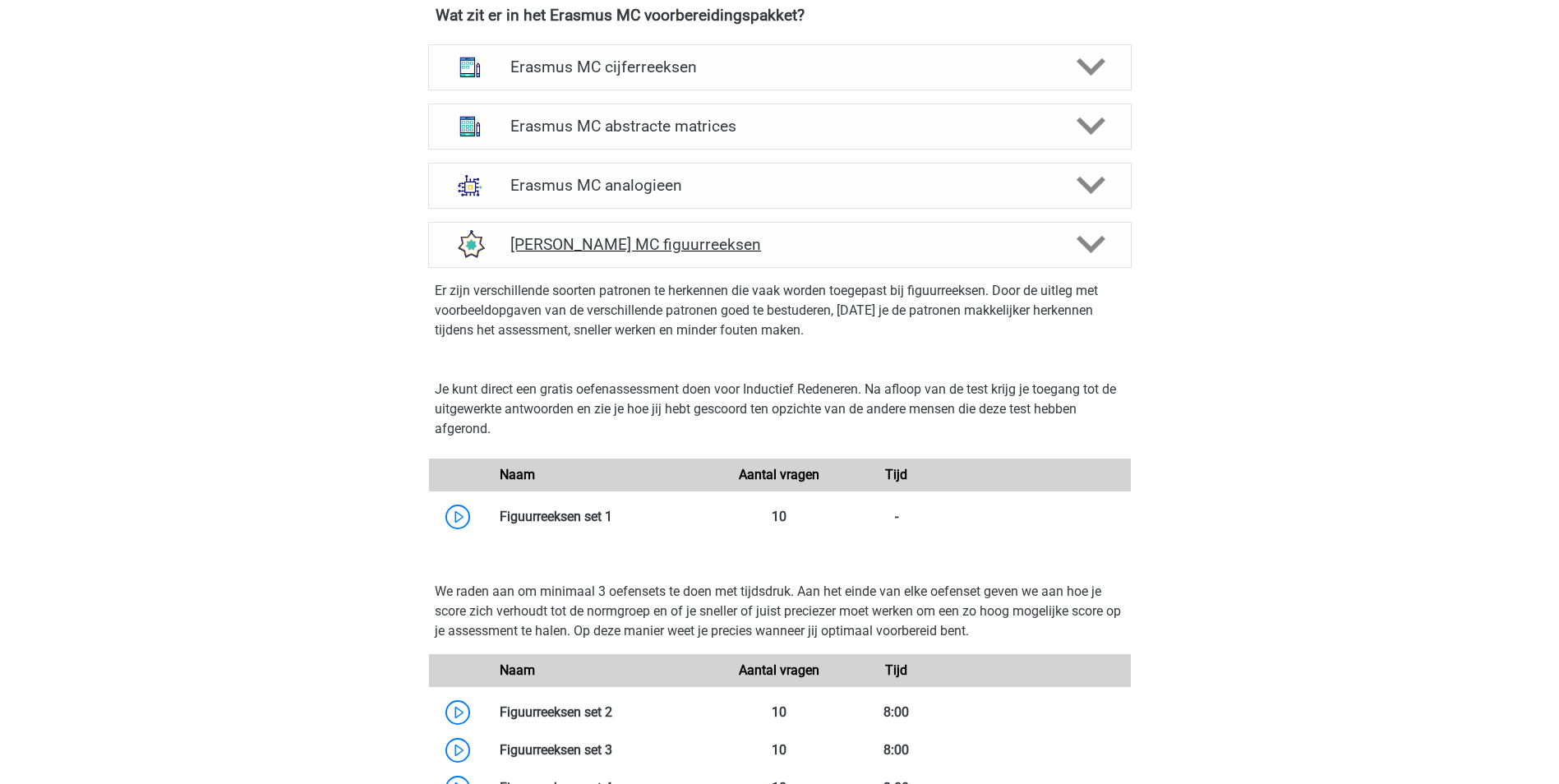
click at [759, 255] on div "Erasmus MC figuurreeksen" at bounding box center [780, 245] width 704 height 46
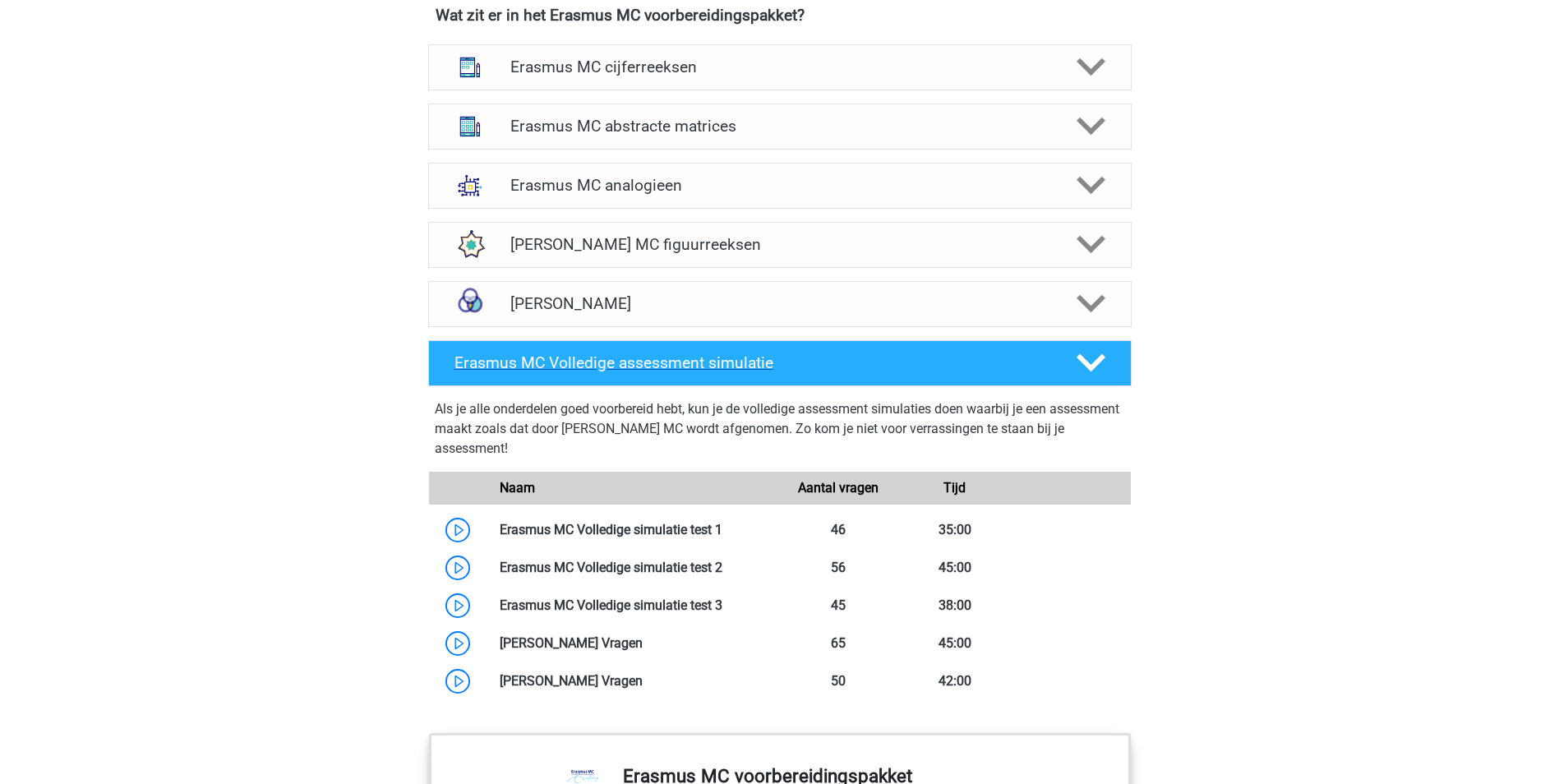
click at [874, 353] on div "Erasmus MC Volledige assessment simulatie" at bounding box center [780, 363] width 704 height 46
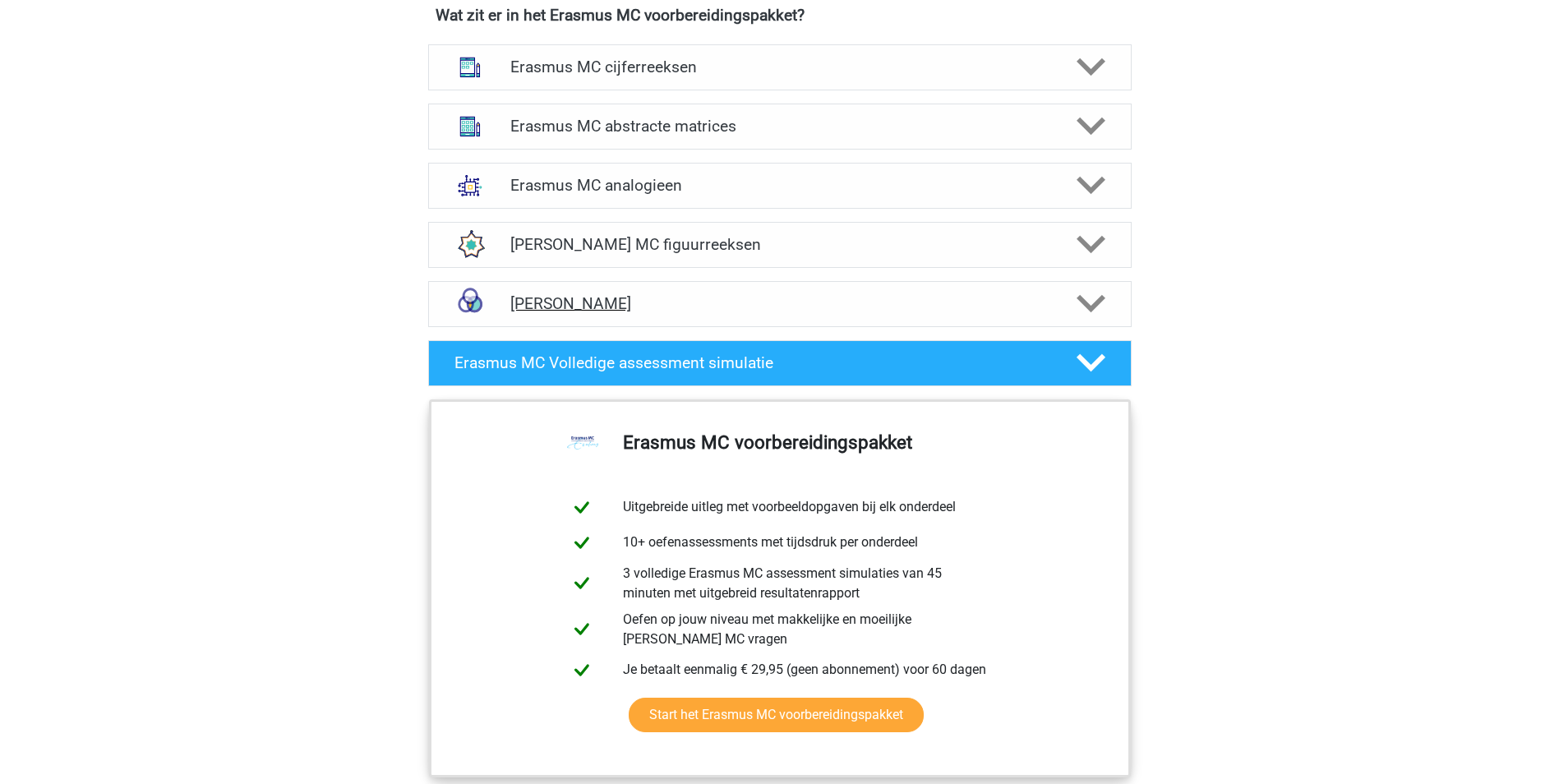
click at [817, 298] on h4 "Erasmus MC syllogismen" at bounding box center [779, 303] width 539 height 19
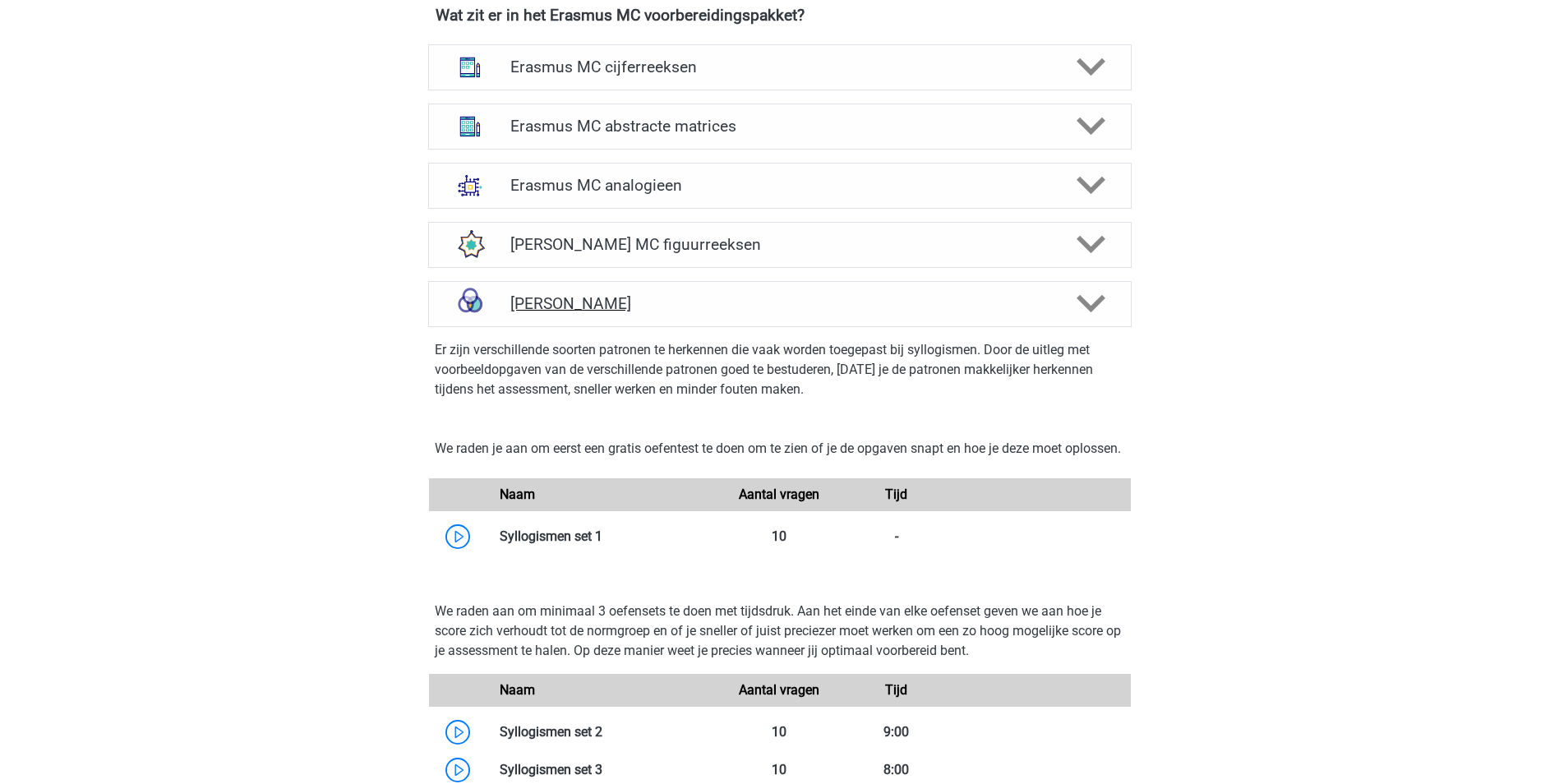
click at [817, 298] on h4 "Erasmus MC syllogismen" at bounding box center [779, 303] width 539 height 19
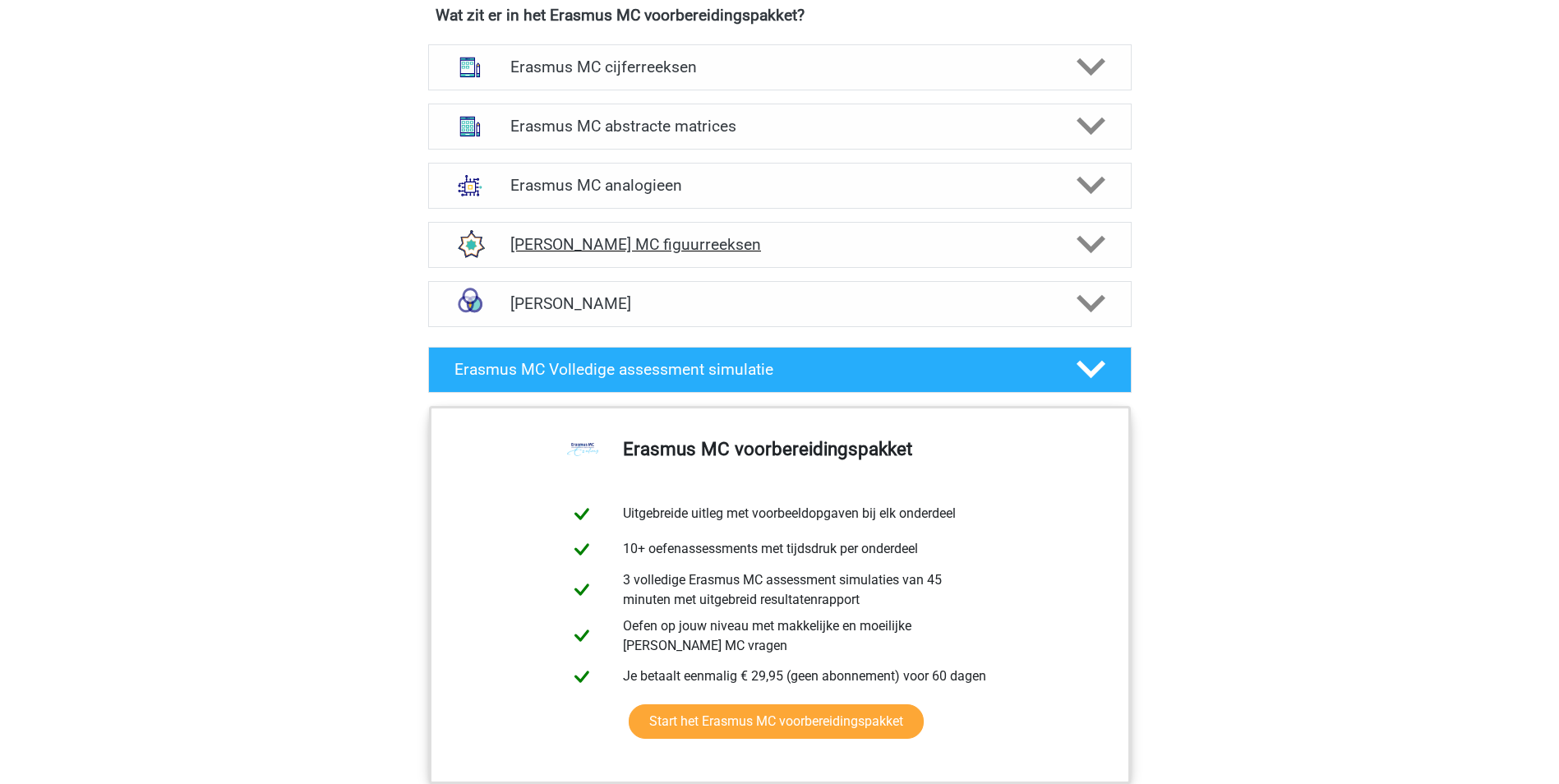
click at [808, 242] on h4 "Erasmus MC figuurreeksen" at bounding box center [779, 245] width 539 height 19
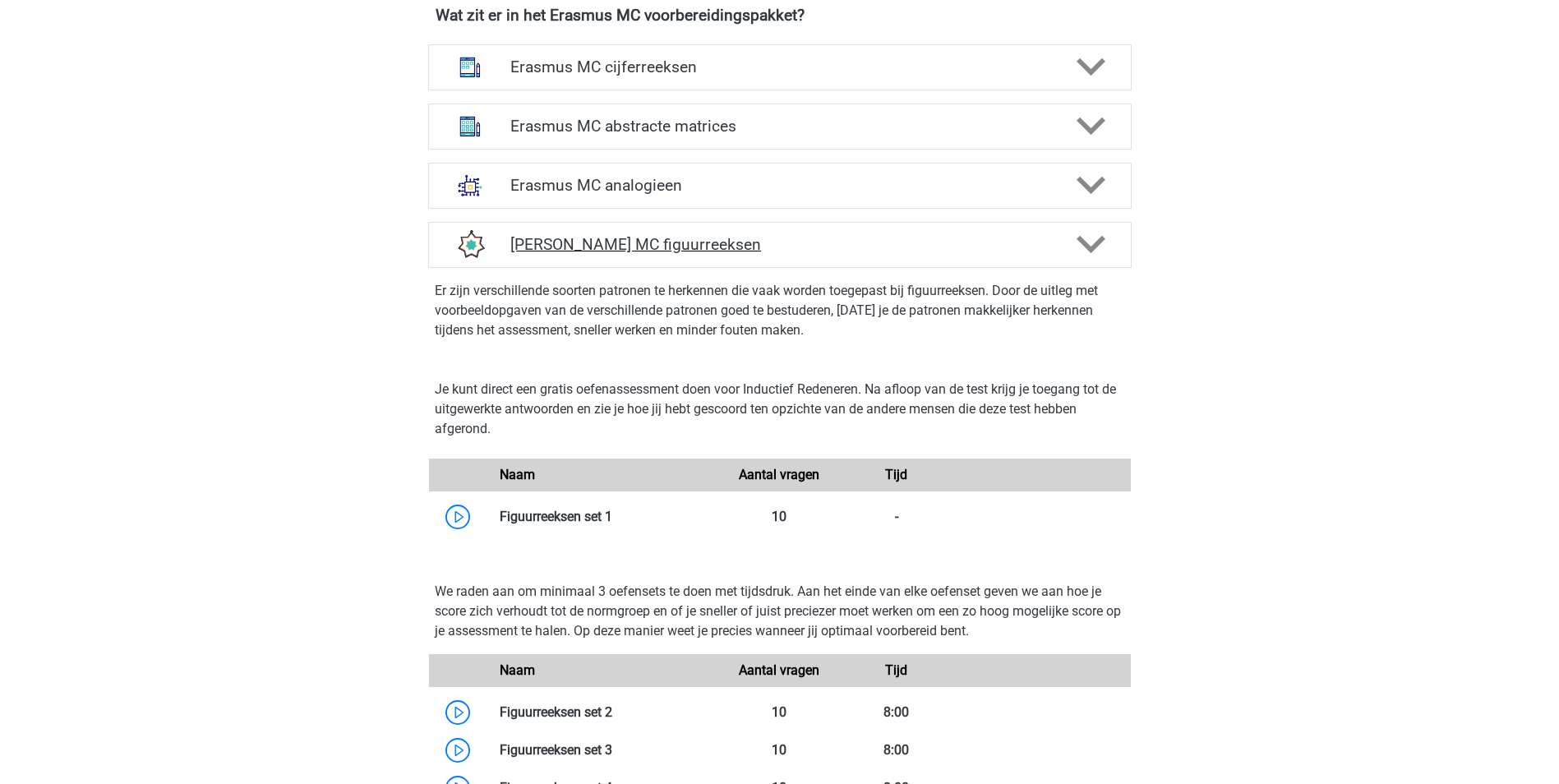
click at [808, 242] on h4 "Erasmus MC figuurreeksen" at bounding box center [779, 245] width 539 height 19
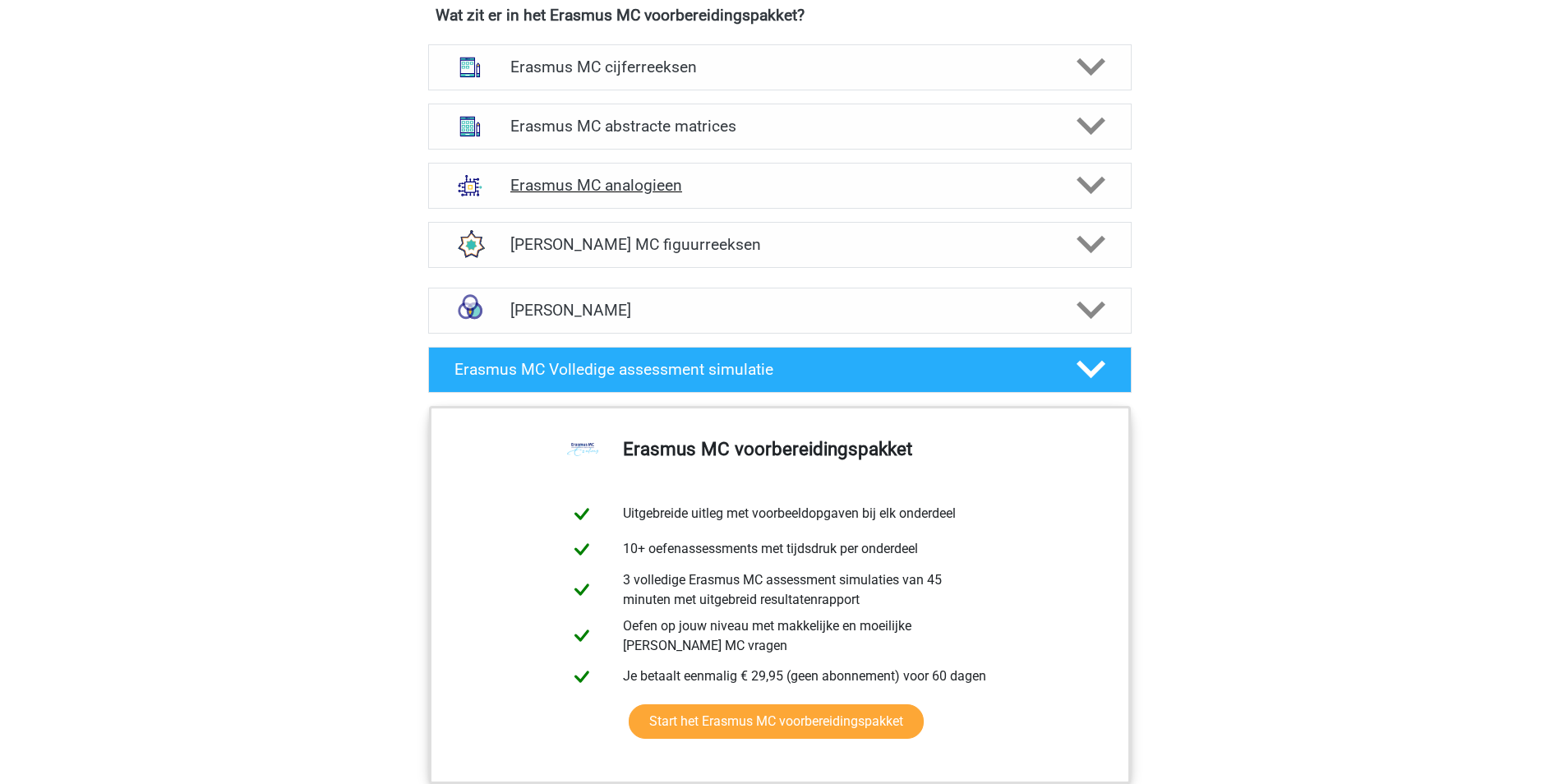
click at [798, 182] on h4 "Erasmus MC analogieen" at bounding box center [779, 185] width 539 height 19
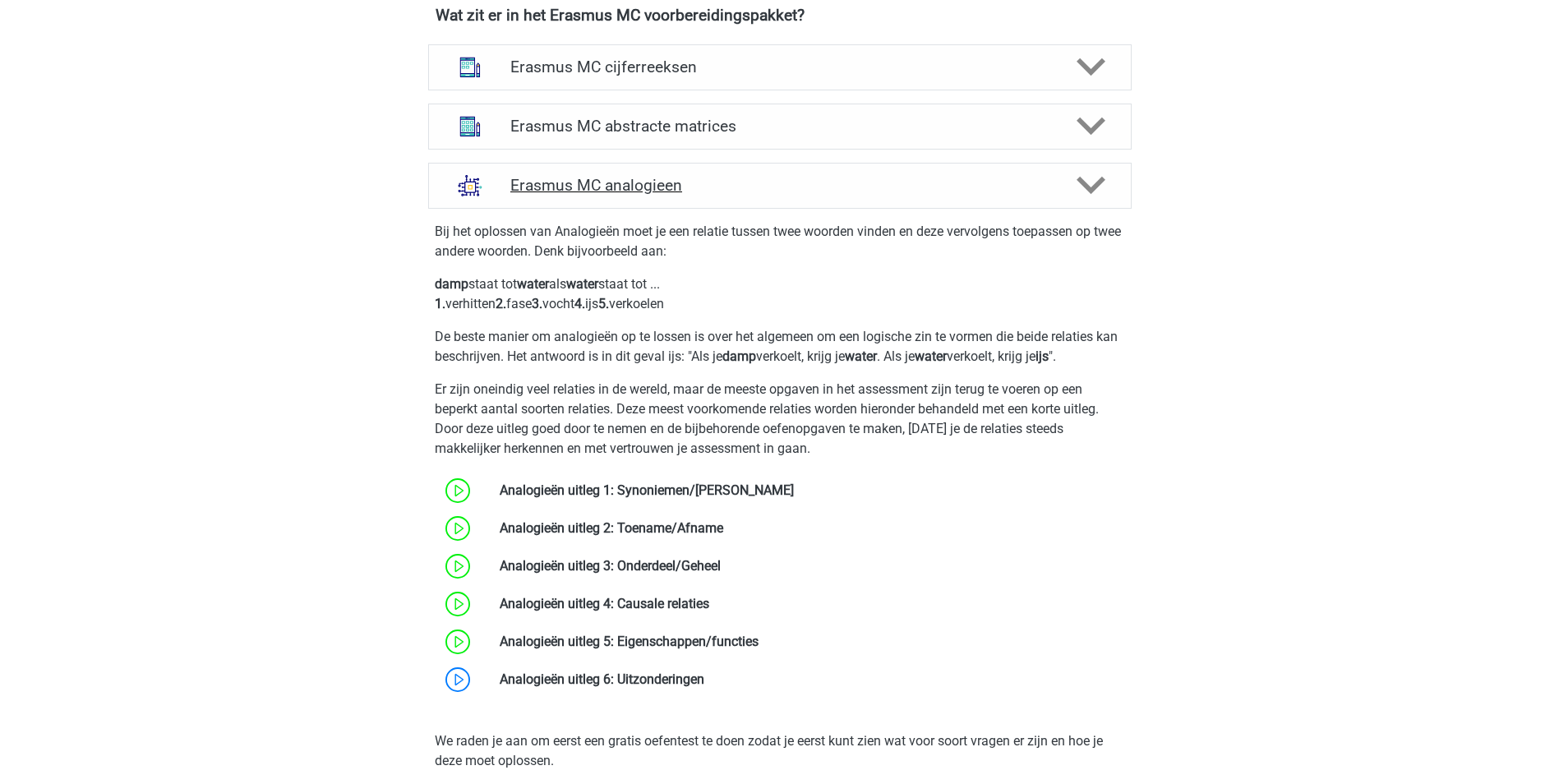
click at [798, 182] on h4 "Erasmus MC analogieen" at bounding box center [779, 185] width 539 height 19
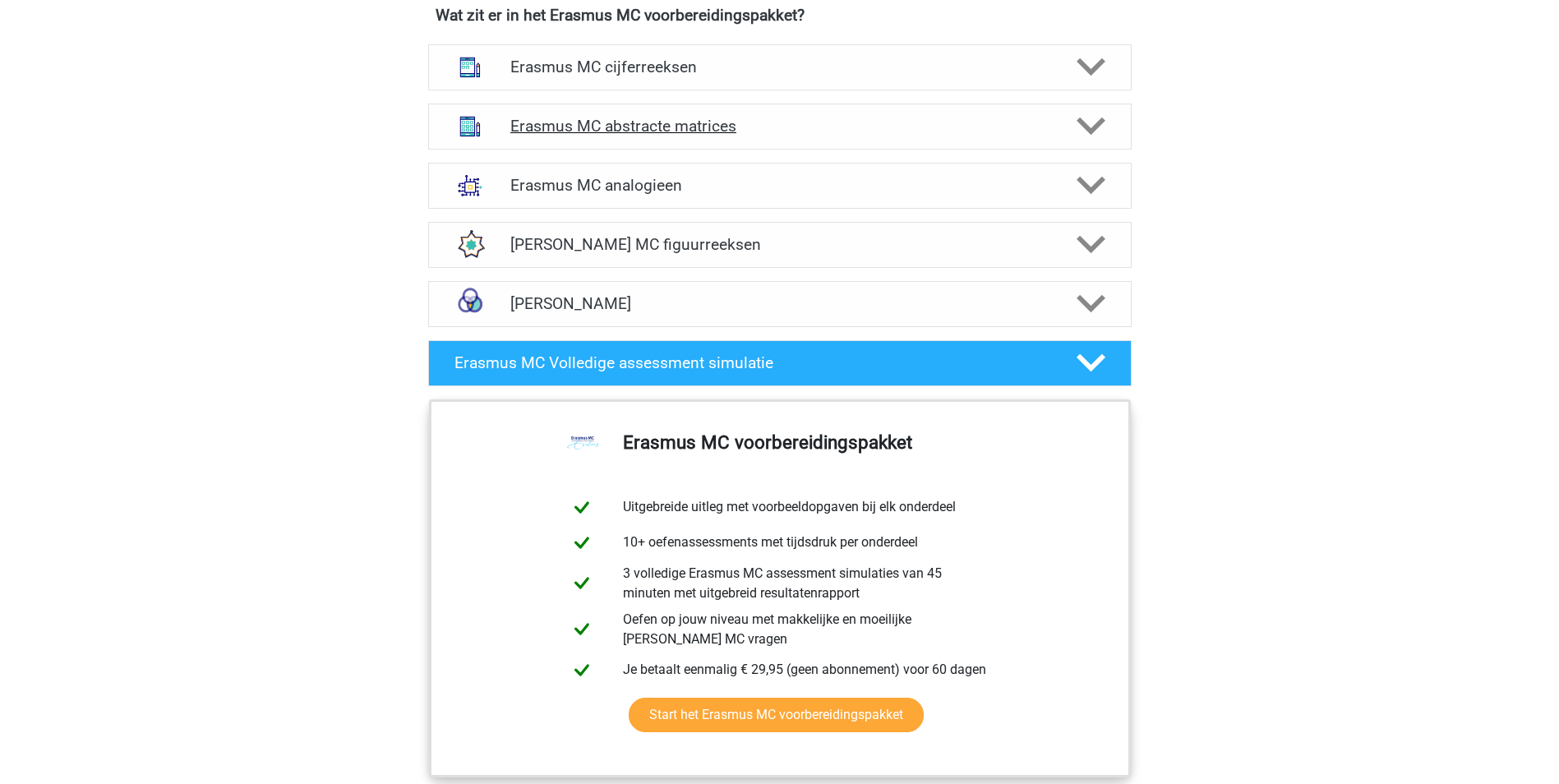
click at [787, 141] on div "Erasmus MC abstracte matrices" at bounding box center [780, 126] width 704 height 46
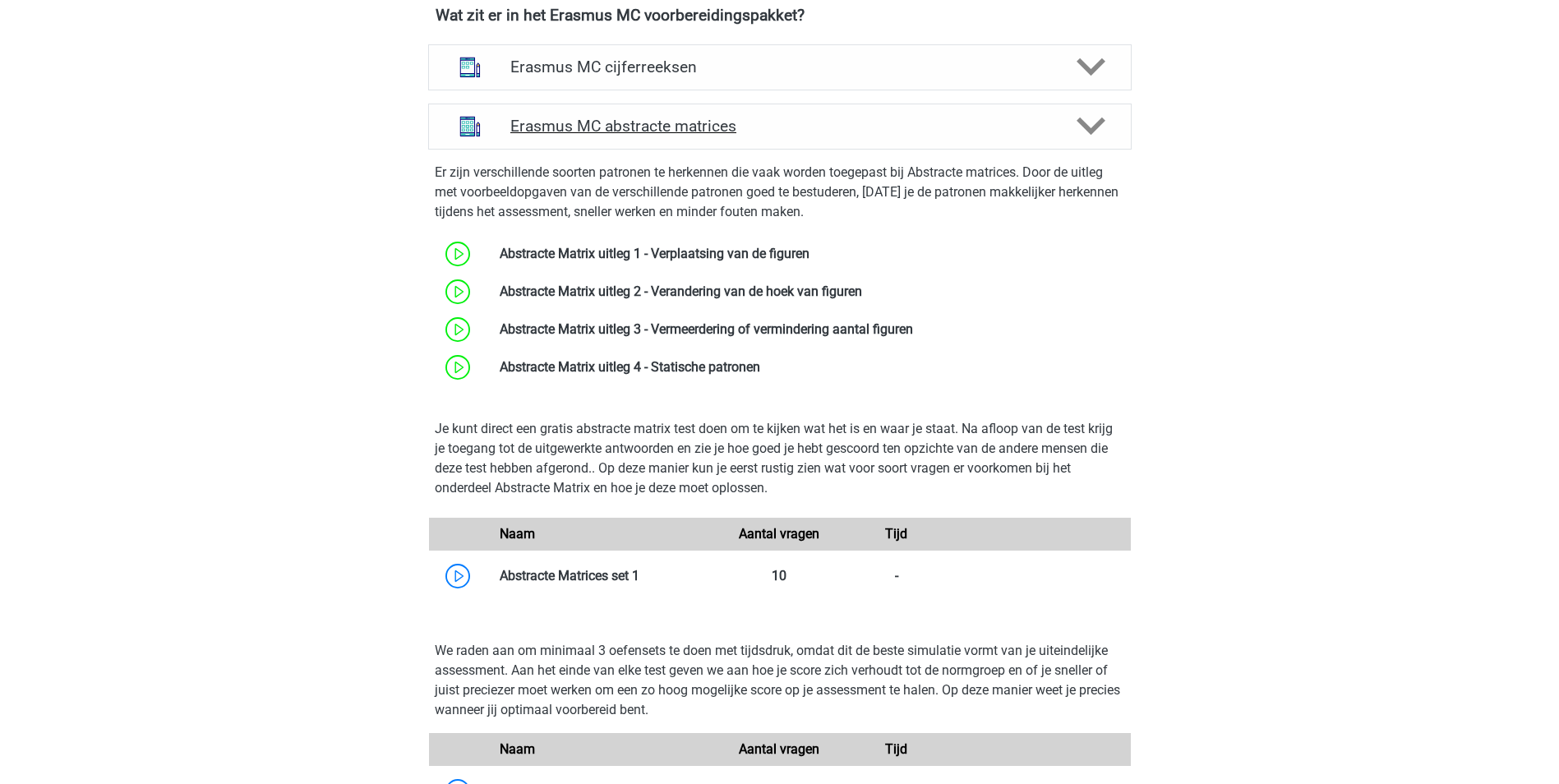
click at [787, 141] on div "Erasmus MC abstracte matrices" at bounding box center [780, 126] width 704 height 46
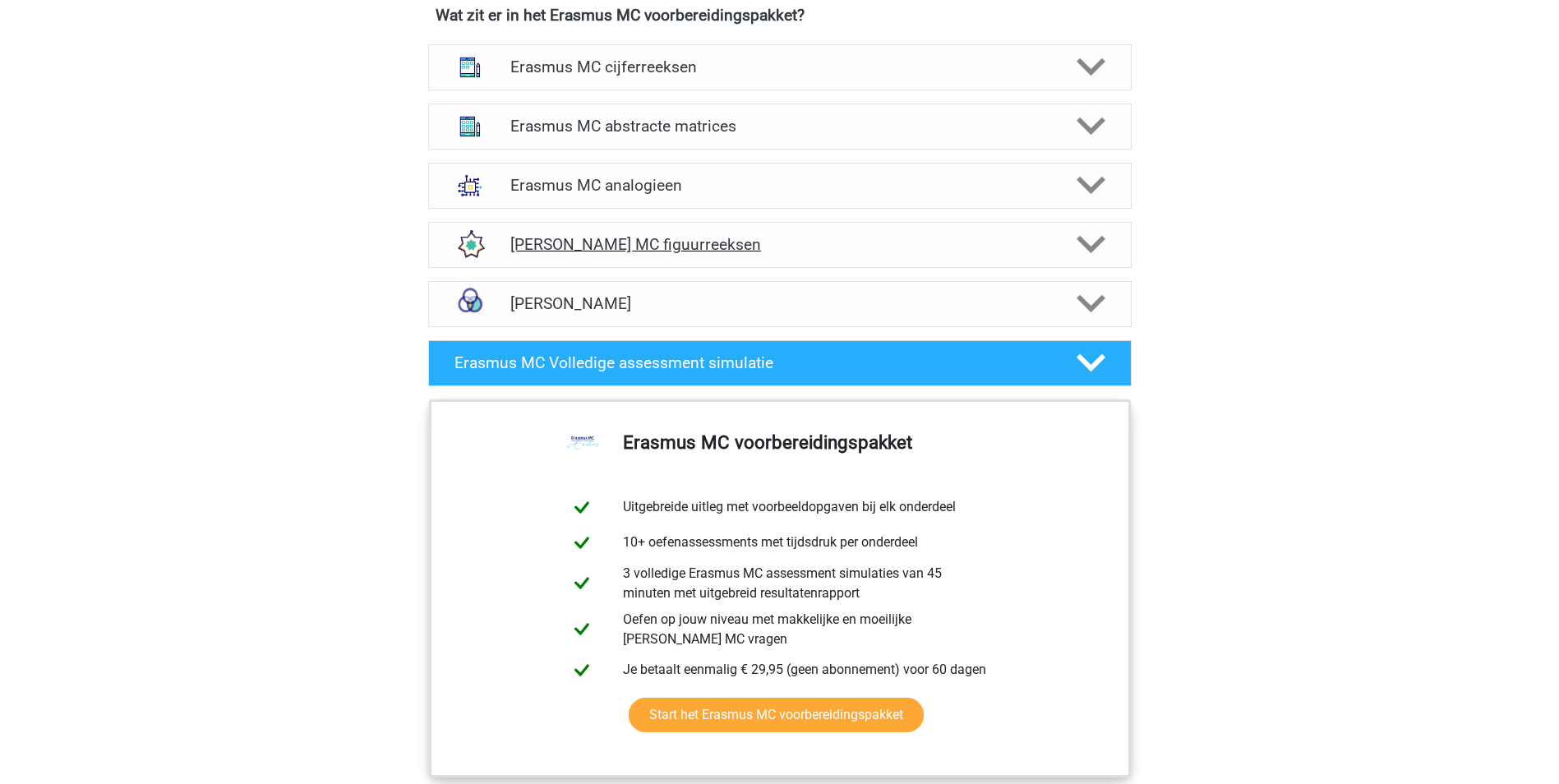
click at [733, 230] on div "Erasmus MC figuurreeksen" at bounding box center [780, 245] width 704 height 46
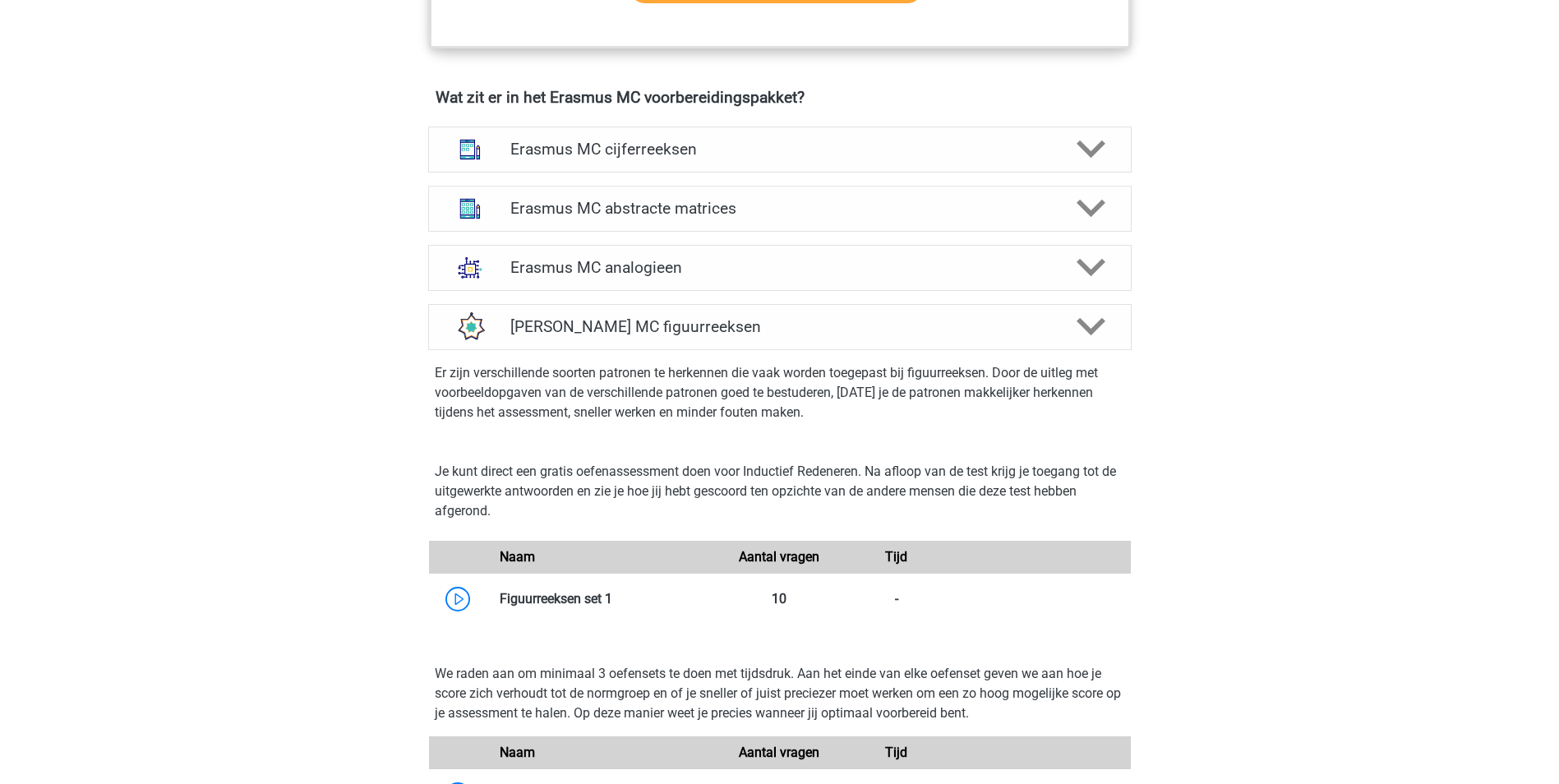
scroll to position [1069, 0]
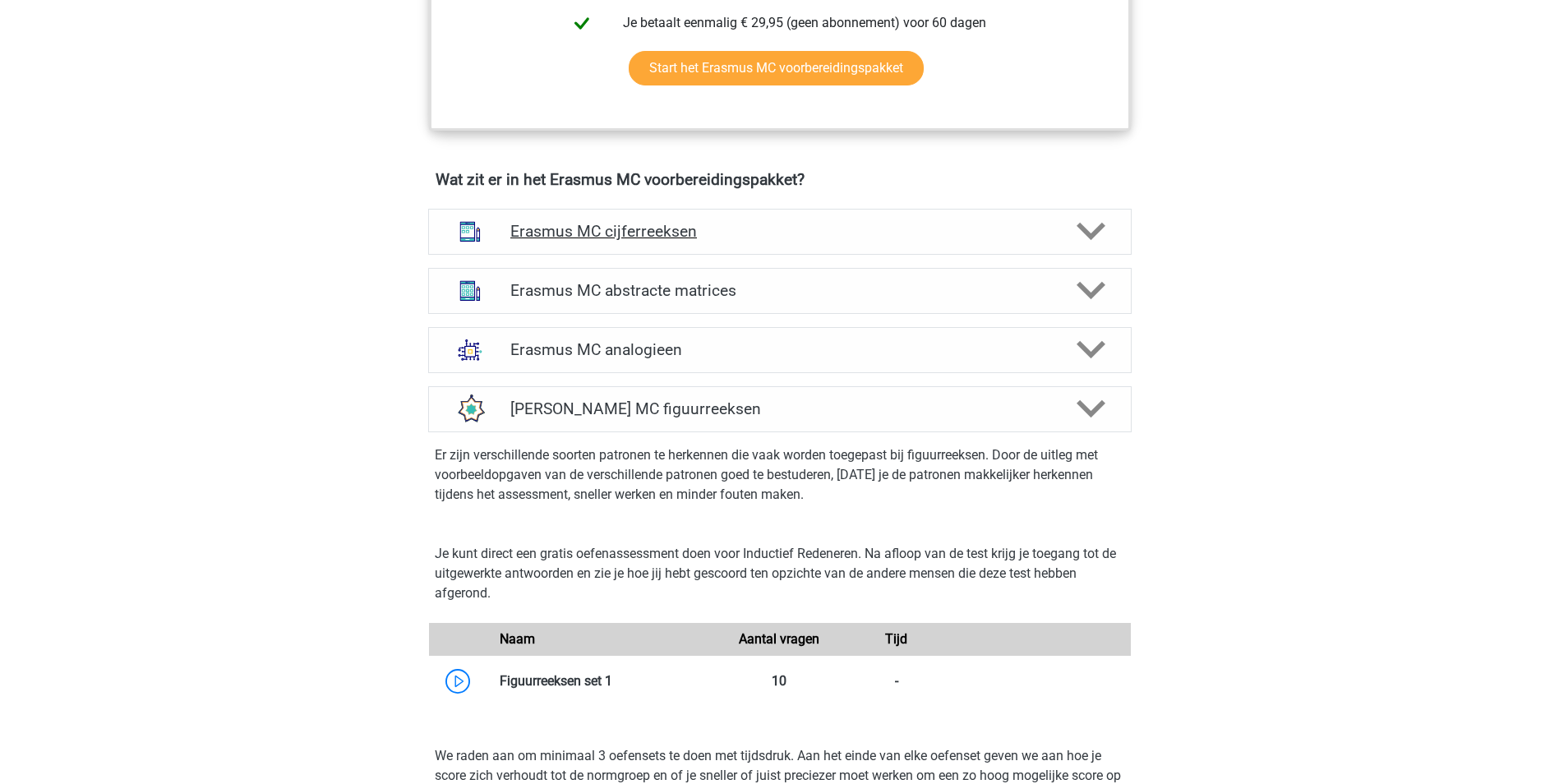
click at [614, 241] on h4 "Erasmus MC cijferreeksen" at bounding box center [779, 231] width 539 height 19
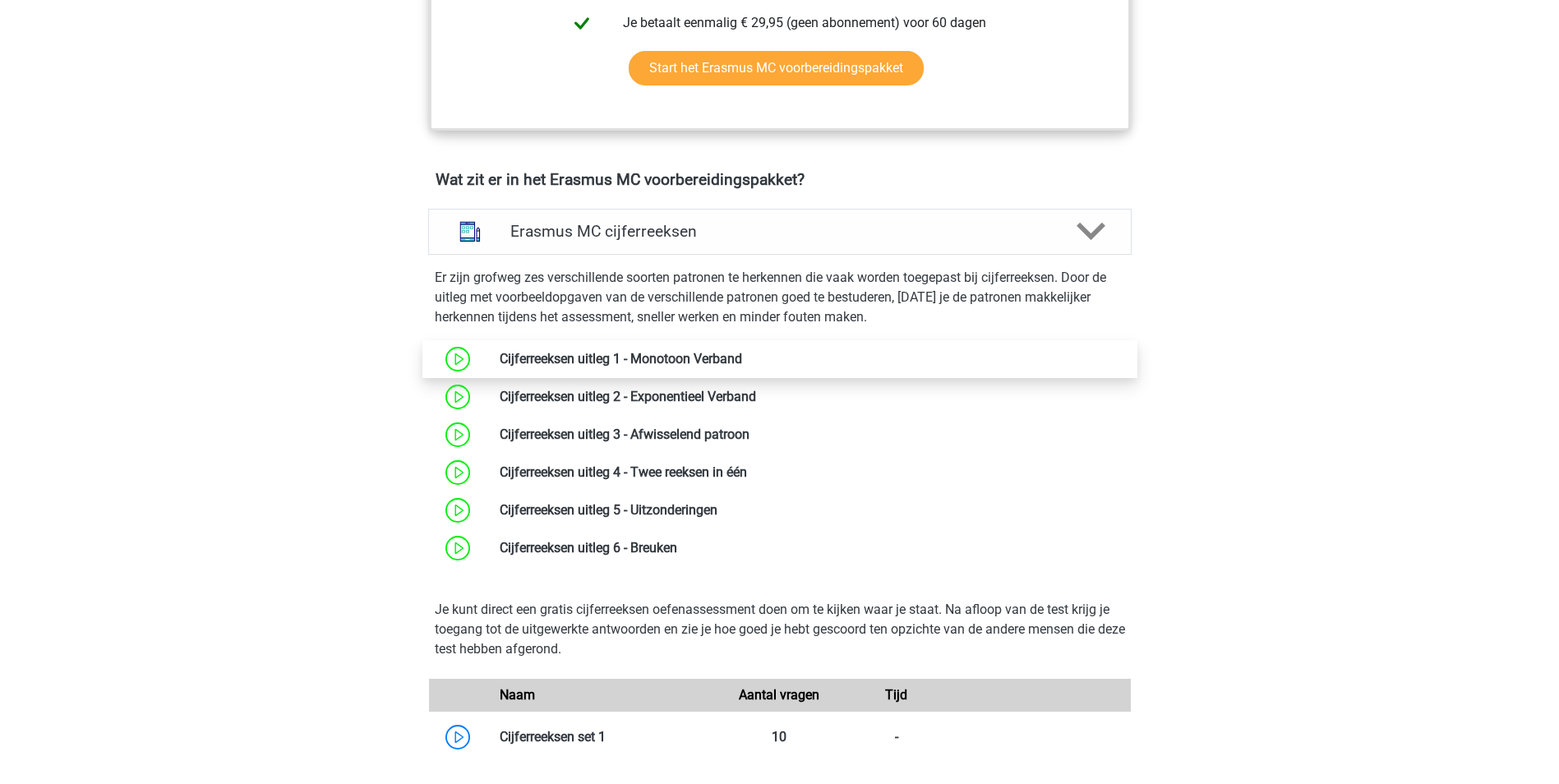
click at [742, 367] on link at bounding box center [742, 358] width 0 height 16
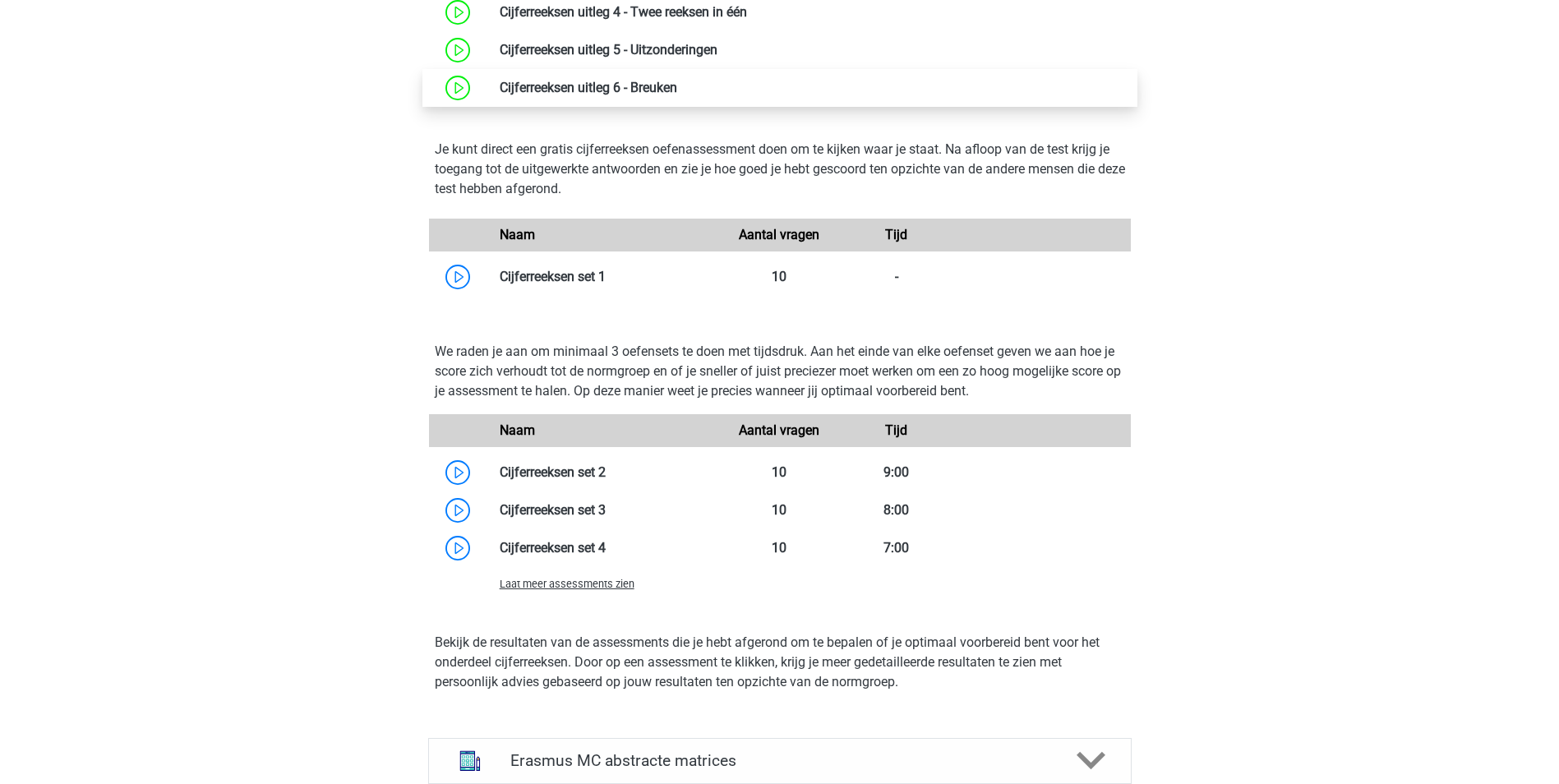
scroll to position [1561, 0]
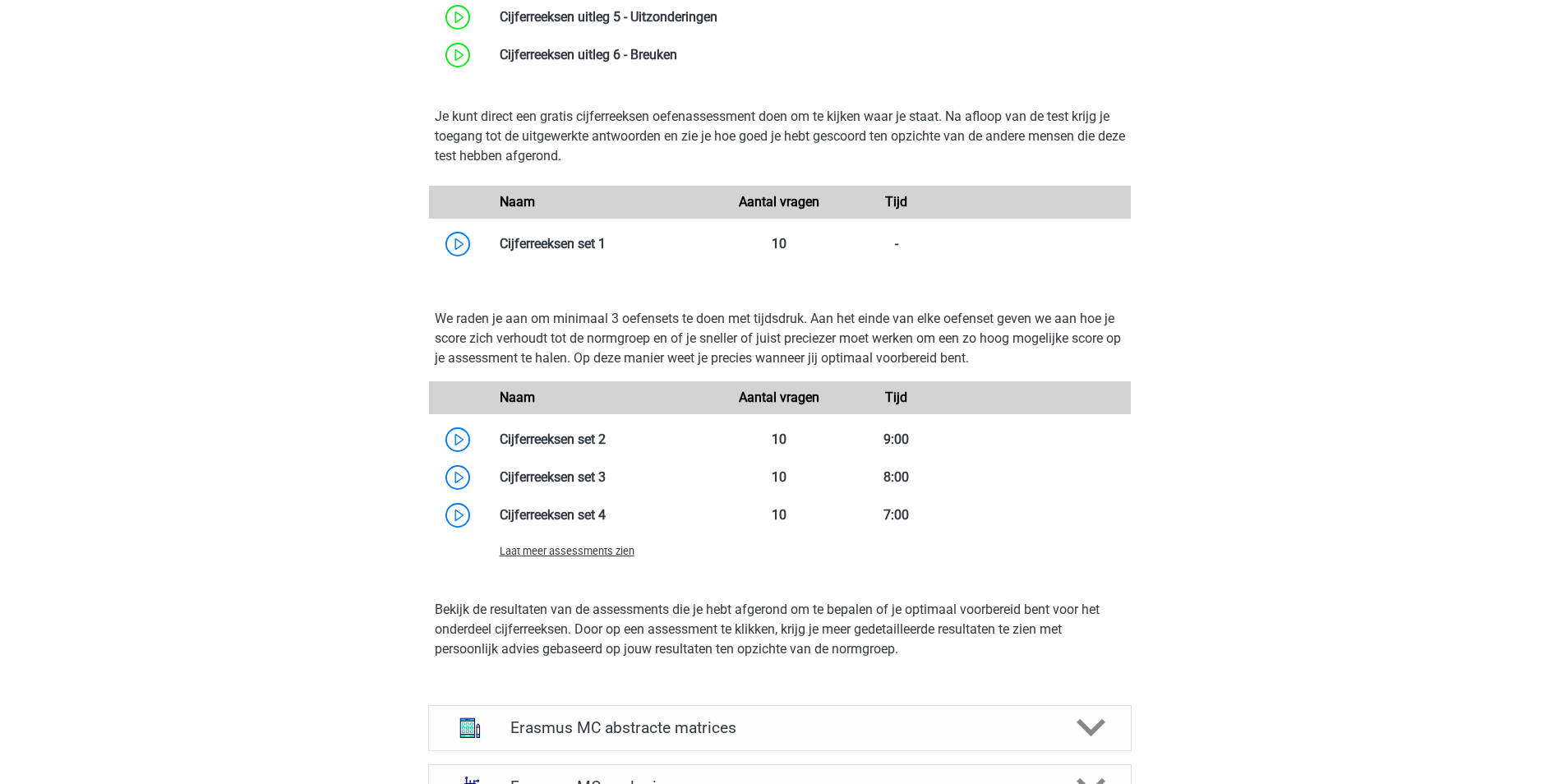
click at [576, 554] on span "Laat meer assessments zien" at bounding box center [567, 551] width 135 height 13
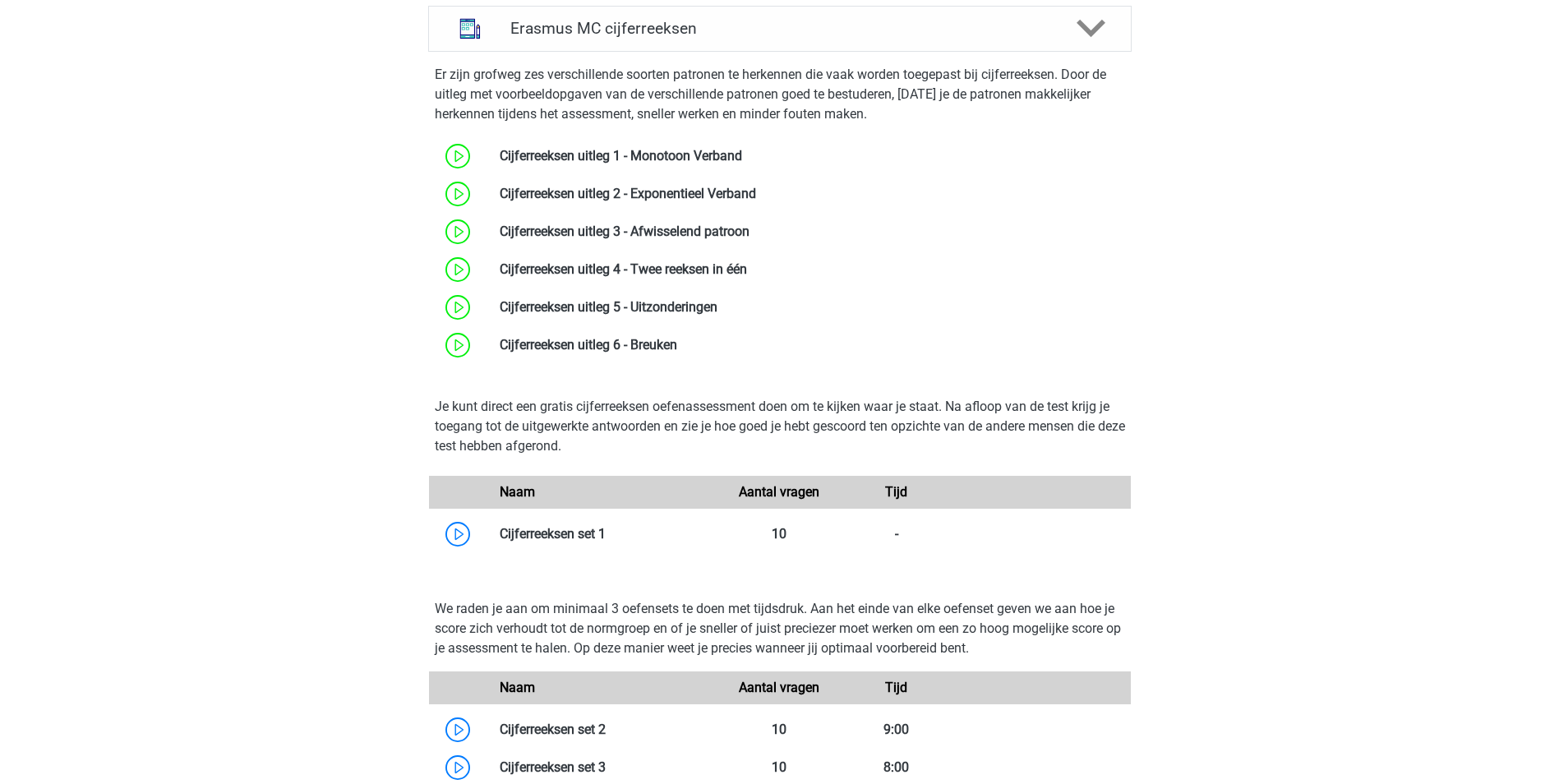
scroll to position [1233, 0]
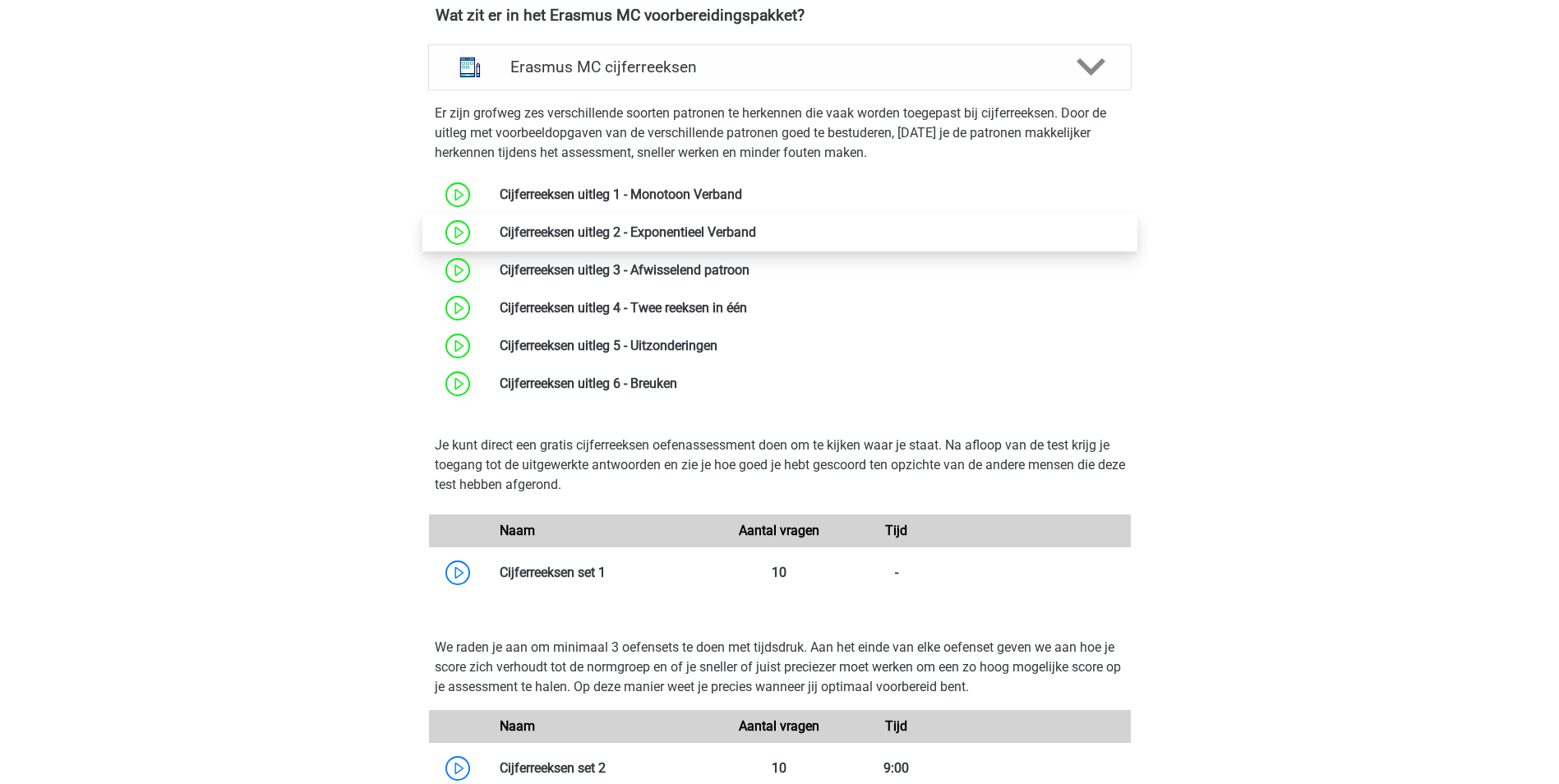
click at [756, 240] on link at bounding box center [756, 232] width 0 height 16
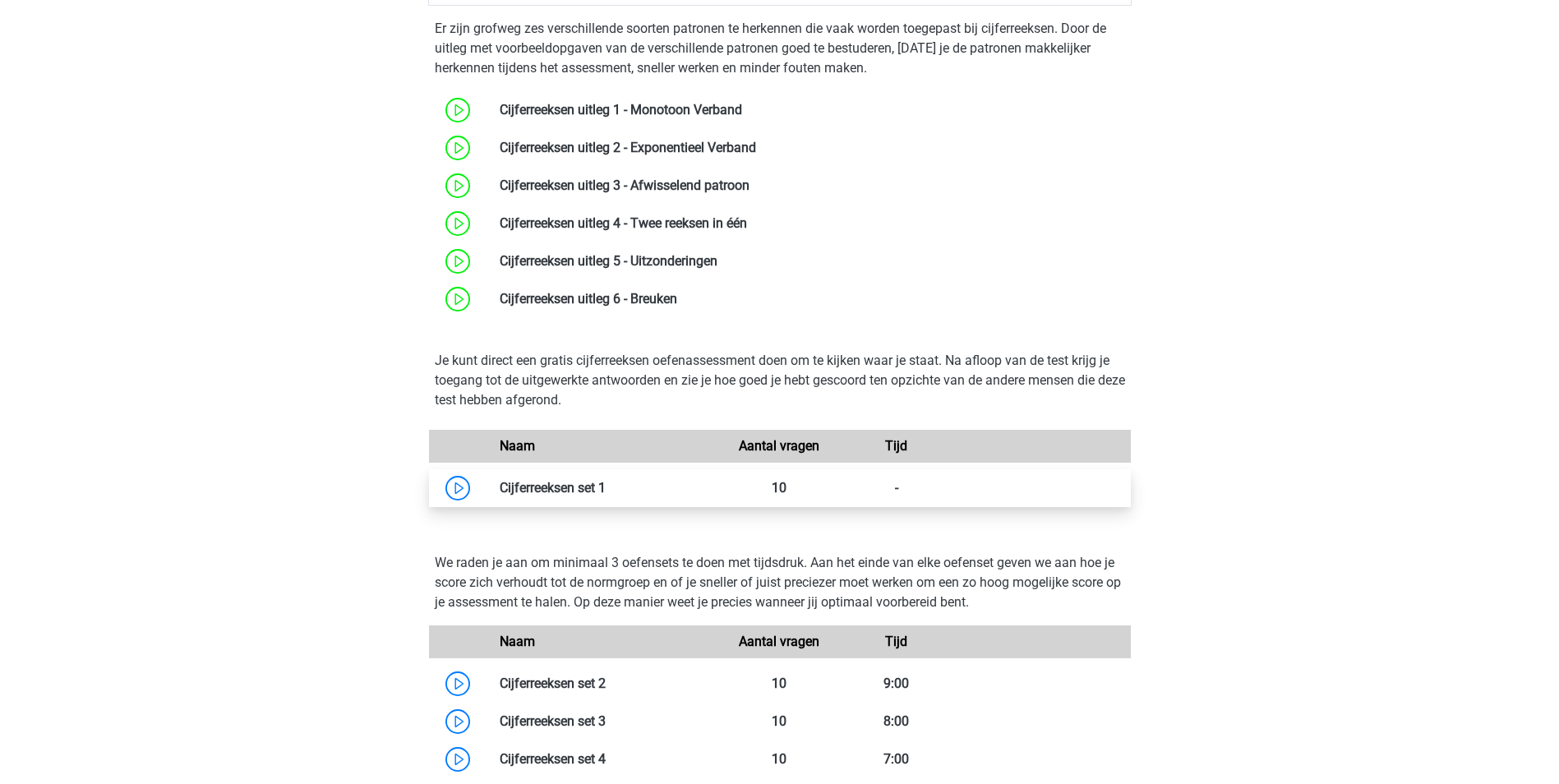
scroll to position [1397, 0]
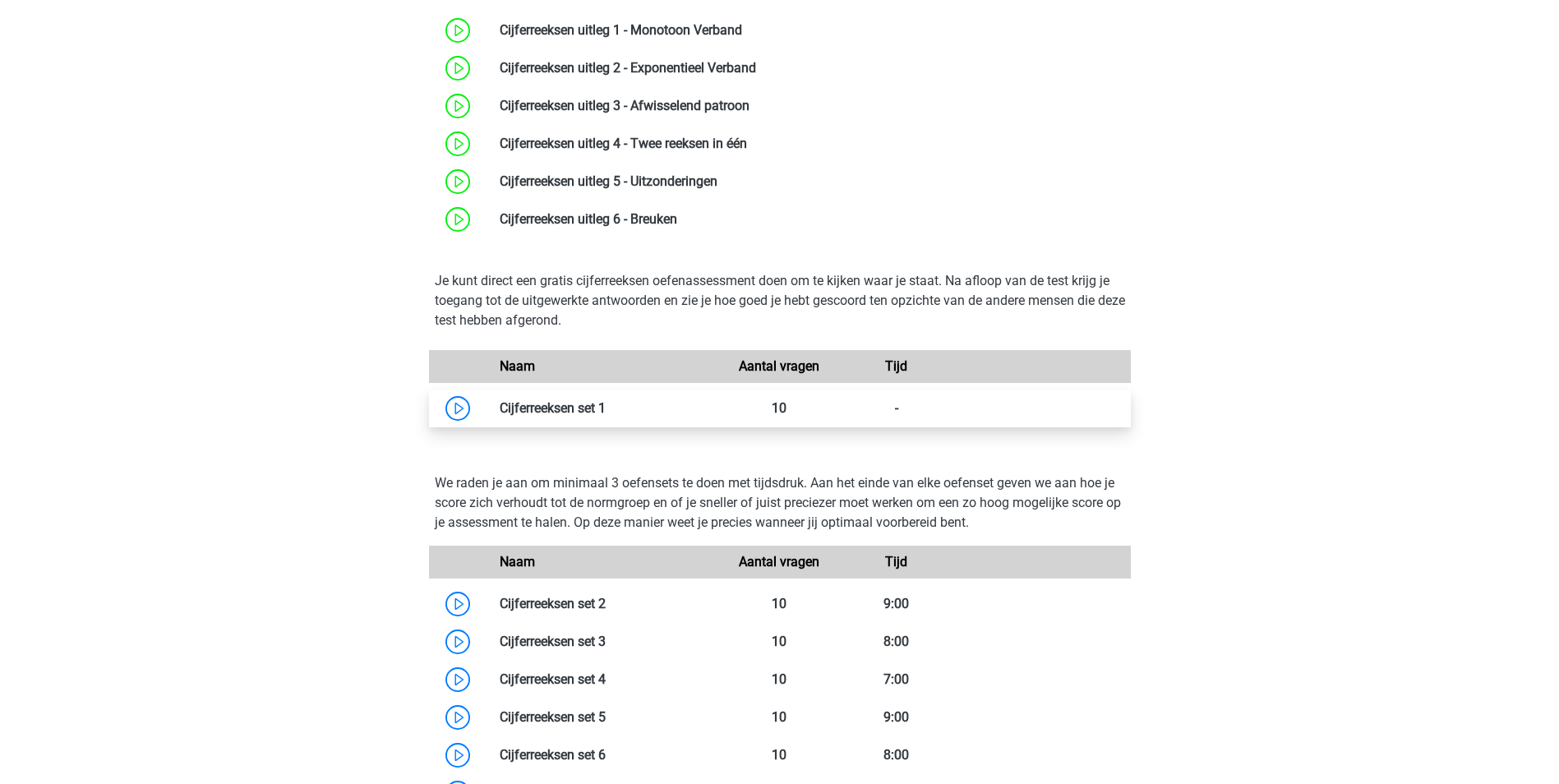
click at [606, 416] on link at bounding box center [606, 408] width 0 height 16
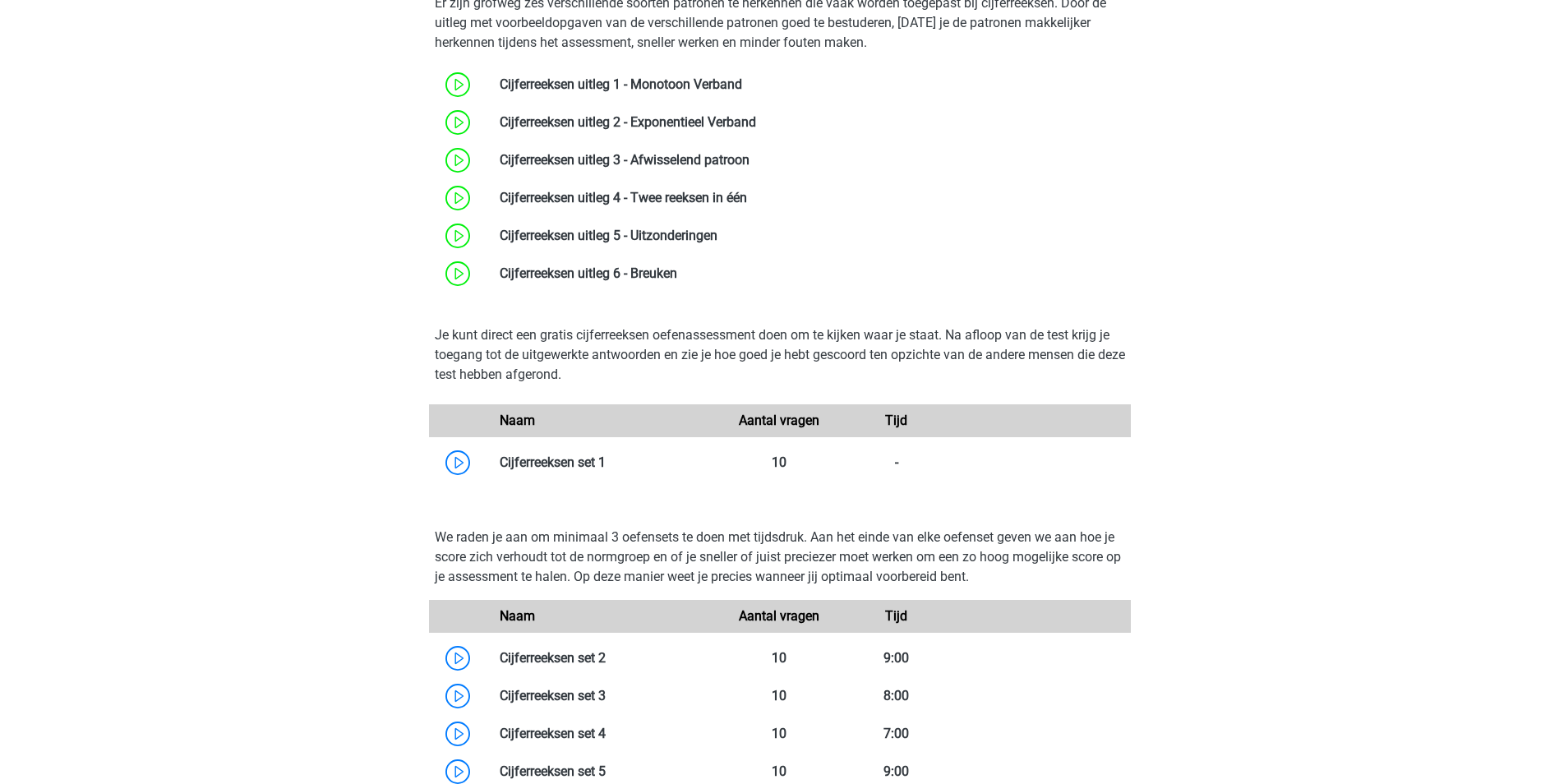
scroll to position [1315, 0]
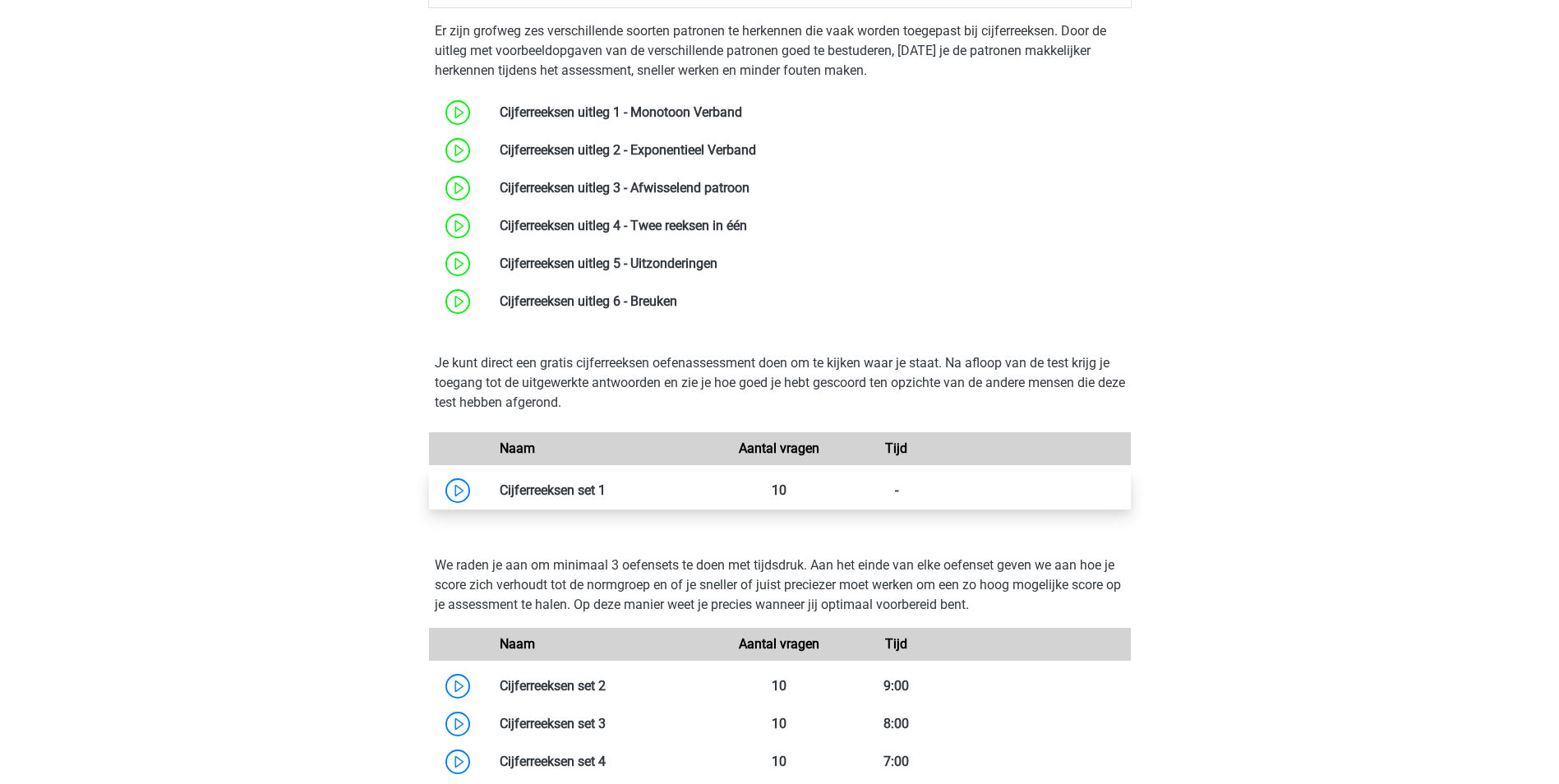
click at [606, 489] on link at bounding box center [606, 490] width 0 height 16
click at [606, 488] on link at bounding box center [606, 490] width 0 height 16
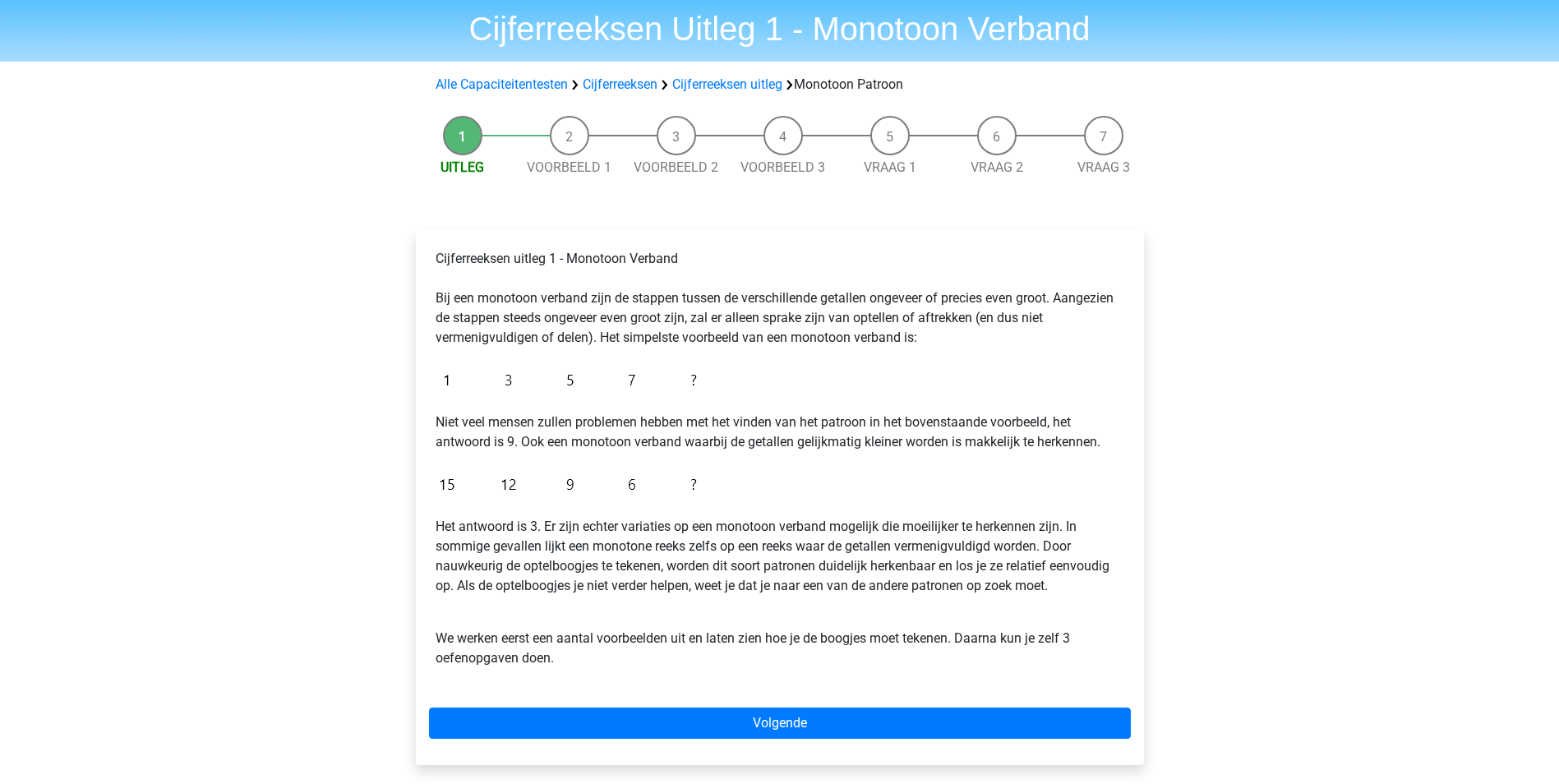
scroll to position [82, 0]
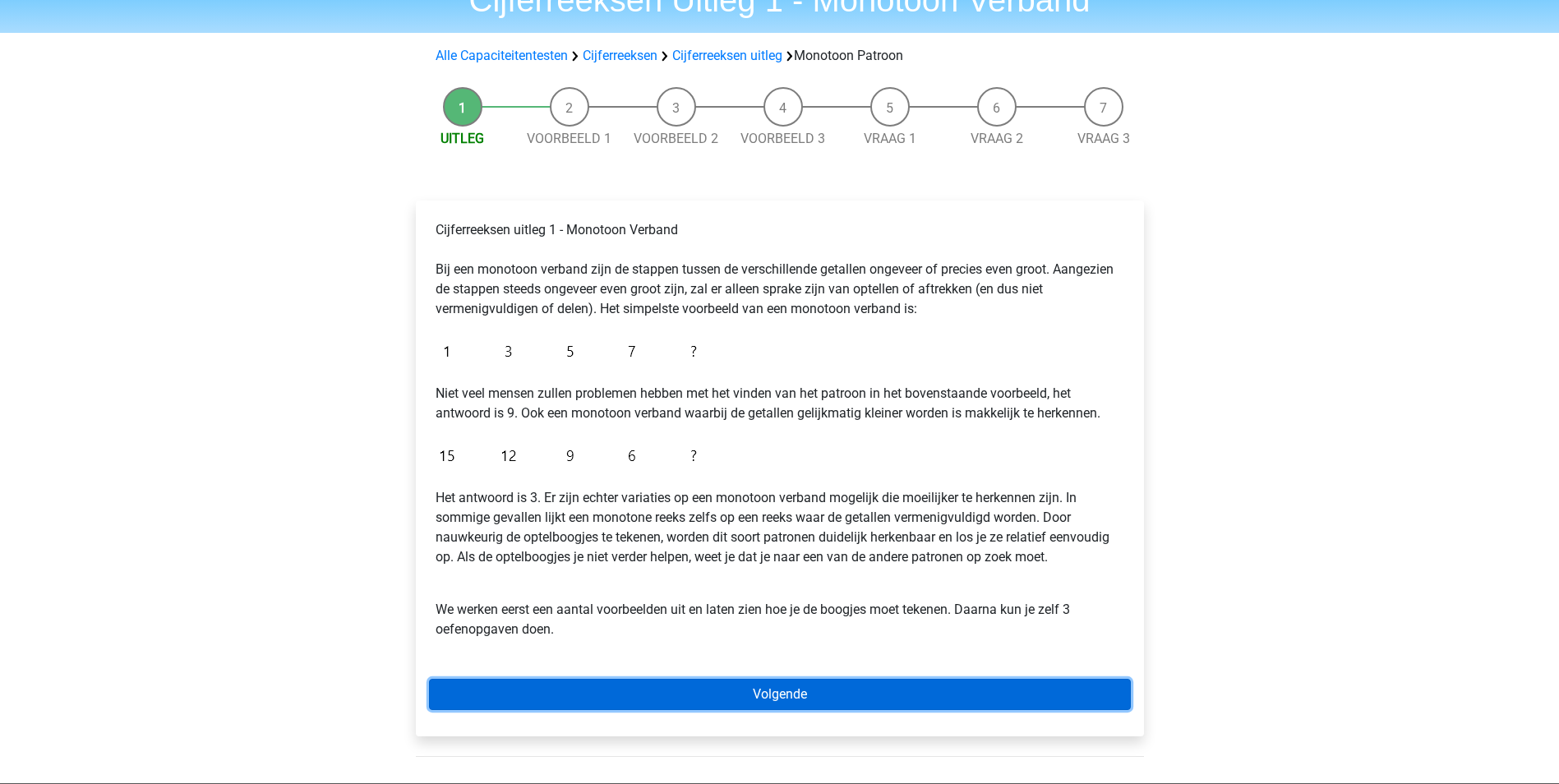
click at [716, 689] on link "Volgende" at bounding box center [780, 694] width 702 height 31
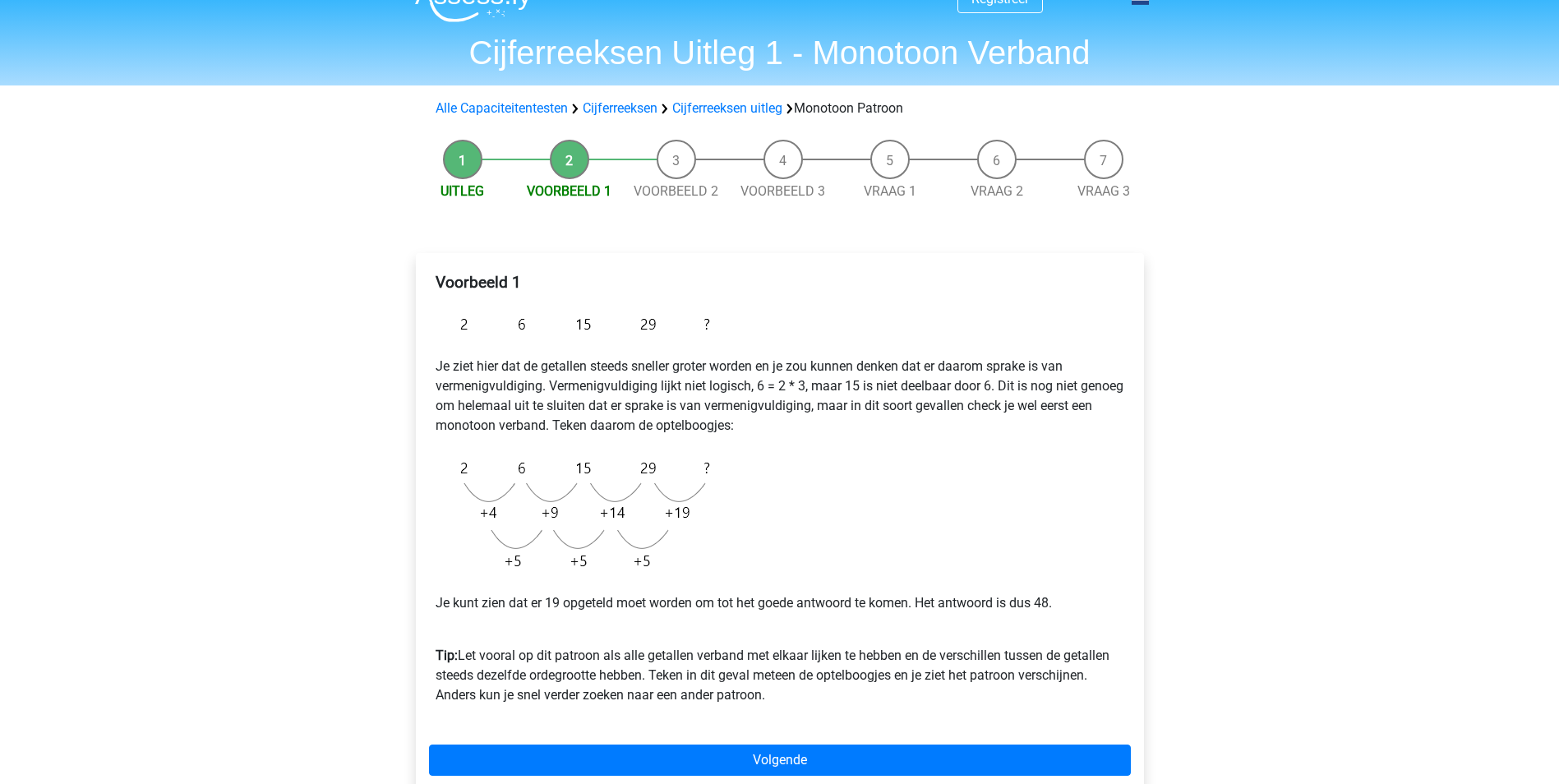
scroll to position [82, 0]
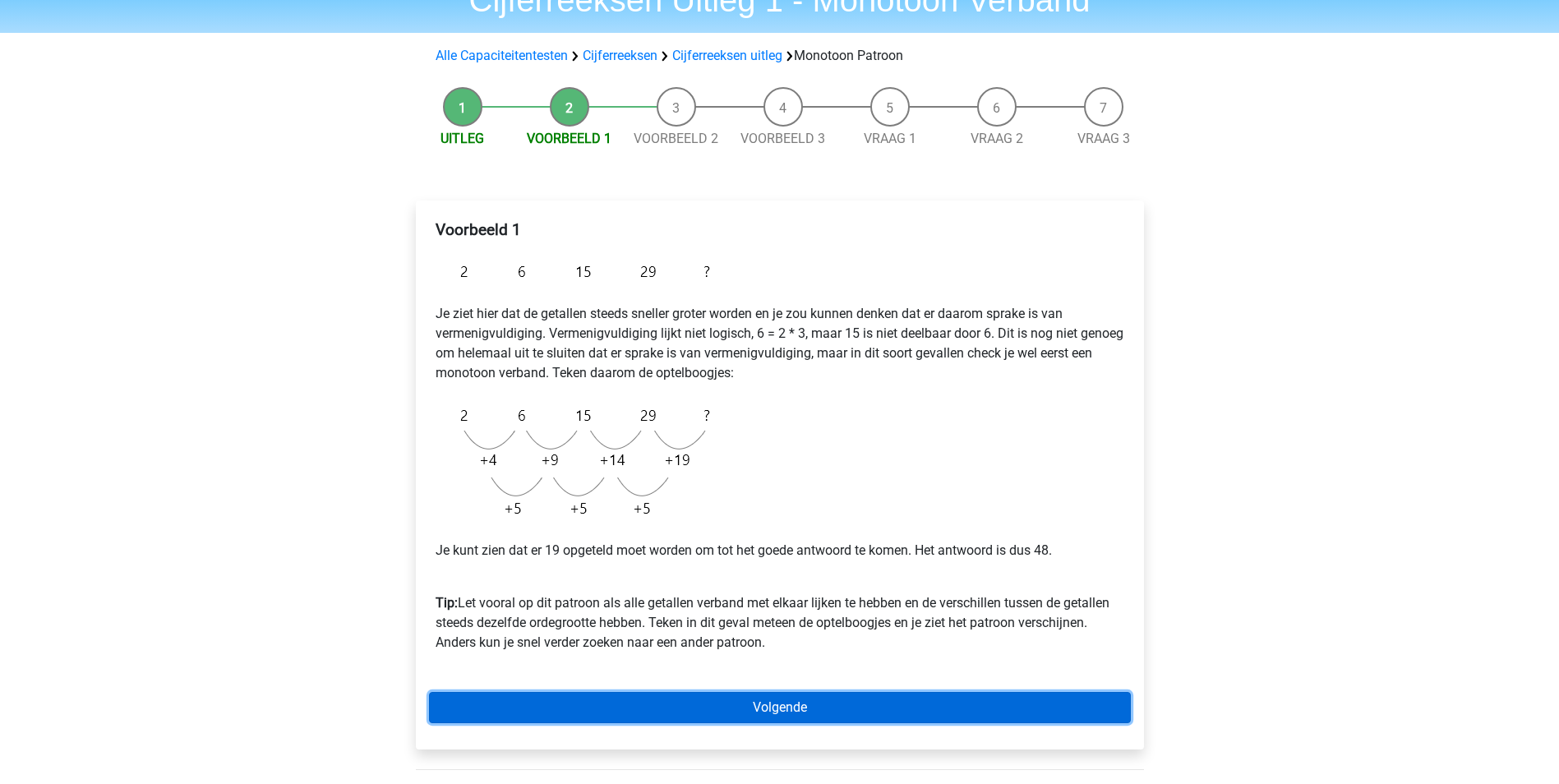
click at [715, 696] on link "Volgende" at bounding box center [780, 707] width 702 height 31
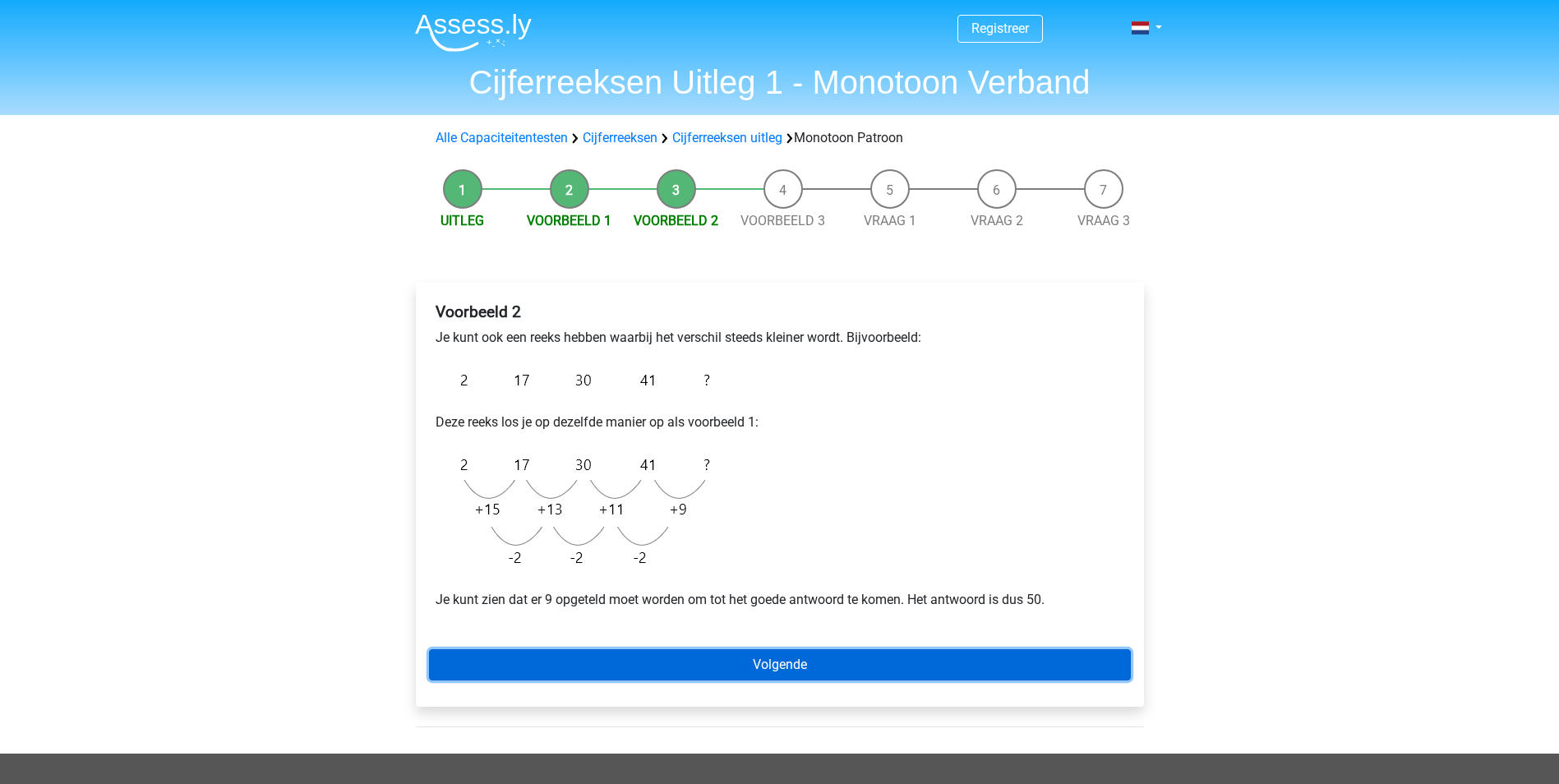
click at [698, 663] on link "Volgende" at bounding box center [780, 664] width 702 height 31
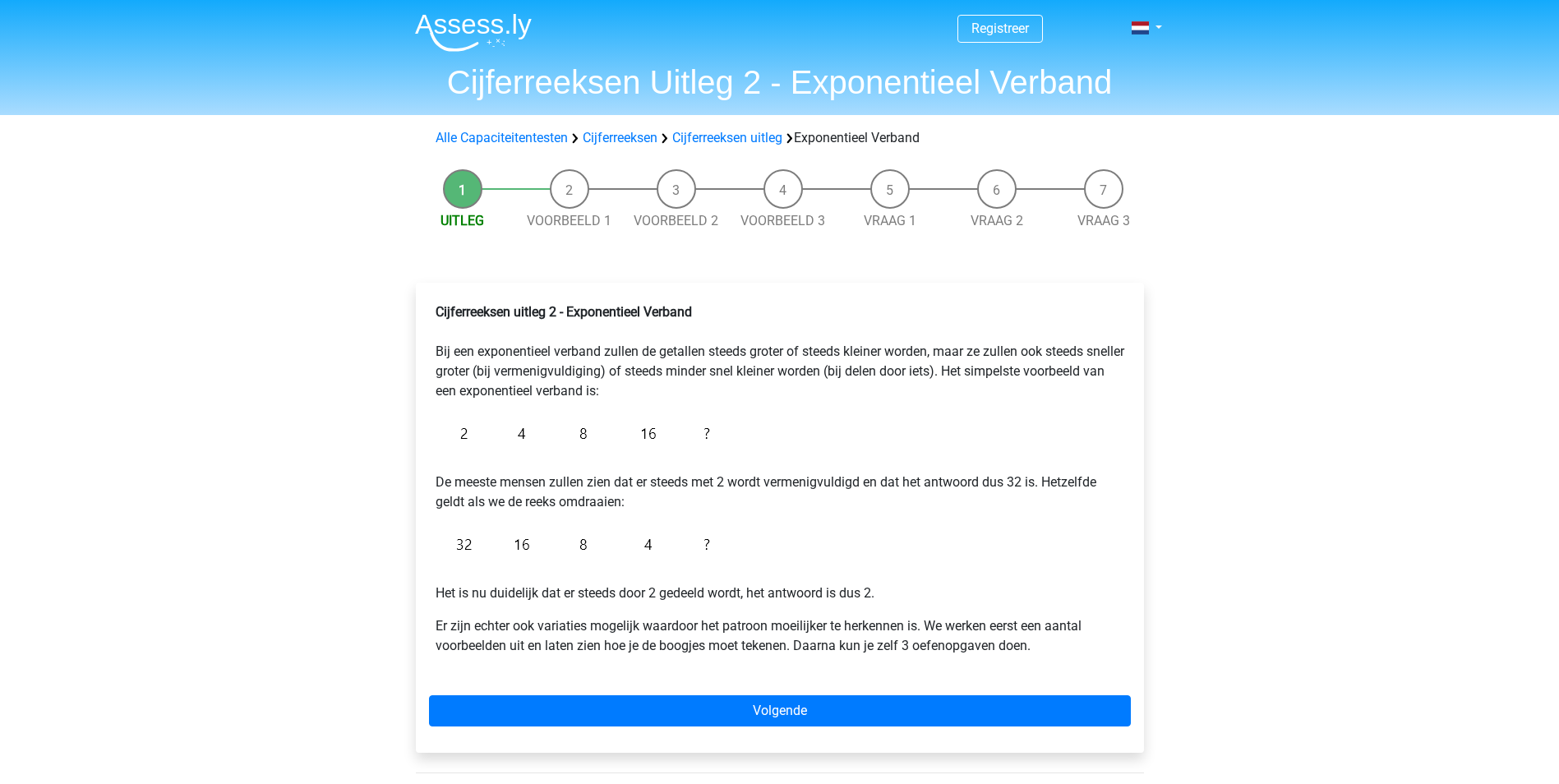
click at [501, 684] on div "Cijferreeksen uitleg 2 - Exponentieel Verband Bij een exponentieel verband zull…" at bounding box center [780, 518] width 728 height 470
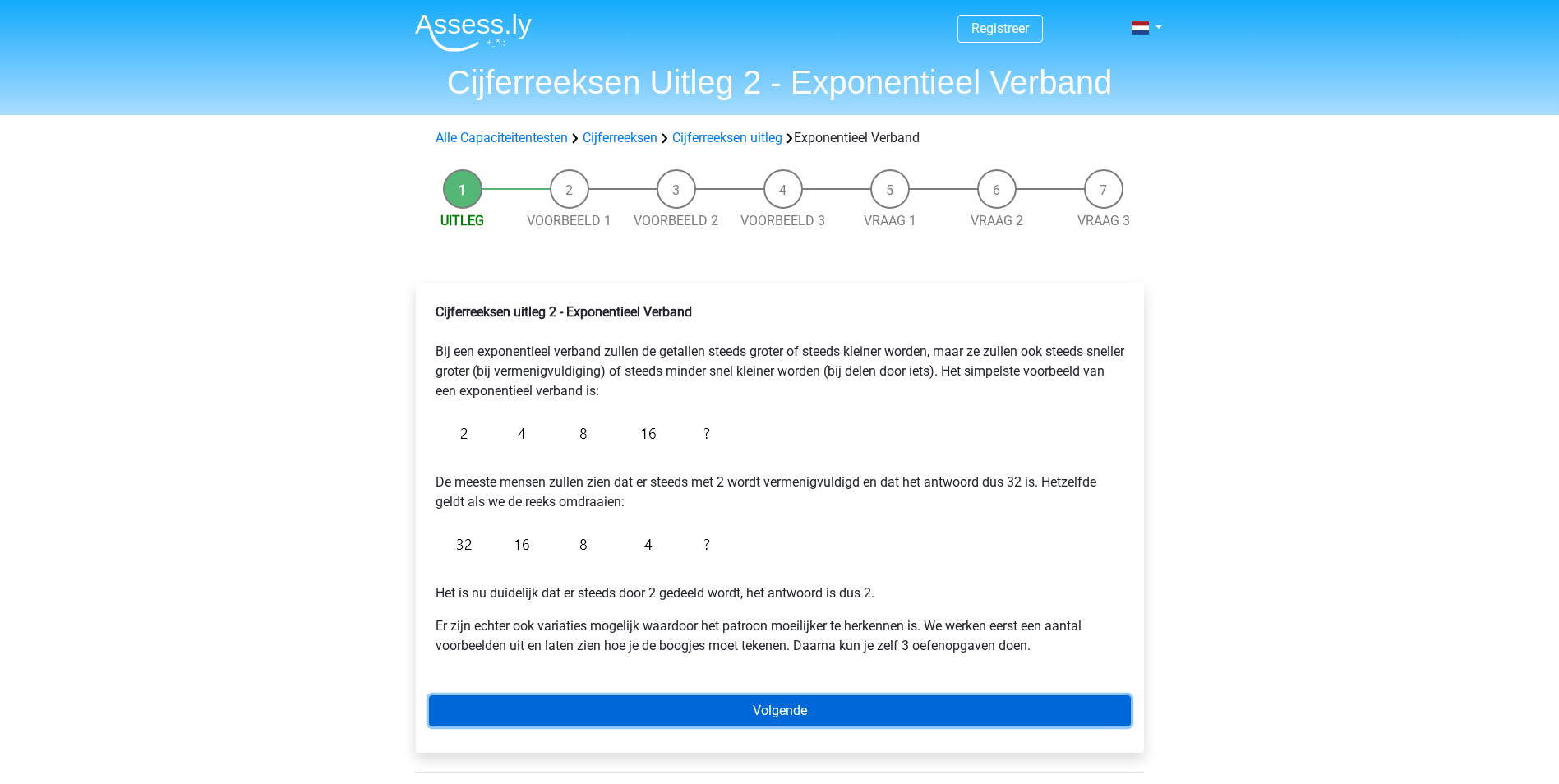
click at [501, 711] on link "Volgende" at bounding box center [780, 710] width 702 height 31
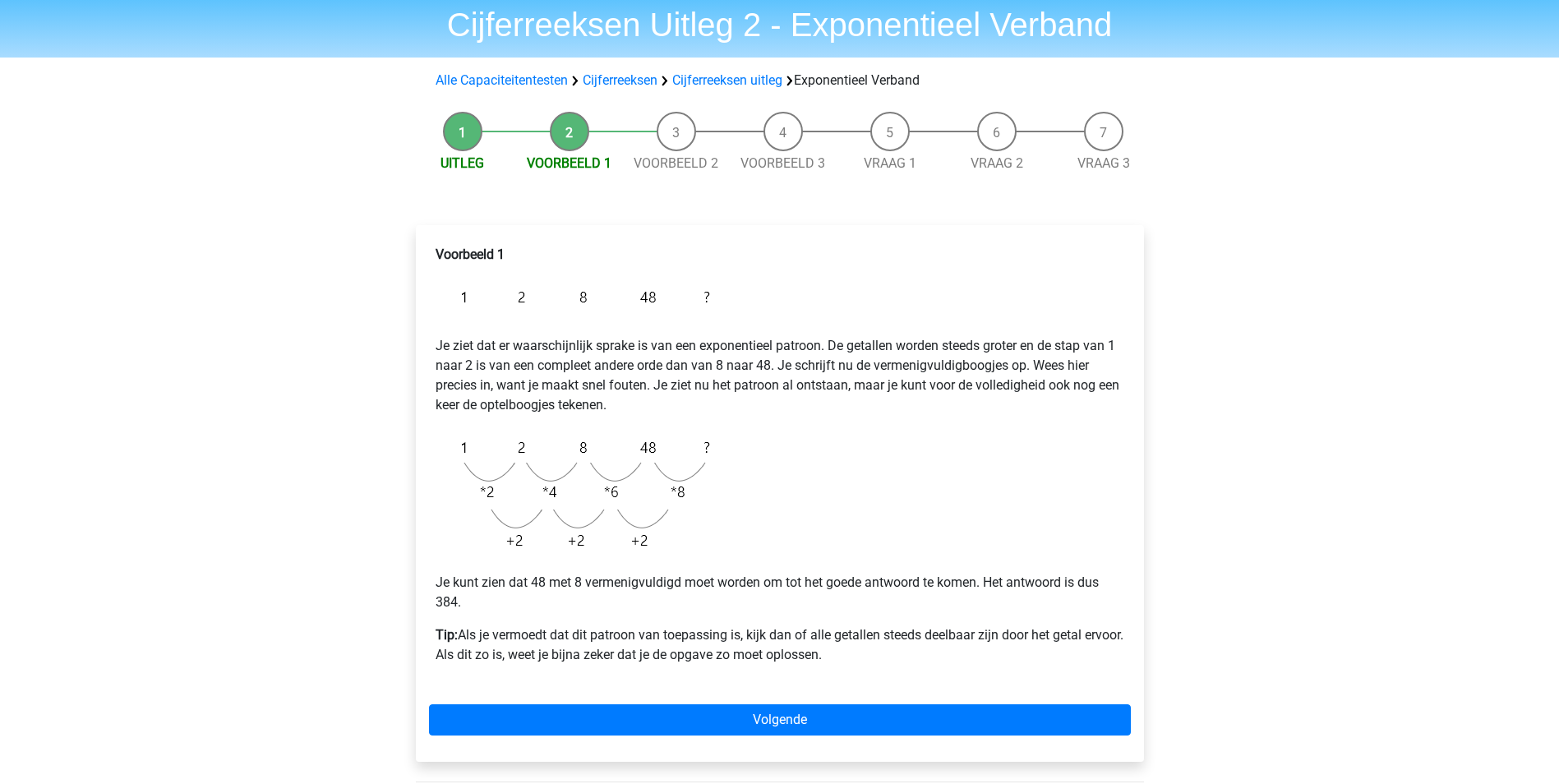
scroll to position [82, 0]
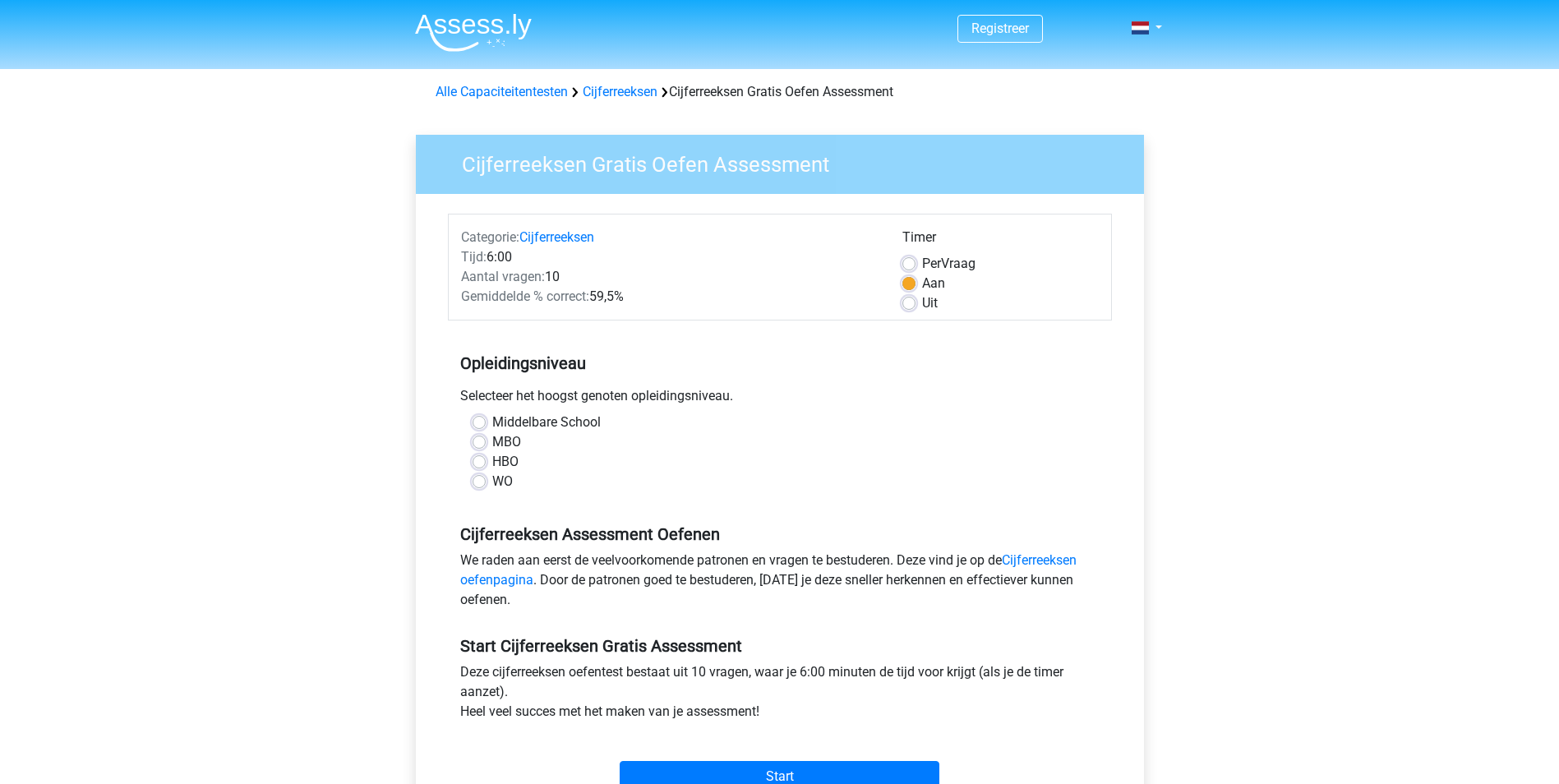
click at [930, 302] on label "Uit" at bounding box center [930, 303] width 16 height 20
click at [916, 302] on input "Uit" at bounding box center [909, 302] width 13 height 17
radio input "true"
click at [526, 417] on label "Middelbare School" at bounding box center [547, 423] width 109 height 20
click at [486, 417] on input "Middelbare School" at bounding box center [479, 421] width 13 height 17
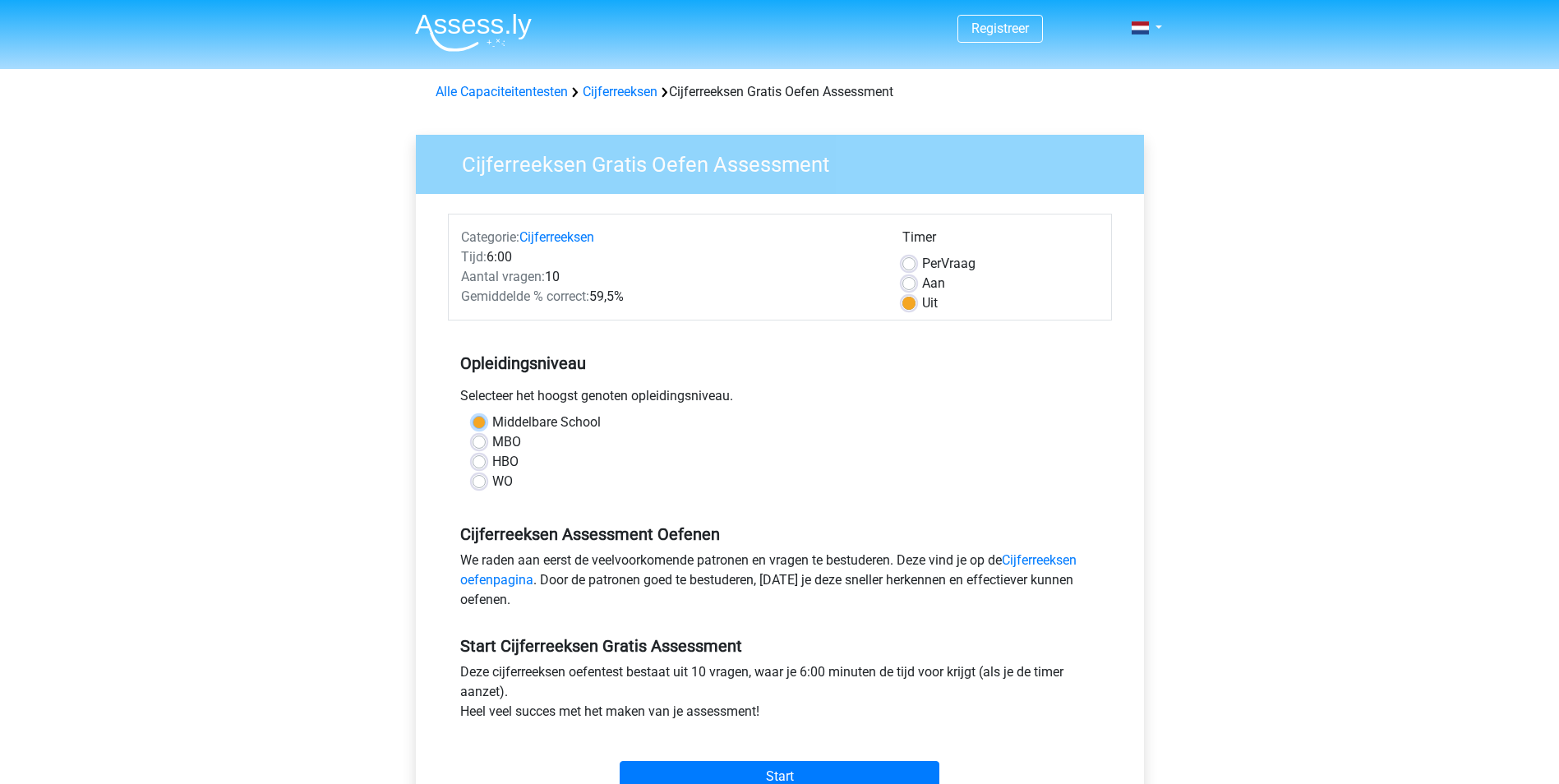
radio input "true"
click at [922, 312] on label "Uit" at bounding box center [930, 303] width 16 height 20
click at [916, 310] on input "Uit" at bounding box center [909, 302] width 13 height 17
radio input "true"
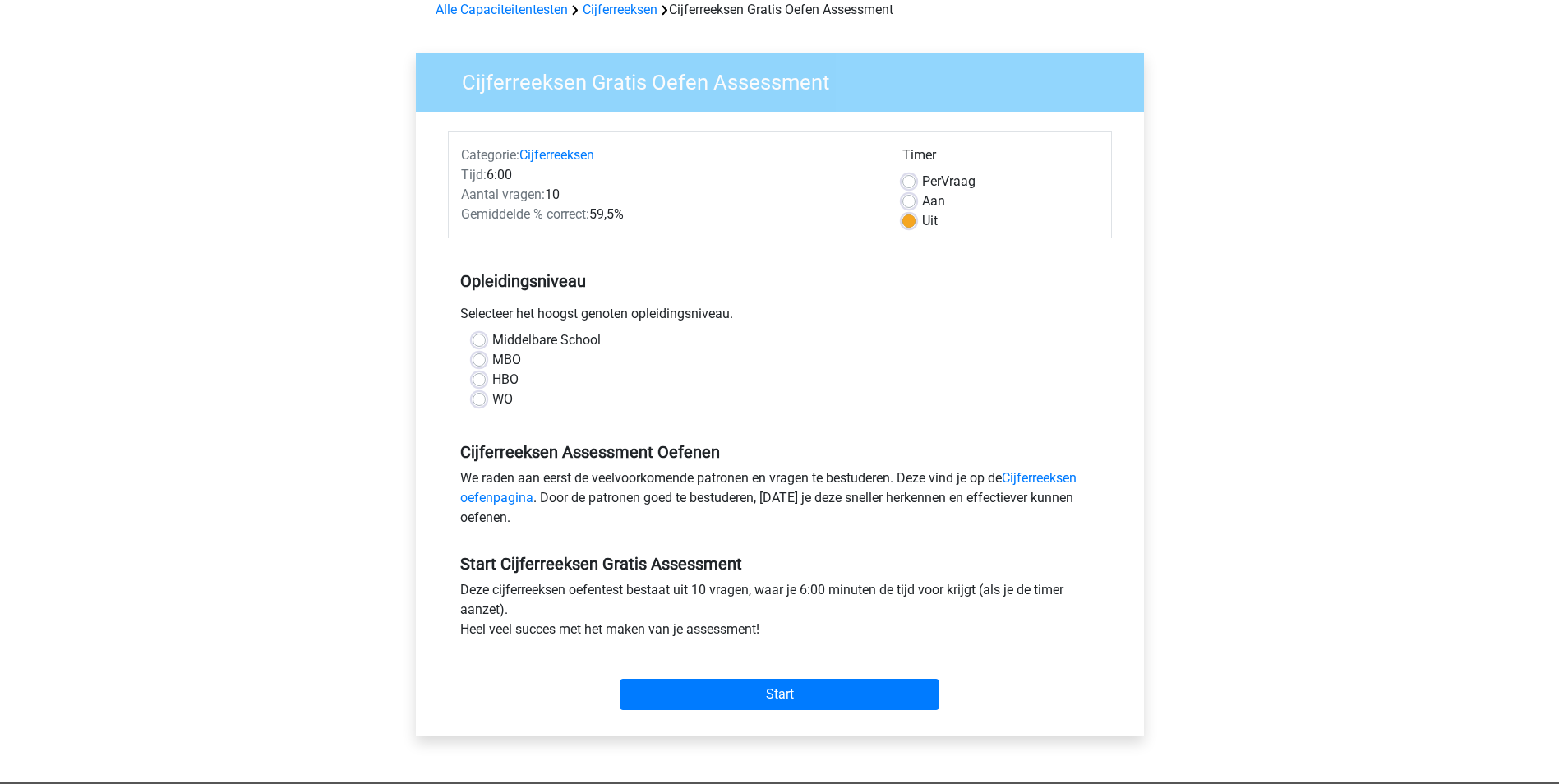
click at [573, 348] on label "Middelbare School" at bounding box center [547, 340] width 109 height 20
click at [486, 347] on input "Middelbare School" at bounding box center [479, 338] width 13 height 17
radio input "true"
click at [731, 691] on input "Start" at bounding box center [780, 694] width 320 height 31
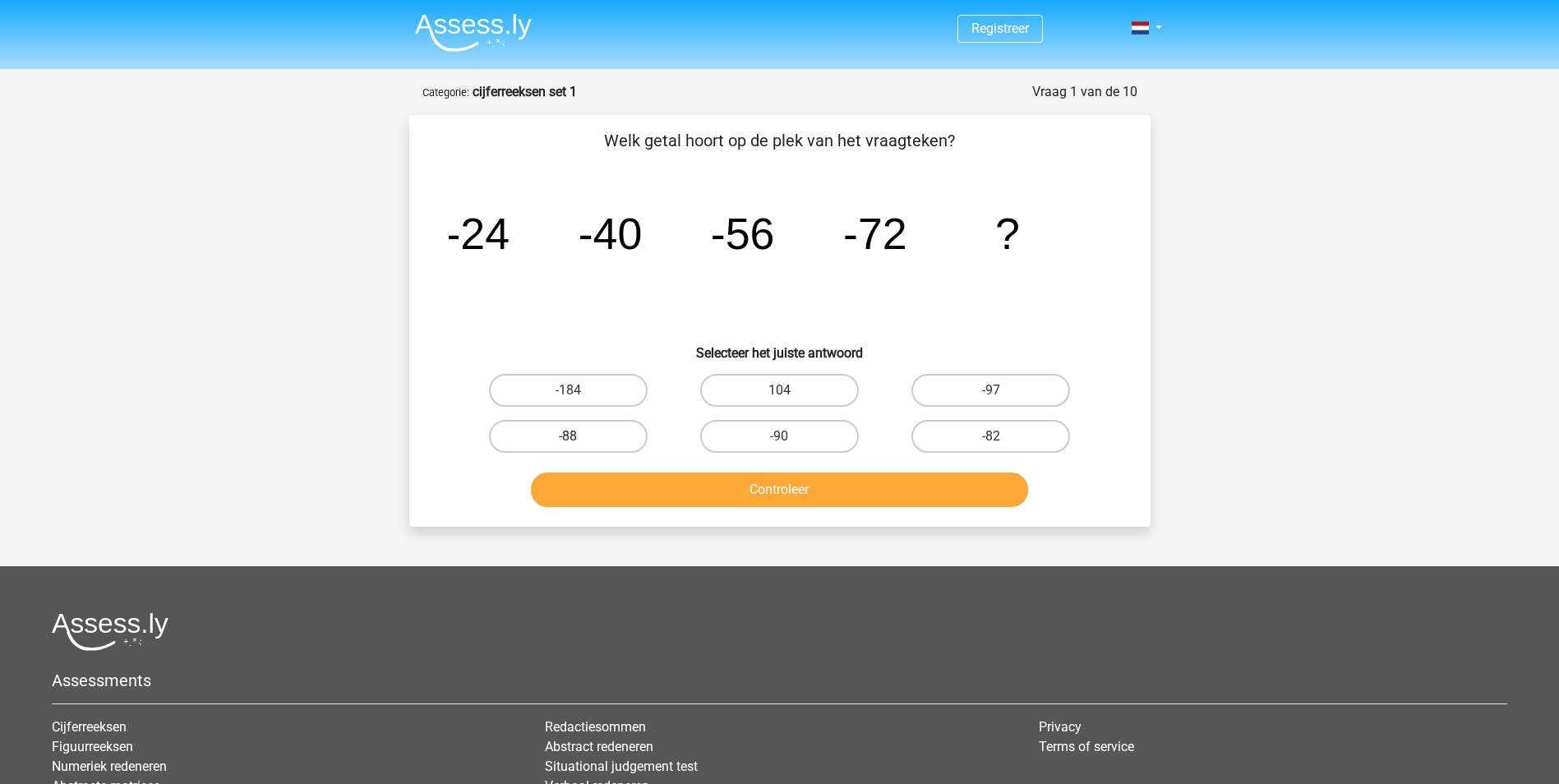
click at [607, 444] on label "-88" at bounding box center [568, 436] width 158 height 33
click at [579, 444] on input "-88" at bounding box center [573, 441] width 11 height 11
radio input "true"
click at [658, 492] on button "Controleer" at bounding box center [780, 489] width 498 height 34
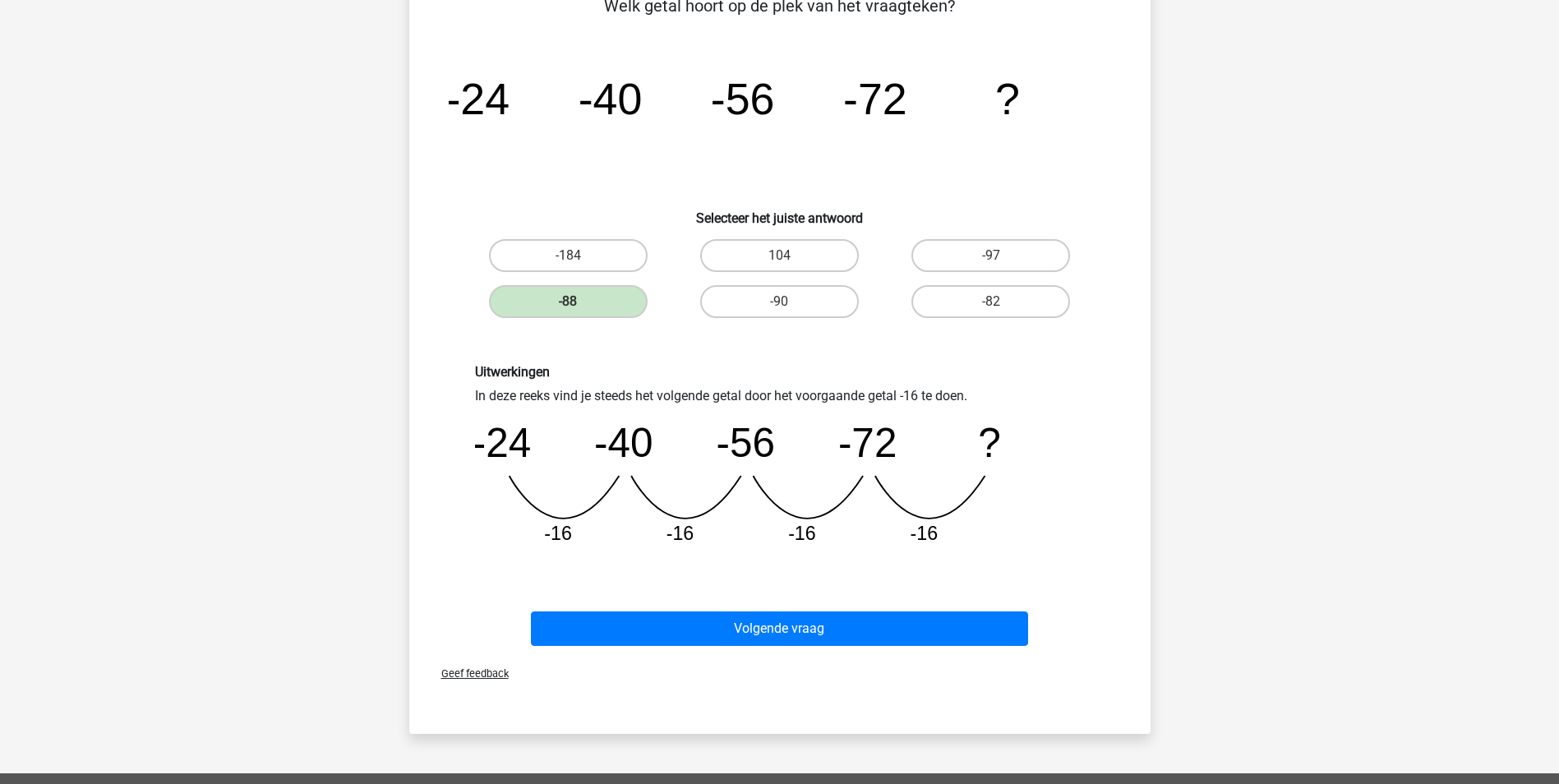
scroll to position [164, 0]
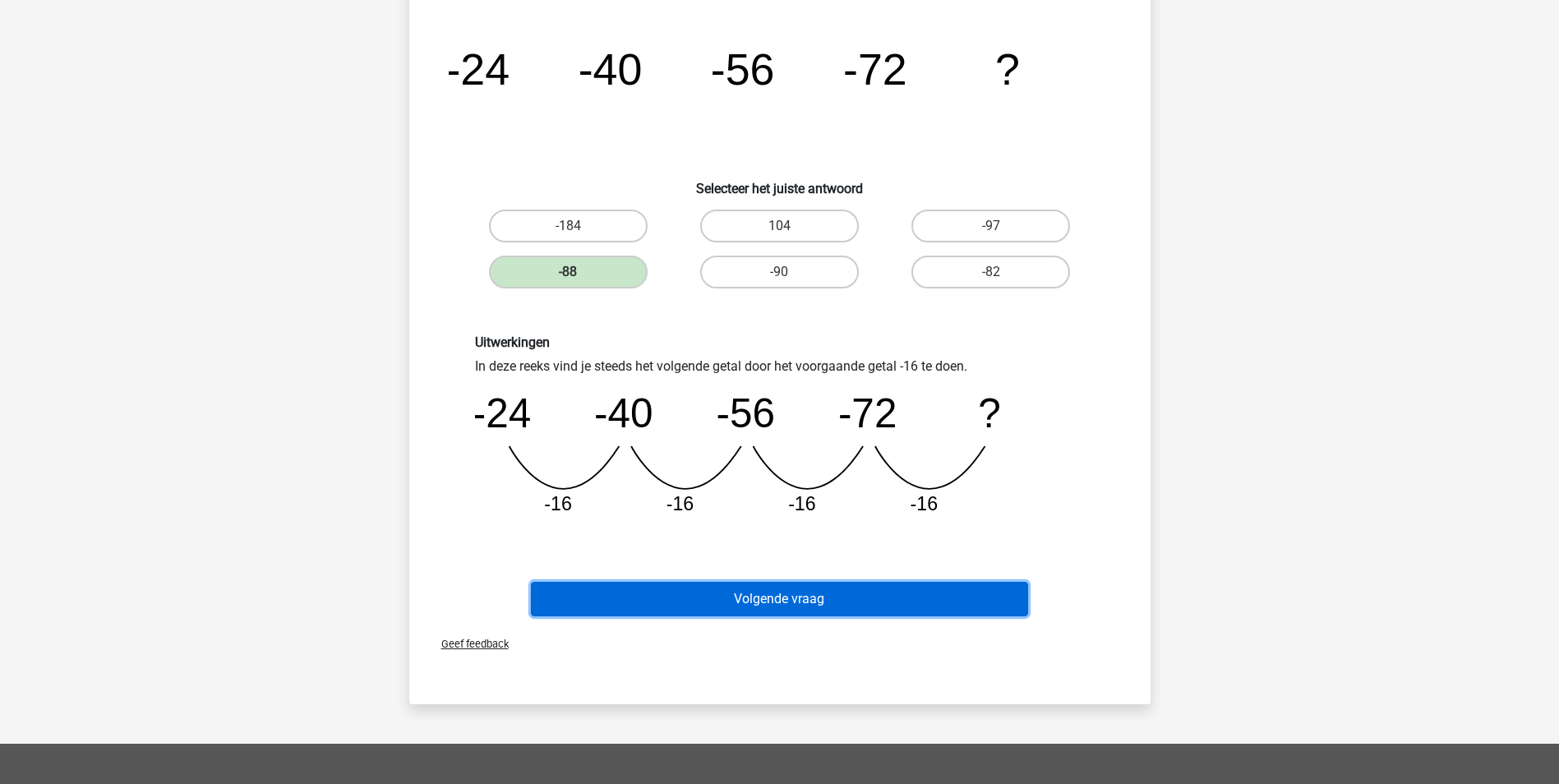
click at [838, 599] on button "Volgende vraag" at bounding box center [780, 599] width 498 height 34
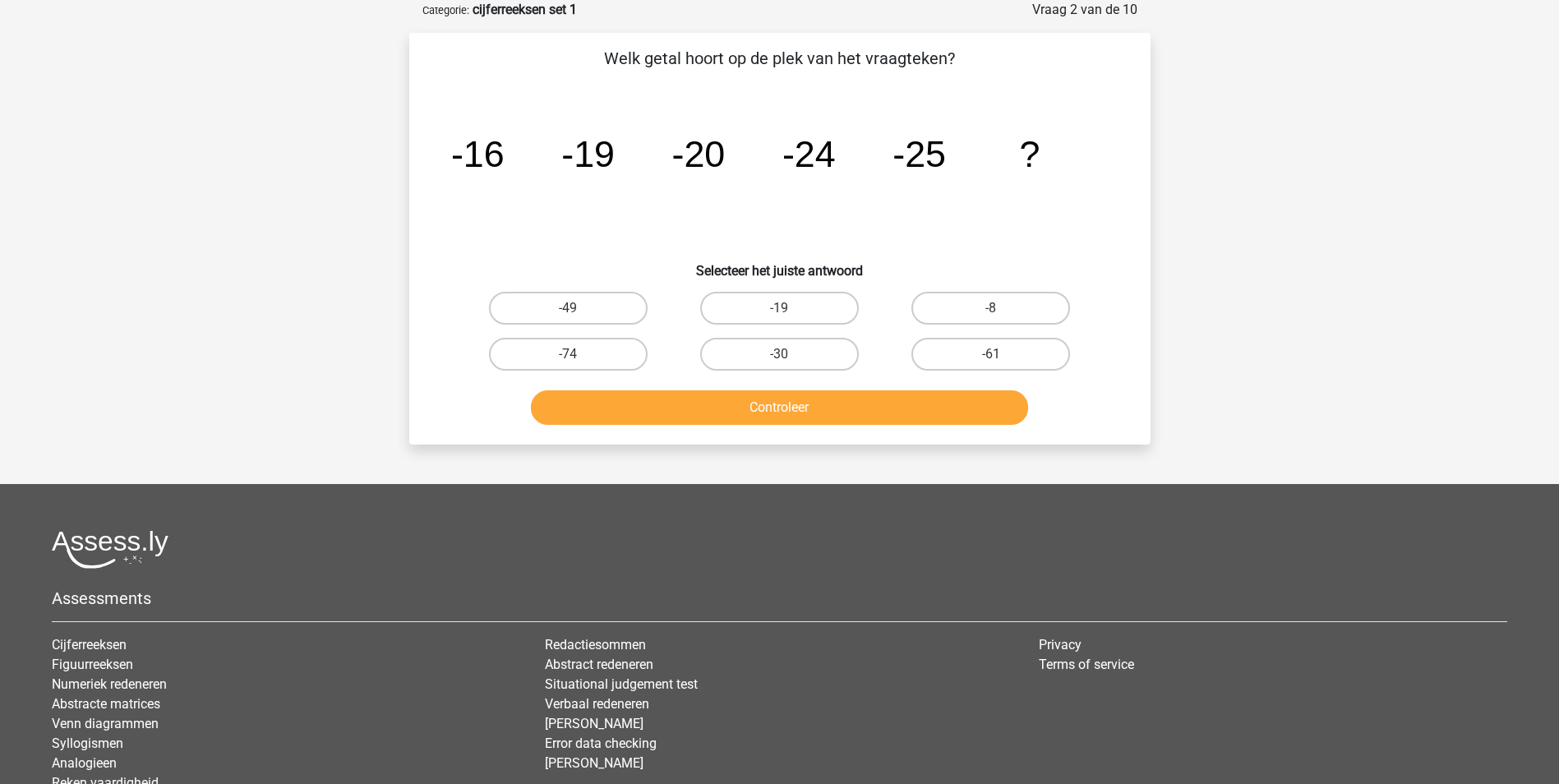
scroll to position [0, 0]
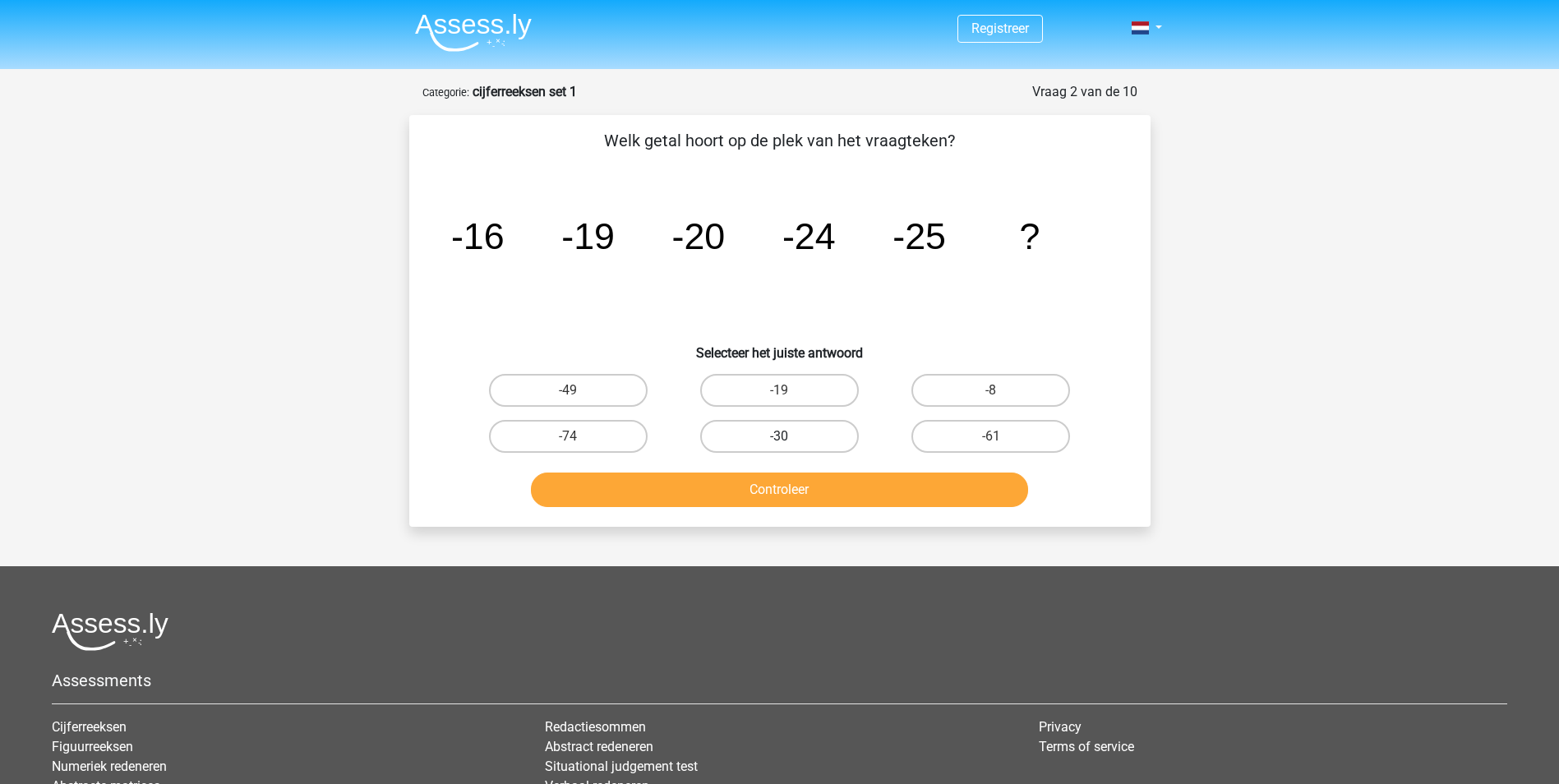
click at [787, 429] on label "-30" at bounding box center [779, 436] width 158 height 33
click at [787, 436] on input "-30" at bounding box center [784, 441] width 11 height 11
radio input "true"
click at [803, 488] on button "Controleer" at bounding box center [780, 489] width 498 height 34
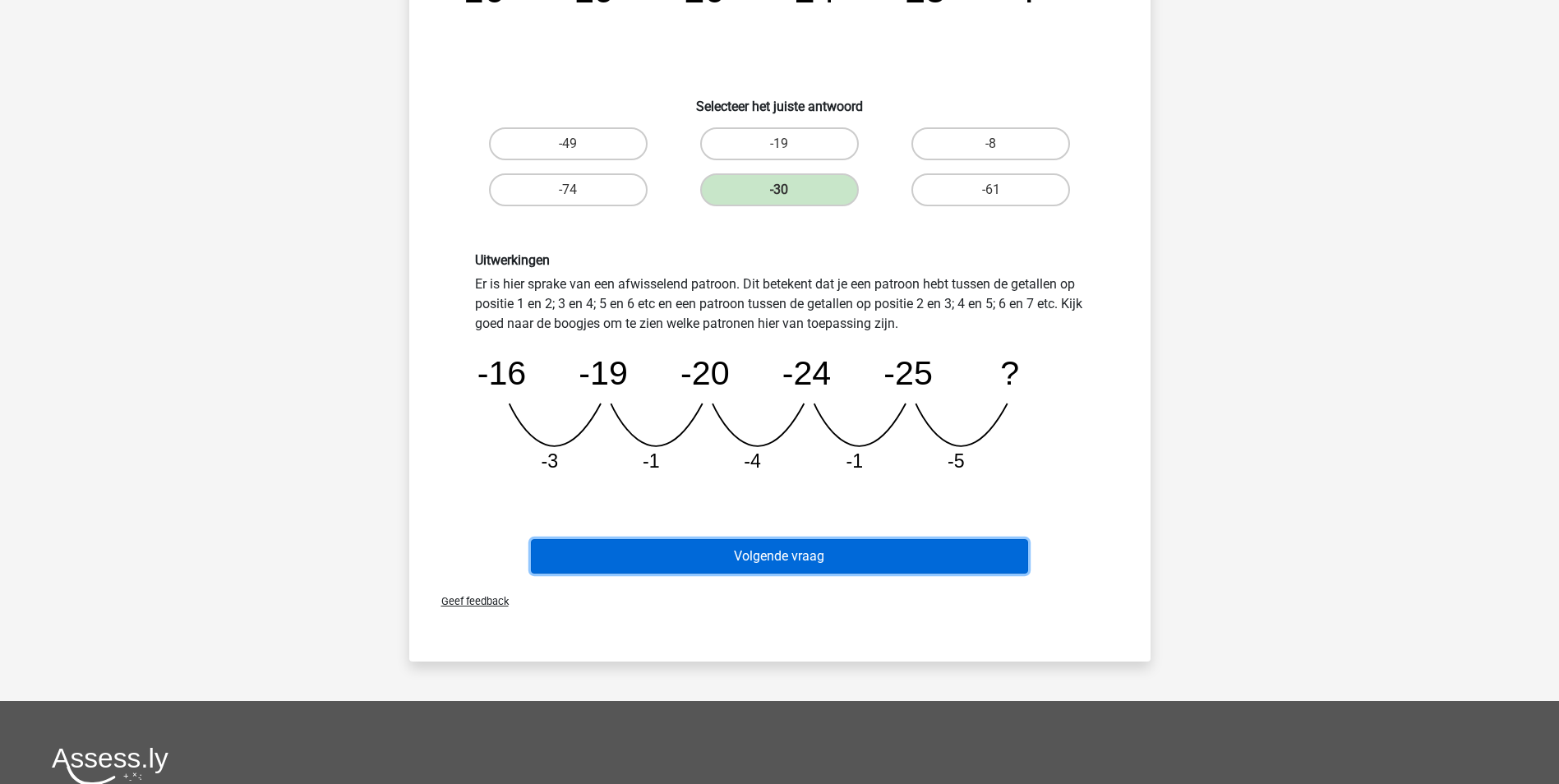
click at [818, 560] on button "Volgende vraag" at bounding box center [780, 556] width 498 height 34
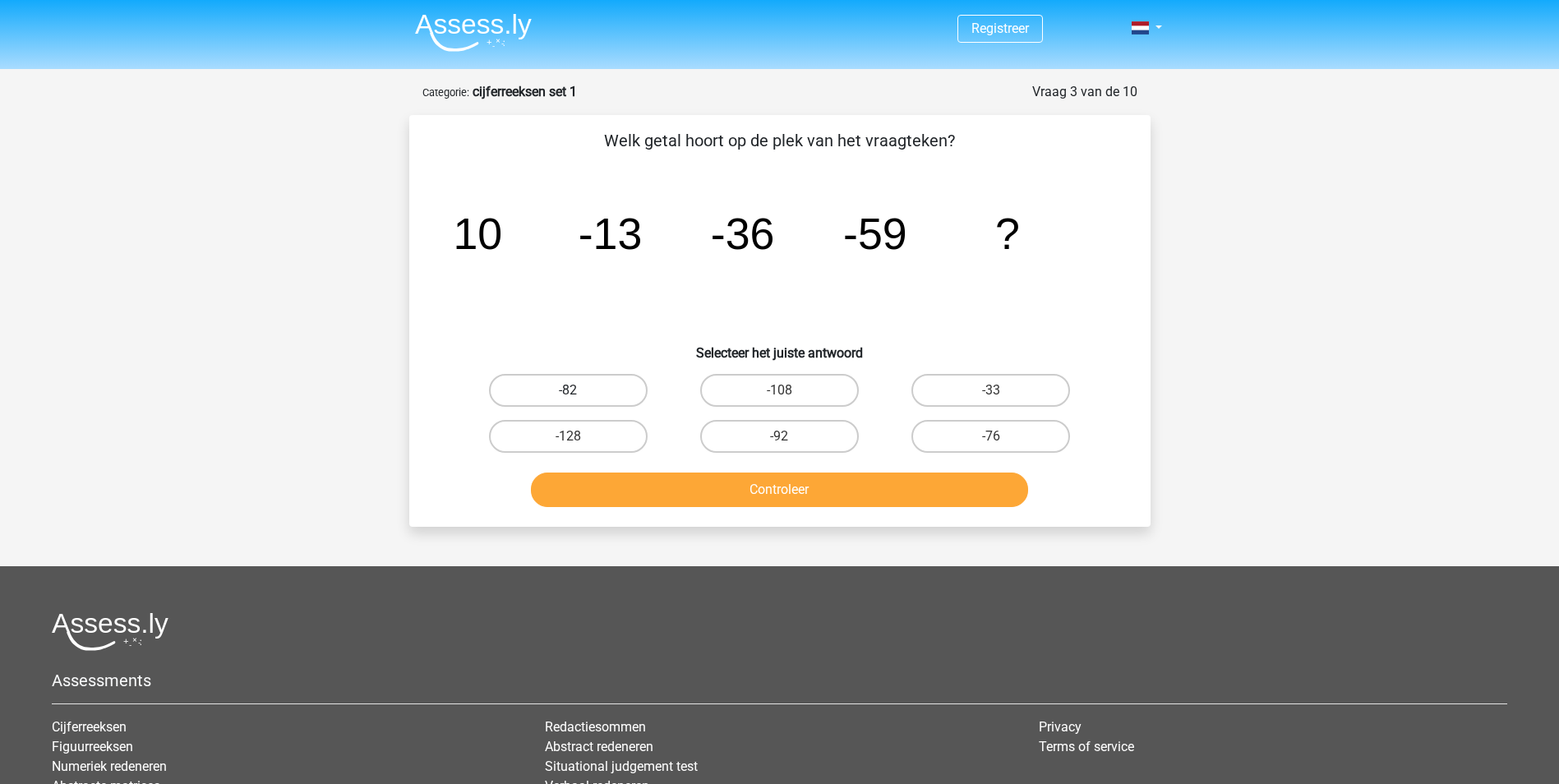
click at [603, 393] on label "-82" at bounding box center [568, 389] width 158 height 33
click at [579, 393] on input "-82" at bounding box center [573, 395] width 11 height 11
radio input "true"
click at [681, 495] on button "Controleer" at bounding box center [780, 489] width 498 height 34
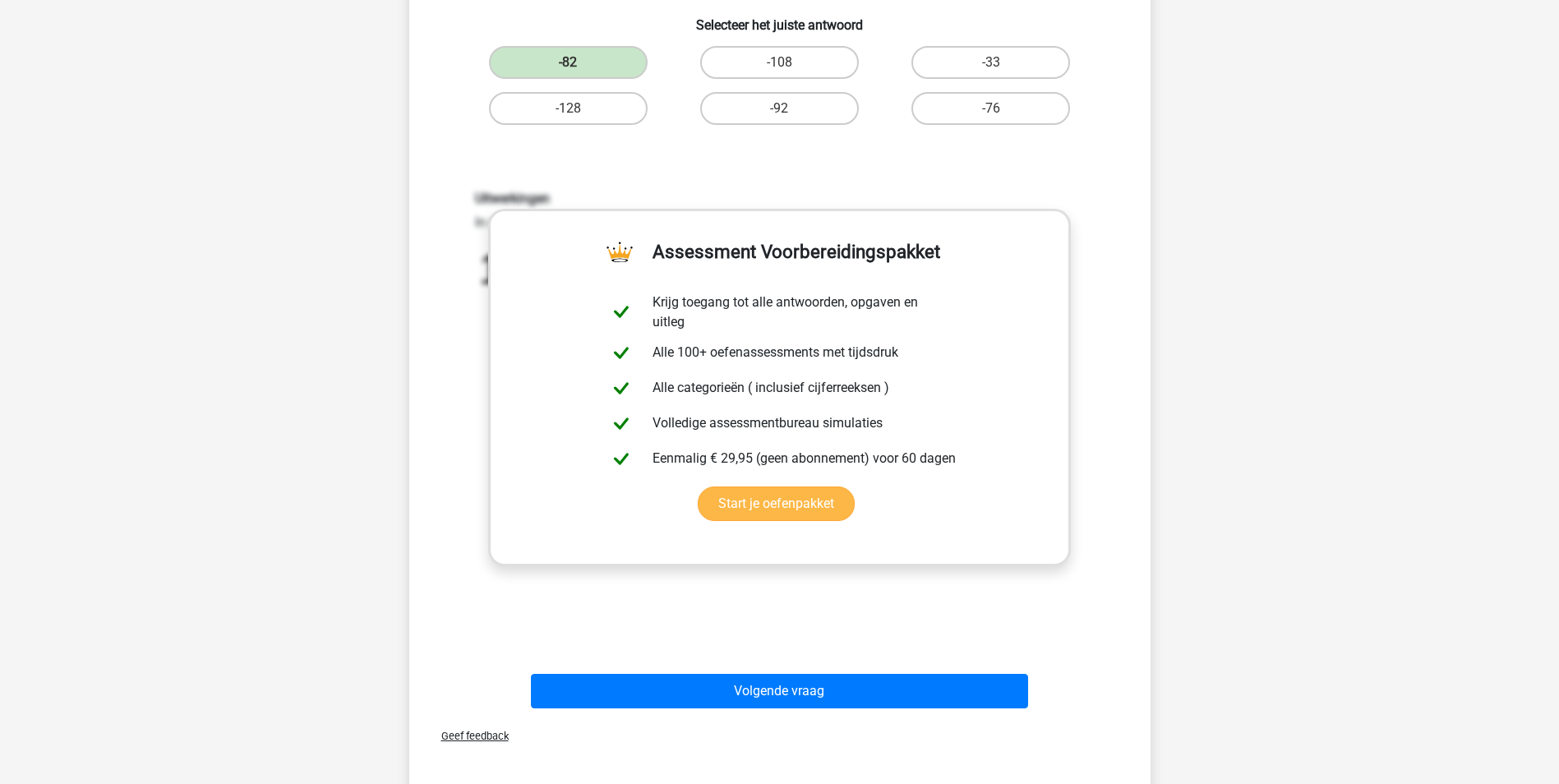
scroll to position [329, 0]
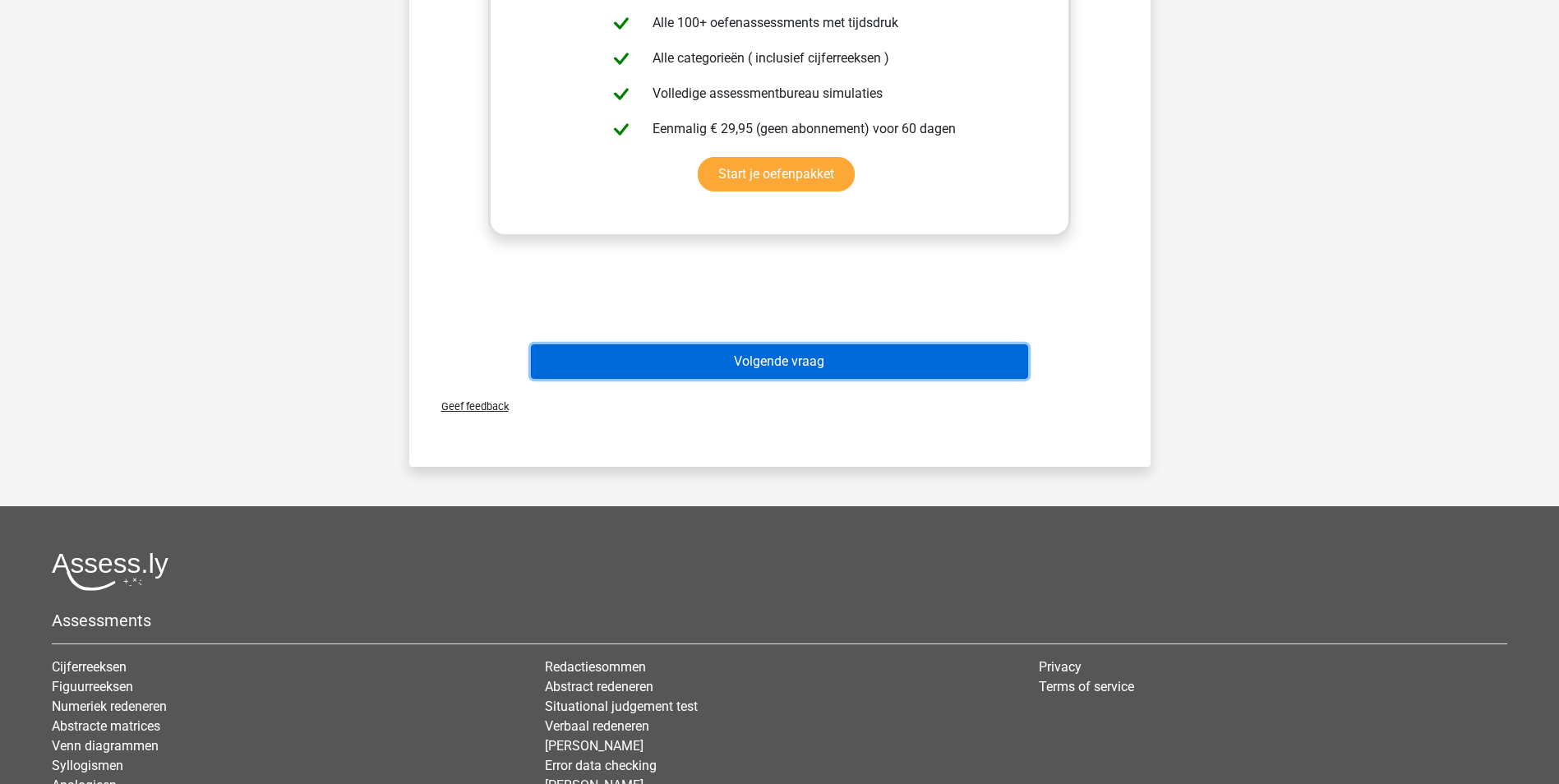
click at [819, 373] on button "Volgende vraag" at bounding box center [780, 361] width 498 height 34
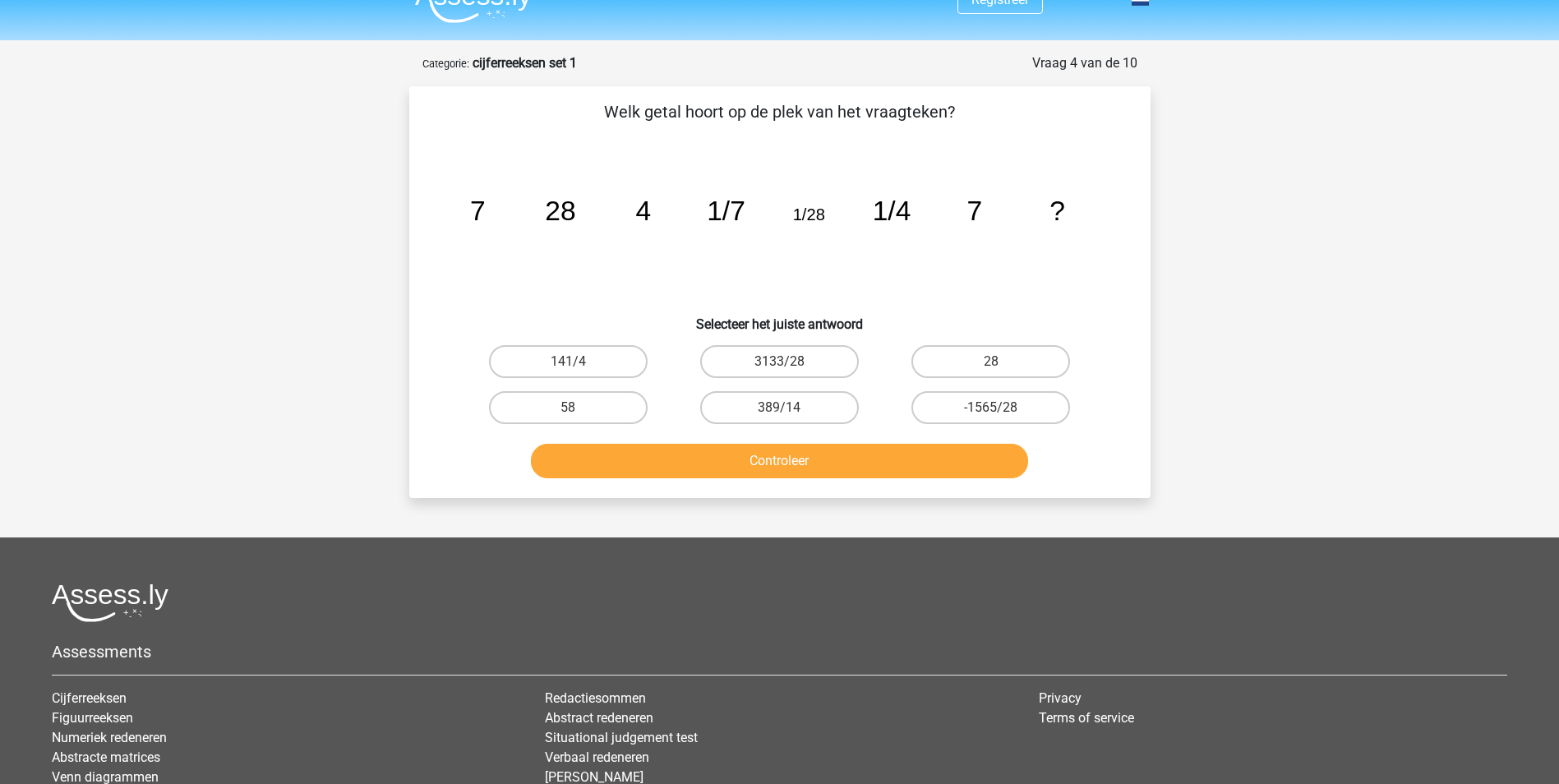
scroll to position [0, 0]
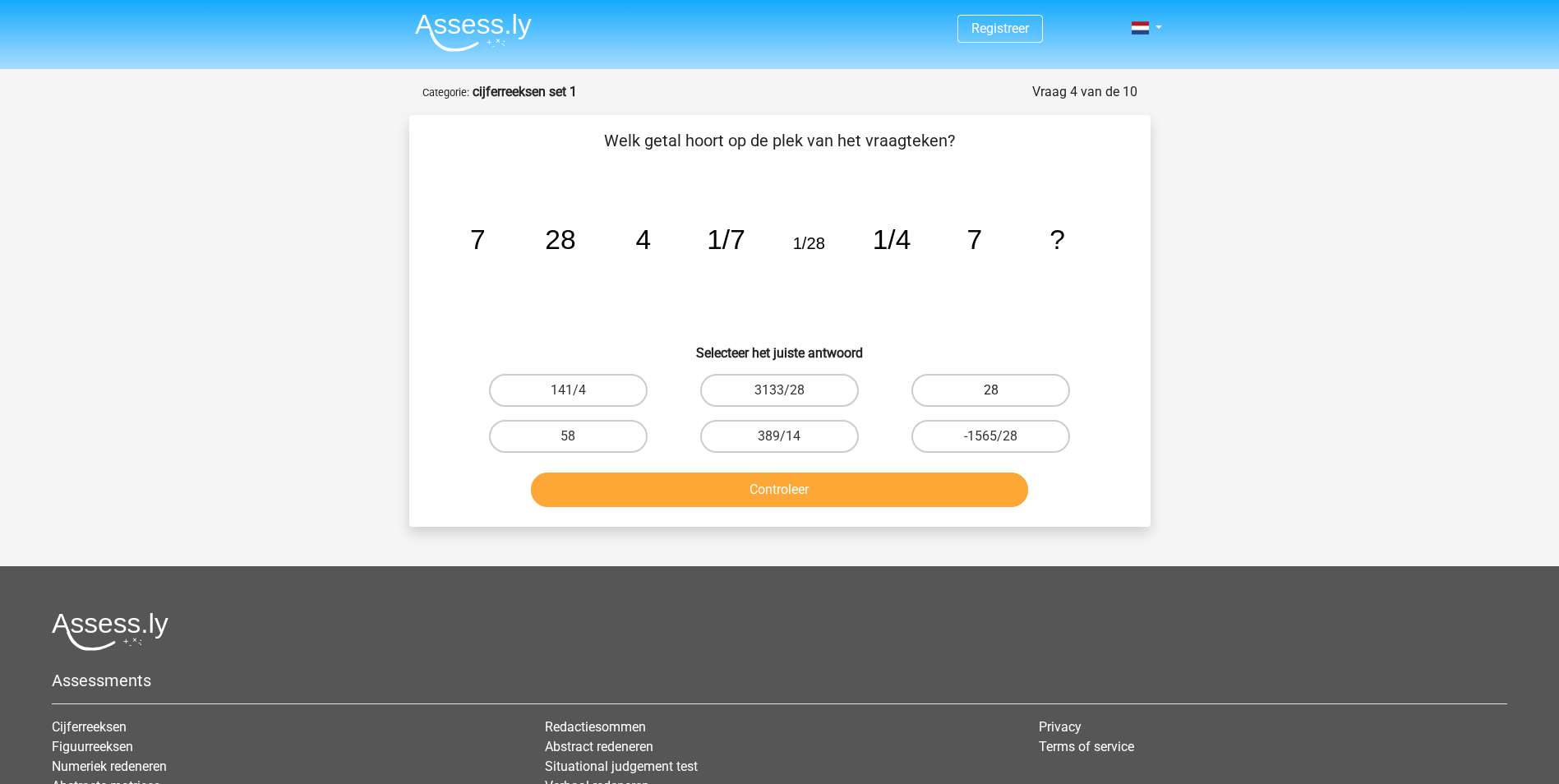
click at [958, 386] on label "28" at bounding box center [990, 389] width 158 height 33
click at [991, 390] on input "28" at bounding box center [996, 395] width 11 height 11
radio input "true"
click at [860, 480] on button "Controleer" at bounding box center [780, 489] width 498 height 34
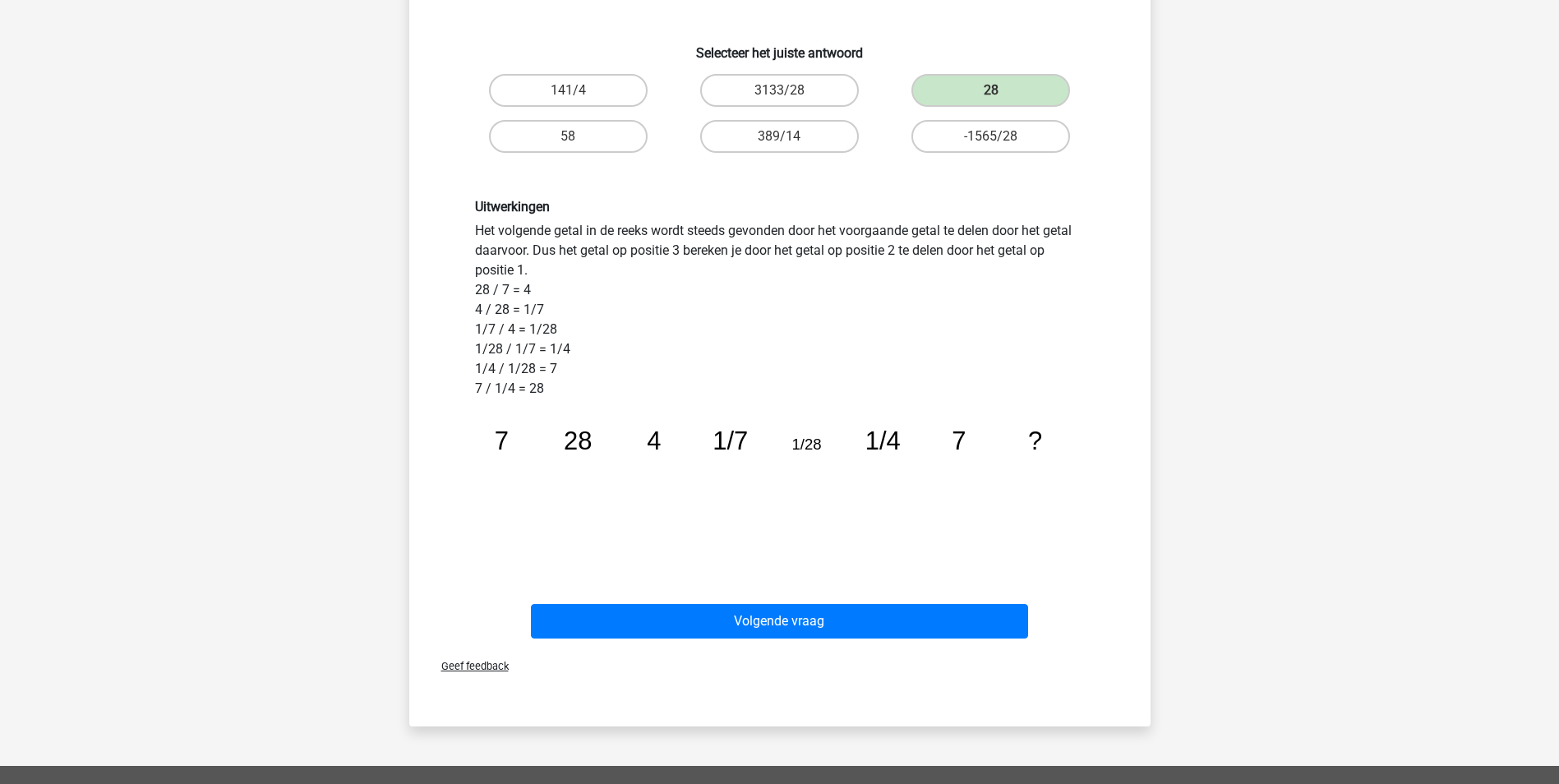
scroll to position [329, 0]
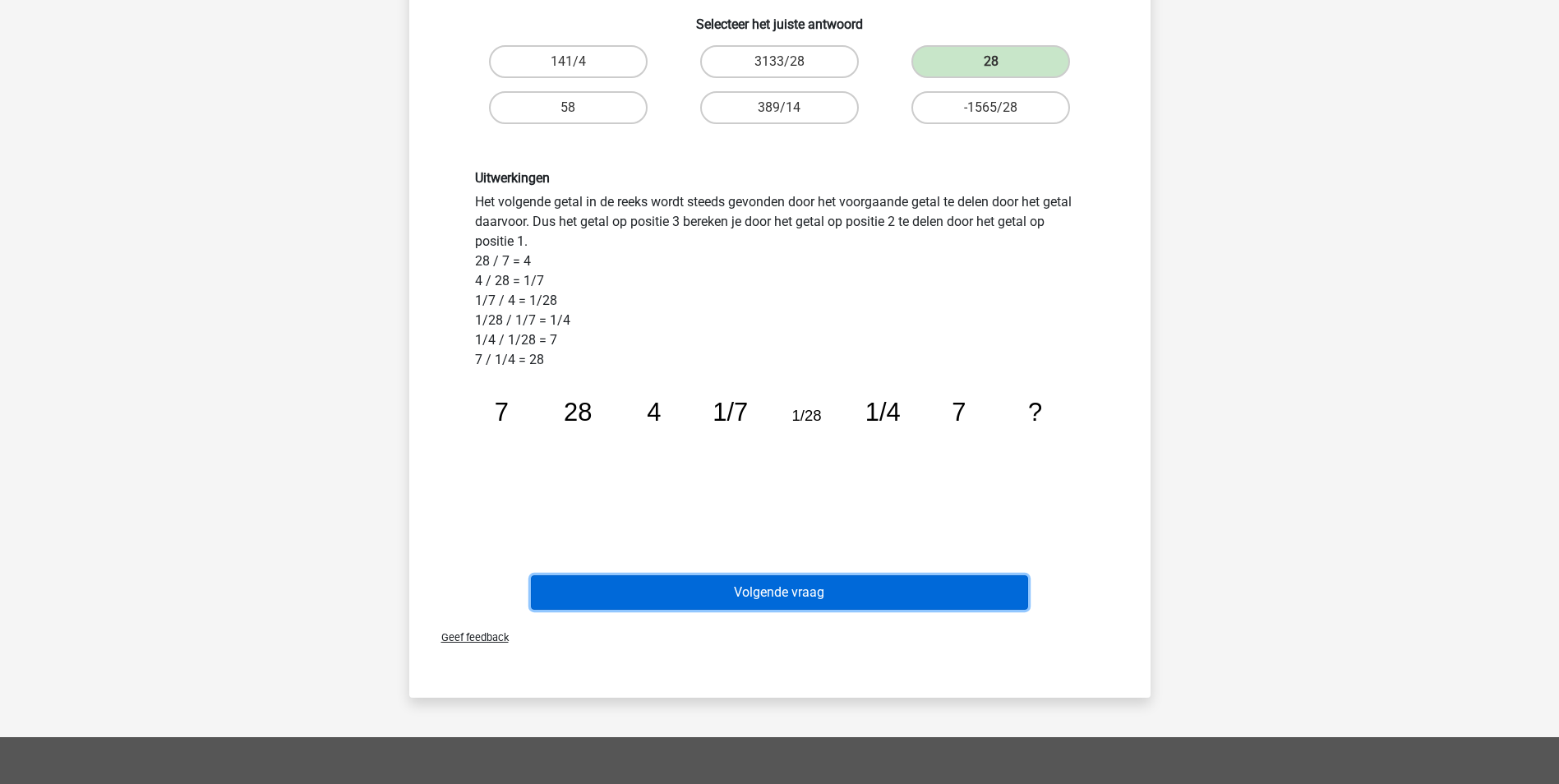
click at [728, 589] on button "Volgende vraag" at bounding box center [780, 592] width 498 height 34
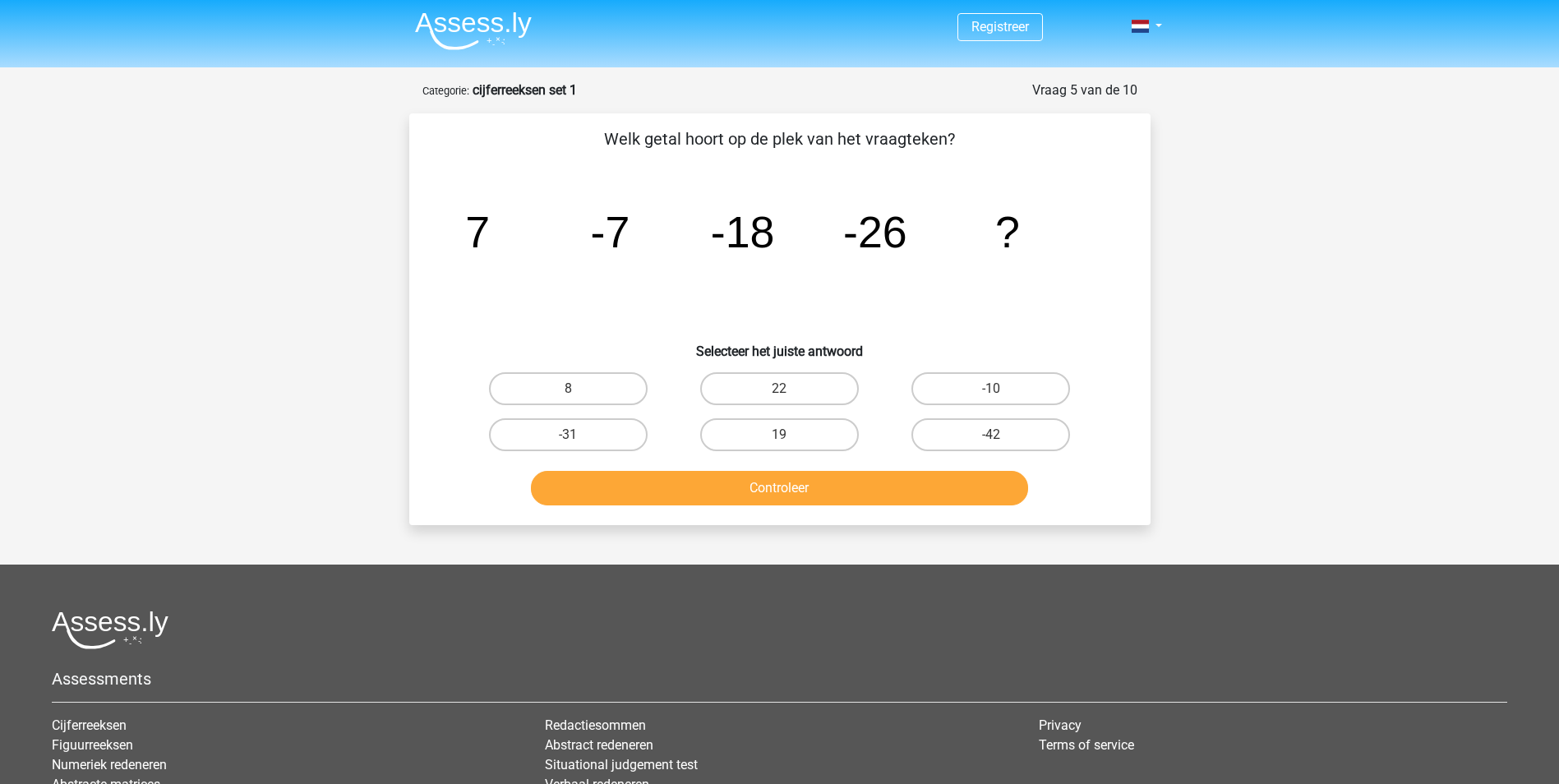
scroll to position [0, 0]
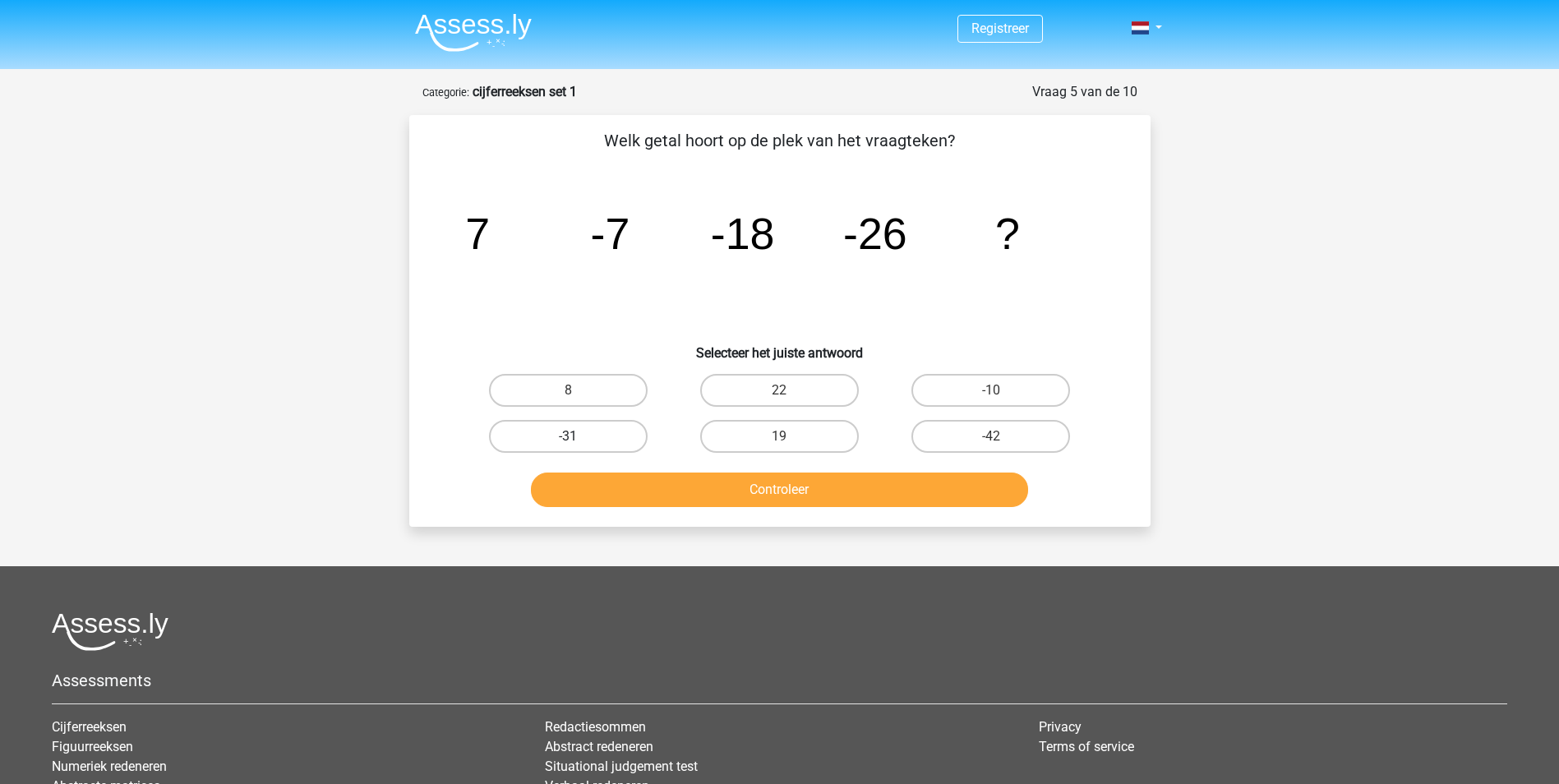
click at [587, 427] on label "-31" at bounding box center [568, 436] width 158 height 33
click at [579, 436] on input "-31" at bounding box center [573, 441] width 11 height 11
radio input "true"
click at [641, 488] on button "Controleer" at bounding box center [780, 489] width 498 height 34
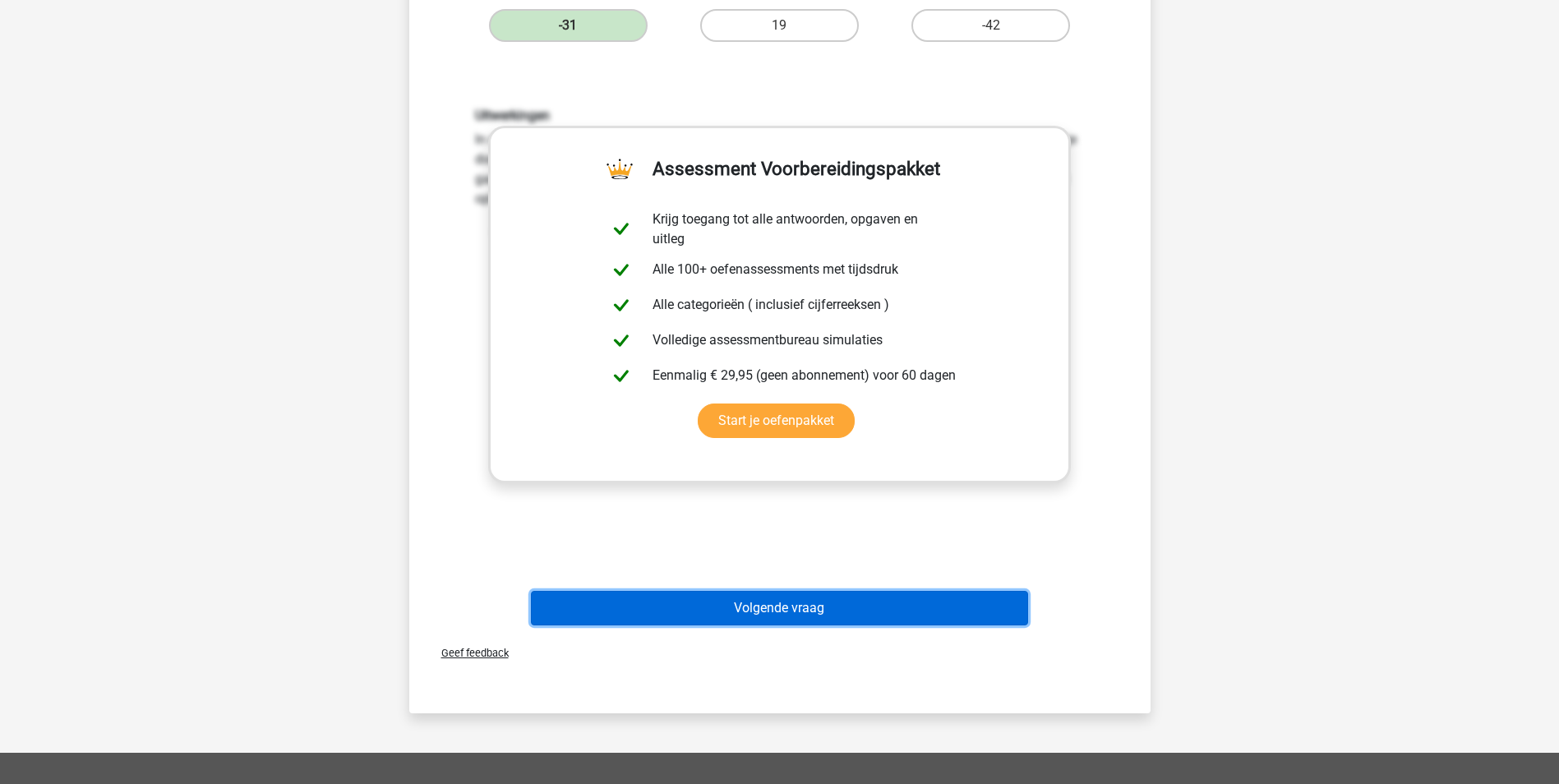
click at [822, 612] on button "Volgende vraag" at bounding box center [780, 608] width 498 height 34
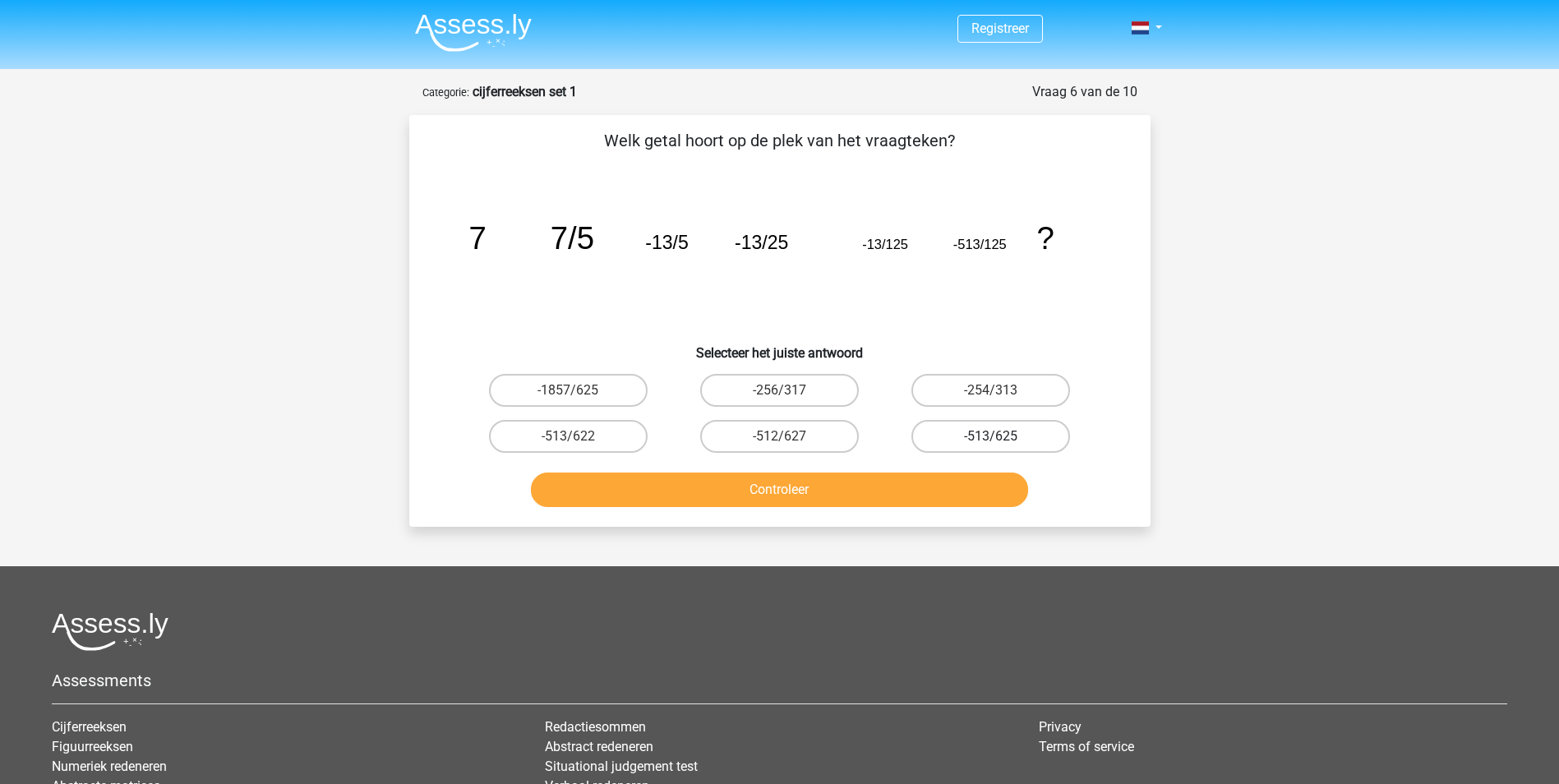
click at [988, 437] on label "-513/625" at bounding box center [990, 436] width 158 height 33
click at [991, 437] on input "-513/625" at bounding box center [996, 441] width 11 height 11
radio input "true"
click at [936, 473] on button "Controleer" at bounding box center [780, 489] width 498 height 34
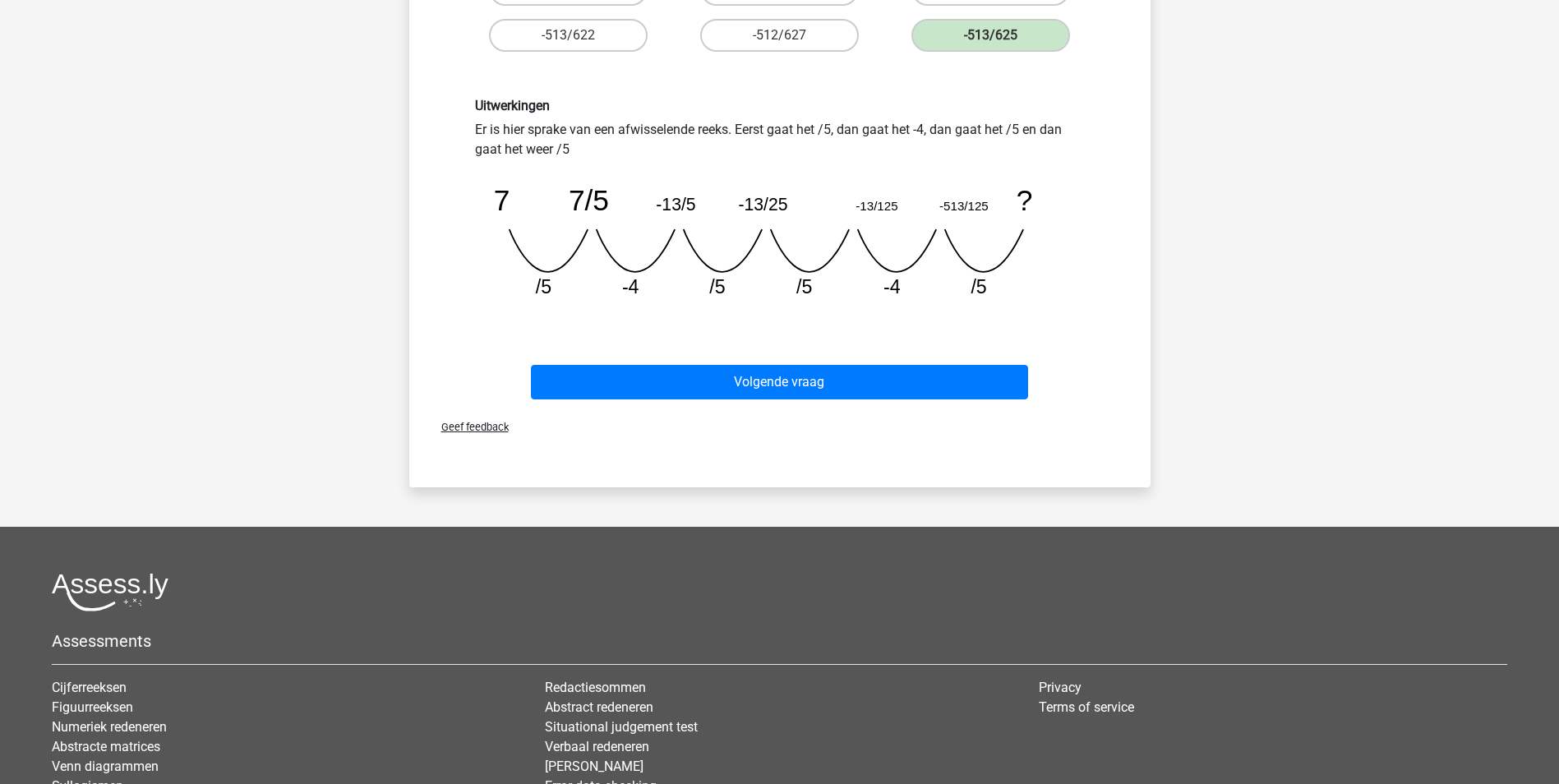
scroll to position [411, 0]
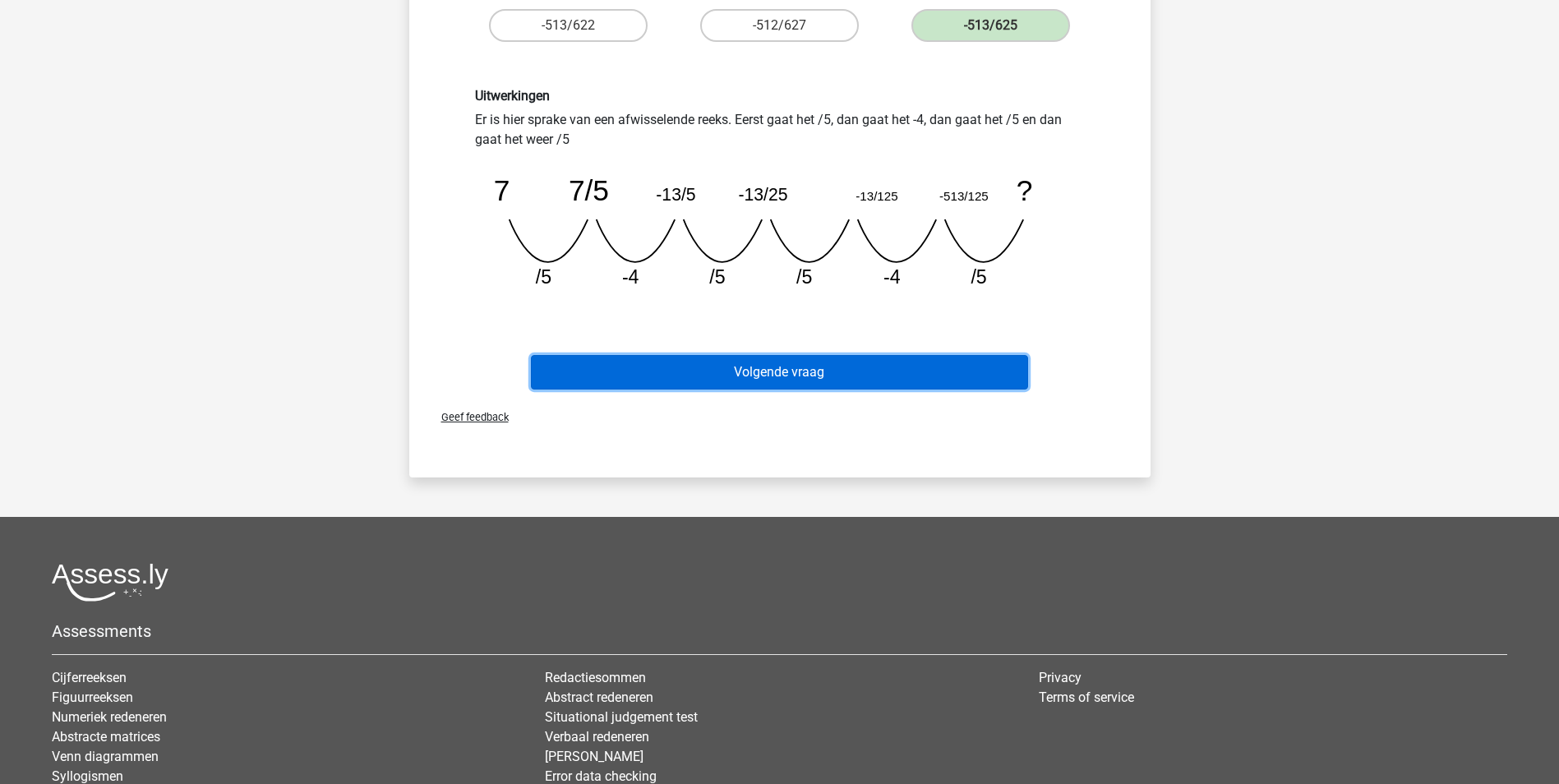
click at [854, 380] on button "Volgende vraag" at bounding box center [780, 372] width 498 height 34
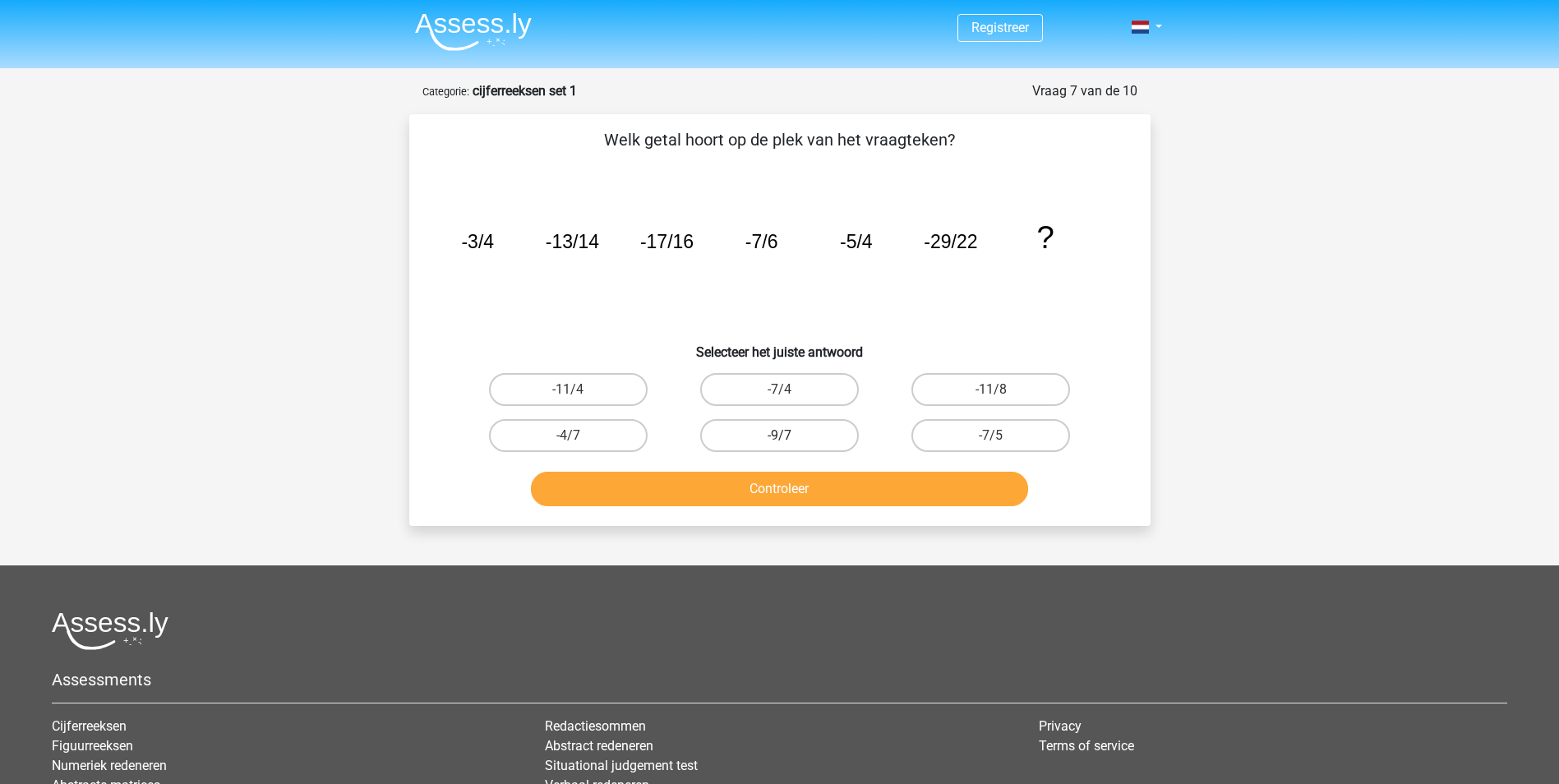
scroll to position [0, 0]
click at [1027, 394] on label "-11/8" at bounding box center [990, 389] width 158 height 33
click at [1002, 394] on input "-11/8" at bounding box center [996, 395] width 11 height 11
radio input "true"
click at [971, 489] on button "Controleer" at bounding box center [780, 489] width 498 height 34
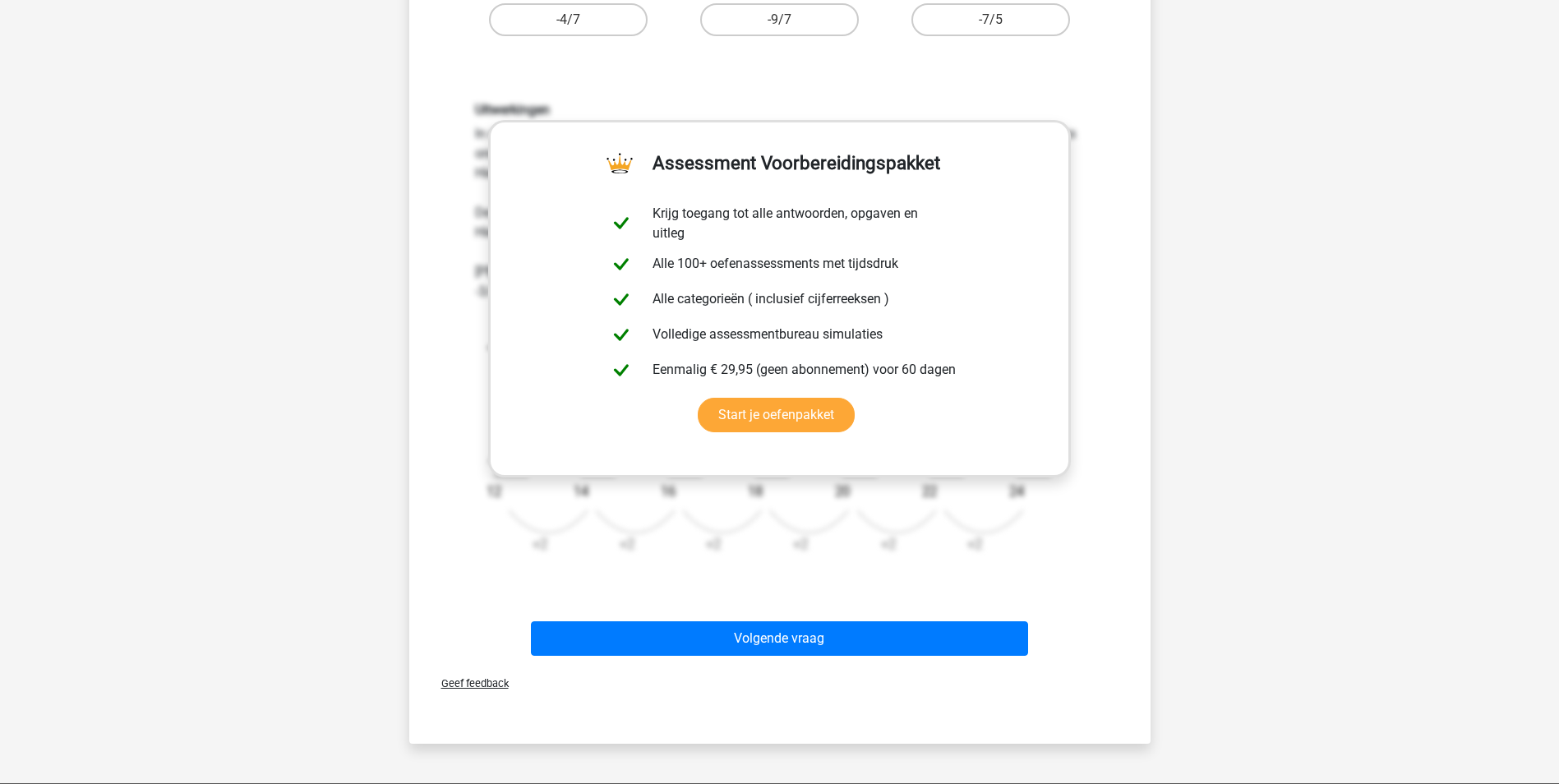
scroll to position [82, 0]
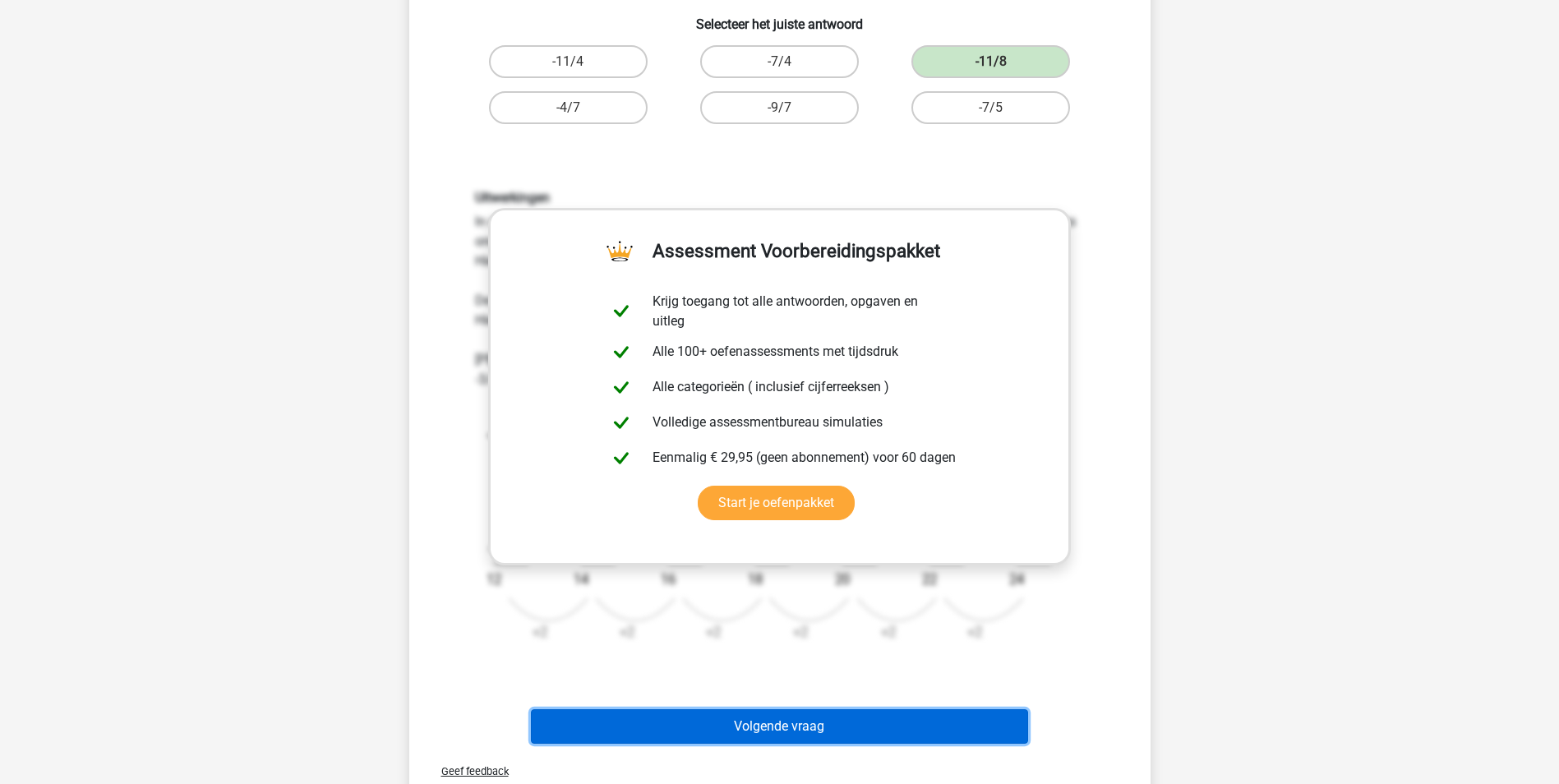
click at [852, 726] on button "Volgende vraag" at bounding box center [780, 726] width 498 height 34
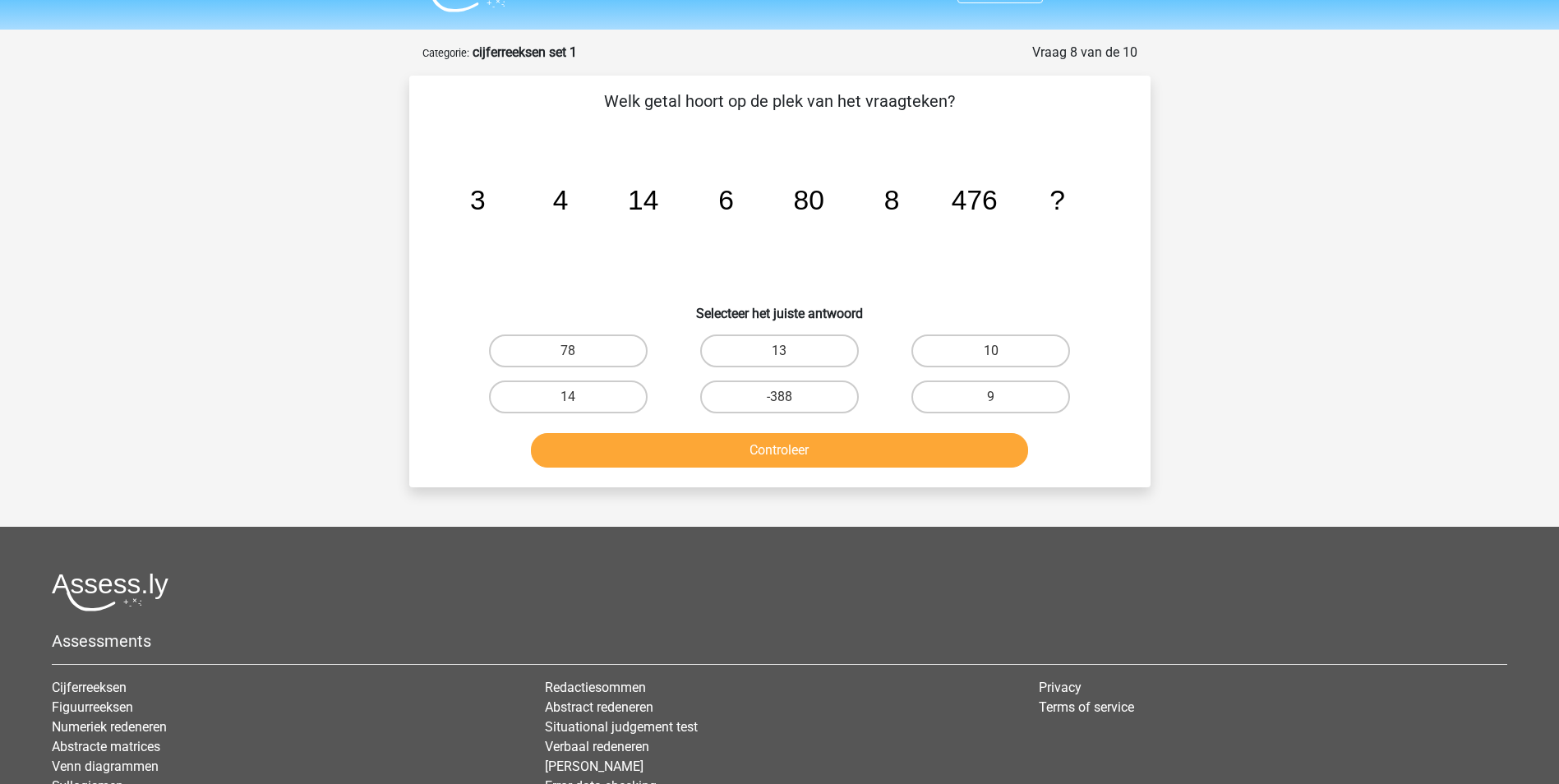
scroll to position [0, 0]
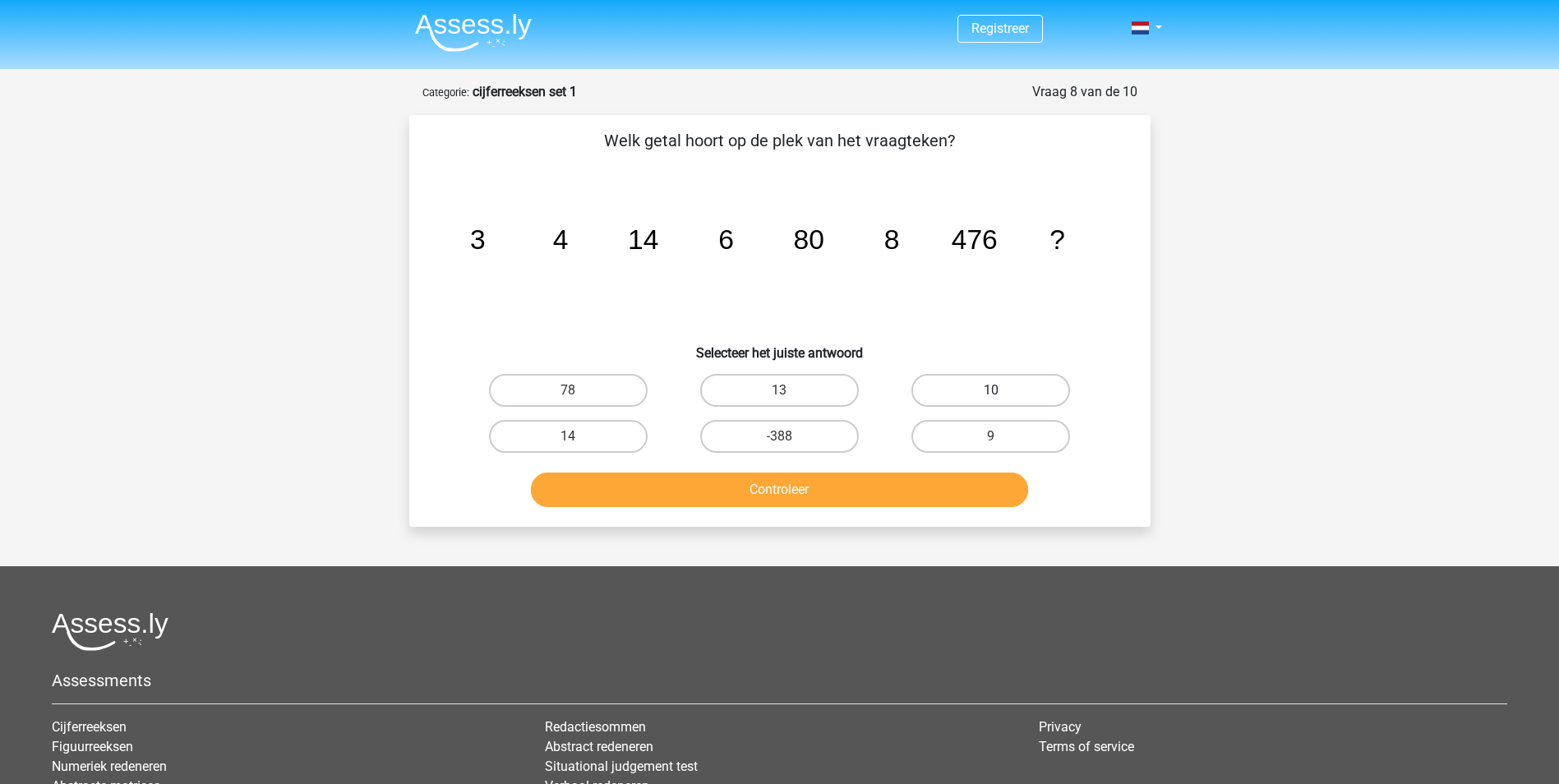
click at [968, 390] on label "10" at bounding box center [990, 389] width 158 height 33
click at [991, 390] on input "10" at bounding box center [996, 395] width 11 height 11
radio input "true"
click at [853, 488] on button "Controleer" at bounding box center [780, 489] width 498 height 34
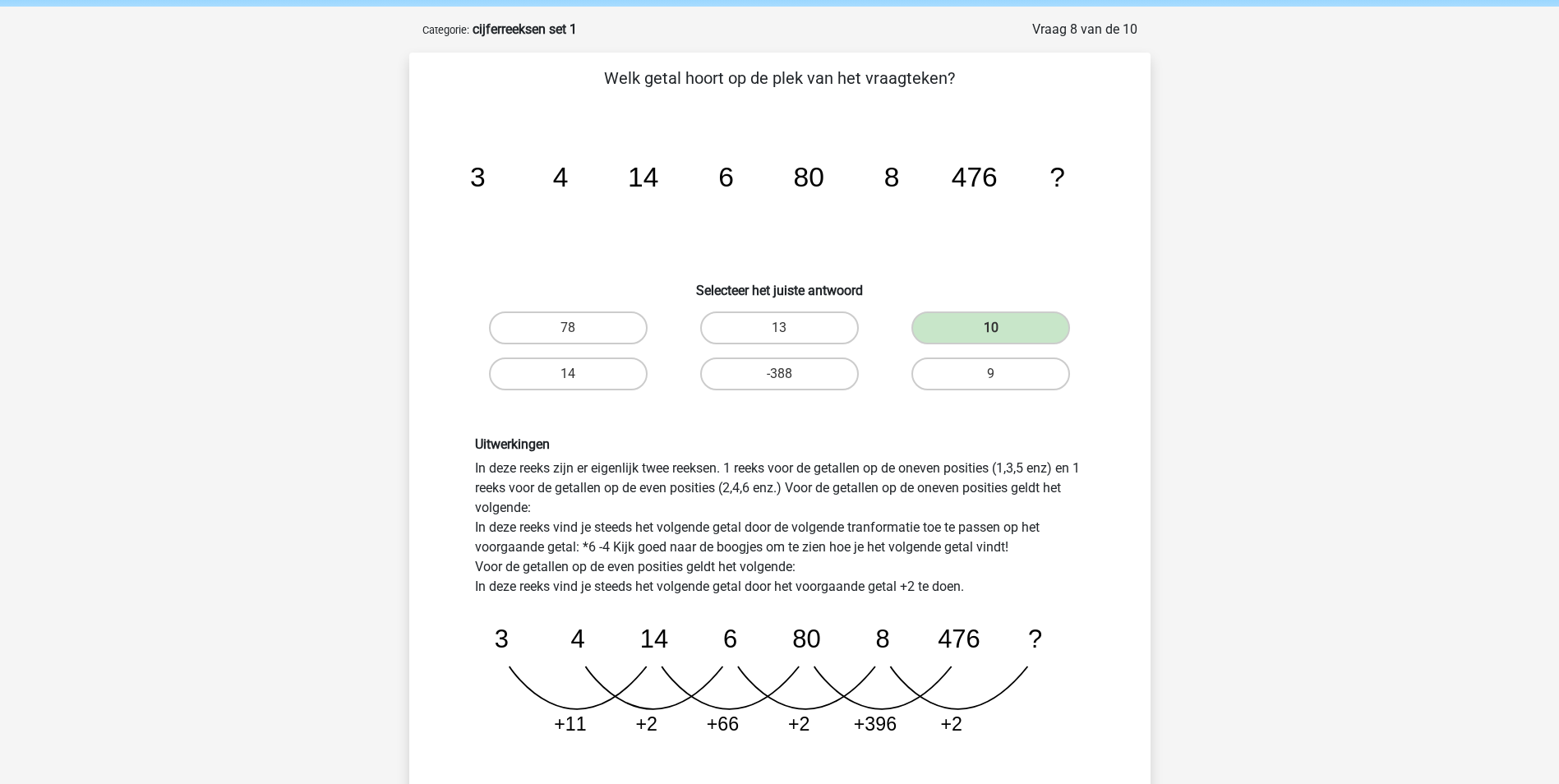
scroll to position [329, 0]
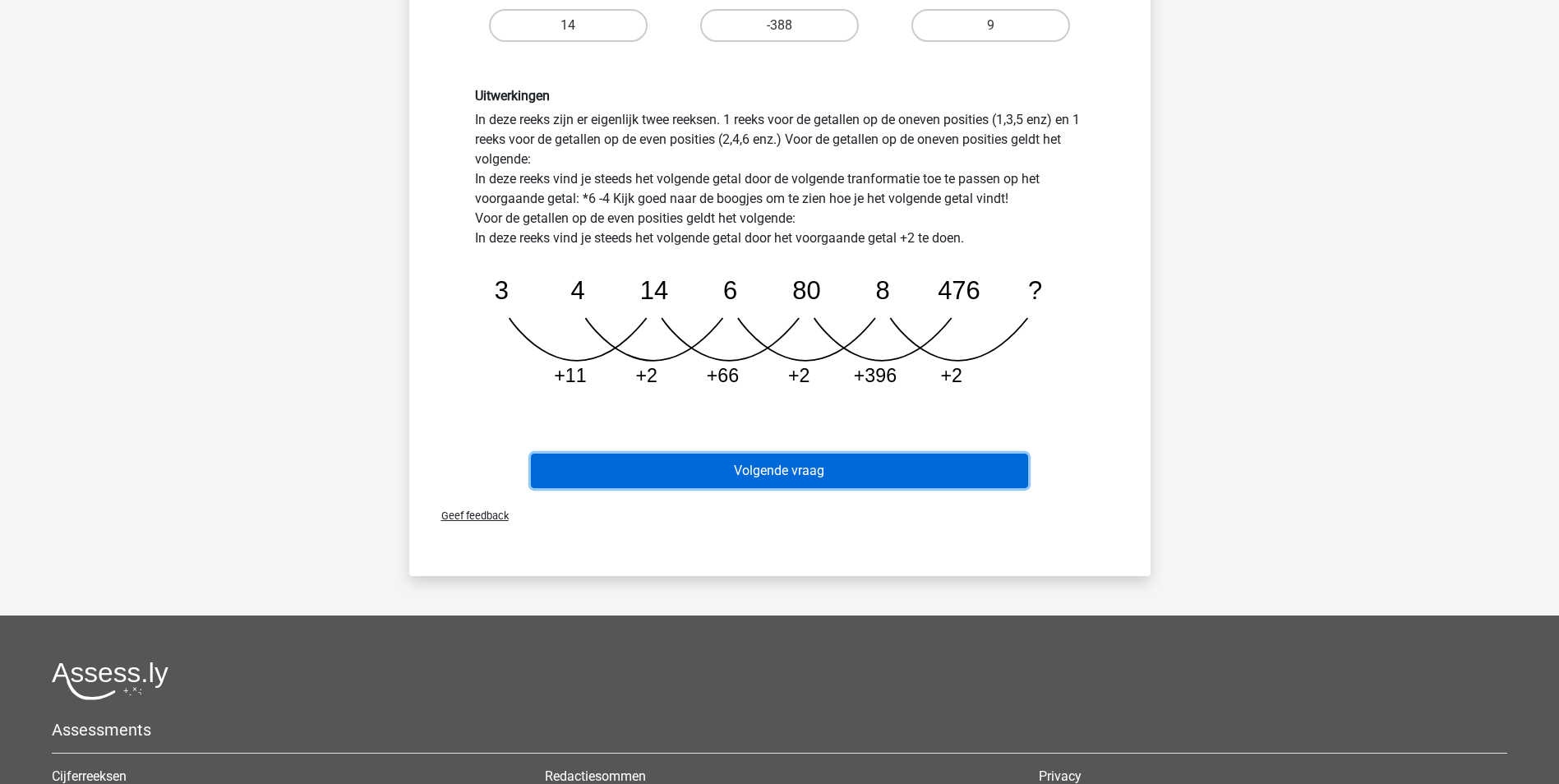
click at [844, 476] on button "Volgende vraag" at bounding box center [780, 471] width 498 height 34
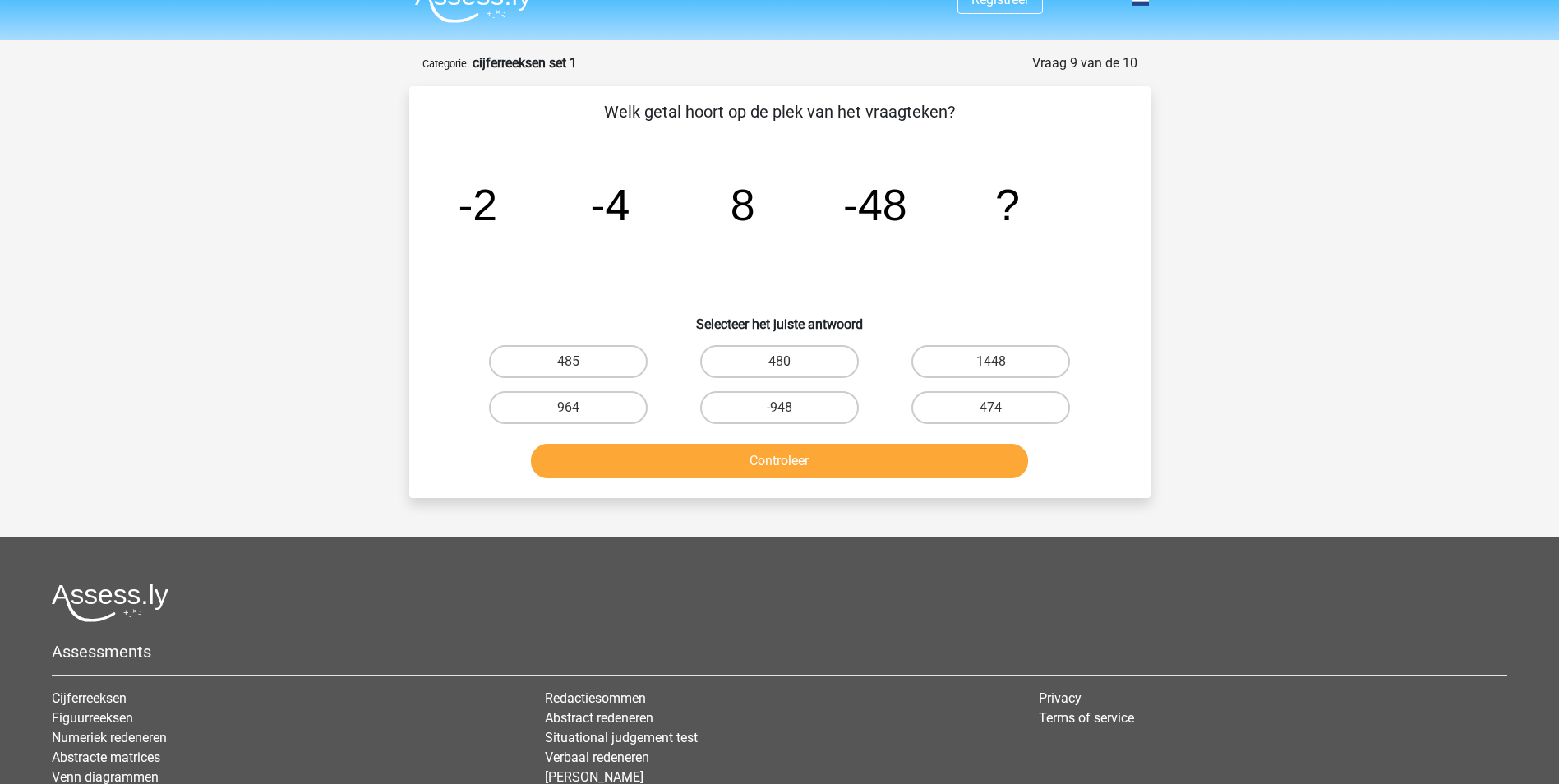
scroll to position [0, 0]
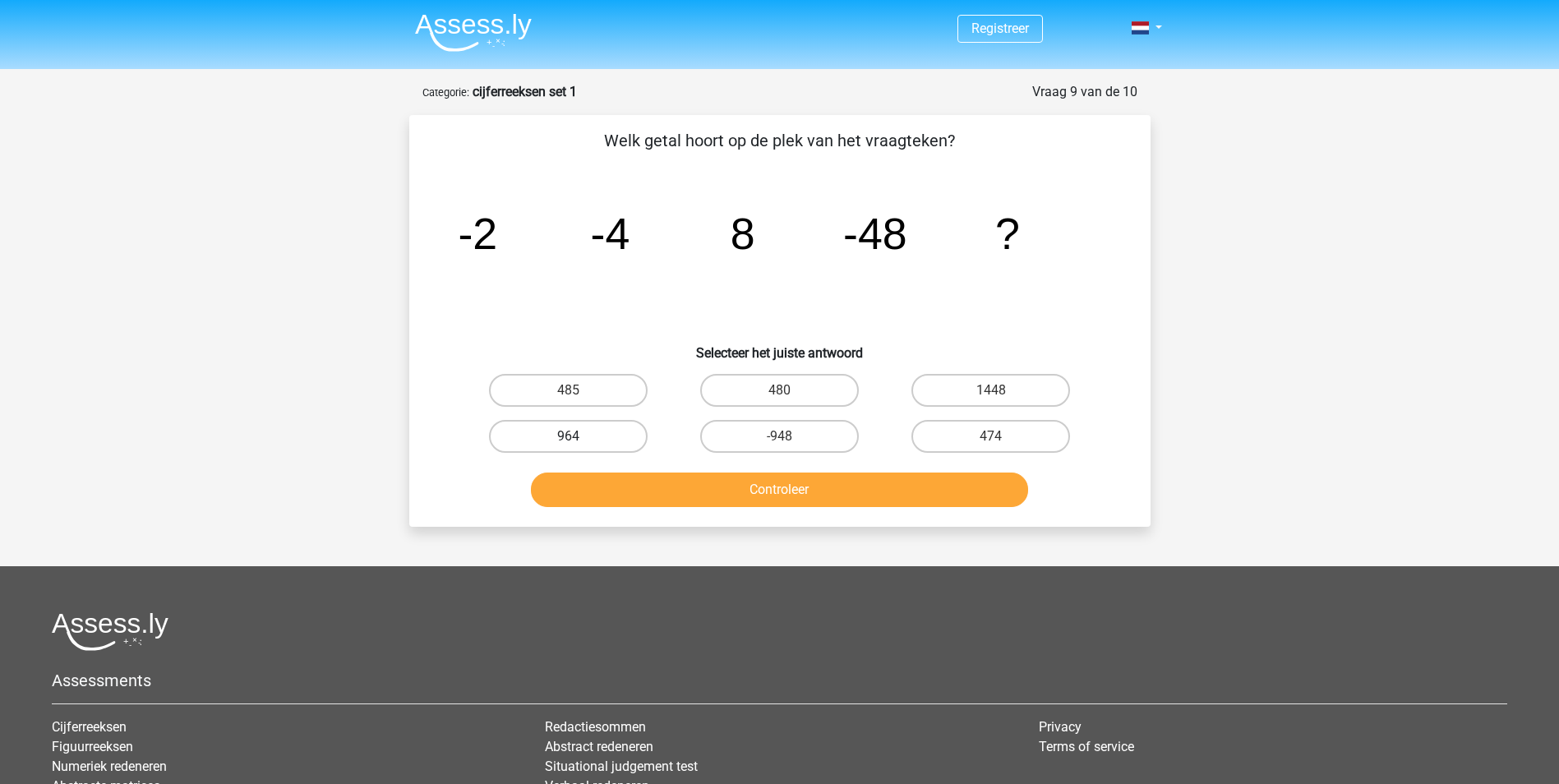
click at [583, 434] on label "964" at bounding box center [568, 436] width 158 height 33
click at [579, 436] on input "964" at bounding box center [573, 441] width 11 height 11
radio input "true"
click at [640, 486] on button "Controleer" at bounding box center [780, 489] width 498 height 34
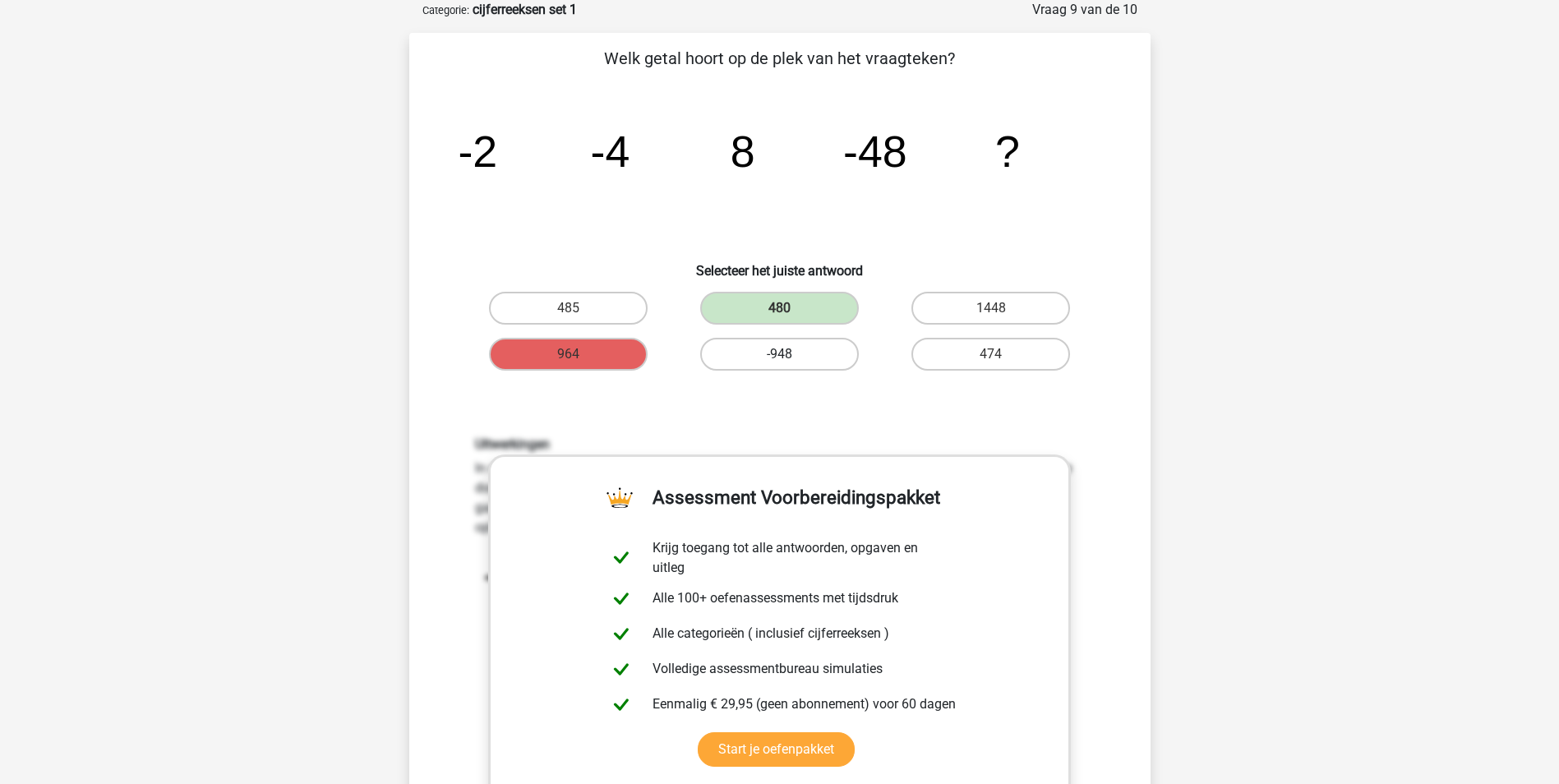
scroll to position [164, 0]
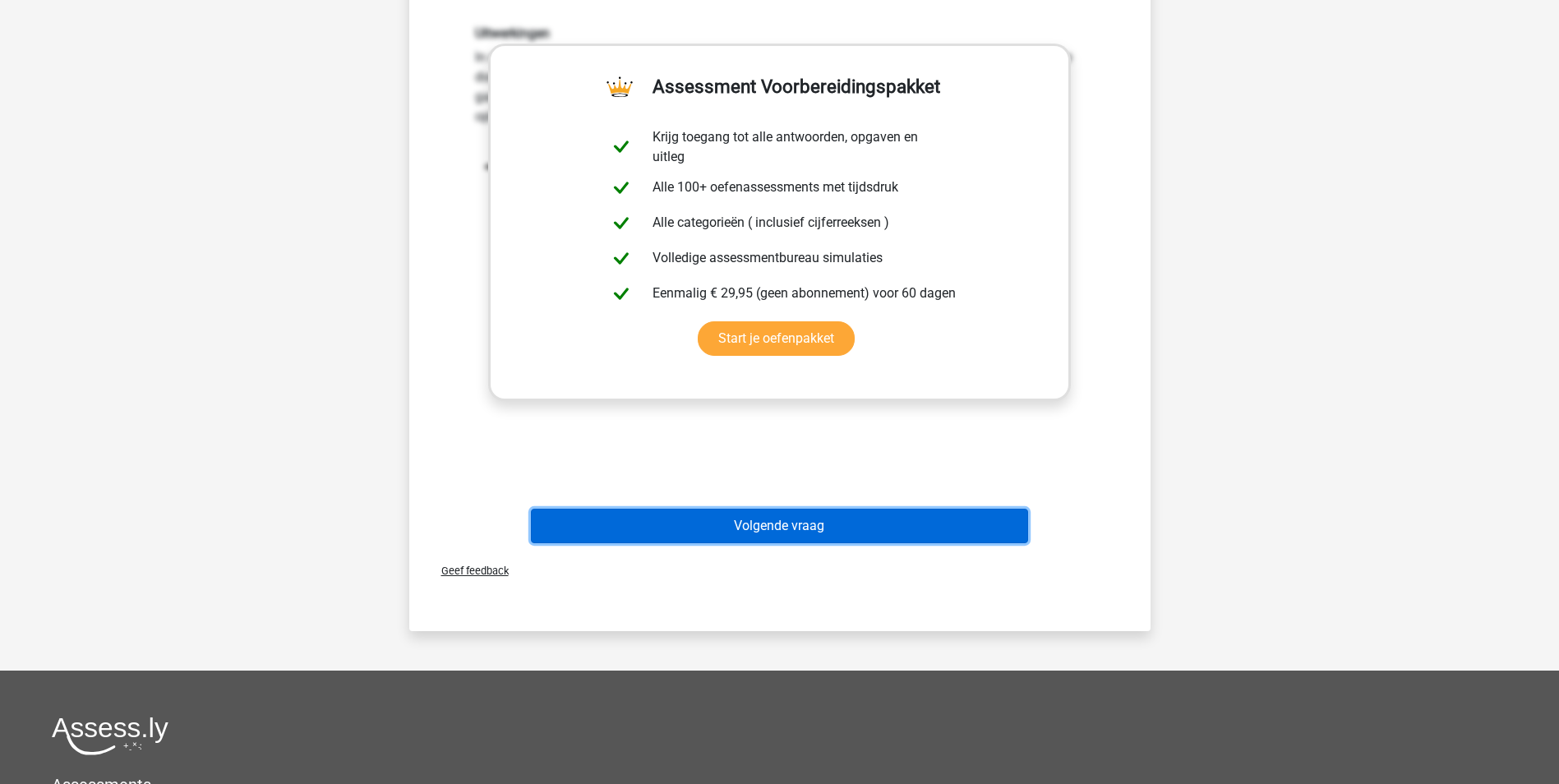
click at [834, 535] on button "Volgende vraag" at bounding box center [780, 525] width 498 height 34
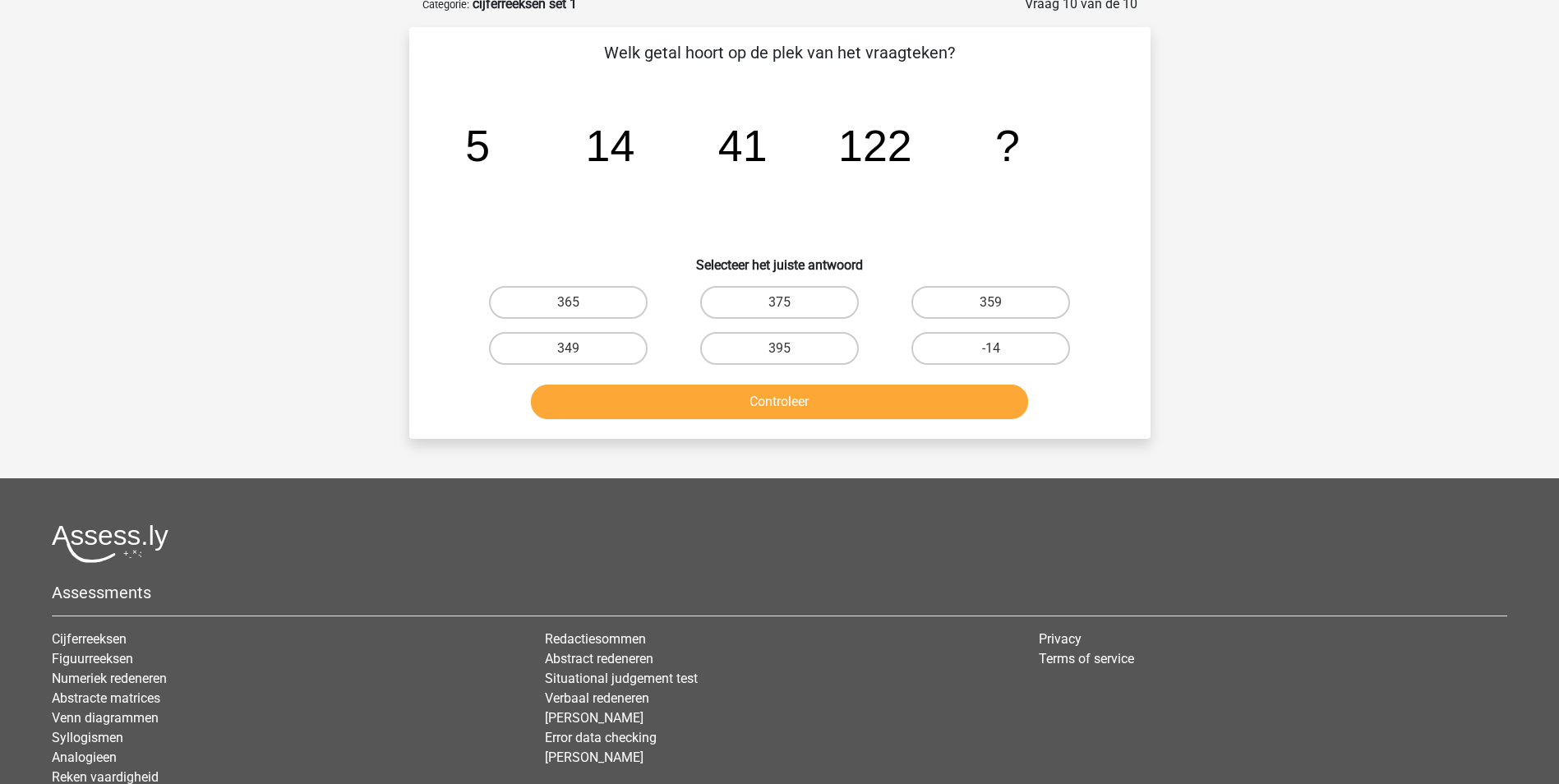
scroll to position [82, 0]
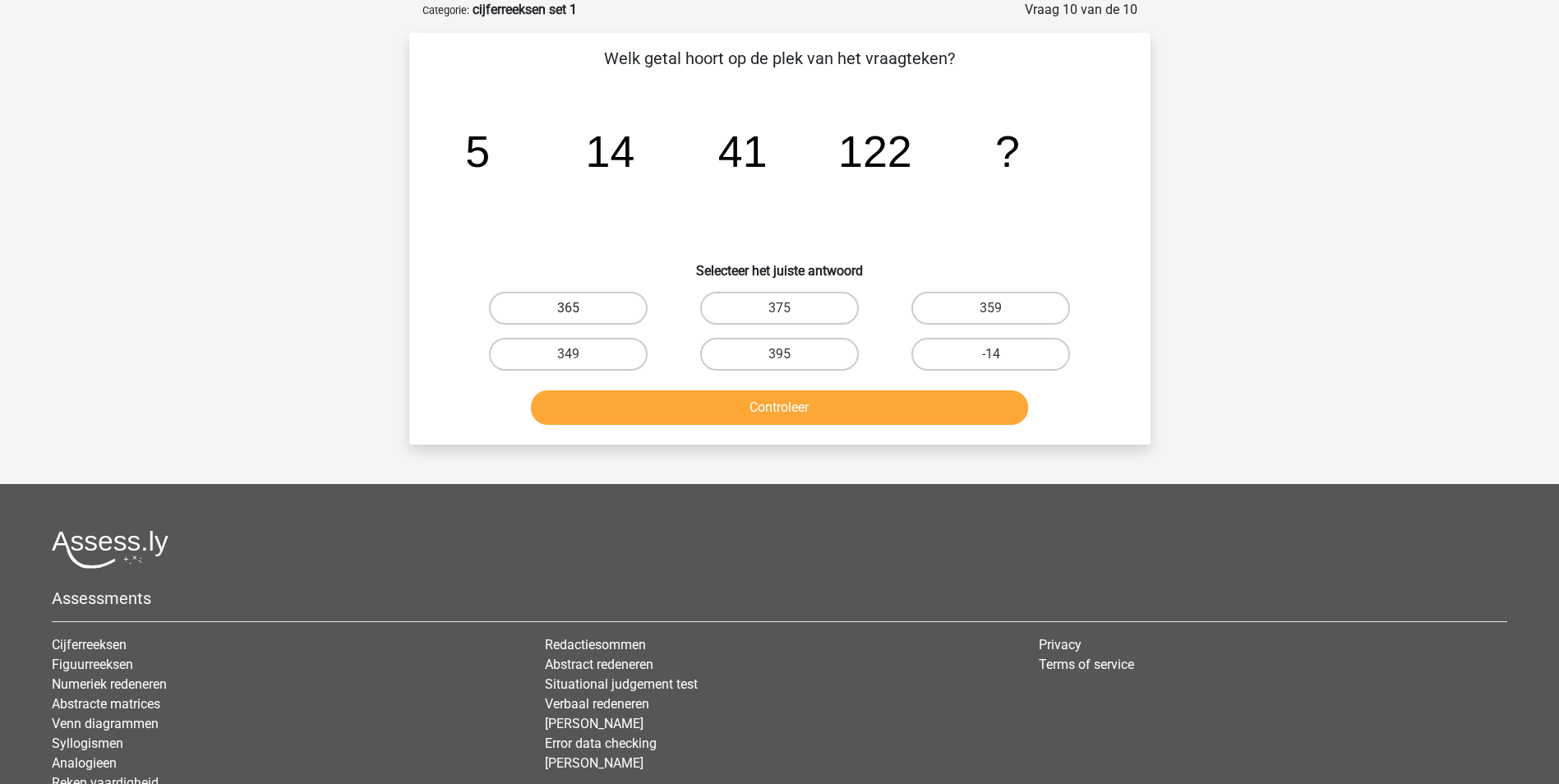
click at [615, 312] on label "365" at bounding box center [568, 307] width 158 height 33
click at [579, 312] on input "365" at bounding box center [573, 313] width 11 height 11
radio input "true"
click at [653, 399] on button "Controleer" at bounding box center [780, 407] width 498 height 34
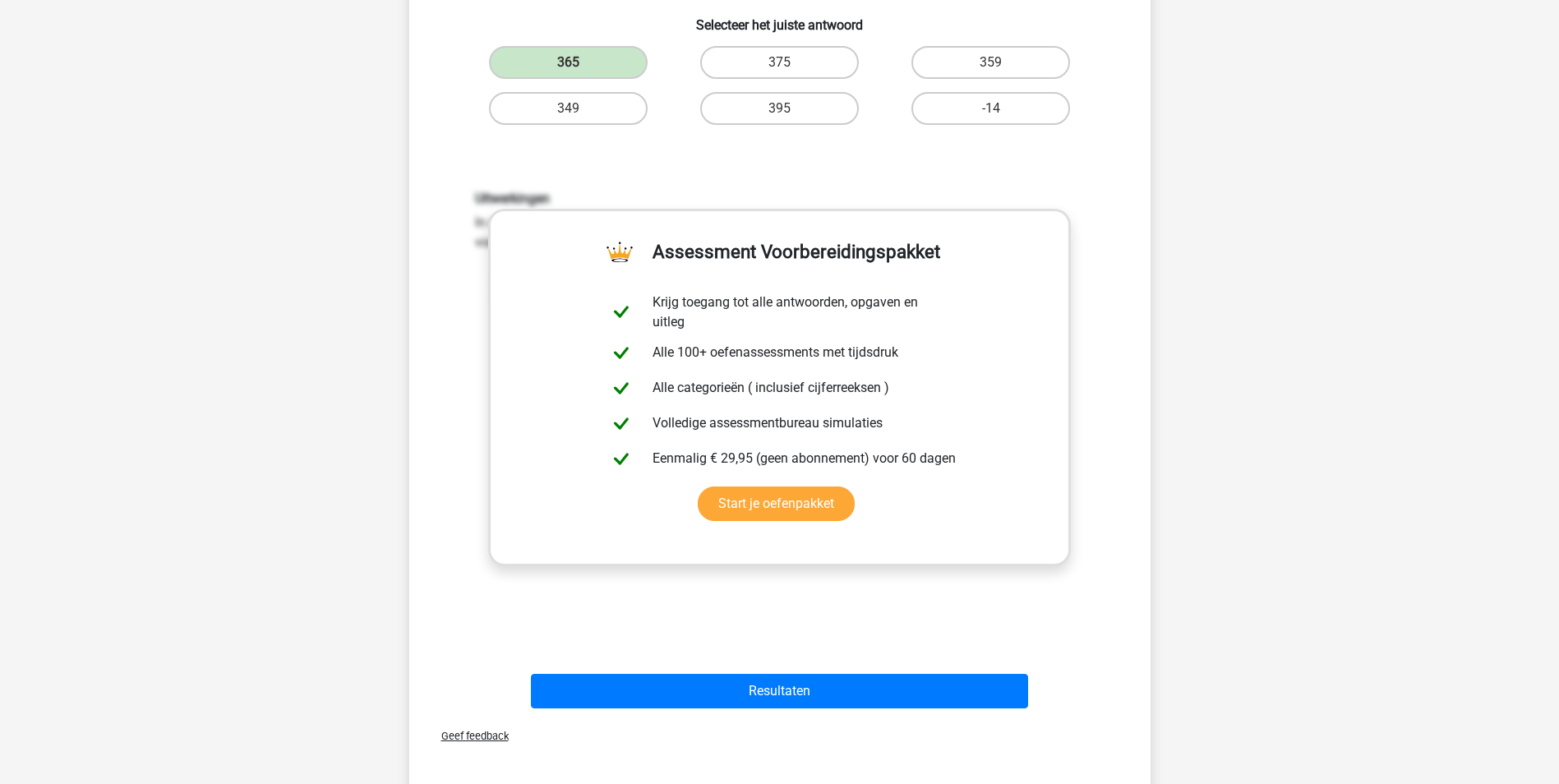
scroll to position [329, 0]
click at [748, 718] on div "Geef feedback" at bounding box center [780, 735] width 728 height 42
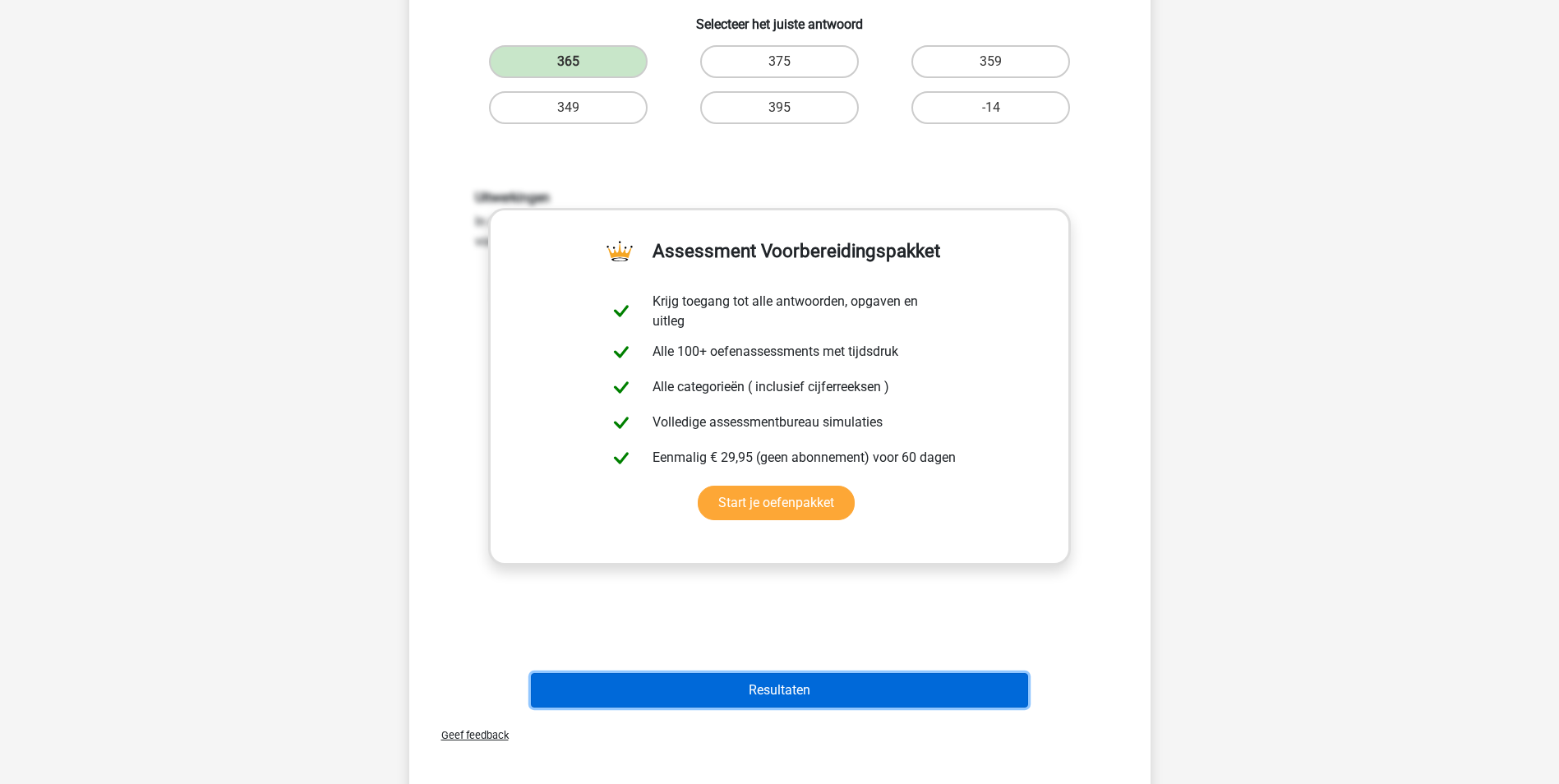
click at [762, 679] on button "Resultaten" at bounding box center [780, 690] width 498 height 34
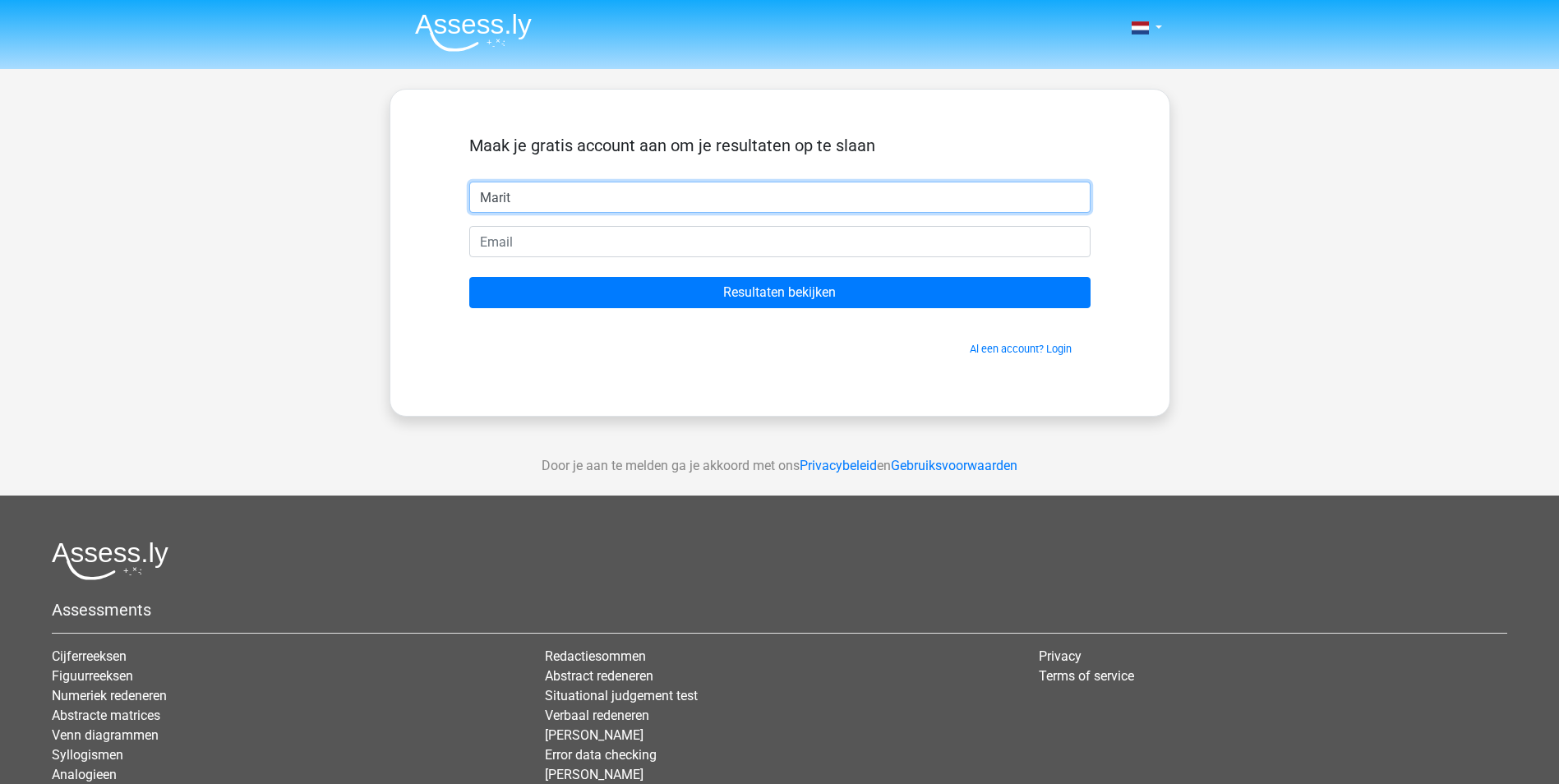
click at [565, 189] on input "Marit" at bounding box center [780, 197] width 622 height 31
type input "M"
click at [599, 196] on input "text" at bounding box center [780, 197] width 622 height 31
type input "Marit"
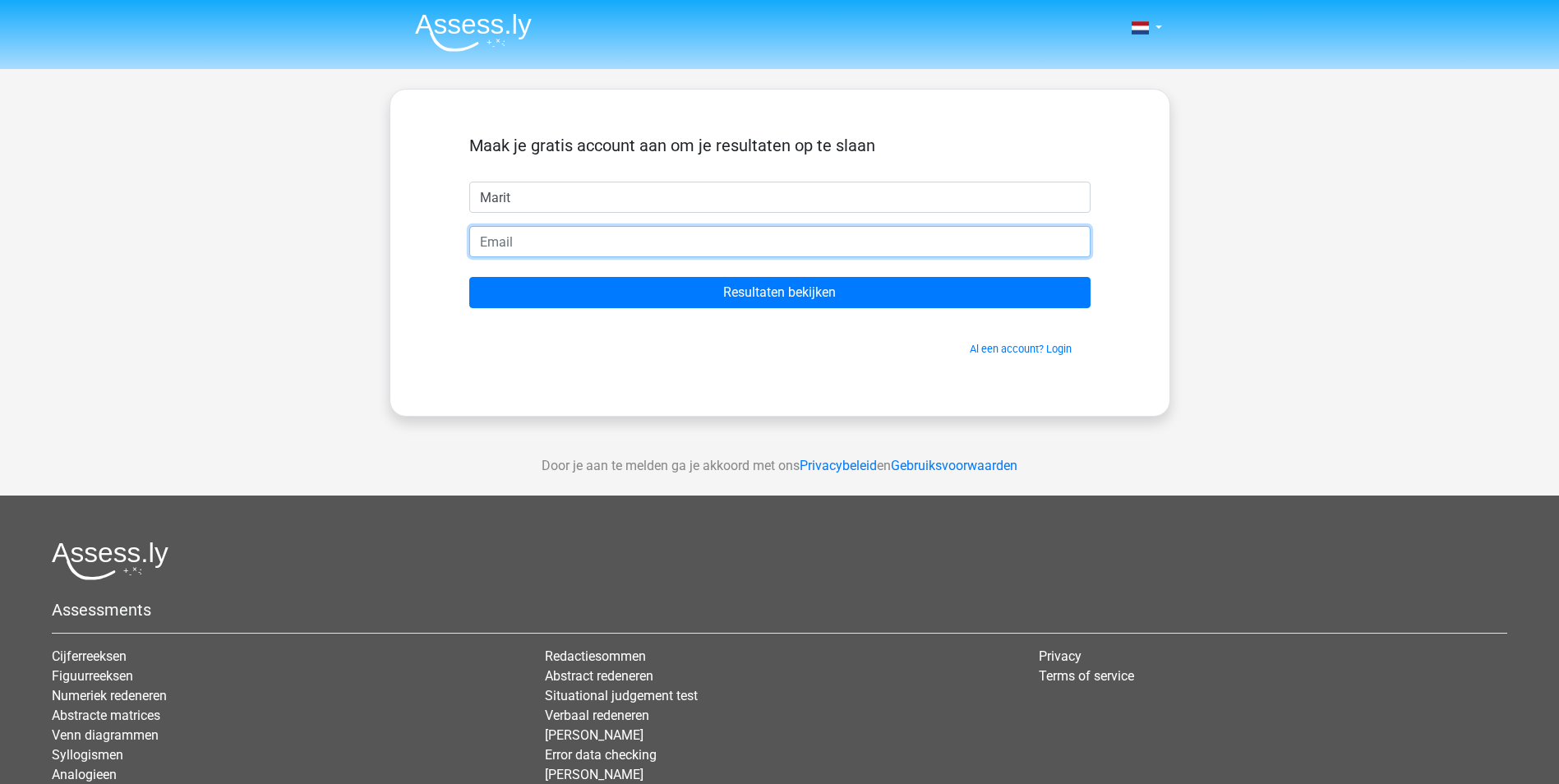
click at [548, 240] on input "email" at bounding box center [780, 241] width 622 height 31
type input "maritvandalsen@gmail.com"
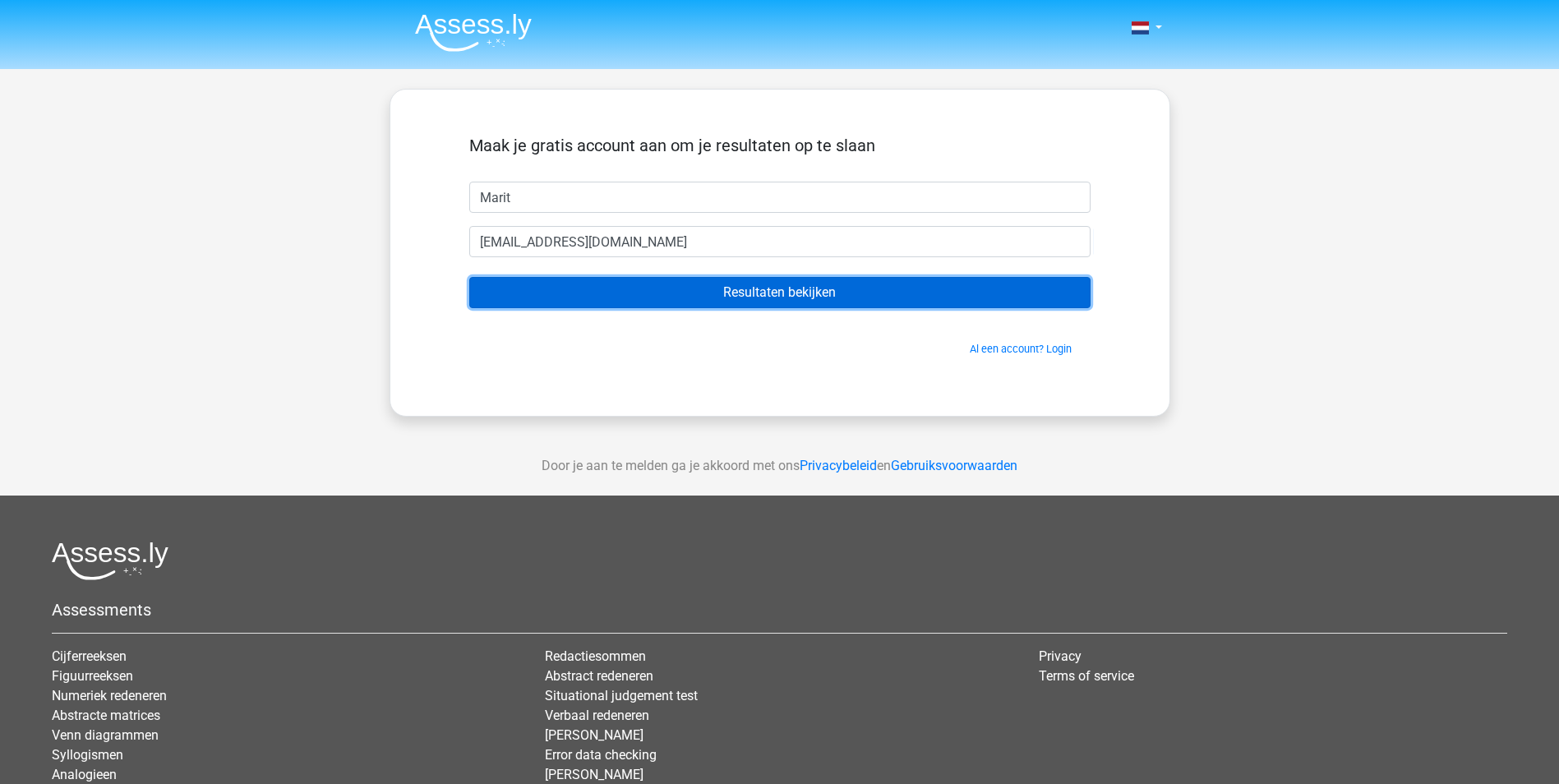
click at [665, 291] on input "Resultaten bekijken" at bounding box center [780, 292] width 622 height 31
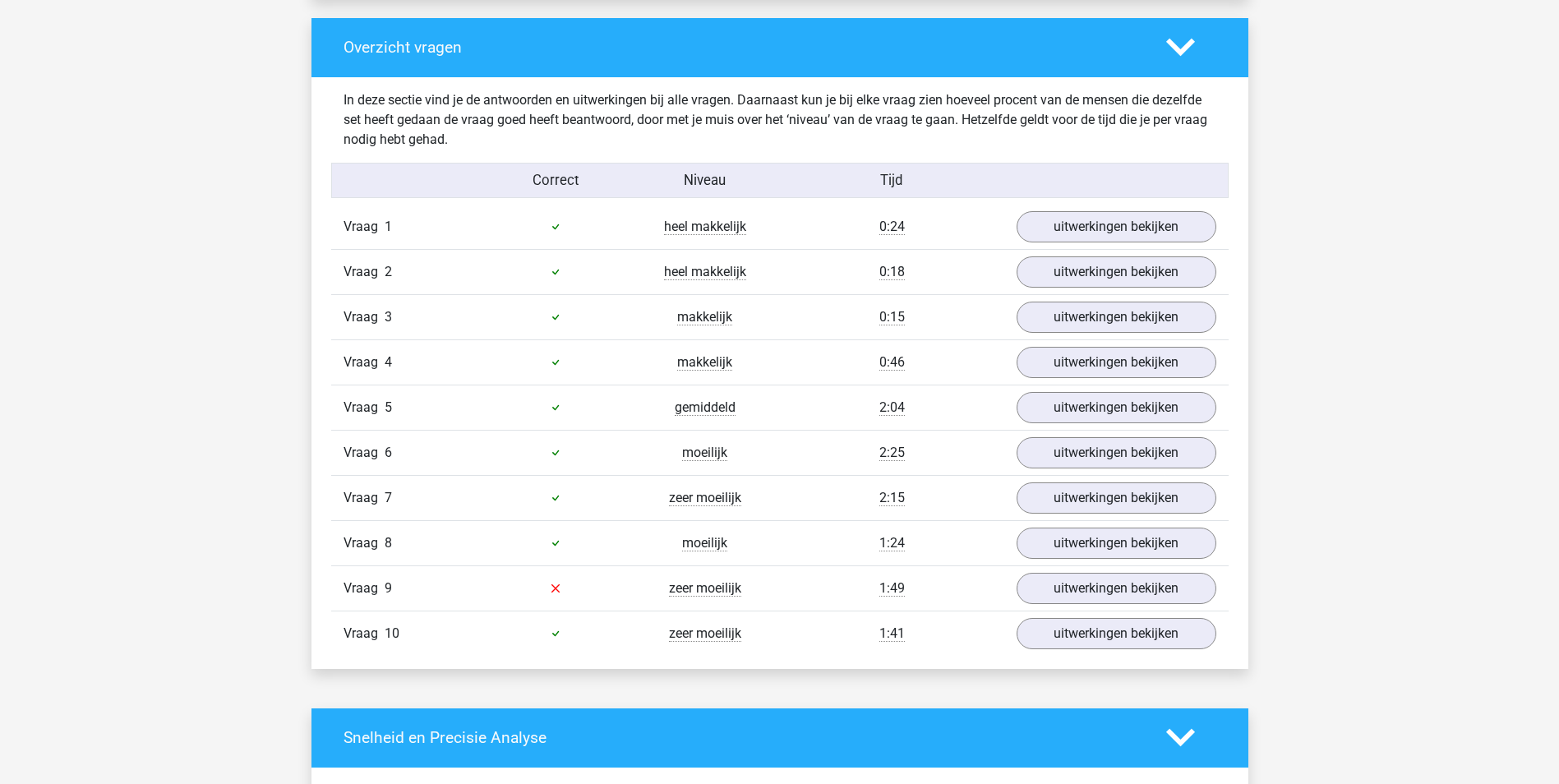
scroll to position [1233, 0]
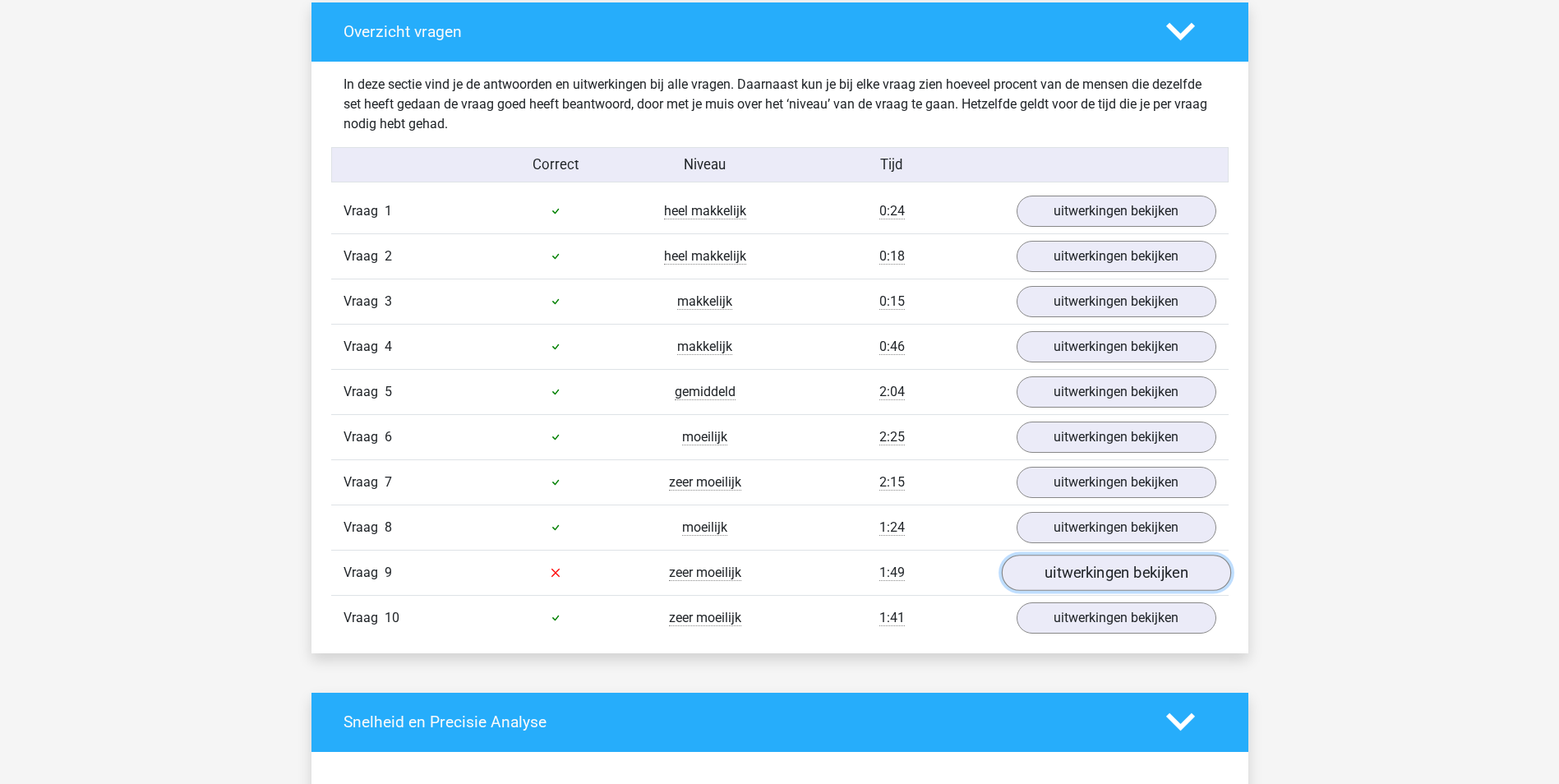
click at [1056, 581] on link "uitwerkingen bekijken" at bounding box center [1116, 572] width 230 height 36
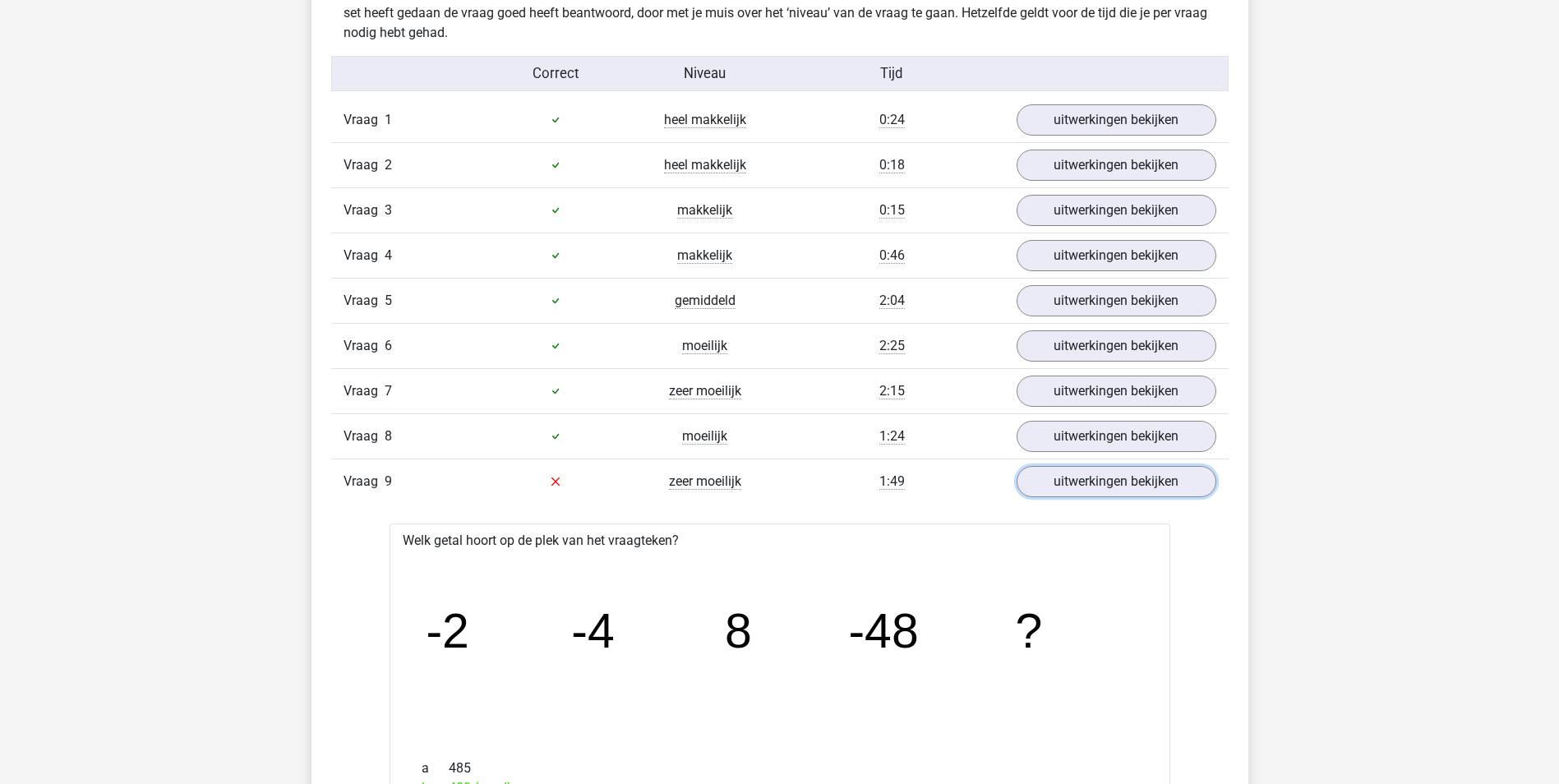
scroll to position [1315, 0]
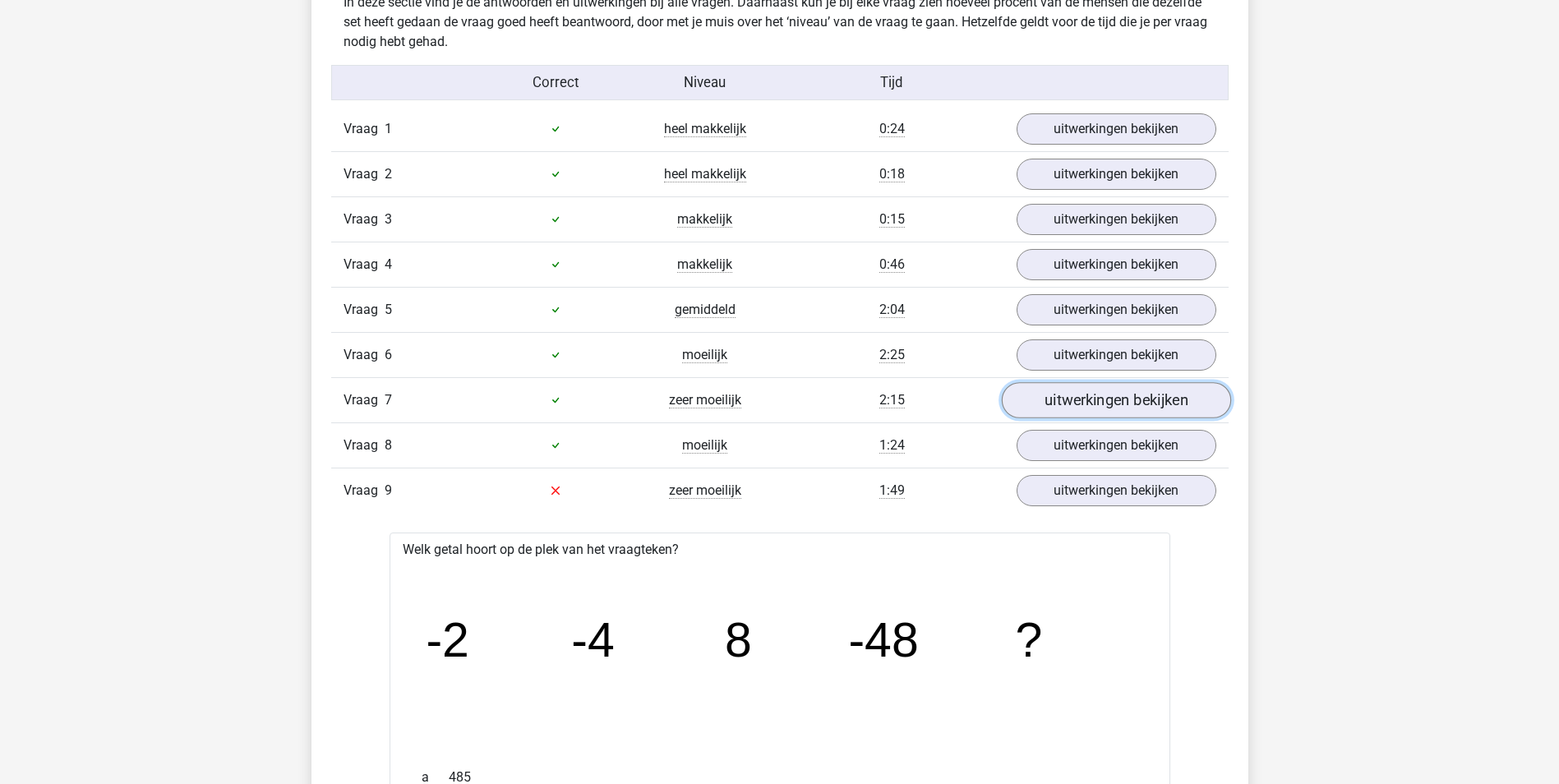
click at [1101, 398] on link "uitwerkingen bekijken" at bounding box center [1116, 400] width 230 height 36
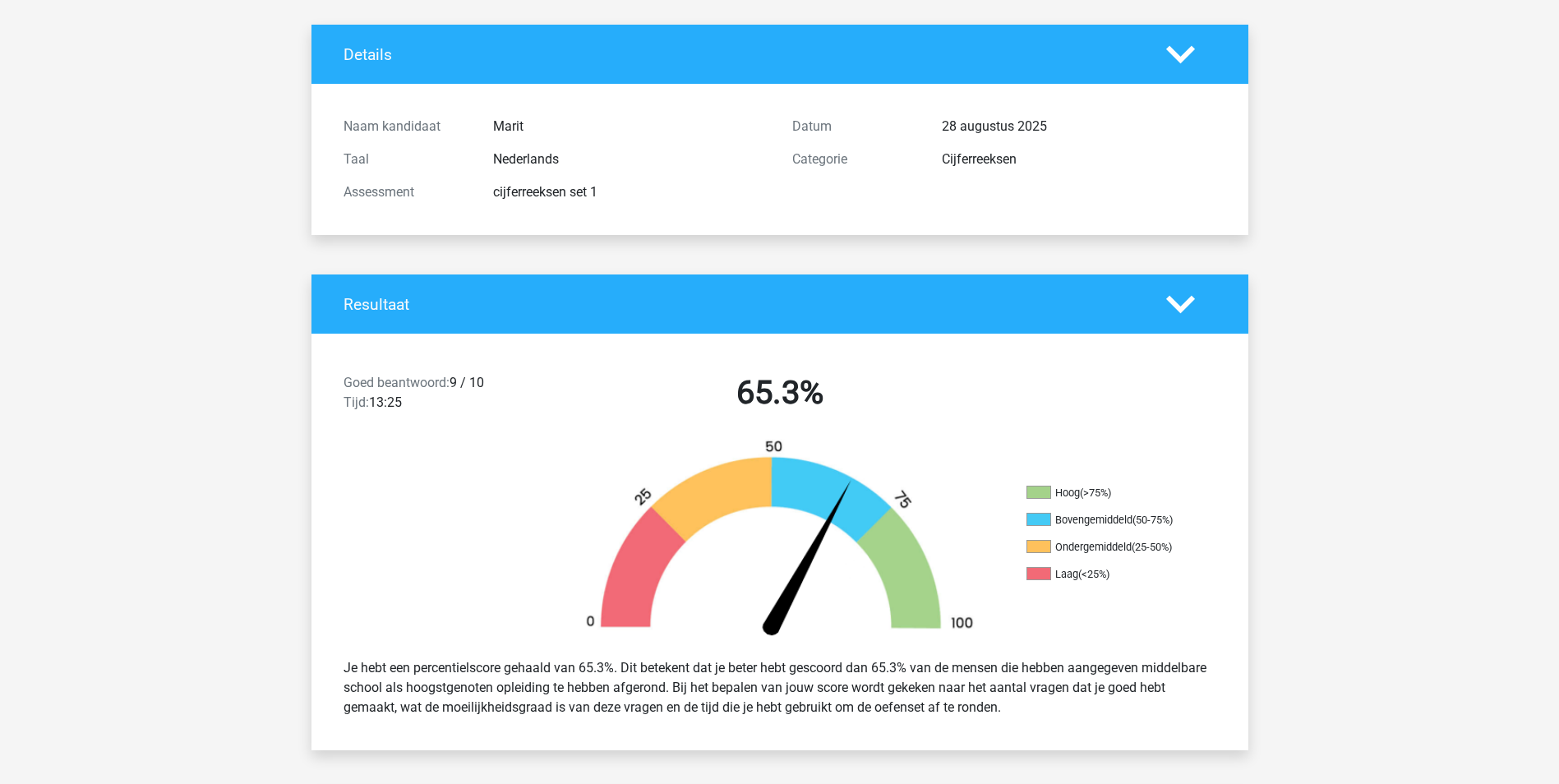
scroll to position [82, 0]
